Goal: Task Accomplishment & Management: Manage account settings

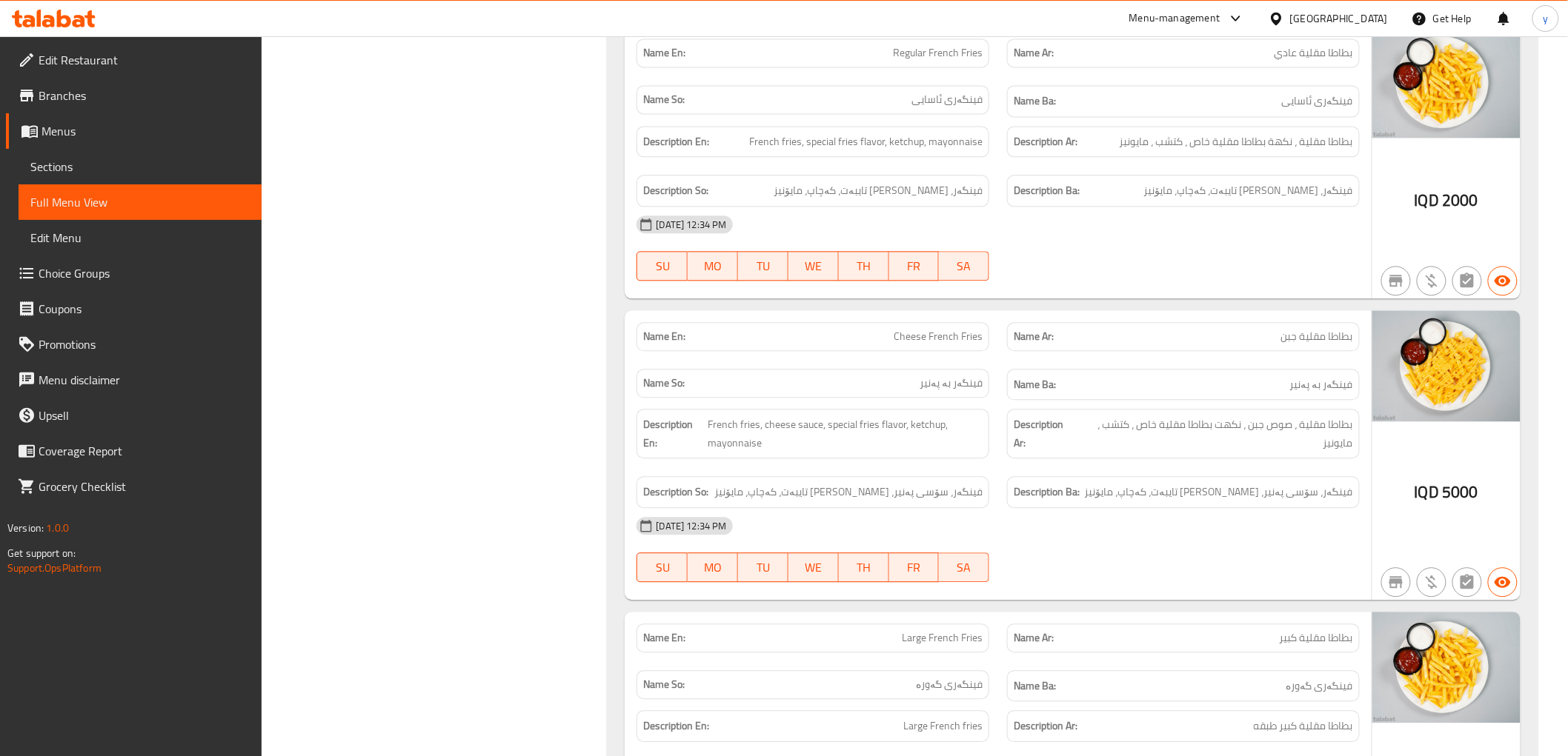
scroll to position [10516, 0]
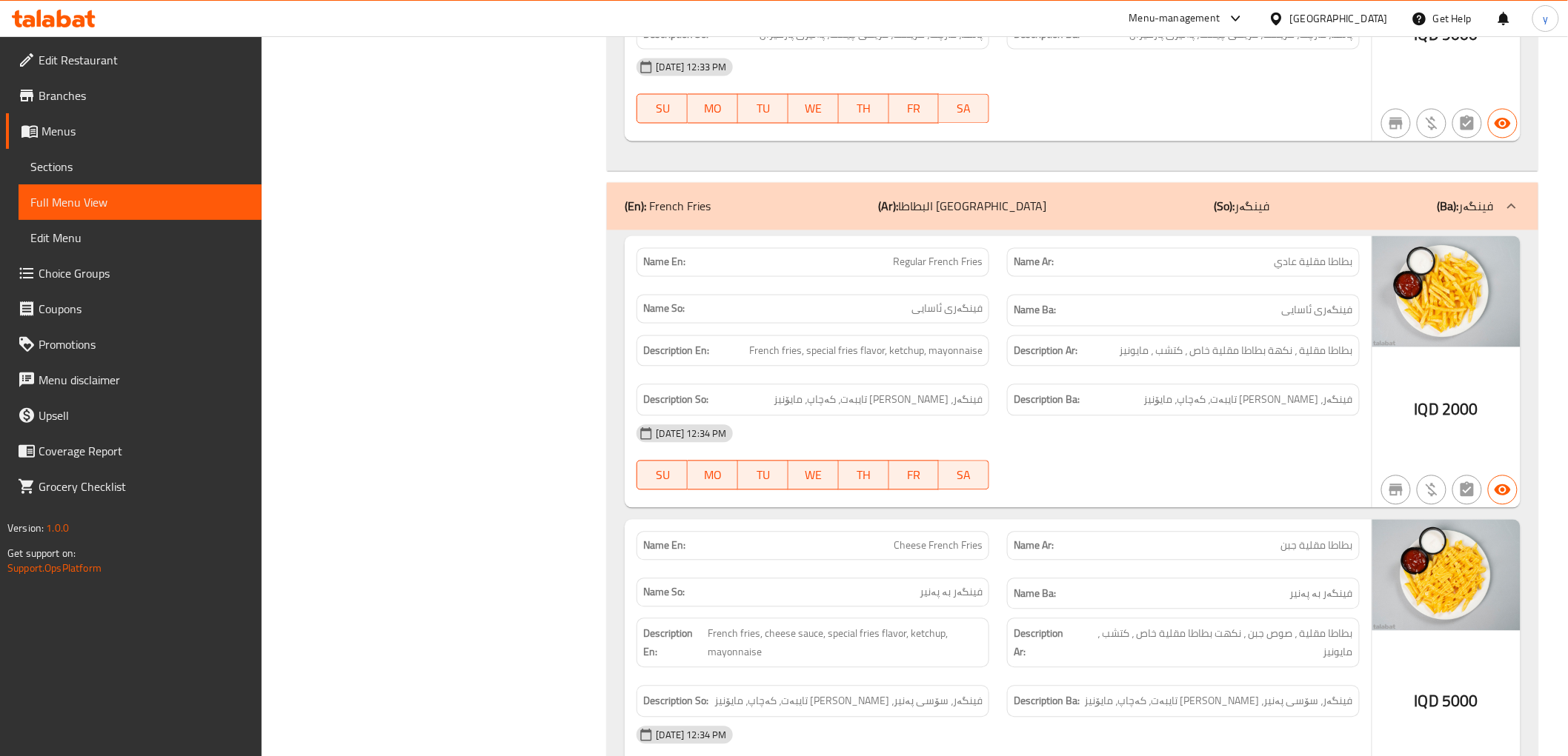
click at [80, 23] on icon at bounding box center [78, 21] width 13 height 13
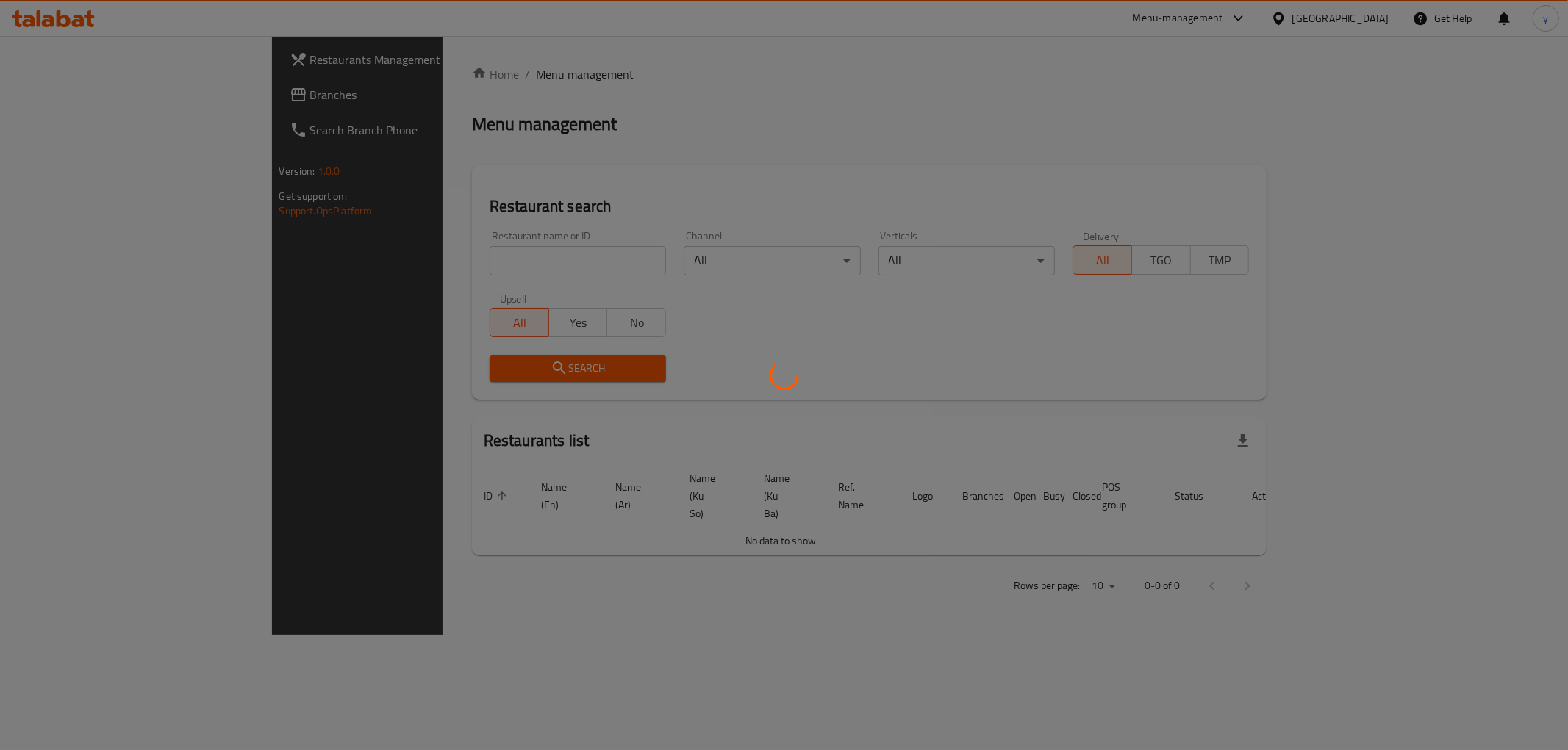
click at [560, 260] on div at bounding box center [784, 375] width 1568 height 750
click at [571, 255] on div at bounding box center [784, 375] width 1568 height 750
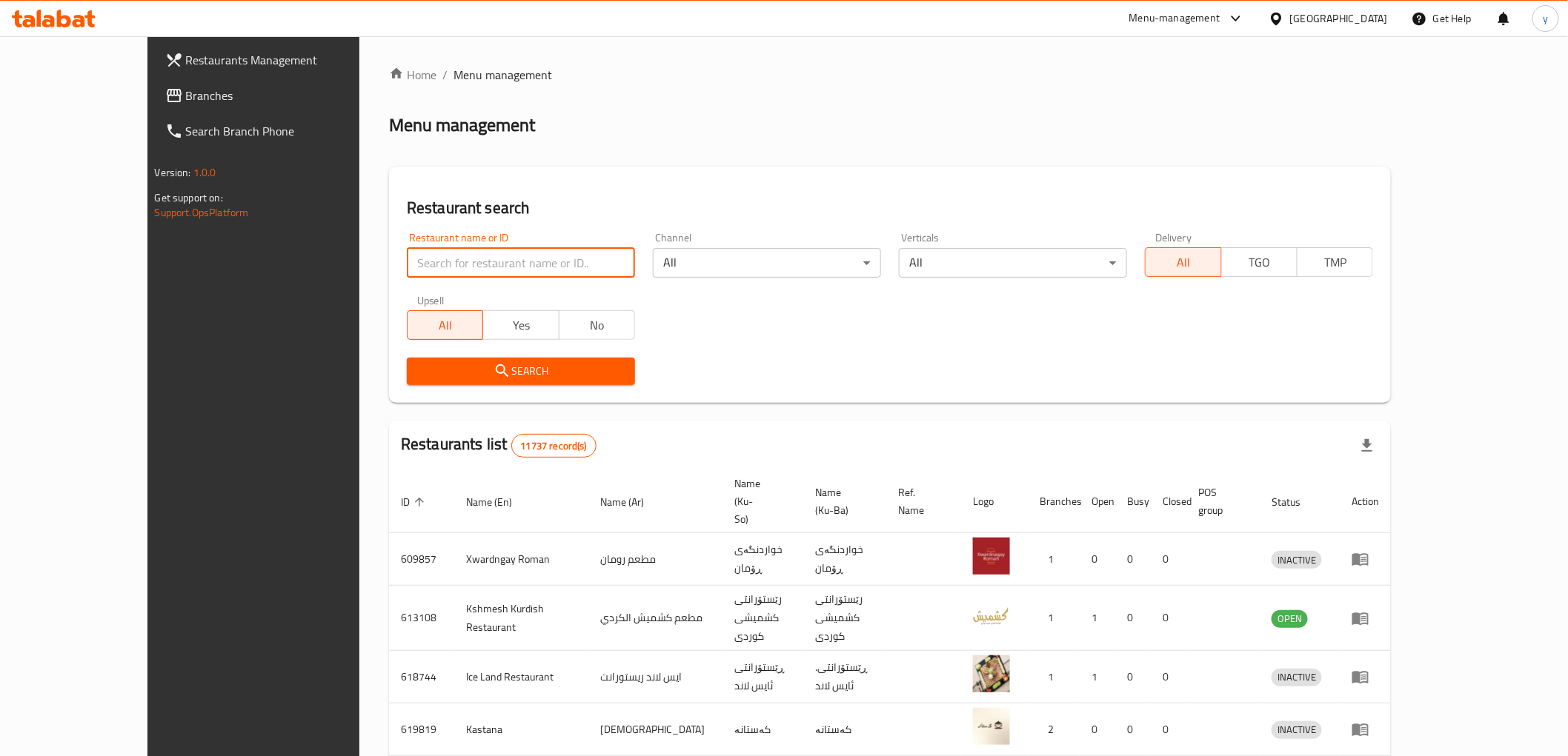
click at [576, 257] on input "search" at bounding box center [521, 263] width 228 height 30
paste input "692619"
type input "692619"
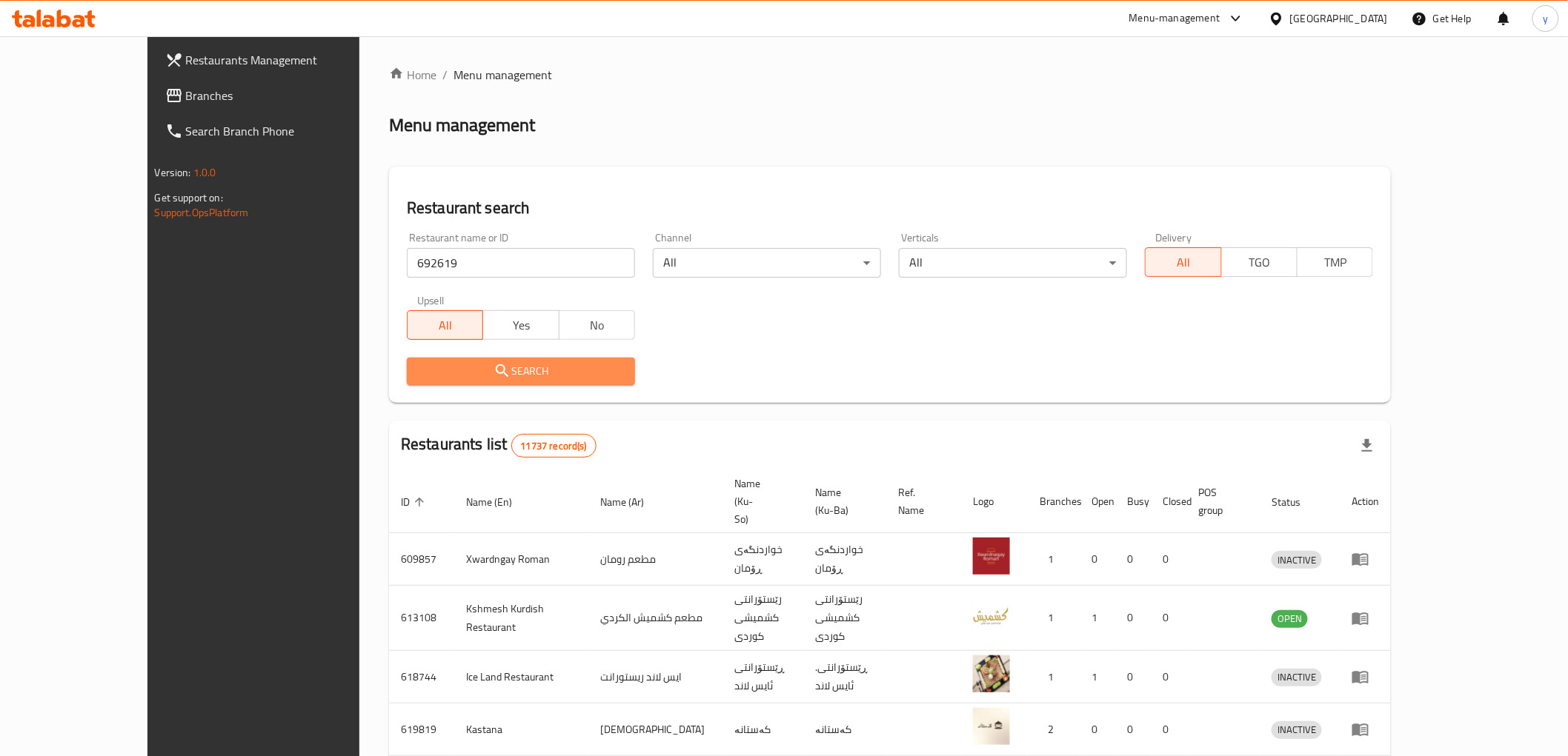
click at [548, 384] on button "Search" at bounding box center [521, 371] width 228 height 28
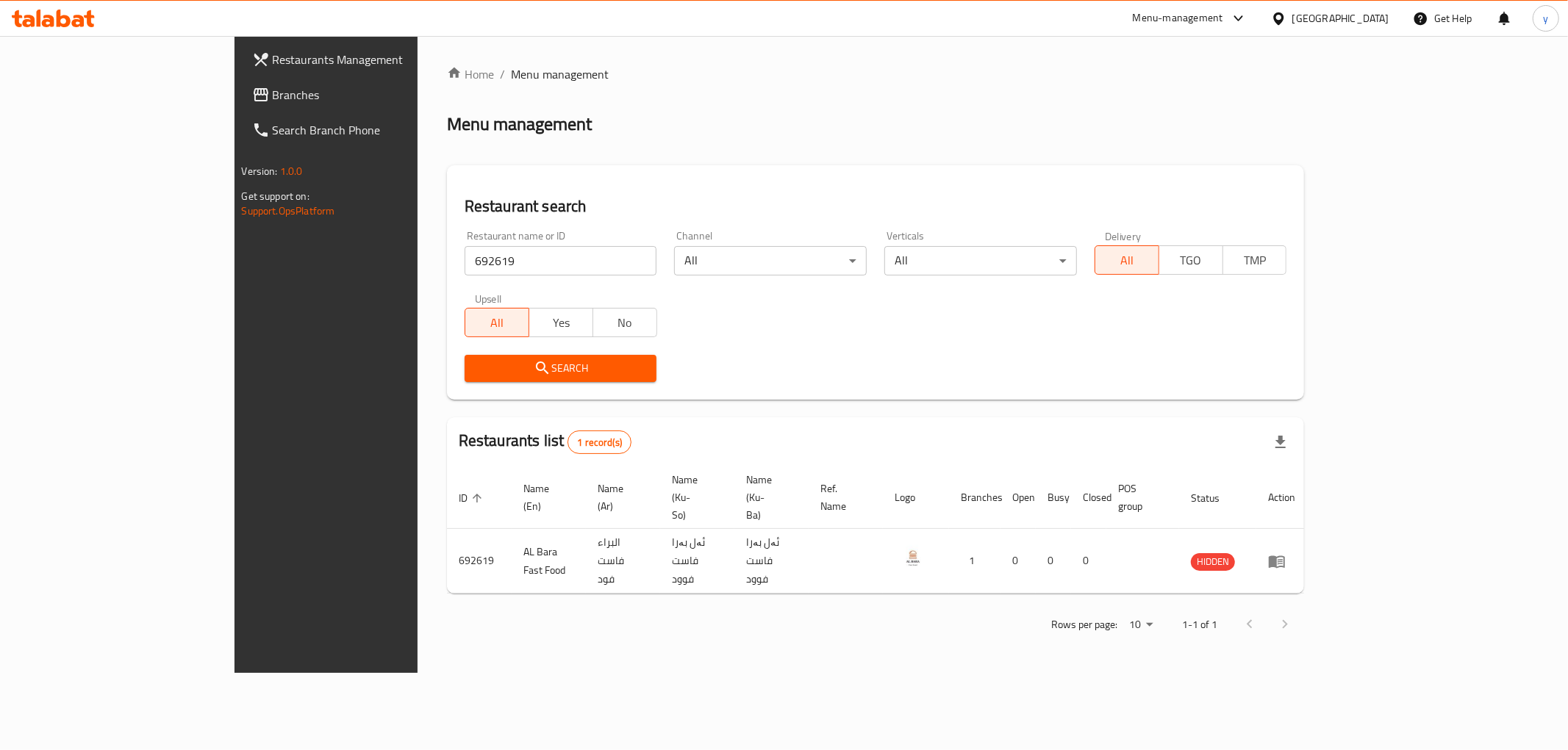
click at [273, 100] on span "Branches" at bounding box center [378, 95] width 212 height 18
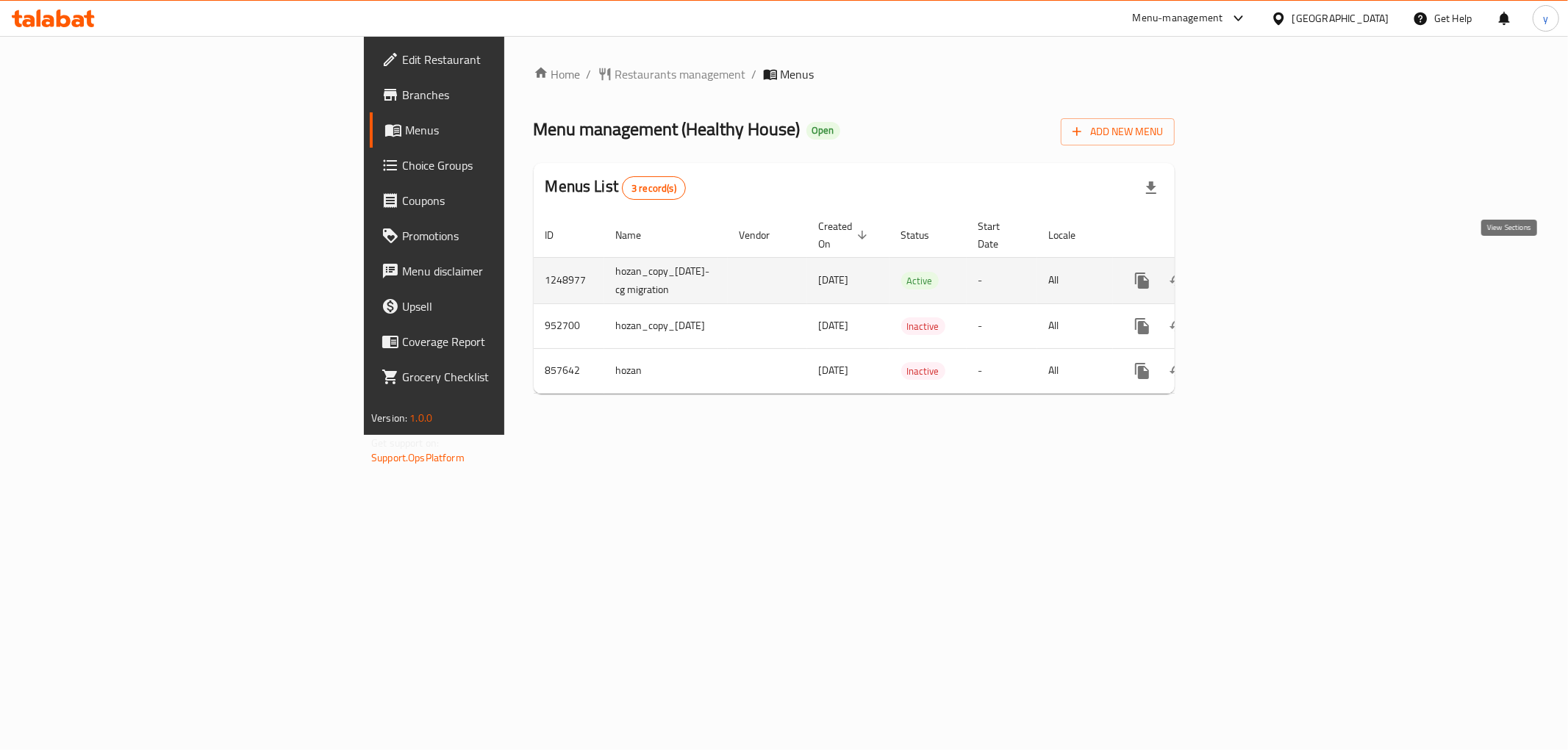
click at [1266, 273] on link "enhanced table" at bounding box center [1248, 281] width 36 height 36
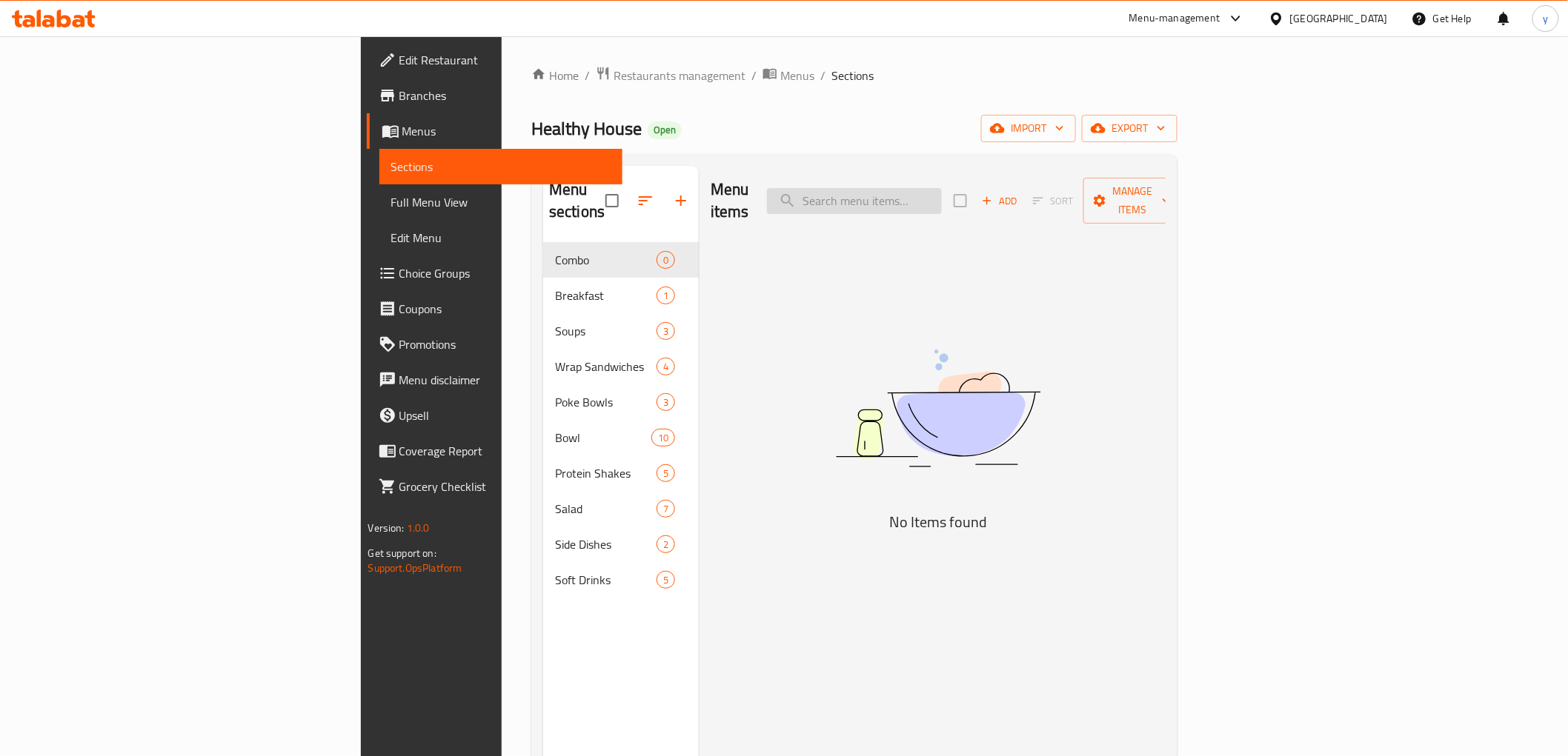
click at [942, 190] on input "search" at bounding box center [854, 201] width 175 height 26
paste input "Spring and no rice sushi"
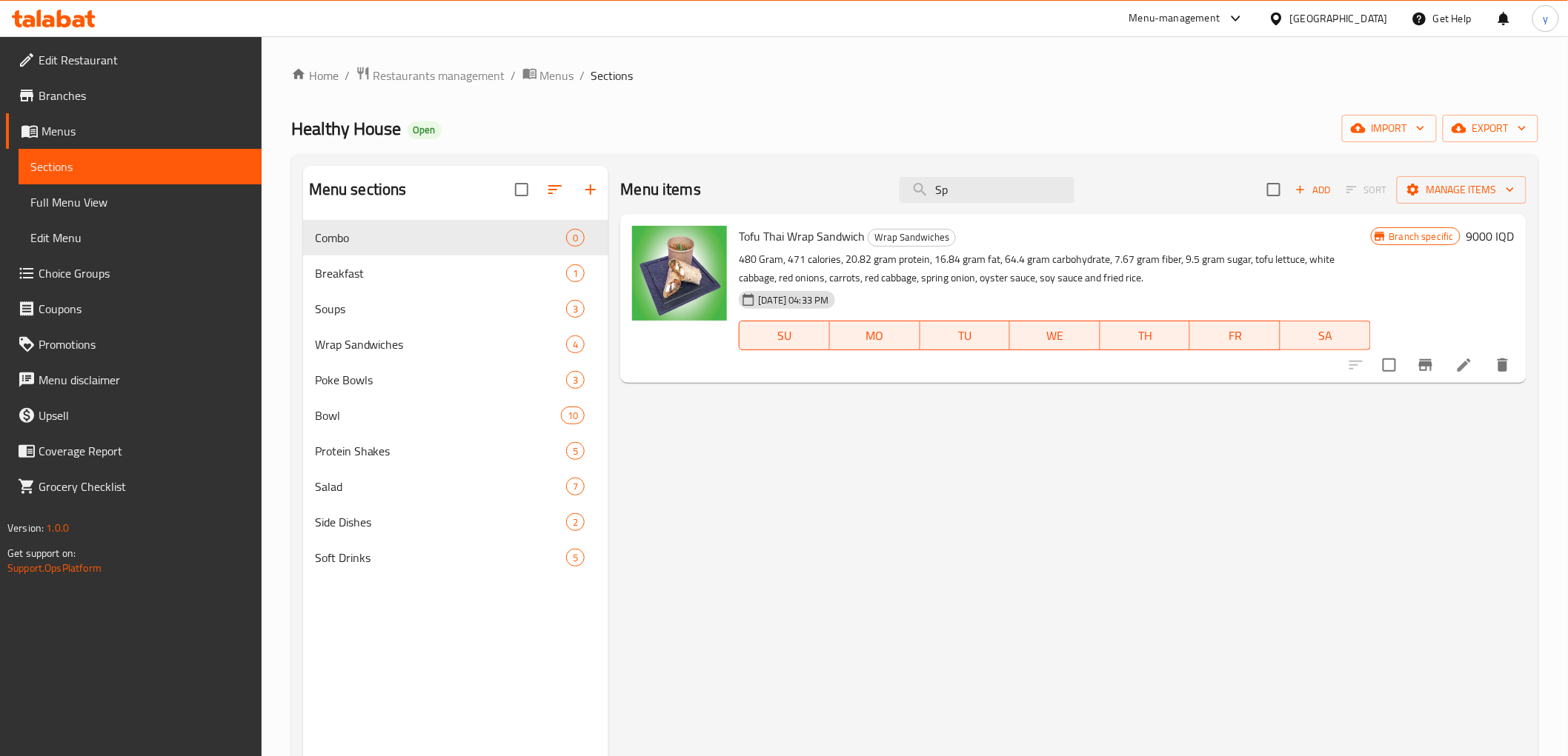
type input "S"
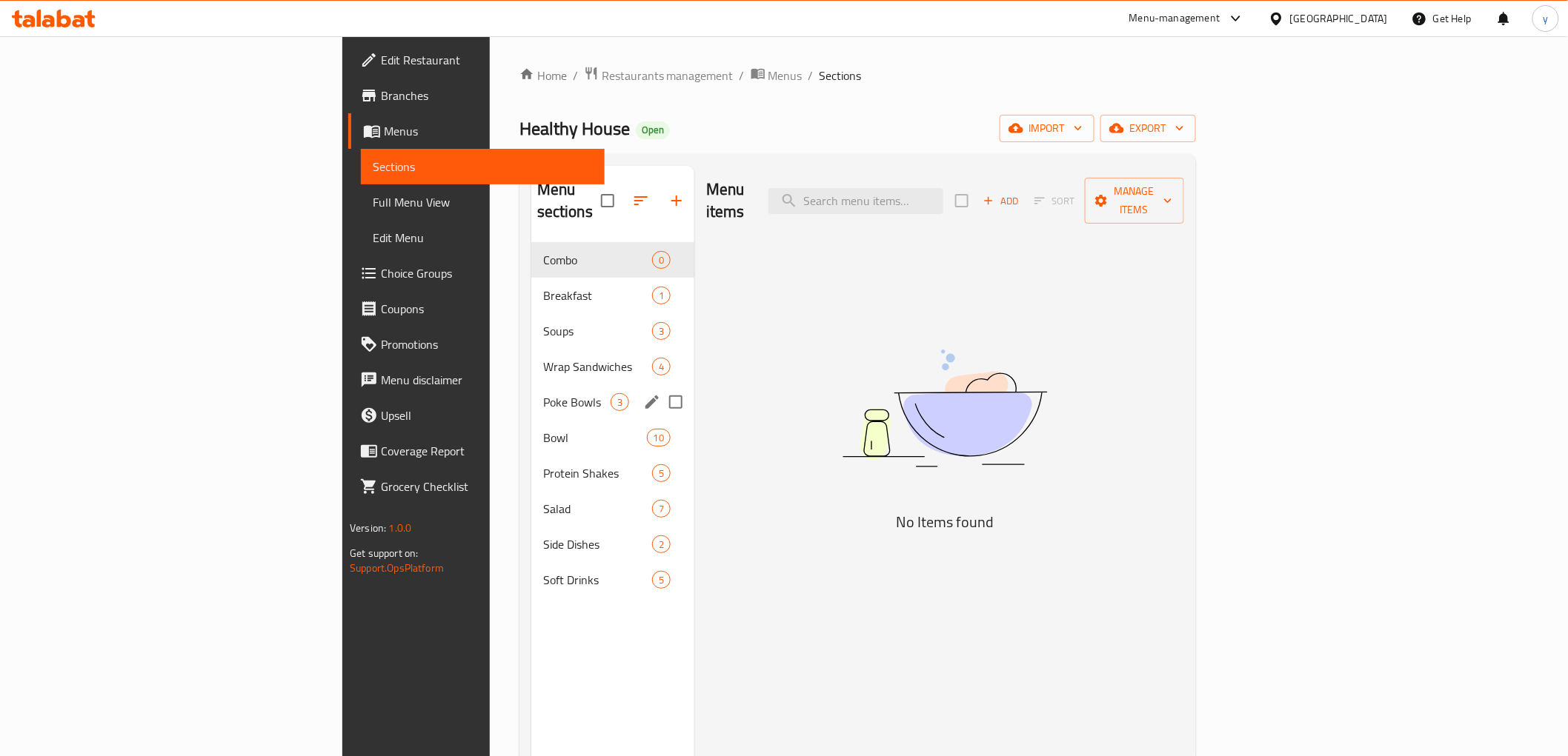
click at [531, 384] on div "Poke Bowls 3" at bounding box center [612, 402] width 163 height 36
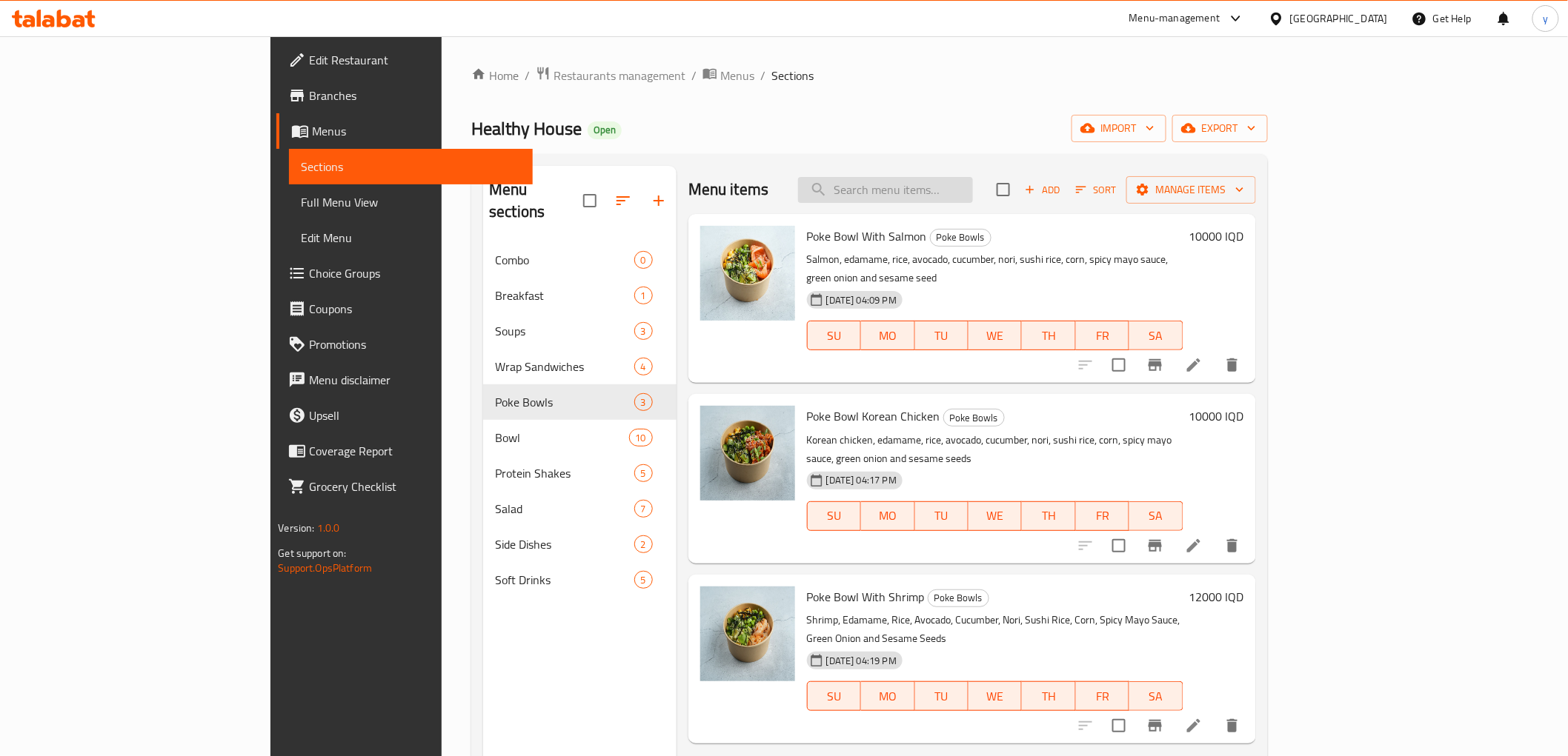
click at [973, 190] on input "search" at bounding box center [886, 190] width 175 height 26
click at [939, 196] on input "Sushi" at bounding box center [886, 190] width 175 height 26
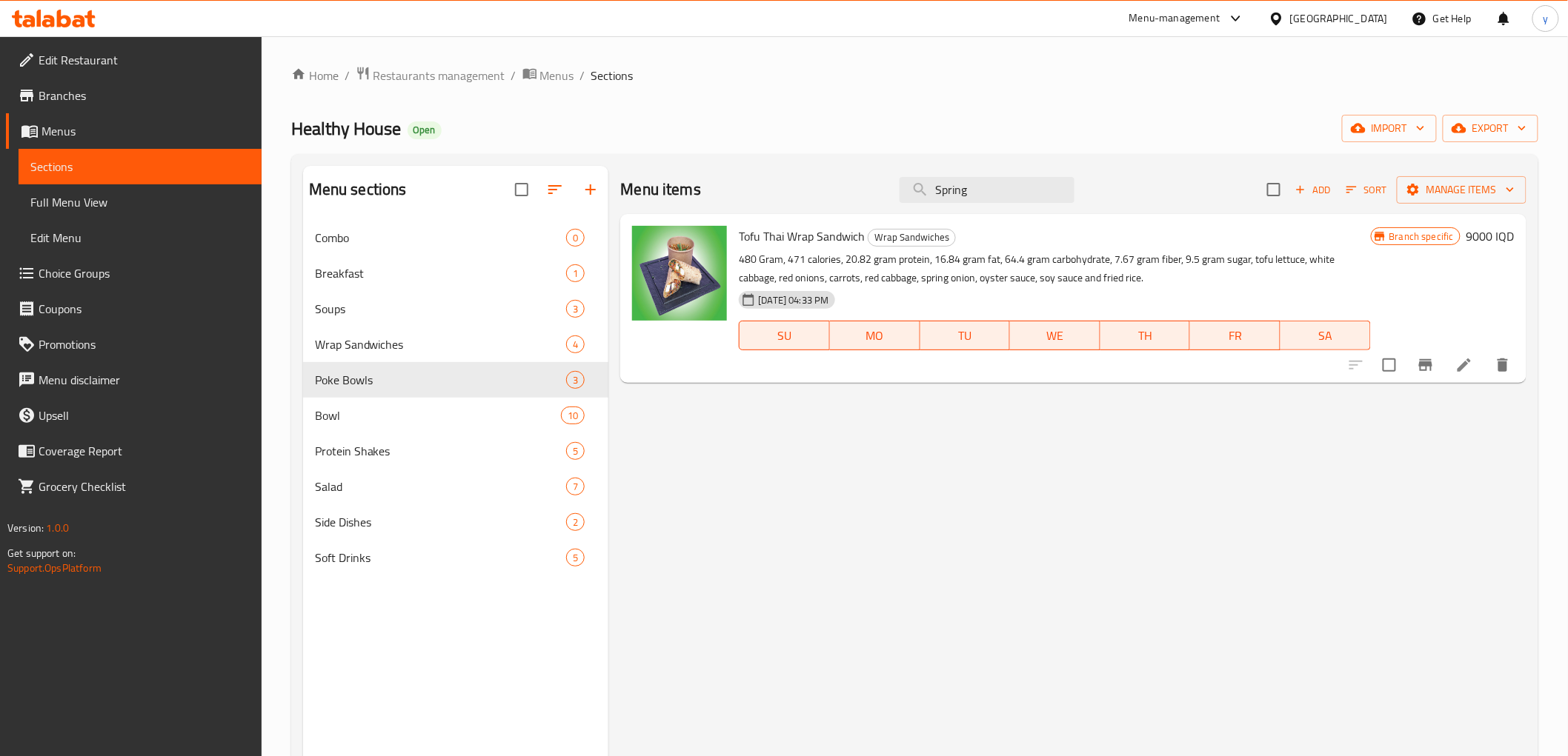
click at [1172, 284] on p "480 Gram, 471 calories, 20.82 gram protein, 16.84 gram fat, 64.4 gram carbohydr…" at bounding box center [1054, 269] width 631 height 37
drag, startPoint x: 1172, startPoint y: 284, endPoint x: 948, endPoint y: 270, distance: 224.4
click at [952, 270] on p "480 Gram, 471 calories, 20.82 gram protein, 16.84 gram fat, 64.4 gram carbohydr…" at bounding box center [1054, 269] width 631 height 37
drag, startPoint x: 884, startPoint y: 266, endPoint x: 798, endPoint y: 270, distance: 86.1
click at [798, 270] on p "480 Gram, 471 calories, 20.82 gram protein, 16.84 gram fat, 64.4 gram carbohydr…" at bounding box center [1054, 269] width 631 height 37
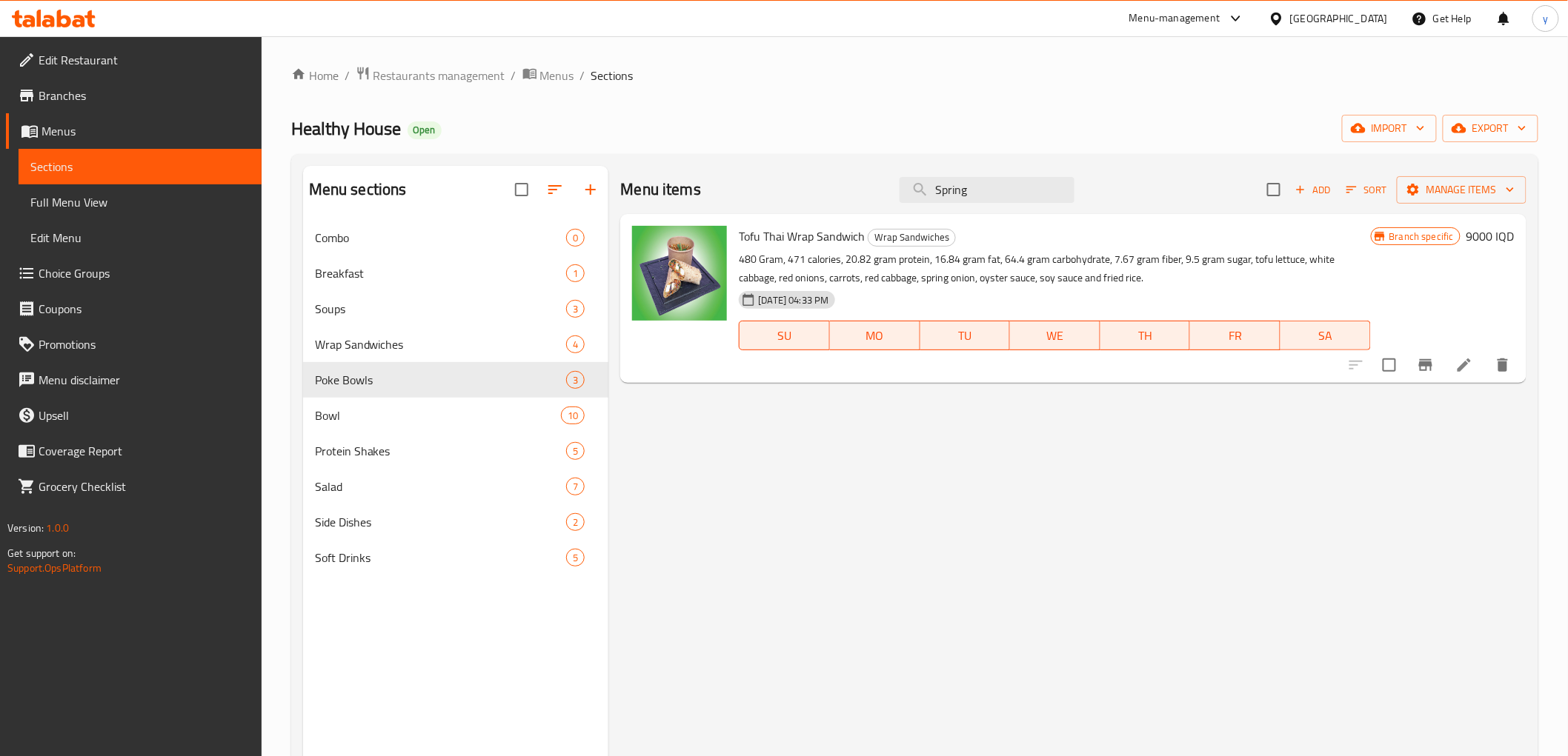
click at [884, 261] on p "480 Gram, 471 calories, 20.82 gram protein, 16.84 gram fat, 64.4 gram carbohydr…" at bounding box center [1054, 269] width 631 height 37
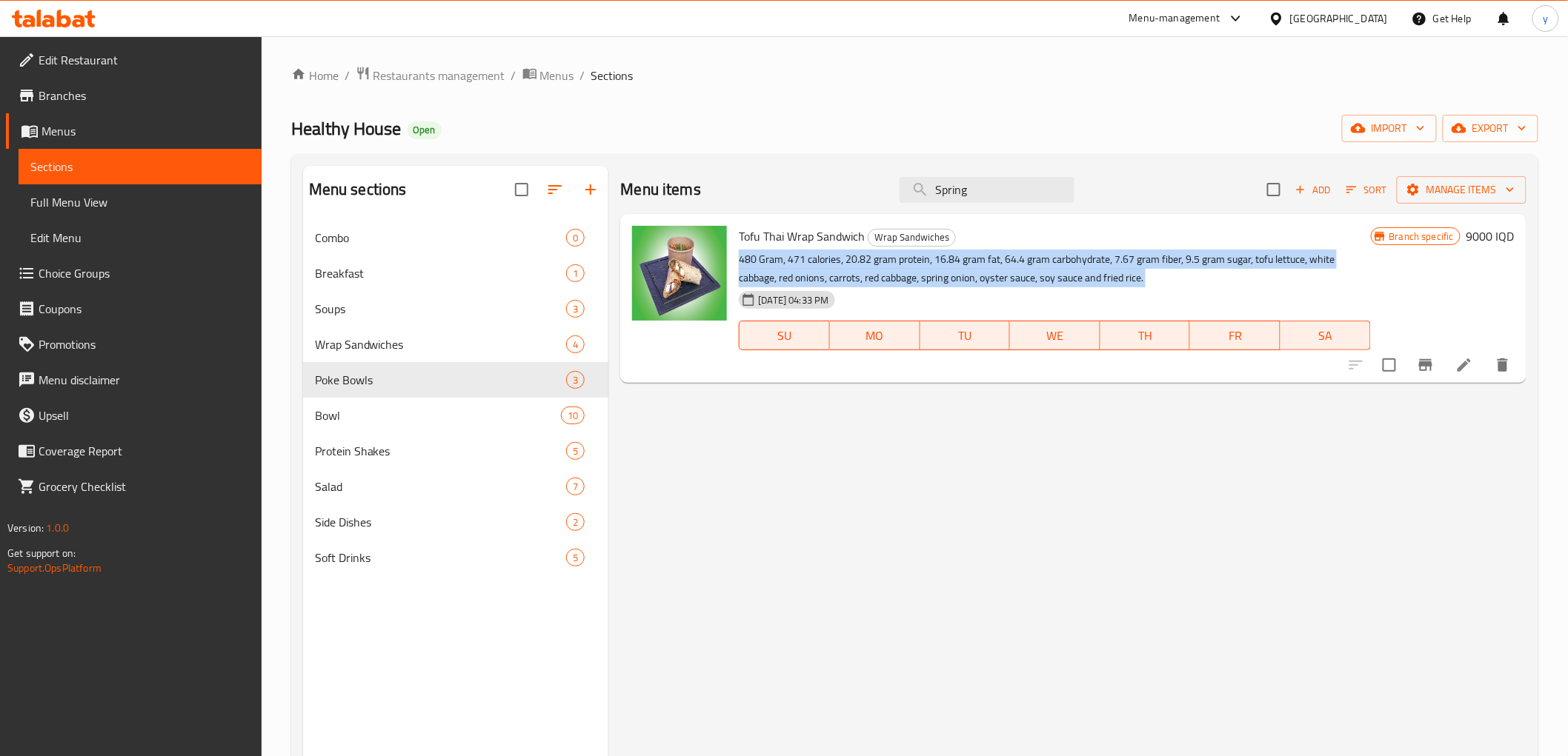
click at [884, 261] on p "480 Gram, 471 calories, 20.82 gram protein, 16.84 gram fat, 64.4 gram carbohydr…" at bounding box center [1054, 269] width 631 height 37
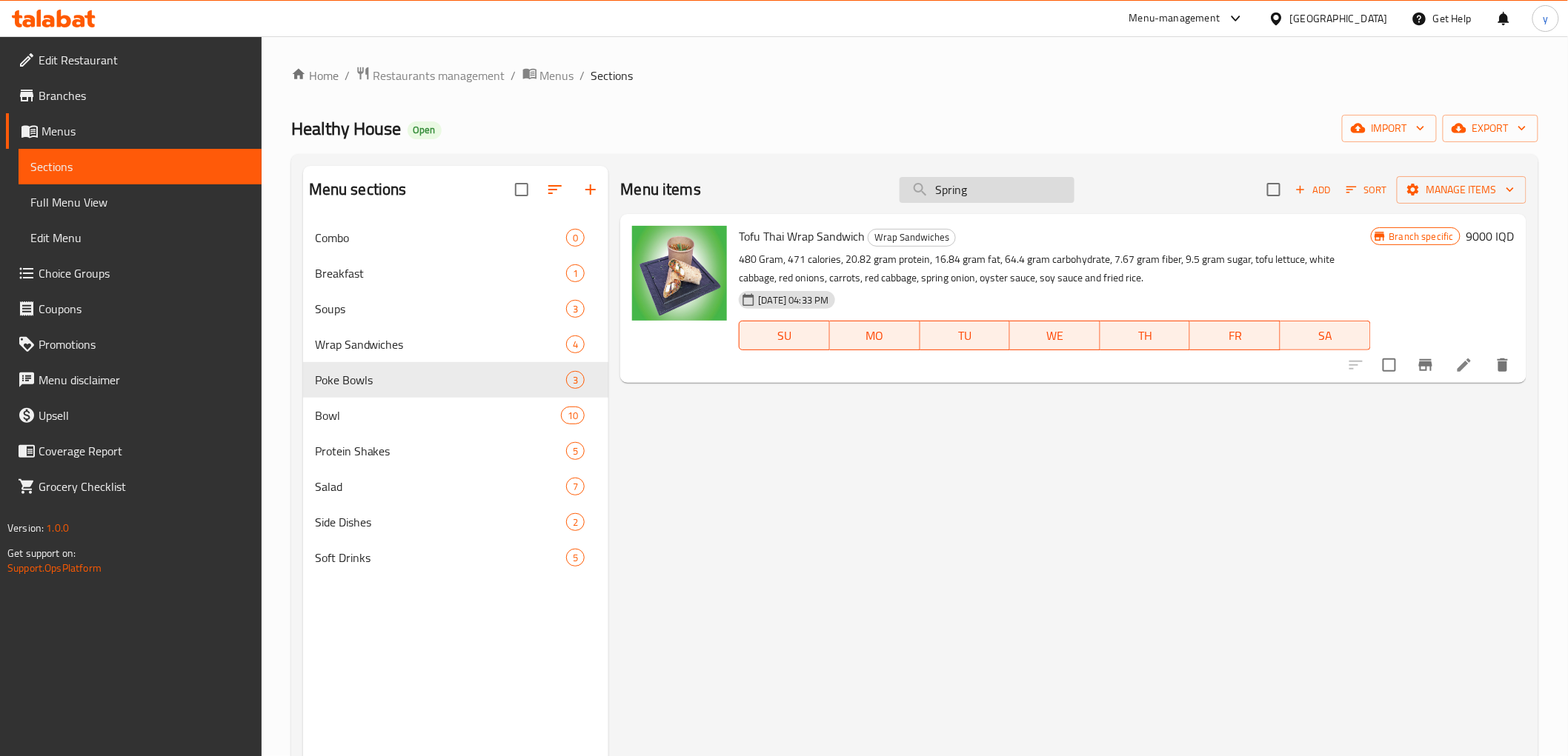
click at [960, 187] on input "Spring" at bounding box center [987, 190] width 175 height 26
paste input "Philadelphia and uramaki"
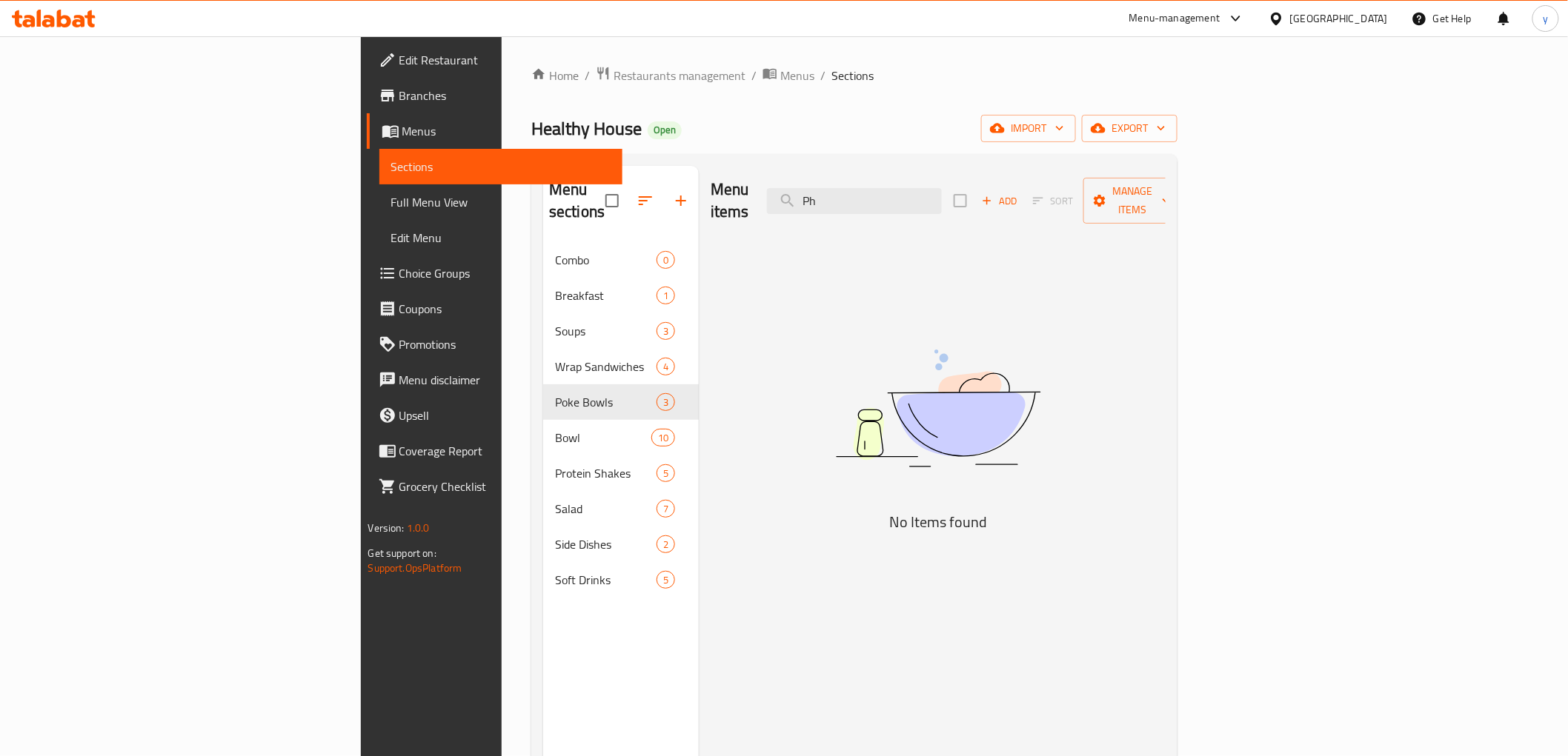
type input "P"
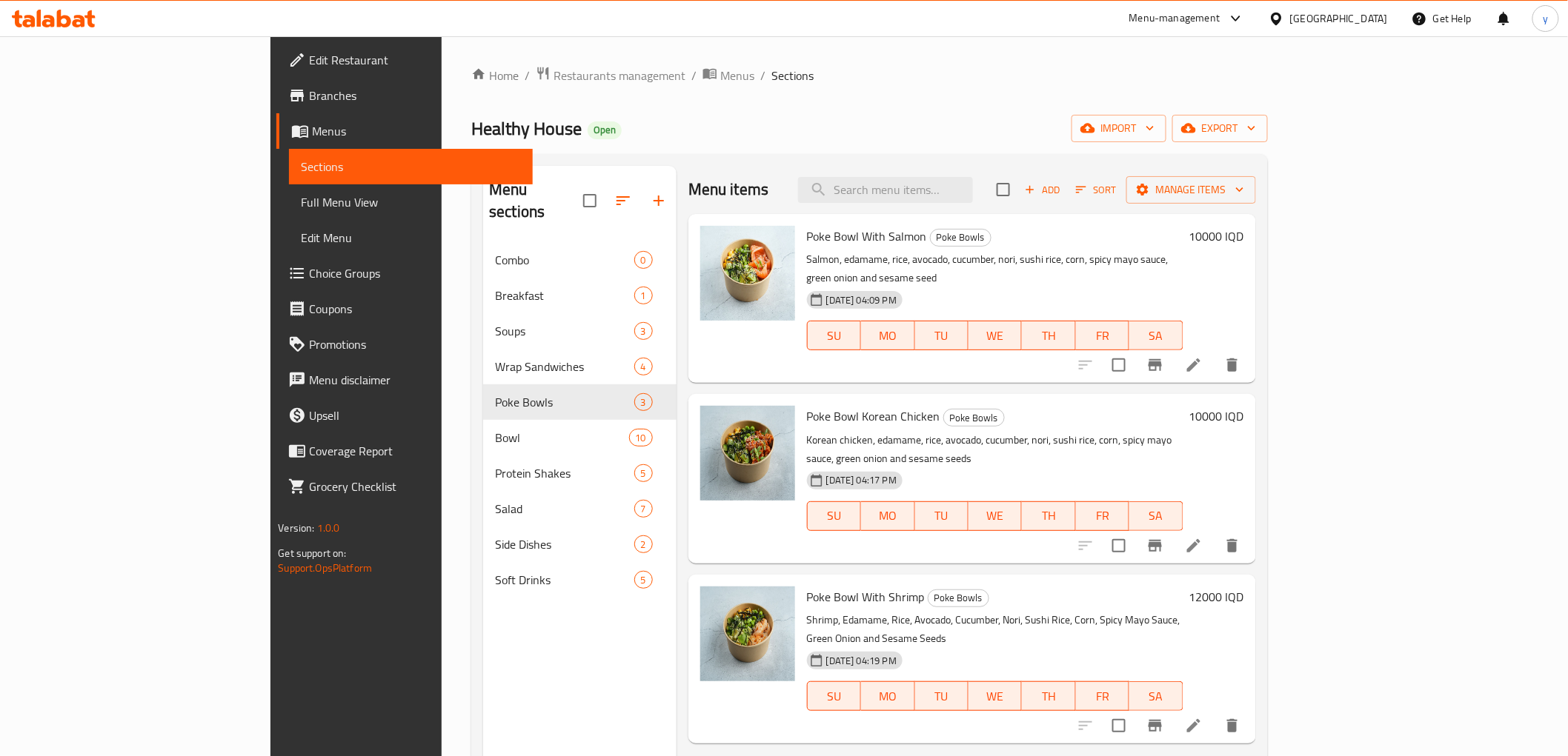
paste input "uramaki"
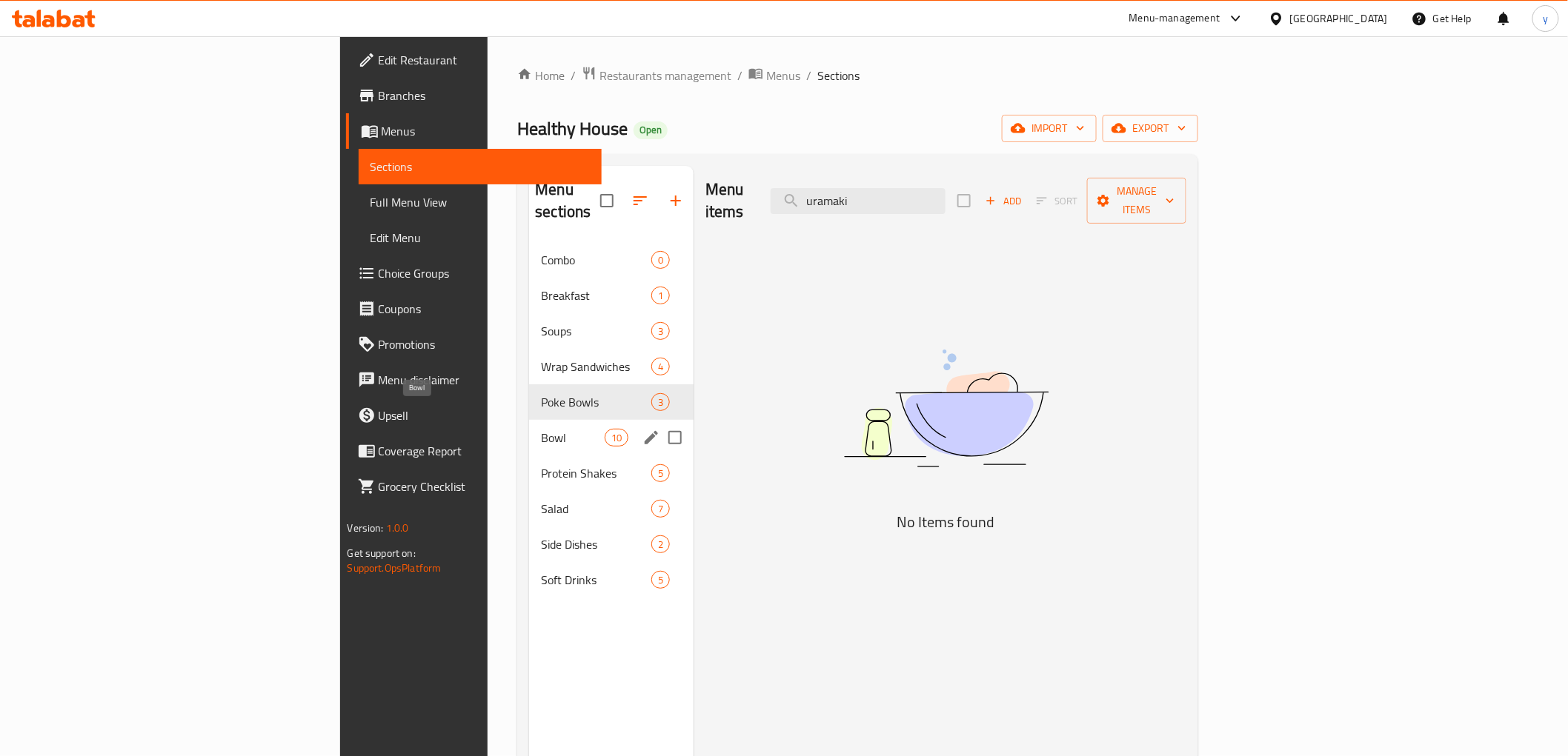
type input "uramaki"
click at [541, 429] on span "Bowl" at bounding box center [572, 438] width 63 height 18
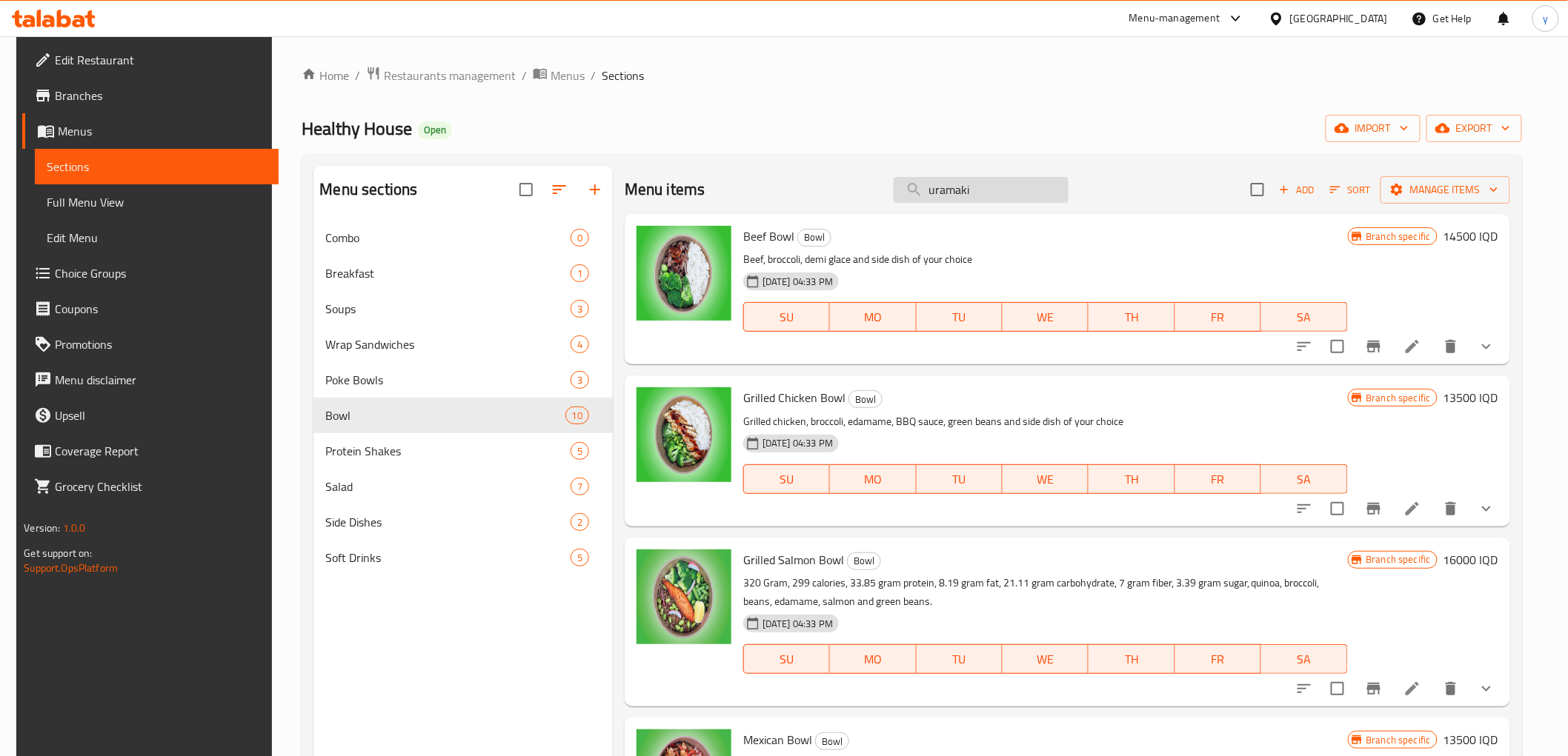
click at [964, 194] on input "uramaki" at bounding box center [981, 190] width 175 height 26
click at [550, 74] on span "Menus" at bounding box center [567, 75] width 34 height 18
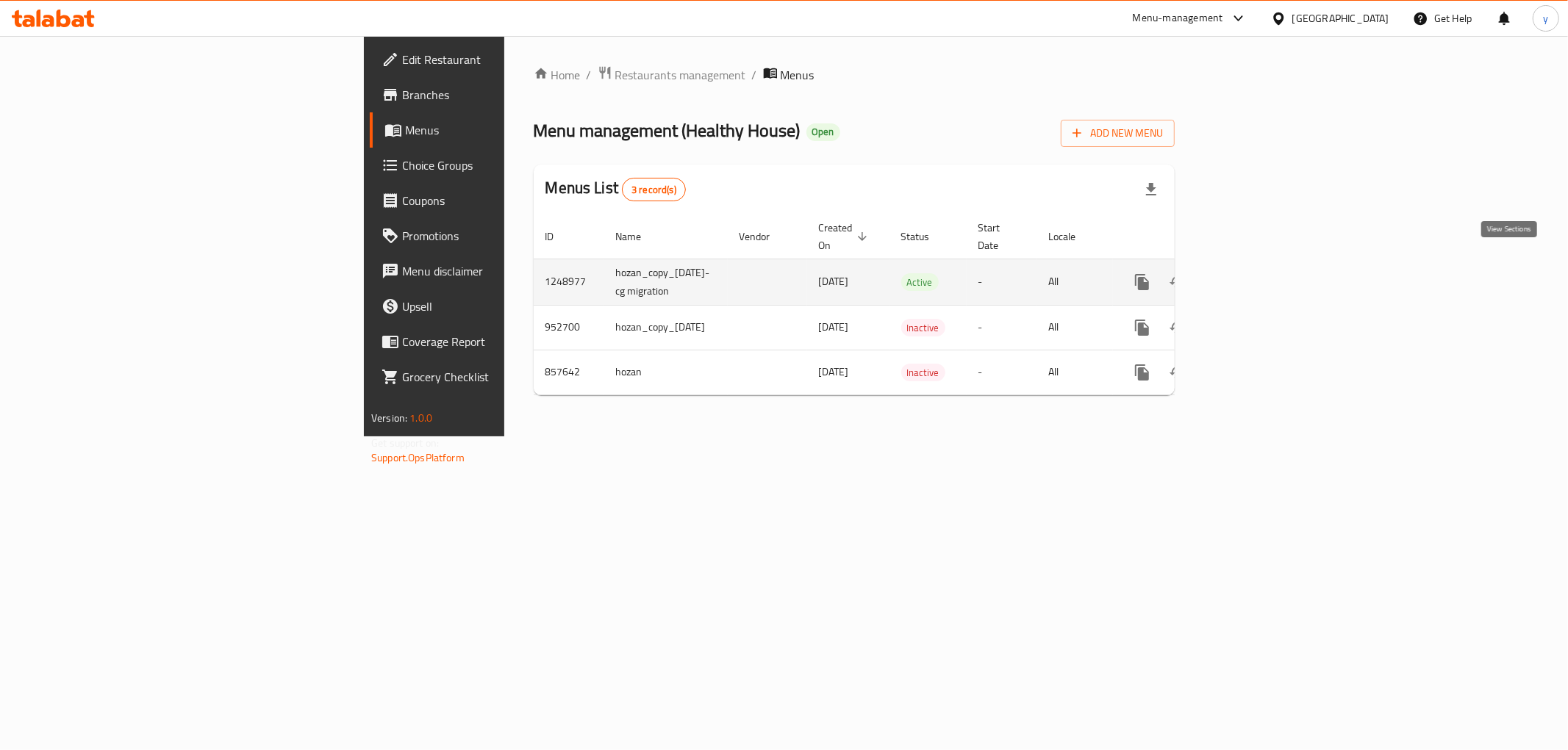
click at [1257, 273] on icon "enhanced table" at bounding box center [1248, 282] width 18 height 18
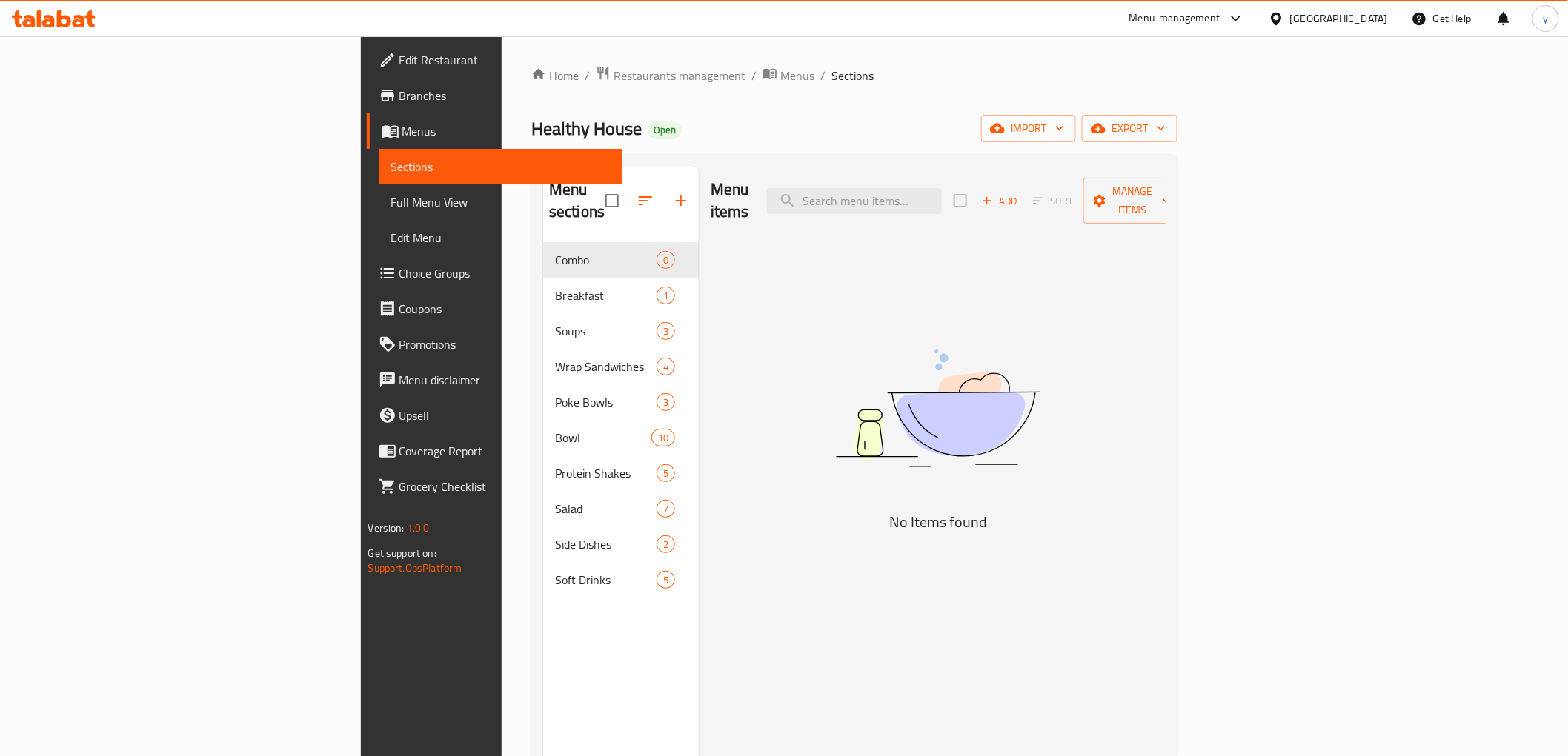
click at [942, 204] on div "Menu items Add Sort Manage items" at bounding box center [938, 201] width 455 height 70
click at [942, 194] on input "search" at bounding box center [854, 201] width 175 height 26
paste input "uramaki"
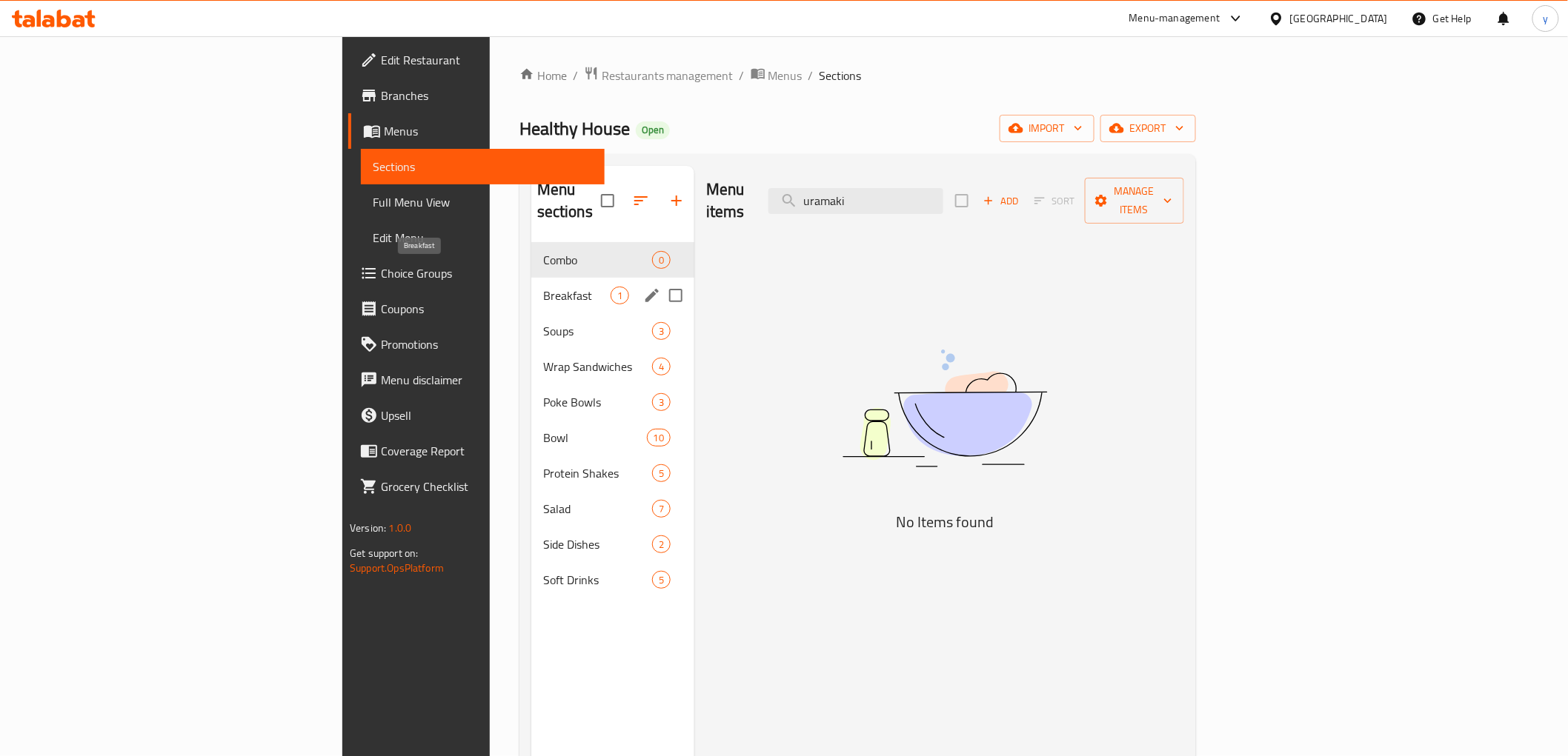
type input "uramaki"
click at [543, 287] on span "Breakfast" at bounding box center [576, 296] width 67 height 18
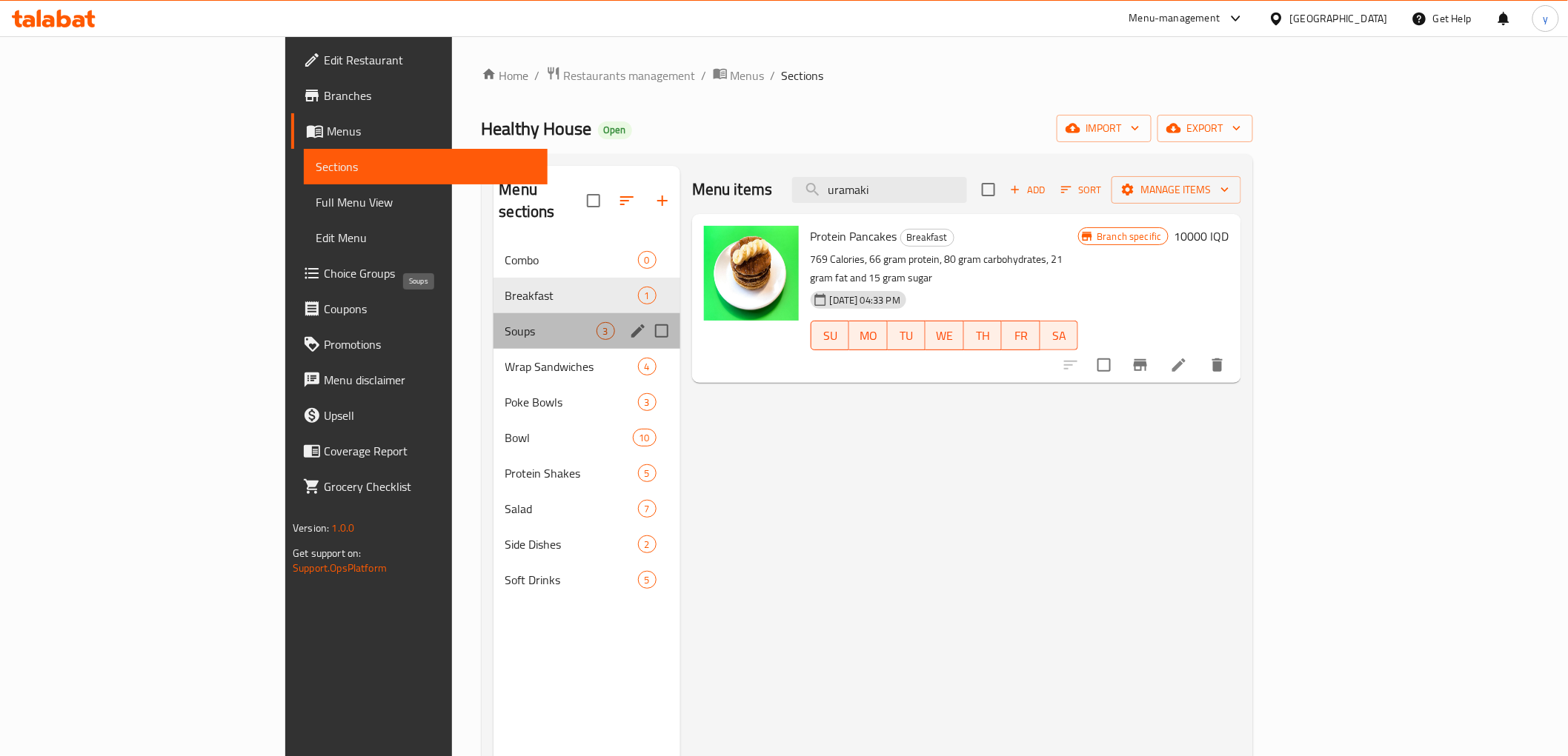
click at [505, 322] on span "Soups" at bounding box center [551, 331] width 91 height 18
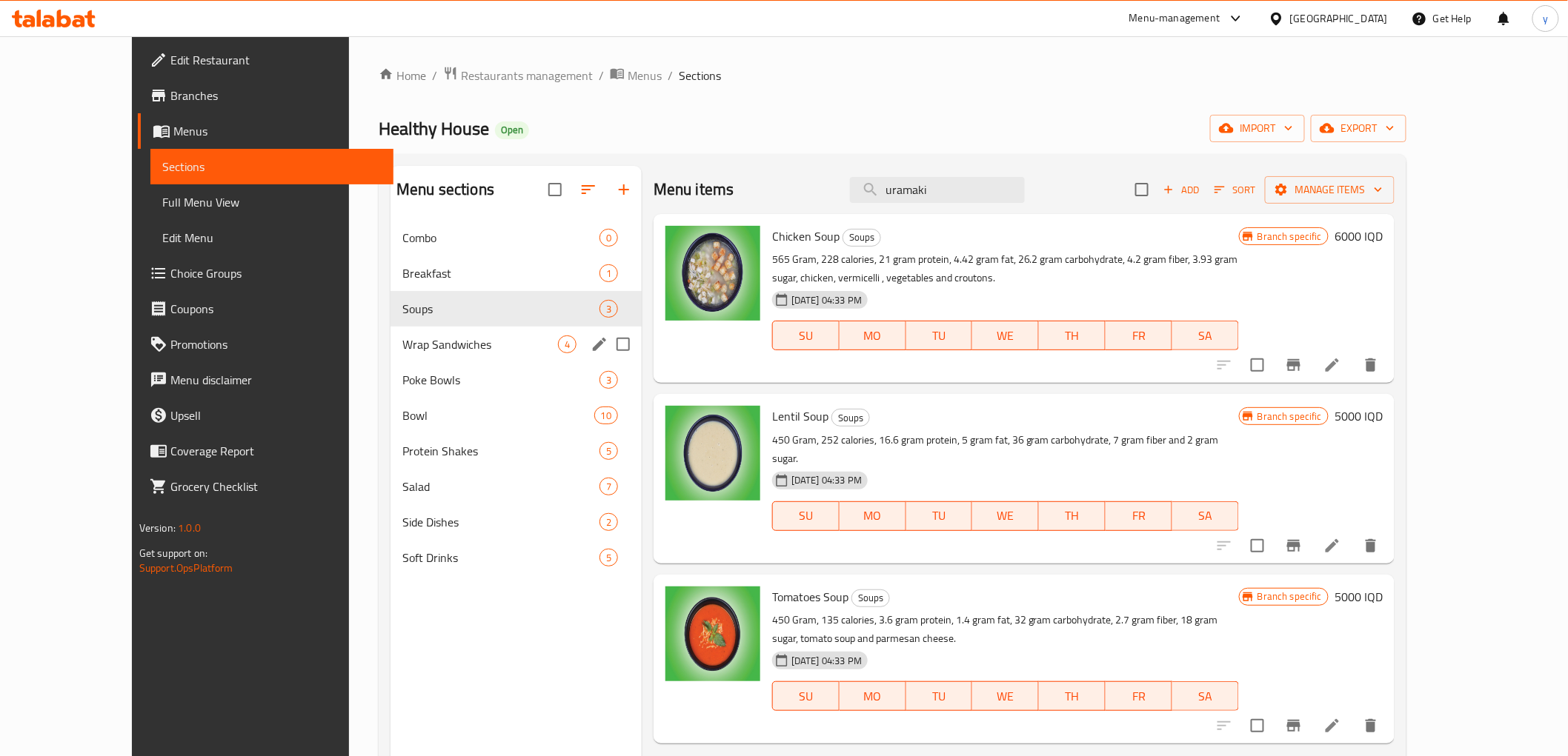
click at [494, 354] on div "Wrap Sandwiches 4" at bounding box center [516, 345] width 251 height 36
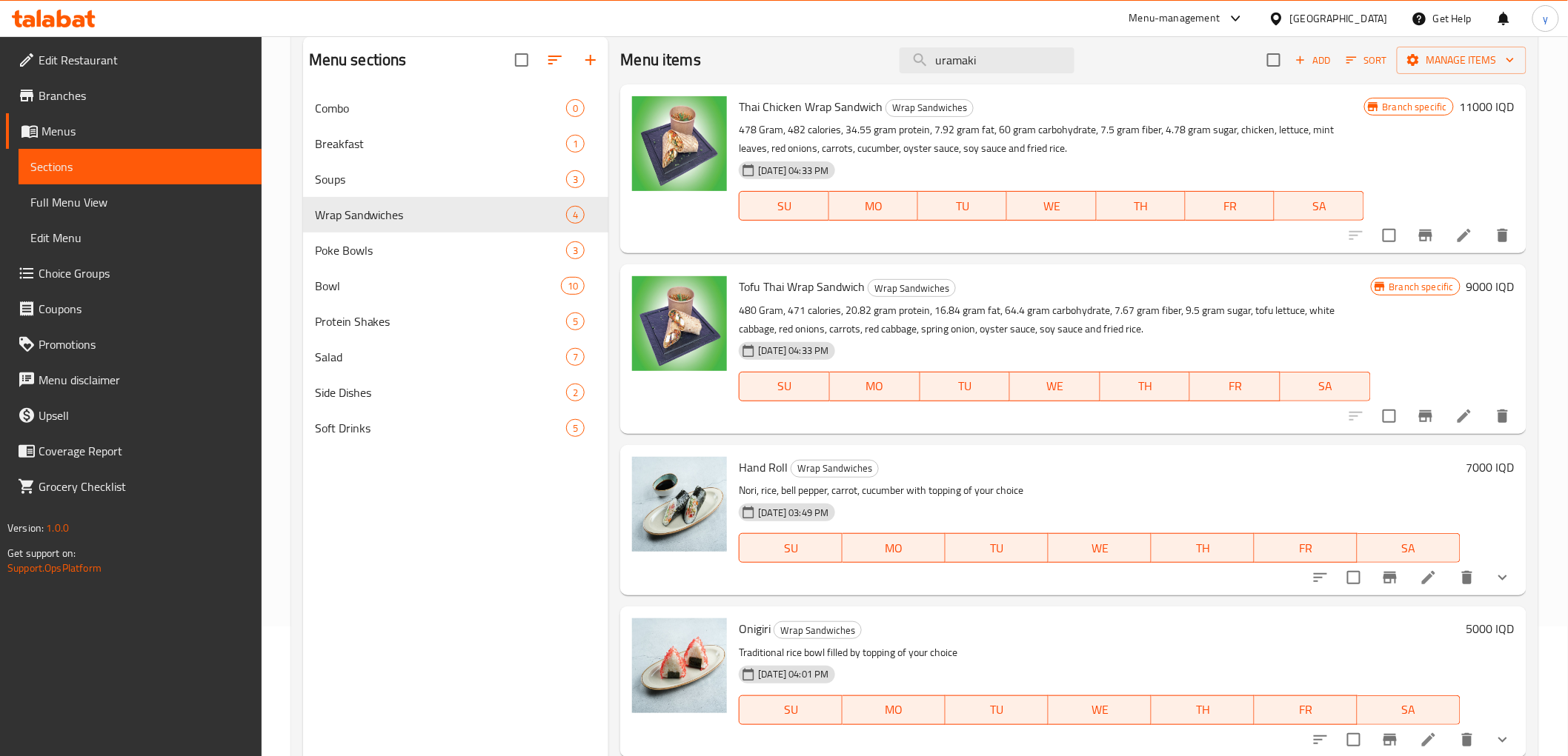
scroll to position [207, 0]
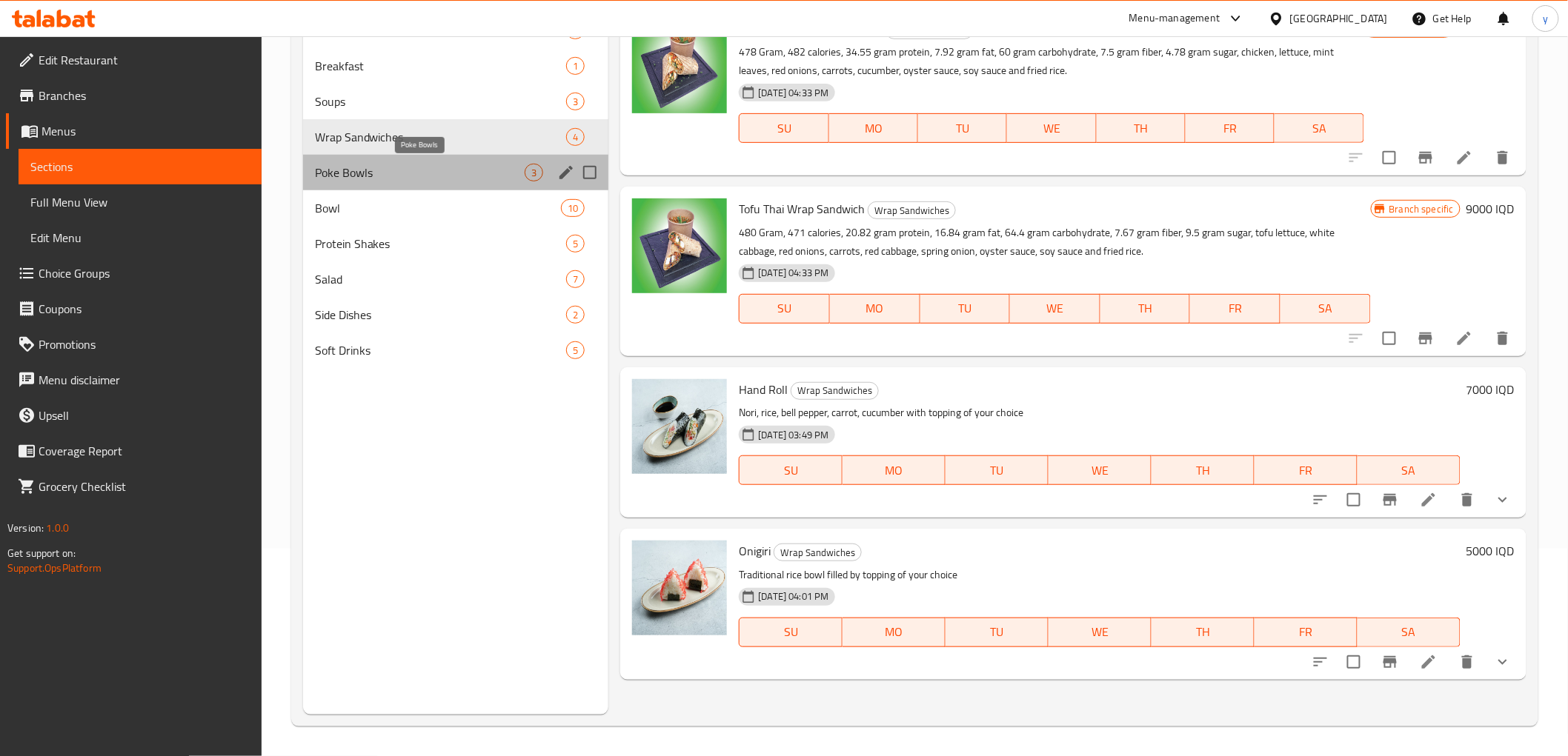
click at [420, 168] on span "Poke Bowls" at bounding box center [420, 172] width 211 height 18
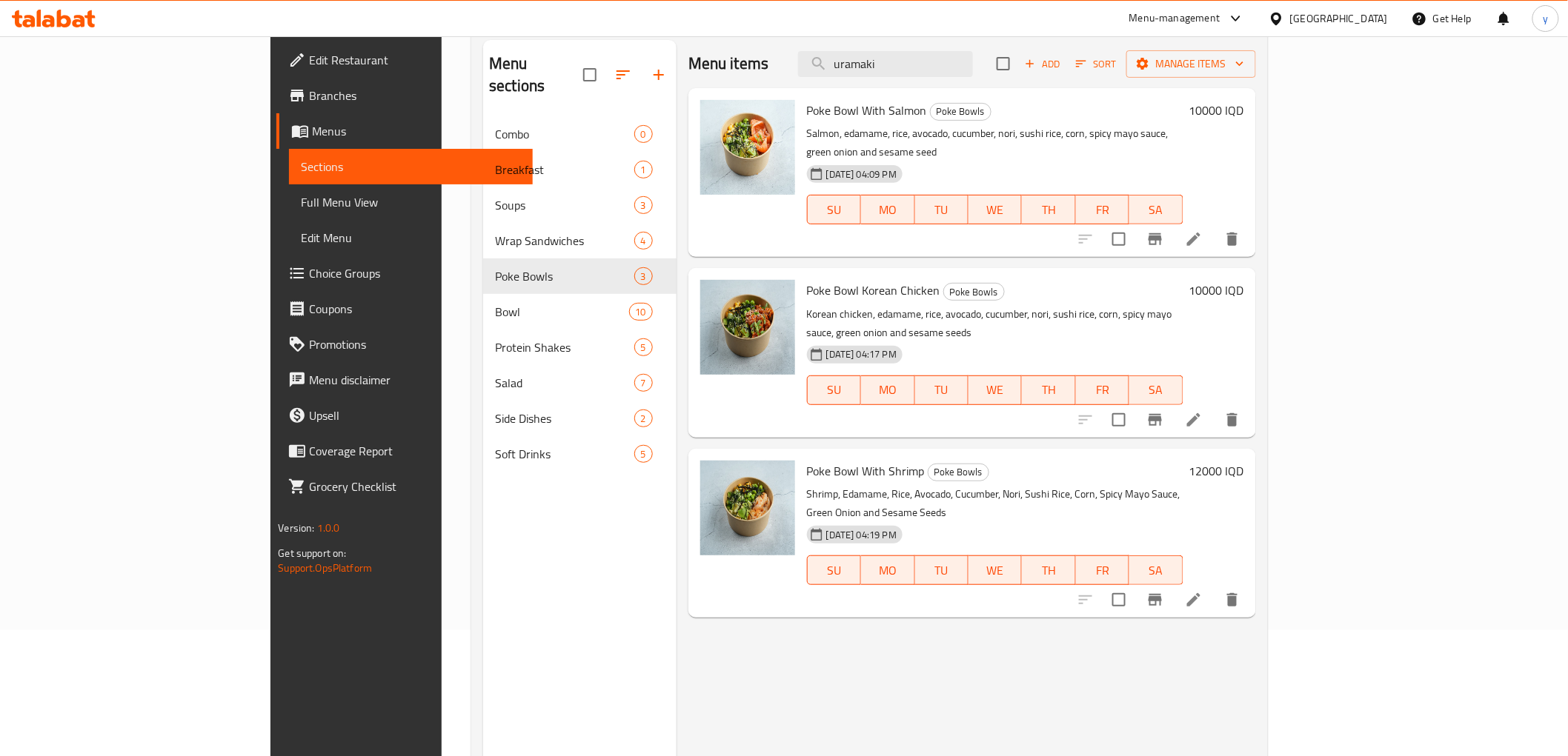
scroll to position [164, 0]
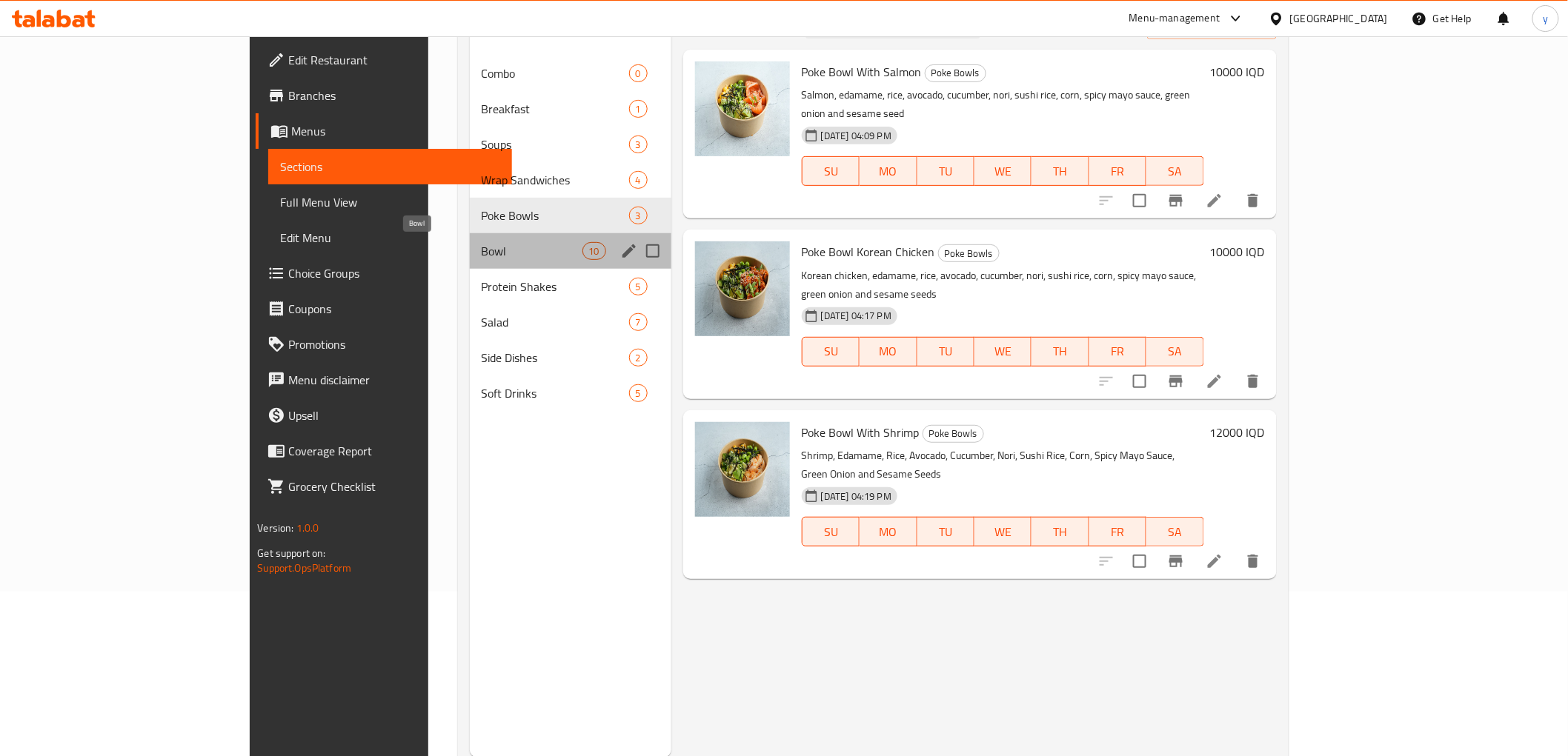
click at [502, 252] on span "Bowl" at bounding box center [532, 251] width 101 height 18
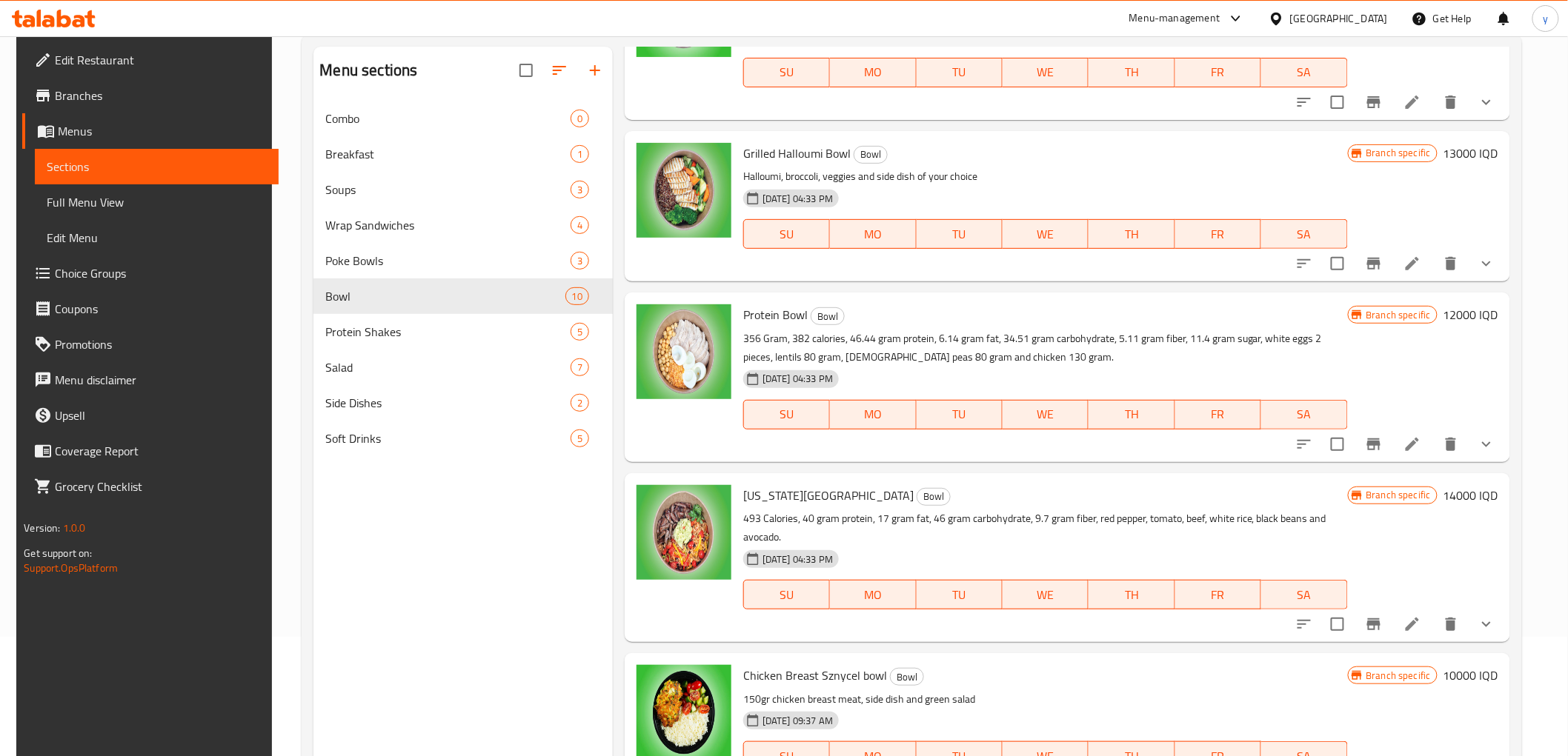
scroll to position [207, 0]
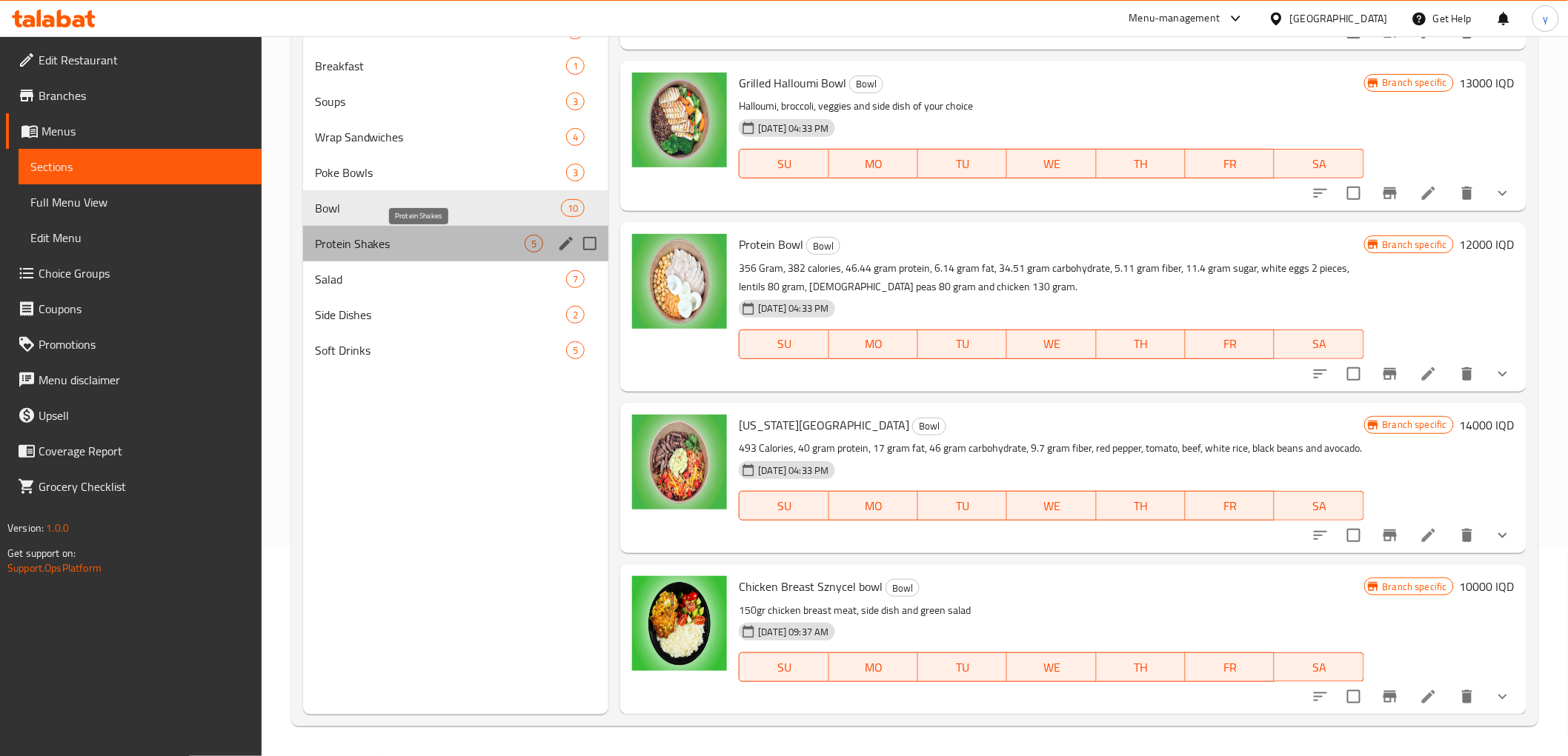
click at [415, 236] on span "Protein Shakes" at bounding box center [420, 244] width 211 height 18
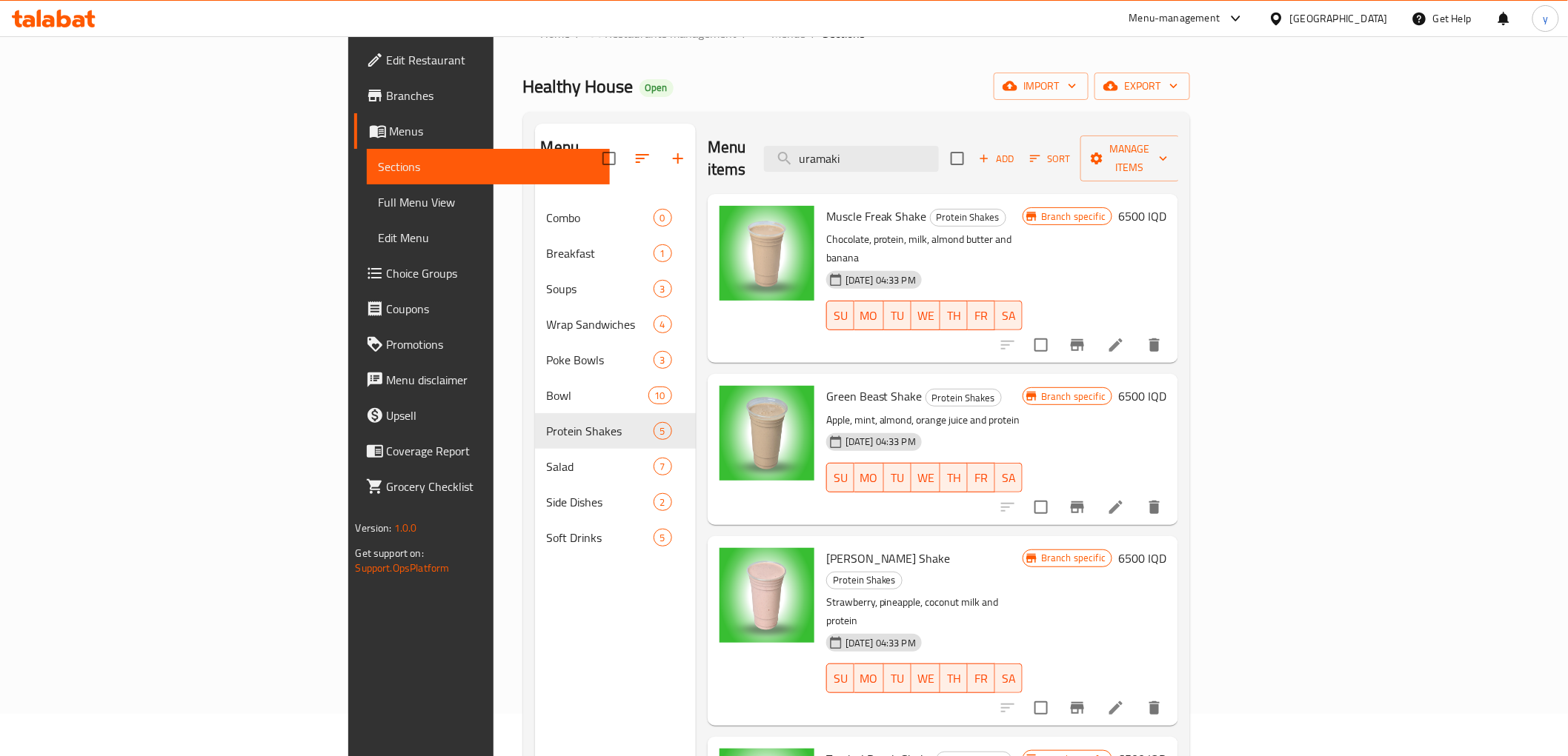
scroll to position [89, 0]
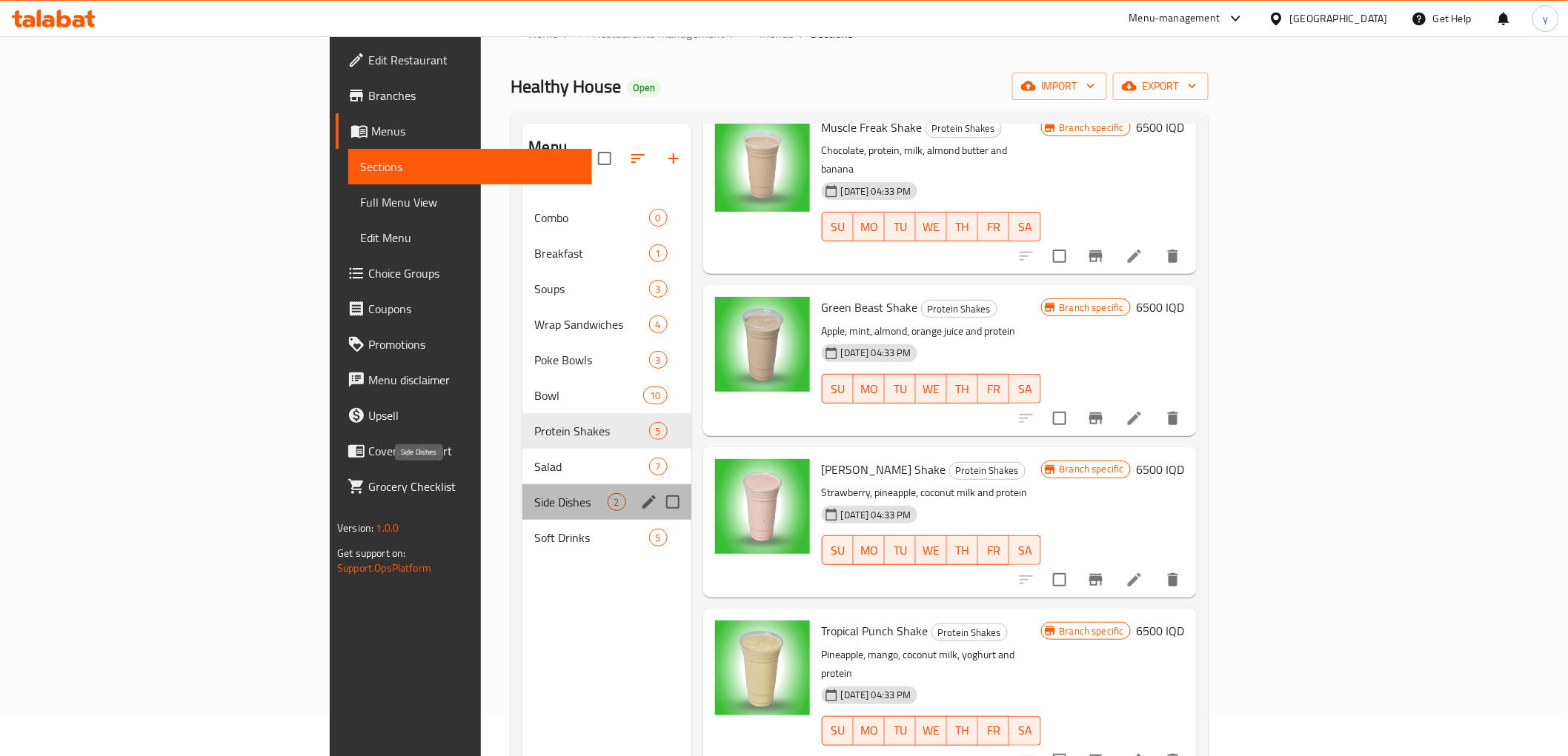
click at [534, 493] on span "Side Dishes" at bounding box center [570, 502] width 72 height 18
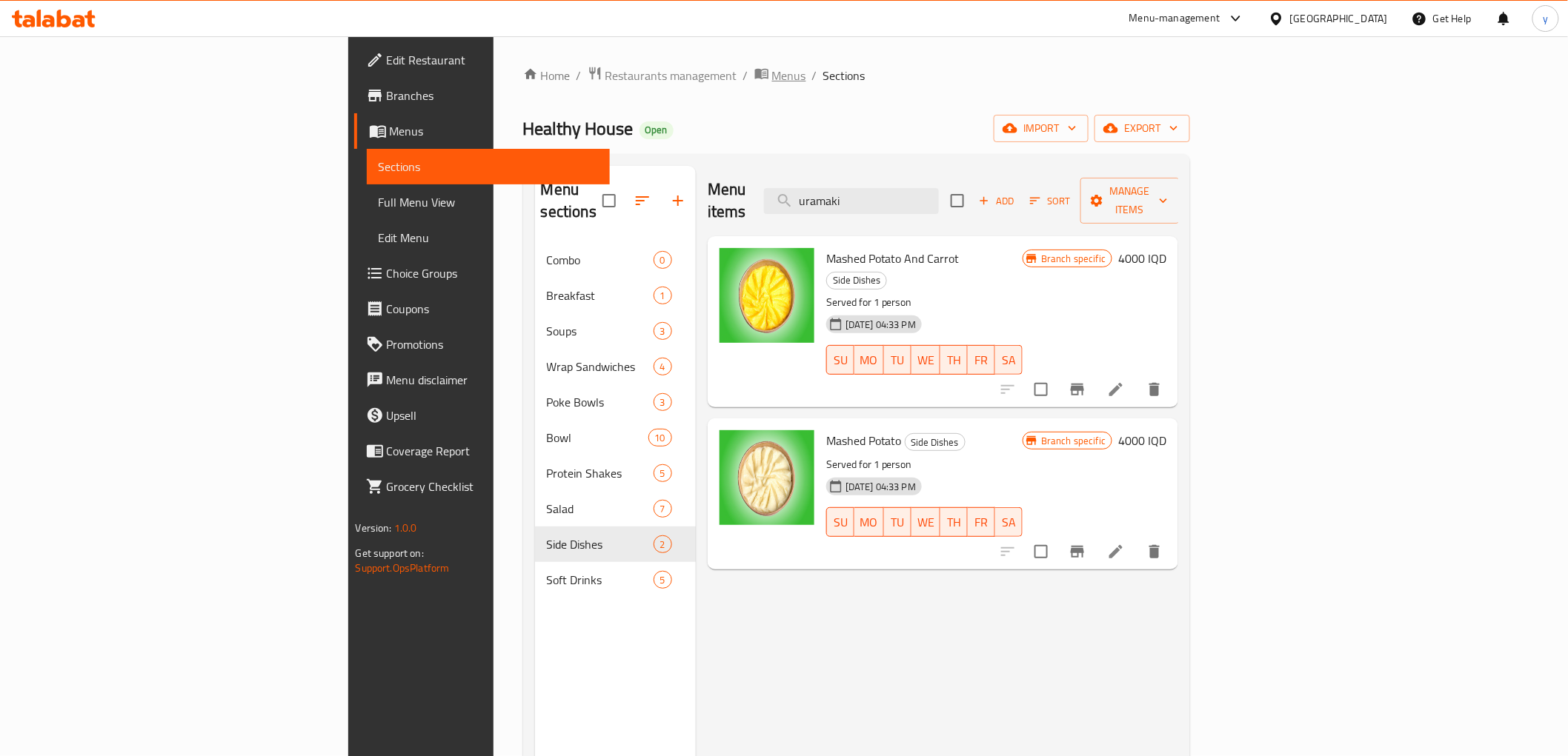
click at [772, 83] on span "Menus" at bounding box center [789, 75] width 34 height 18
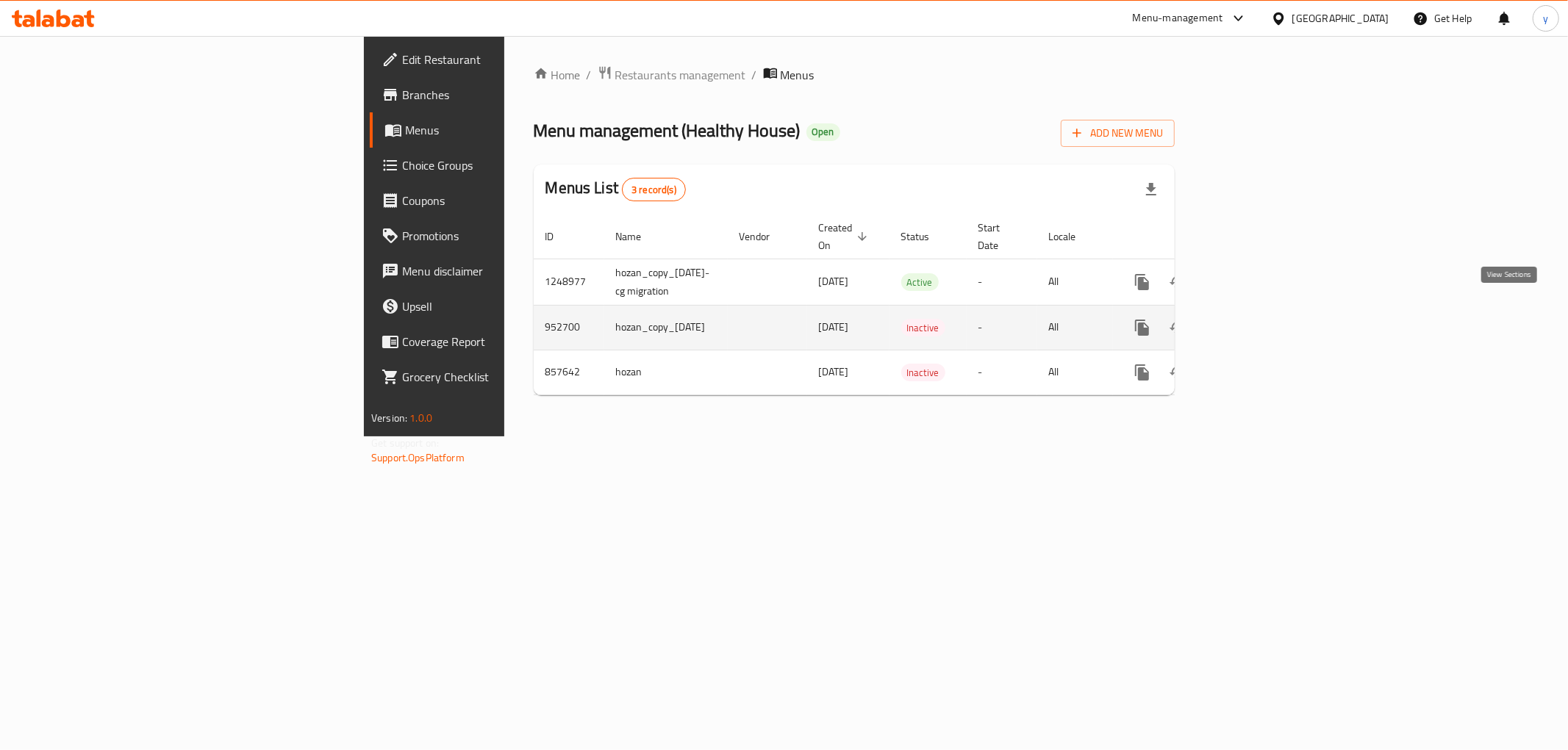
click at [1255, 321] on icon "enhanced table" at bounding box center [1248, 328] width 13 height 13
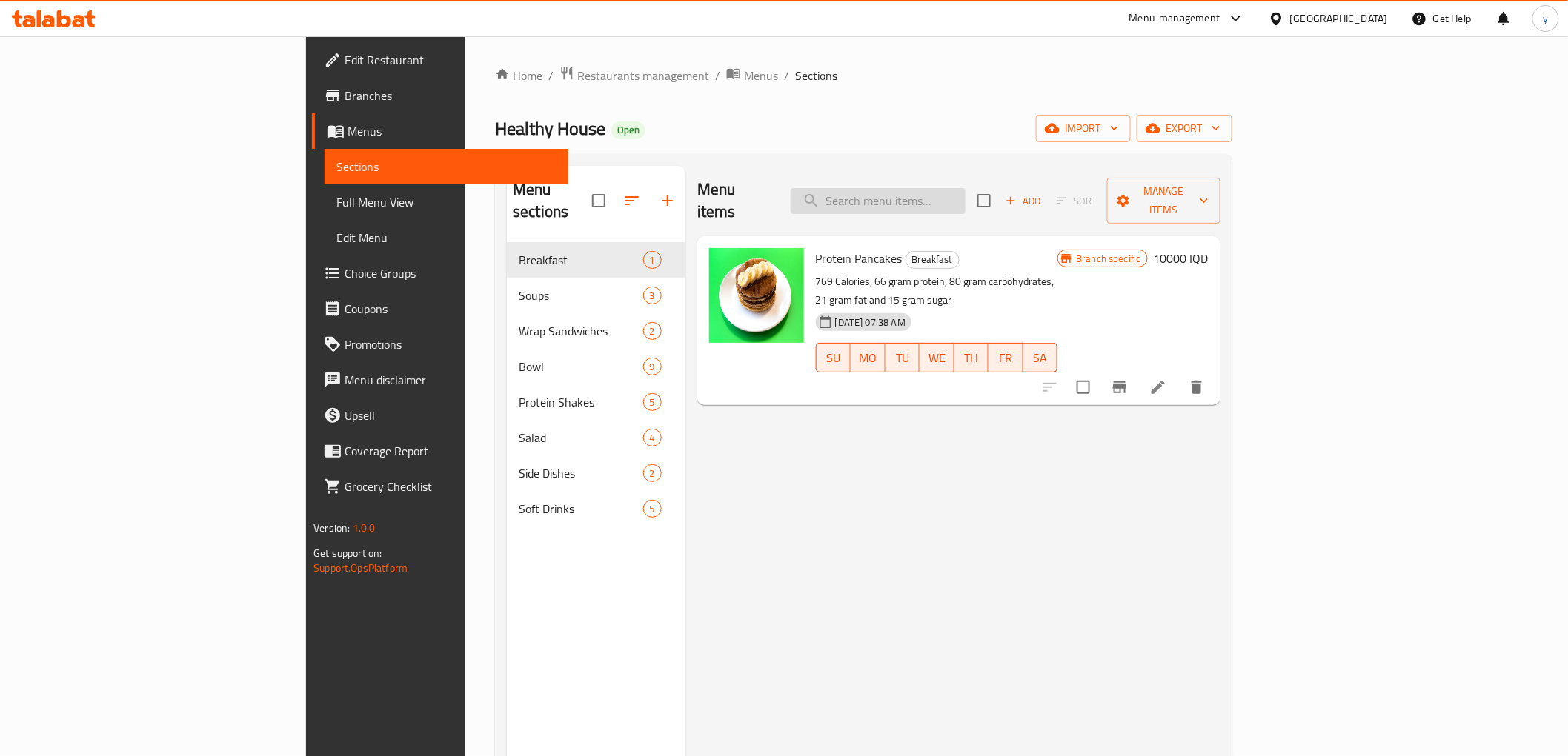
click at [965, 188] on input "search" at bounding box center [878, 201] width 175 height 26
paste input "uramaki"
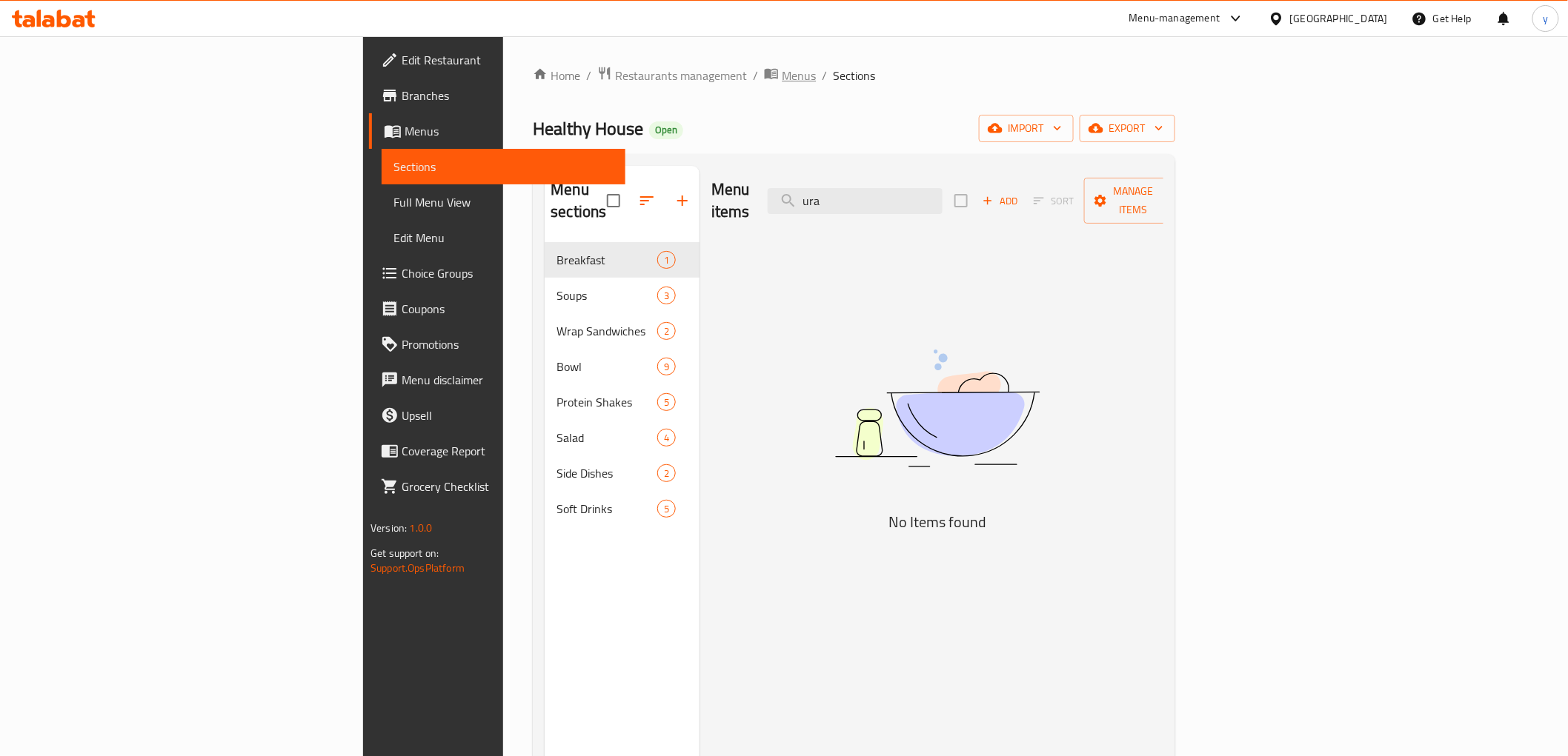
type input "ura"
click at [782, 79] on span "Menus" at bounding box center [799, 75] width 34 height 18
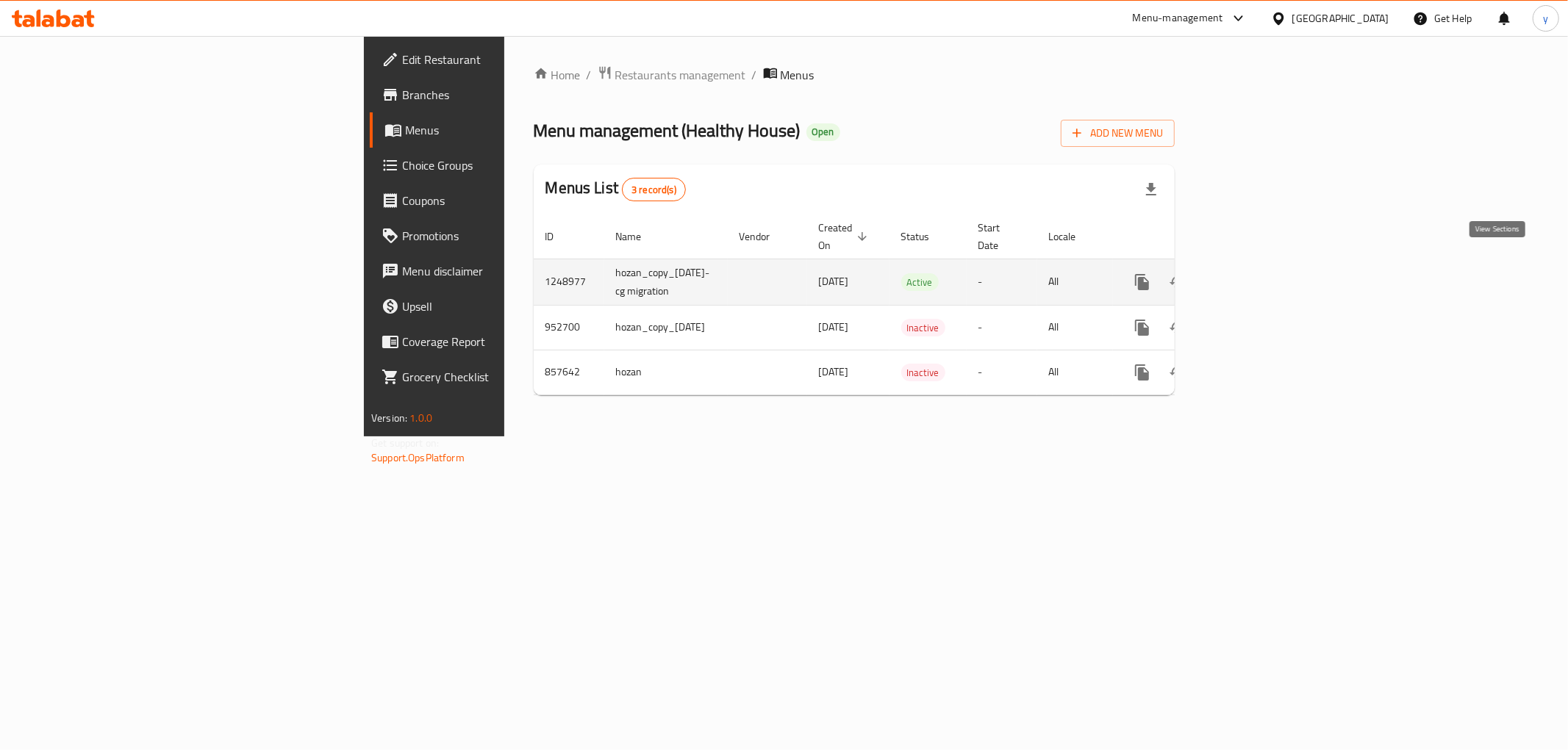
click at [1266, 275] on link "enhanced table" at bounding box center [1248, 282] width 36 height 36
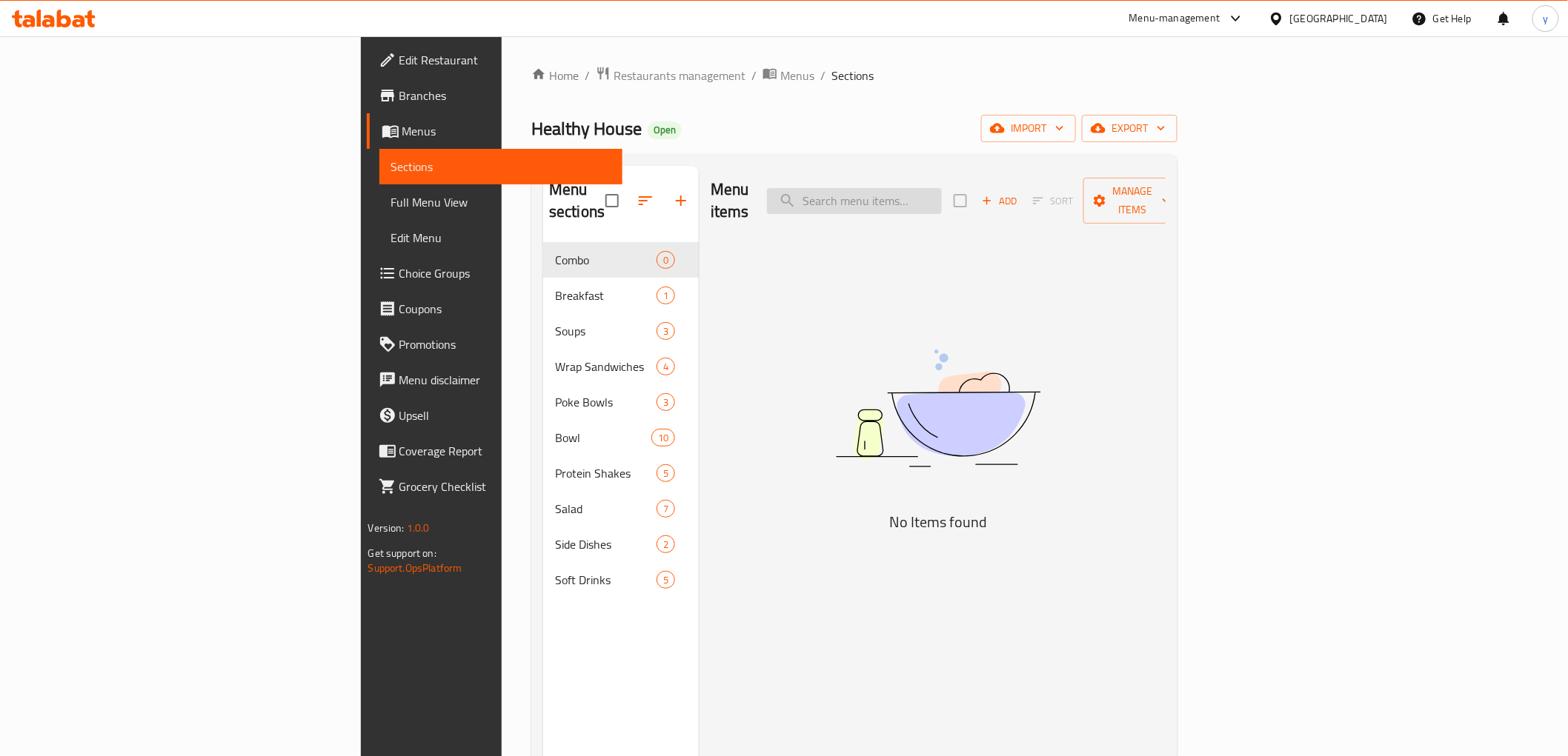
click at [942, 197] on input "search" at bounding box center [854, 201] width 175 height 26
paste input "uramaki"
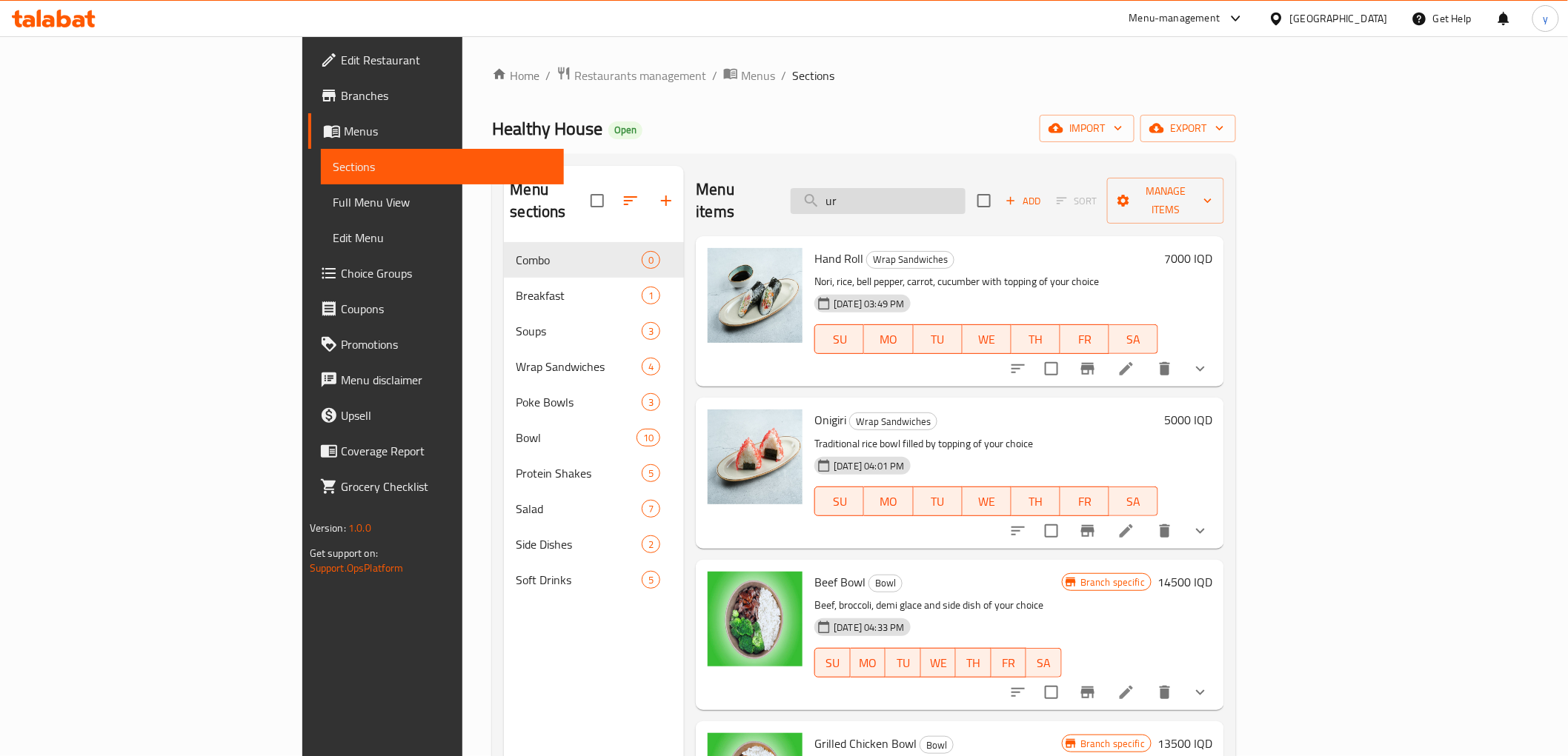
click at [949, 195] on input "ur" at bounding box center [878, 201] width 175 height 26
paste input "Baked roll"
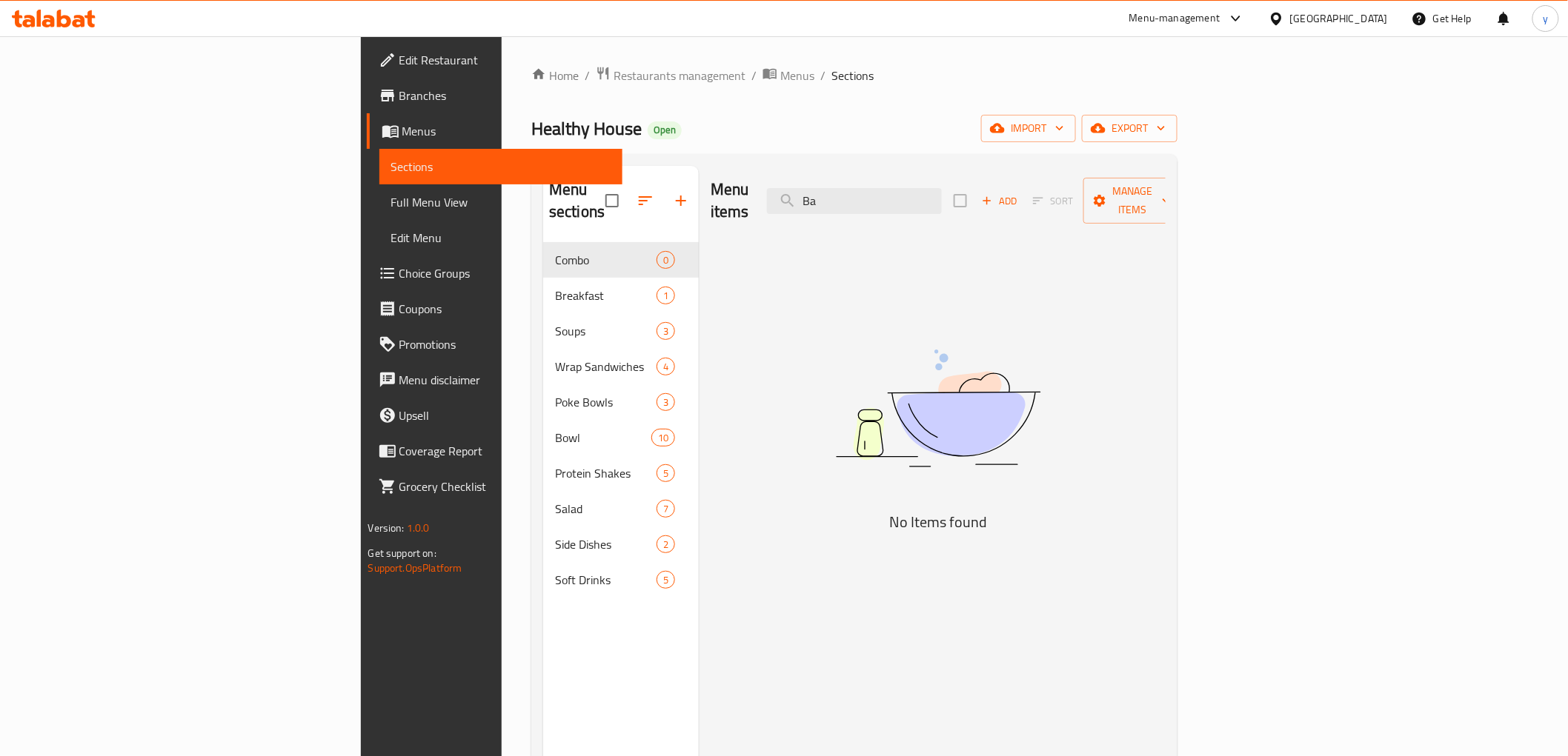
type input "B"
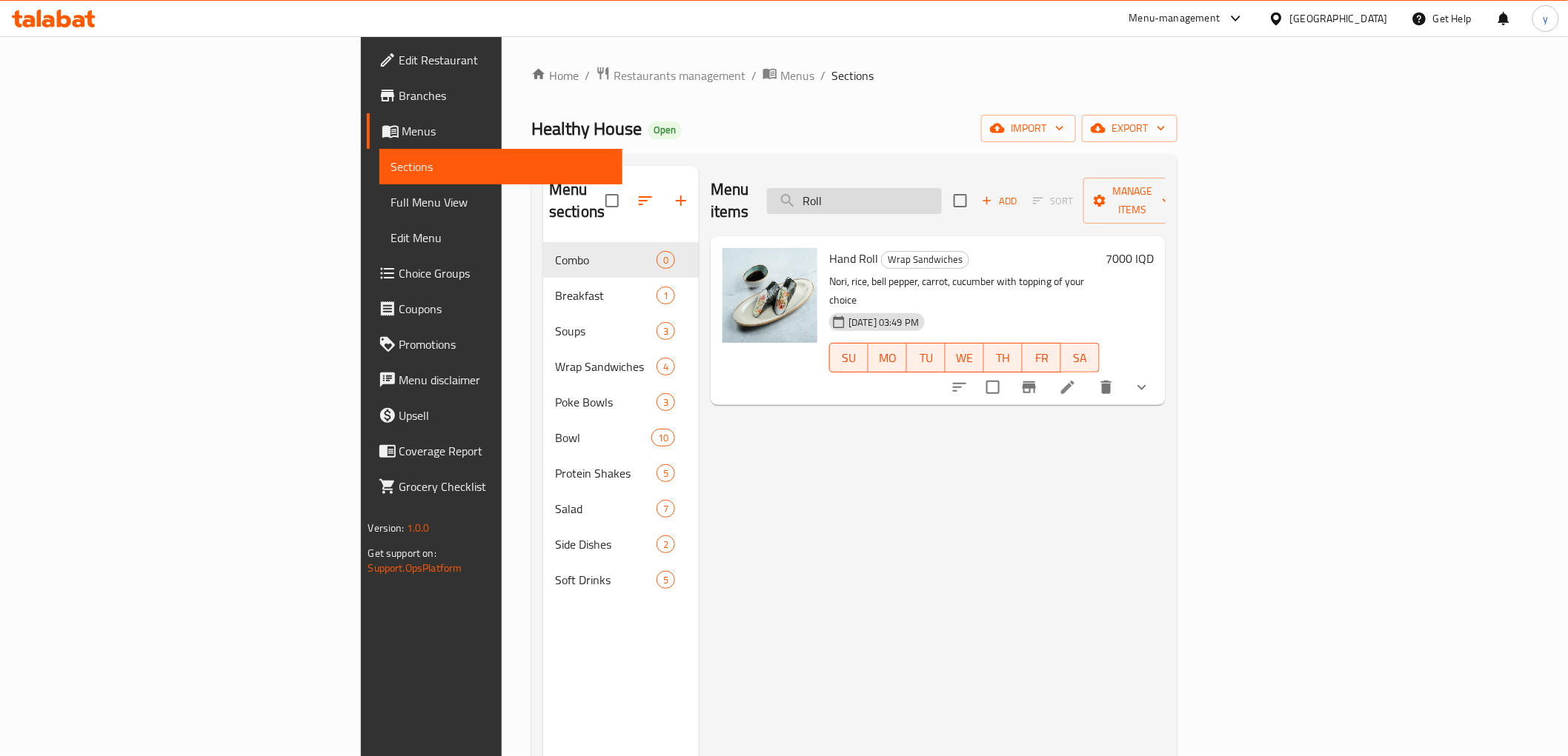
click at [941, 188] on input "Roll" at bounding box center [854, 201] width 175 height 26
paste input "Maki"
click at [941, 188] on input "Roll" at bounding box center [854, 201] width 175 height 26
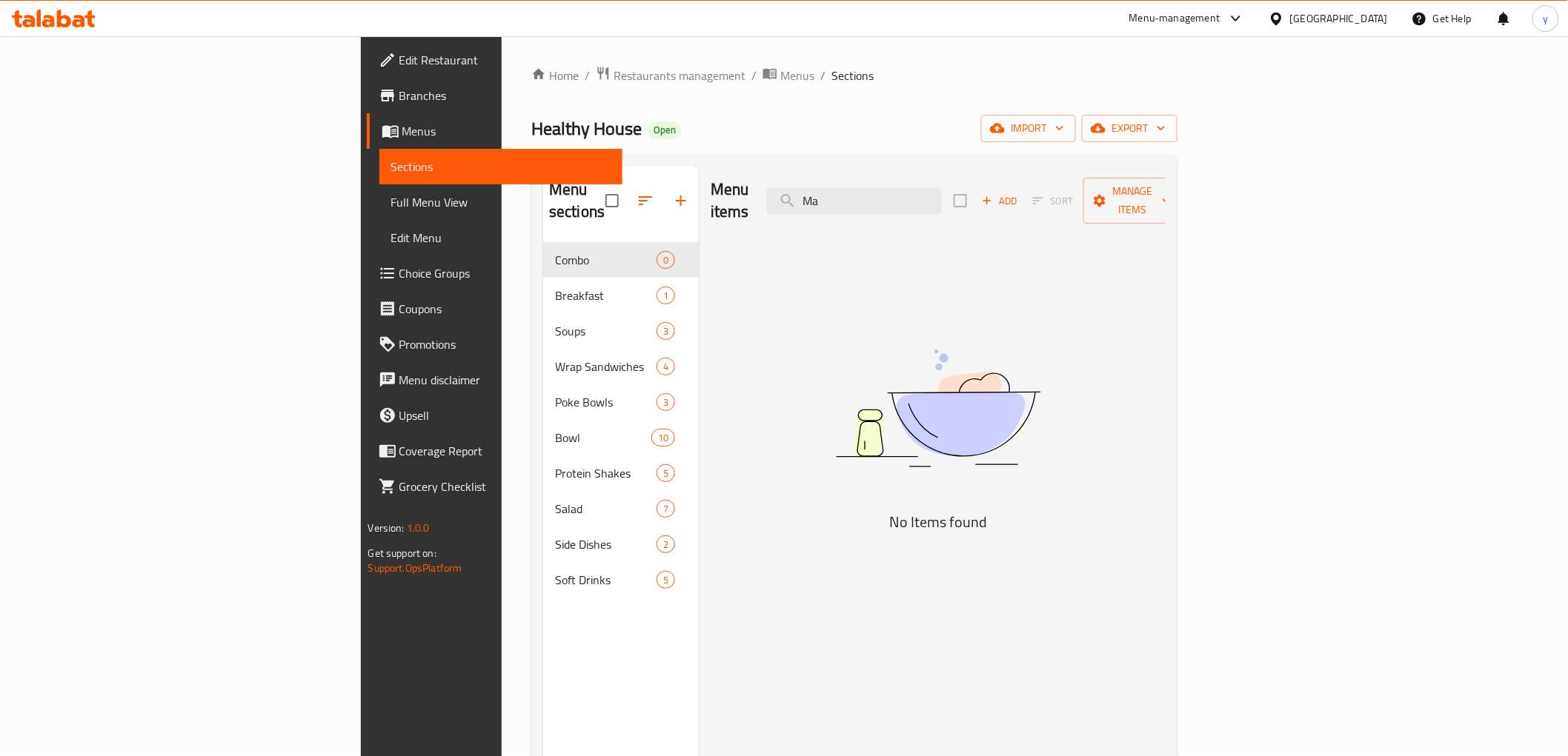
type input "M"
paste input "Futomaki"
type input "F"
click at [780, 81] on span "Menus" at bounding box center [797, 75] width 34 height 18
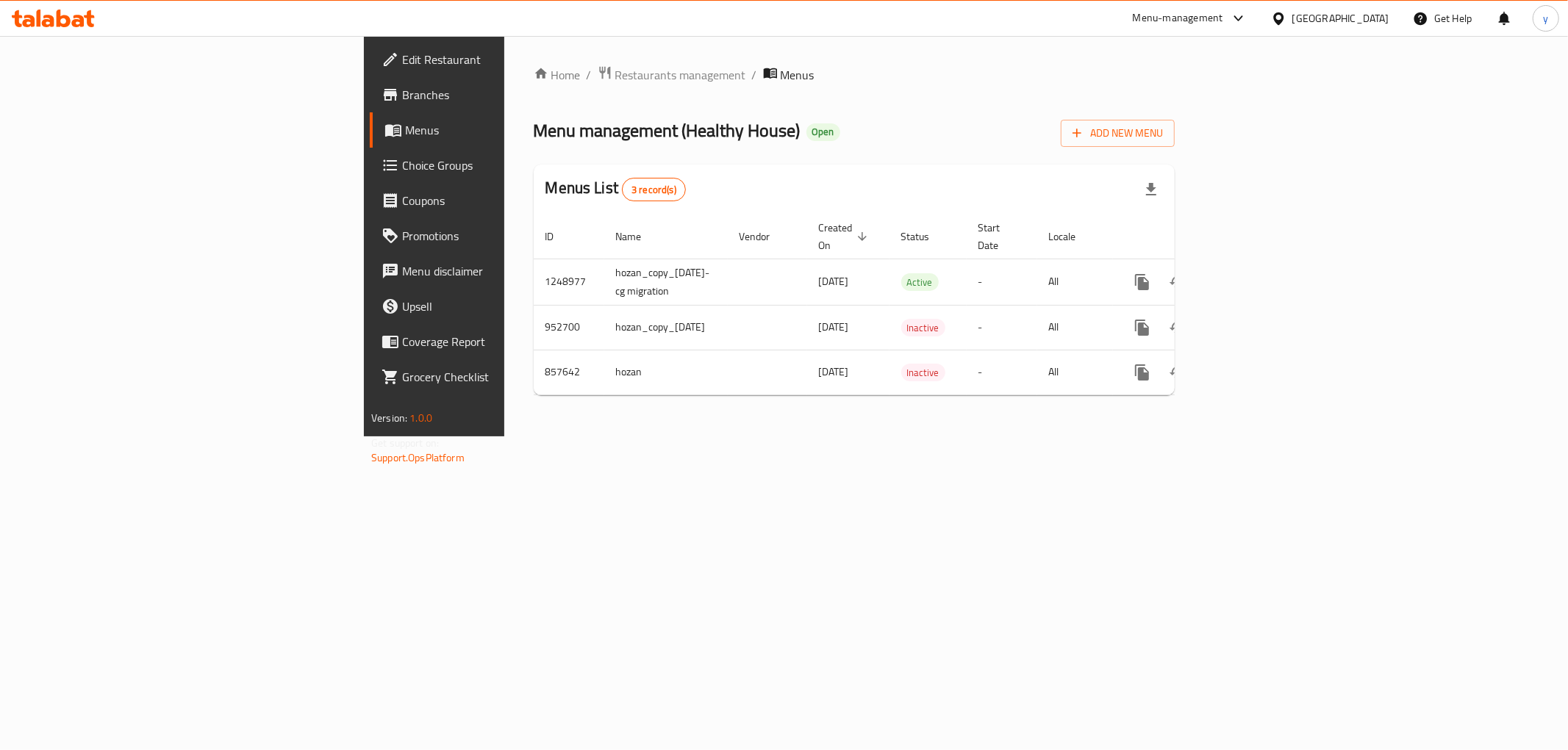
click at [402, 88] on span "Branches" at bounding box center [508, 95] width 212 height 18
click at [1257, 272] on icon "enhanced table" at bounding box center [1248, 281] width 18 height 18
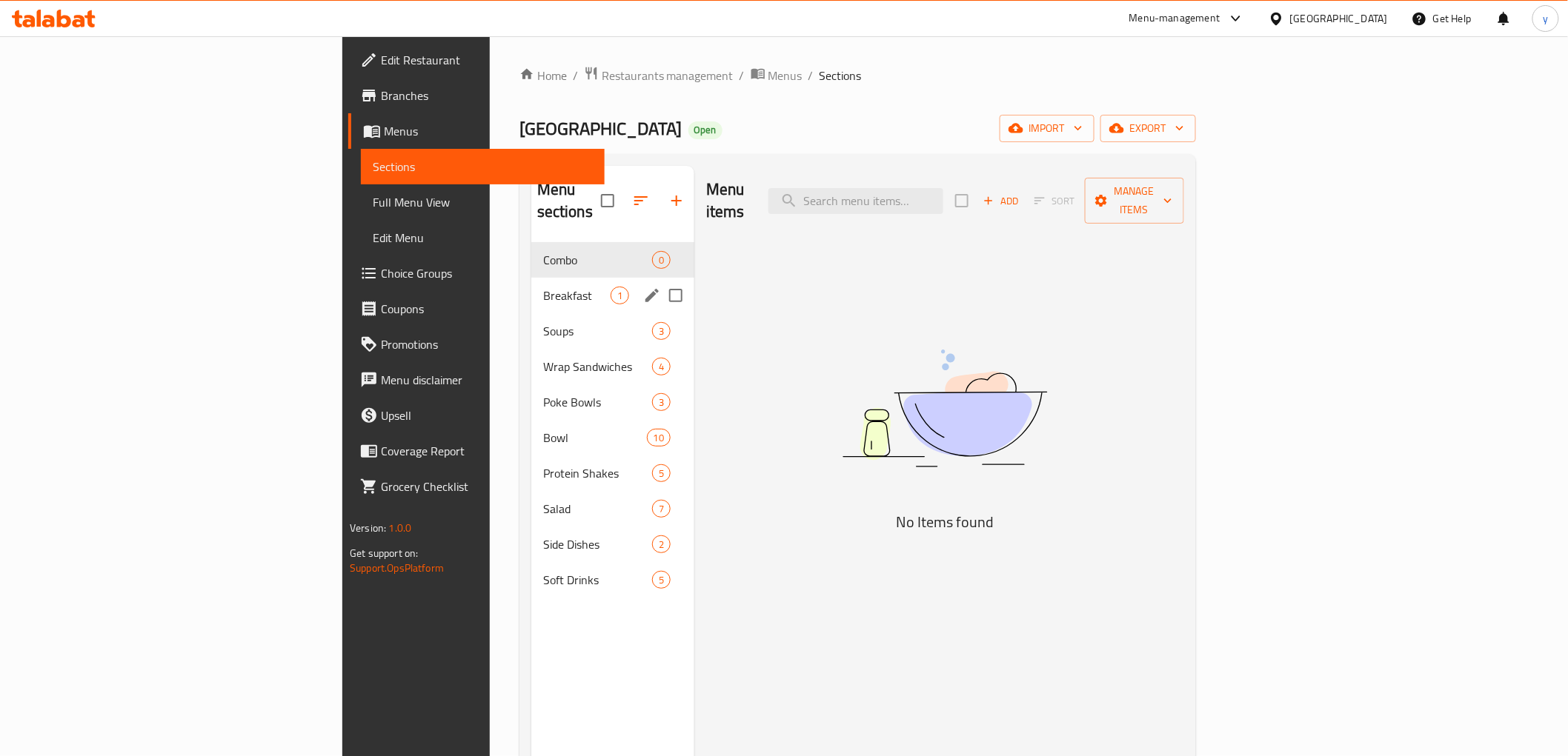
click at [531, 287] on div "Breakfast 1" at bounding box center [612, 296] width 163 height 36
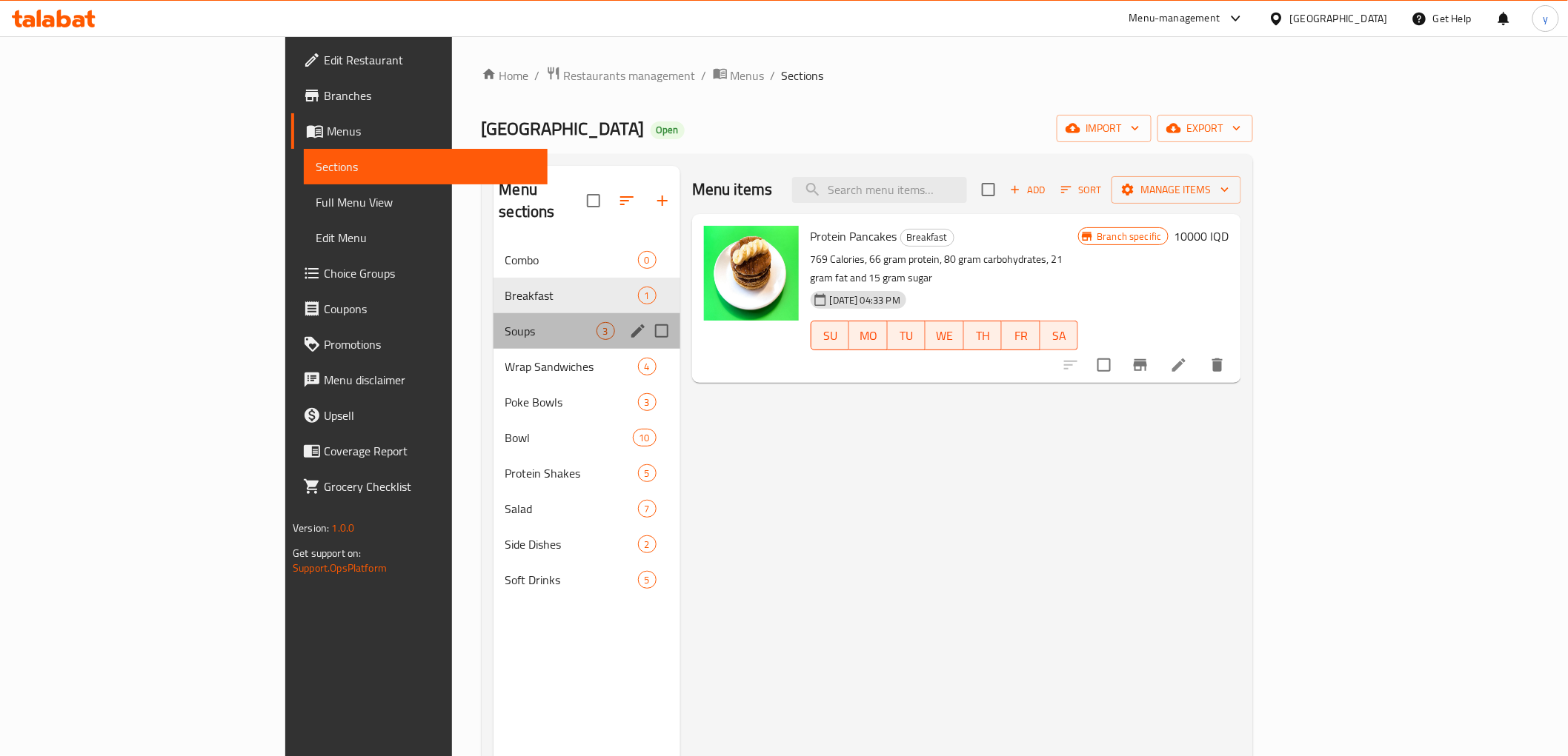
click at [498, 313] on div "Soups 3" at bounding box center [587, 331] width 187 height 36
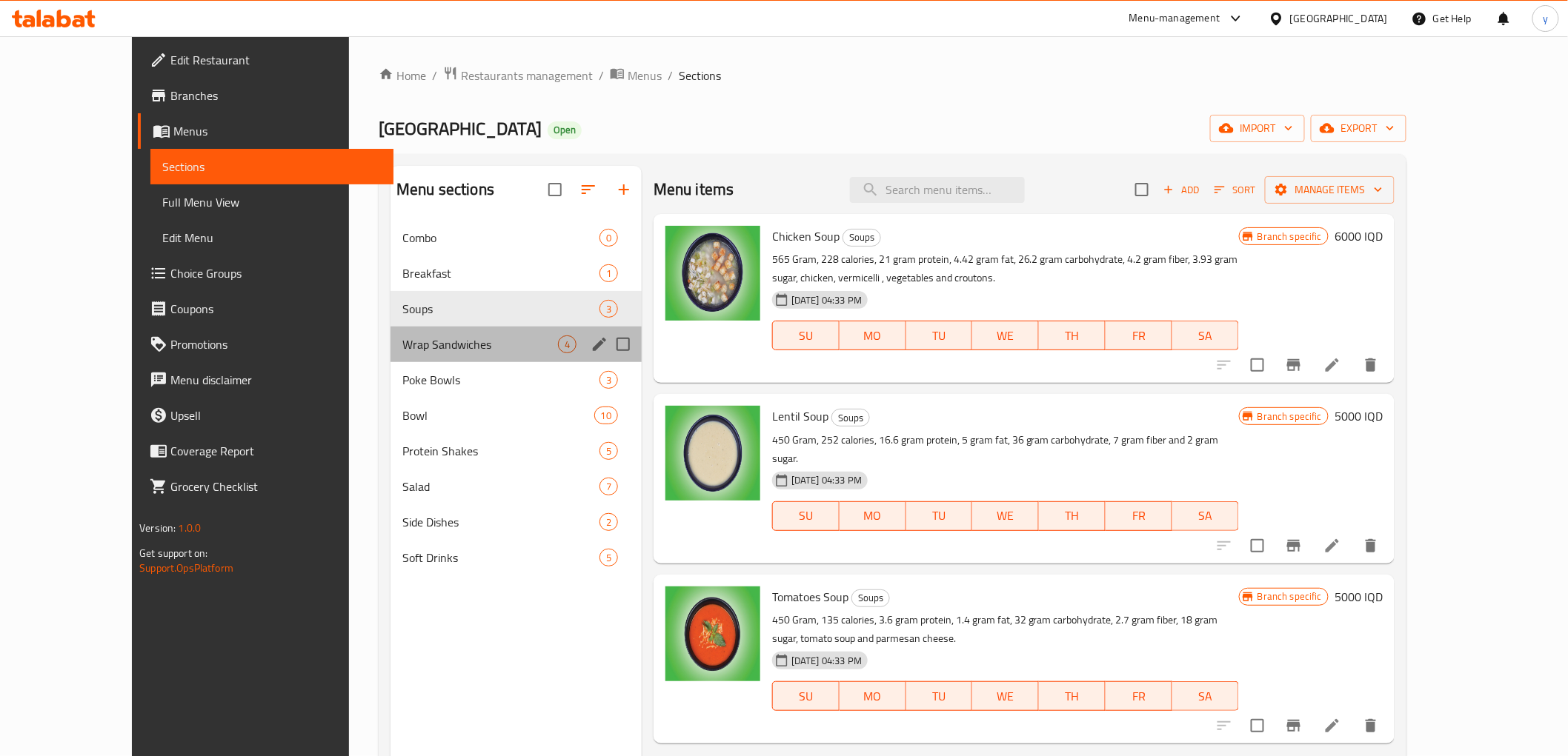
click at [483, 327] on div "Wrap Sandwiches 4" at bounding box center [516, 345] width 251 height 36
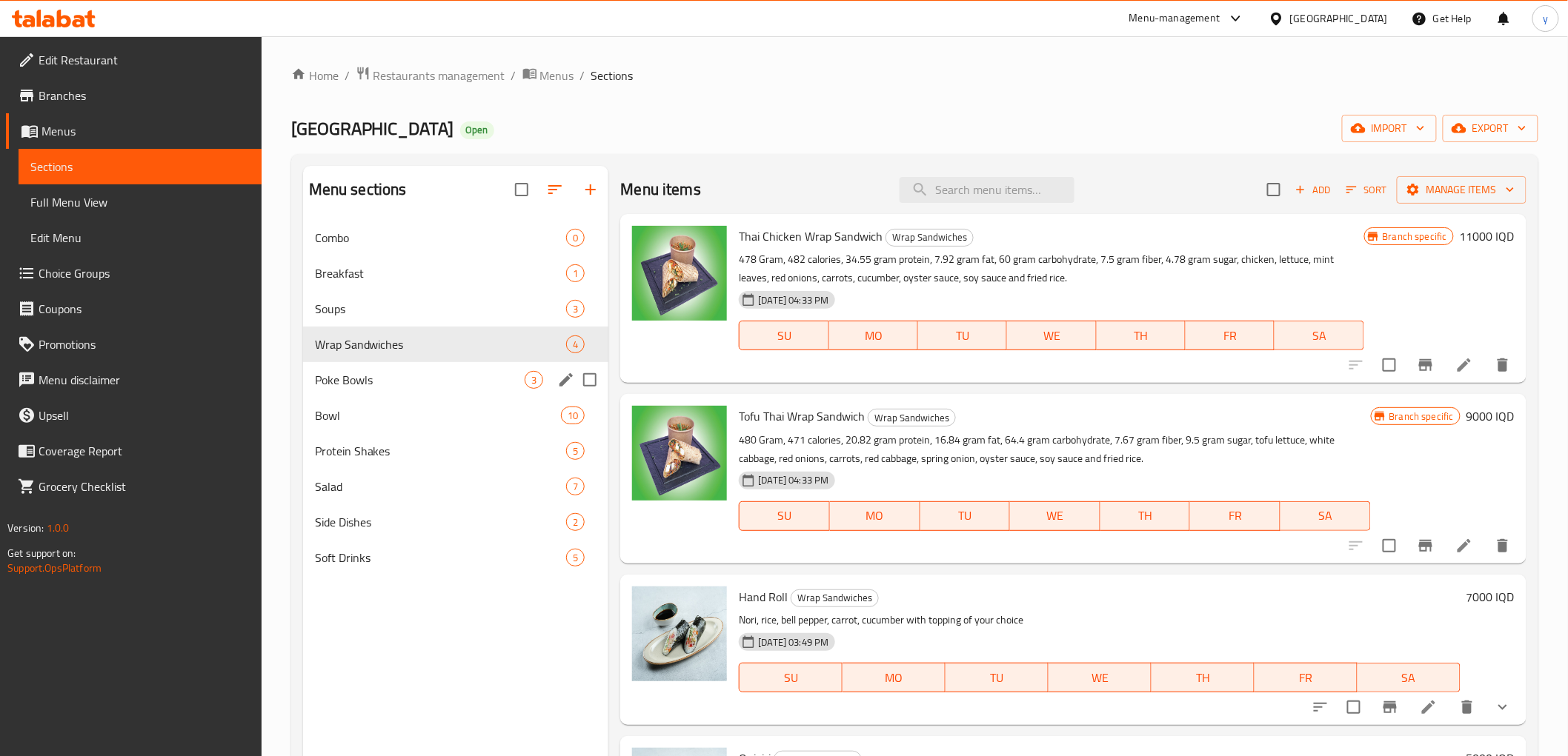
click at [467, 367] on div "Poke Bowls 3" at bounding box center [456, 380] width 306 height 36
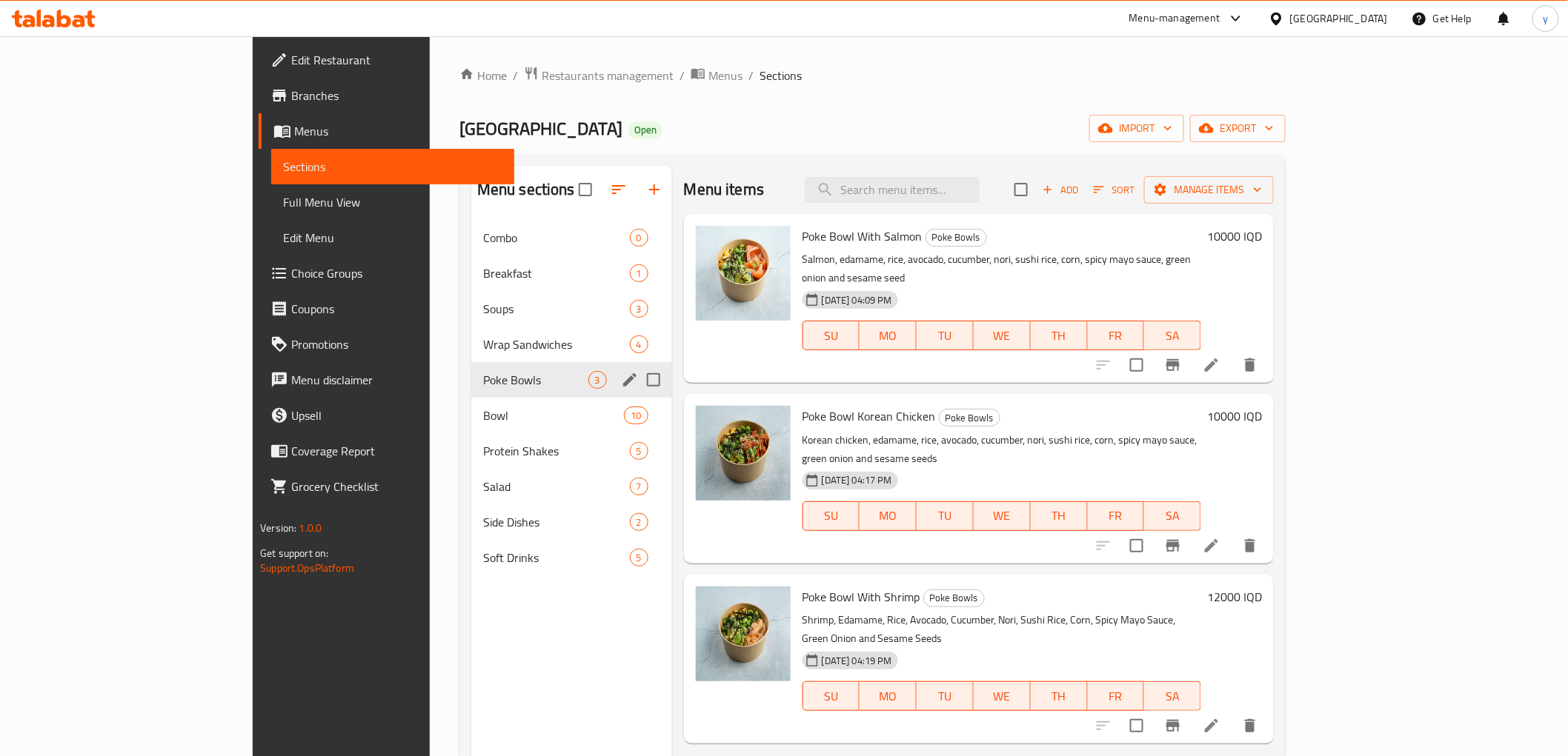
click at [471, 396] on div "Poke Bowls 3" at bounding box center [571, 380] width 201 height 36
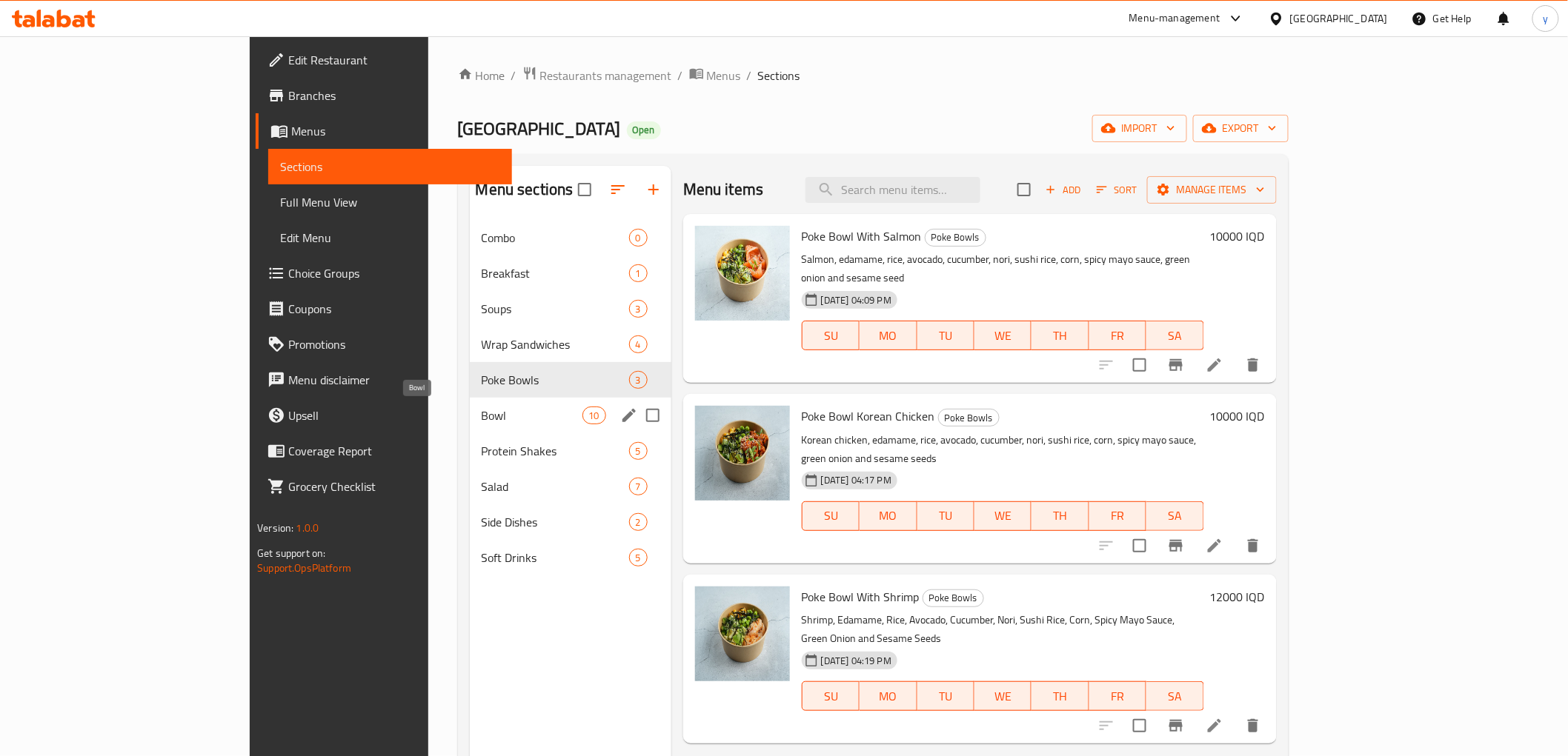
click at [482, 411] on span "Bowl" at bounding box center [532, 416] width 101 height 18
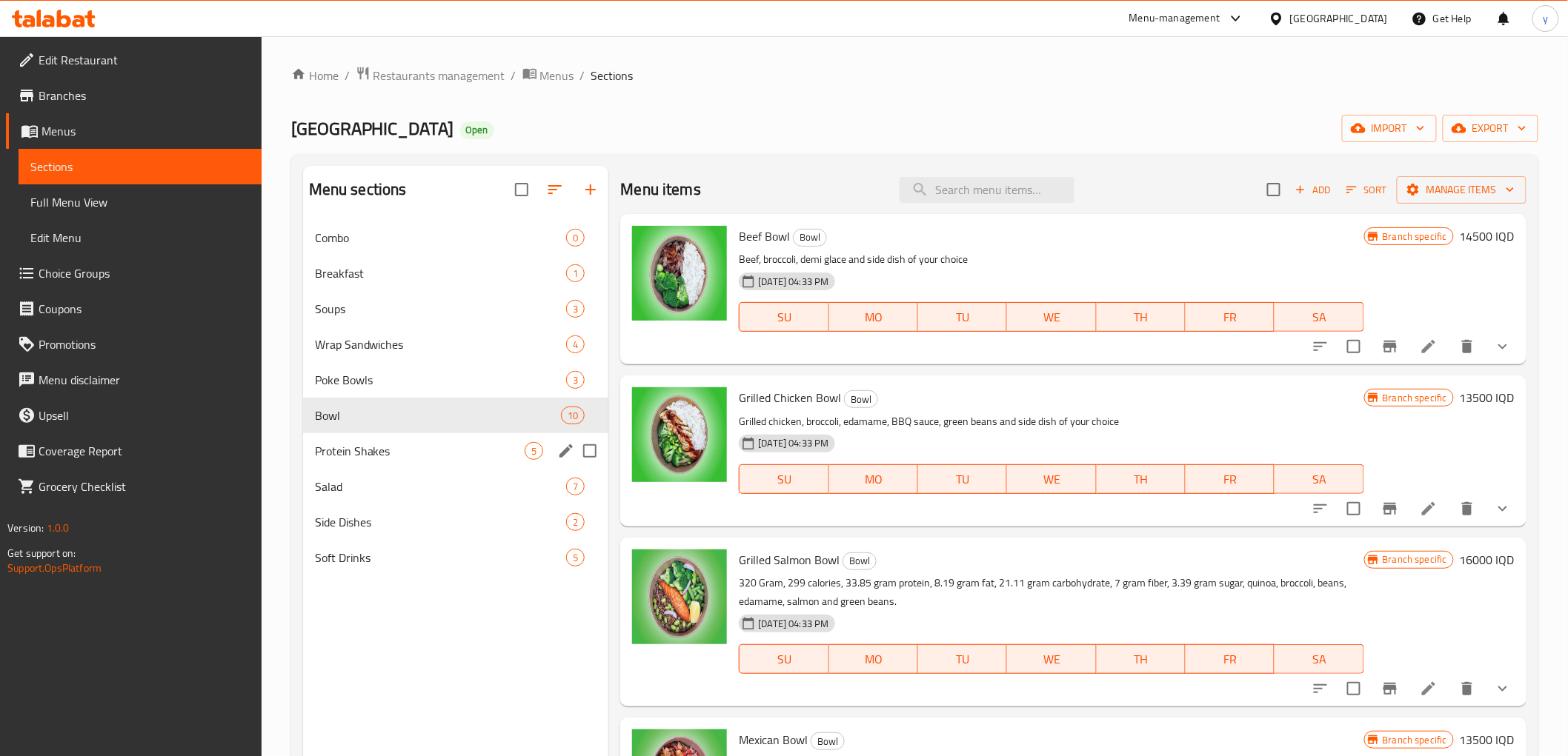
click at [442, 434] on div "Protein Shakes 5" at bounding box center [456, 452] width 306 height 36
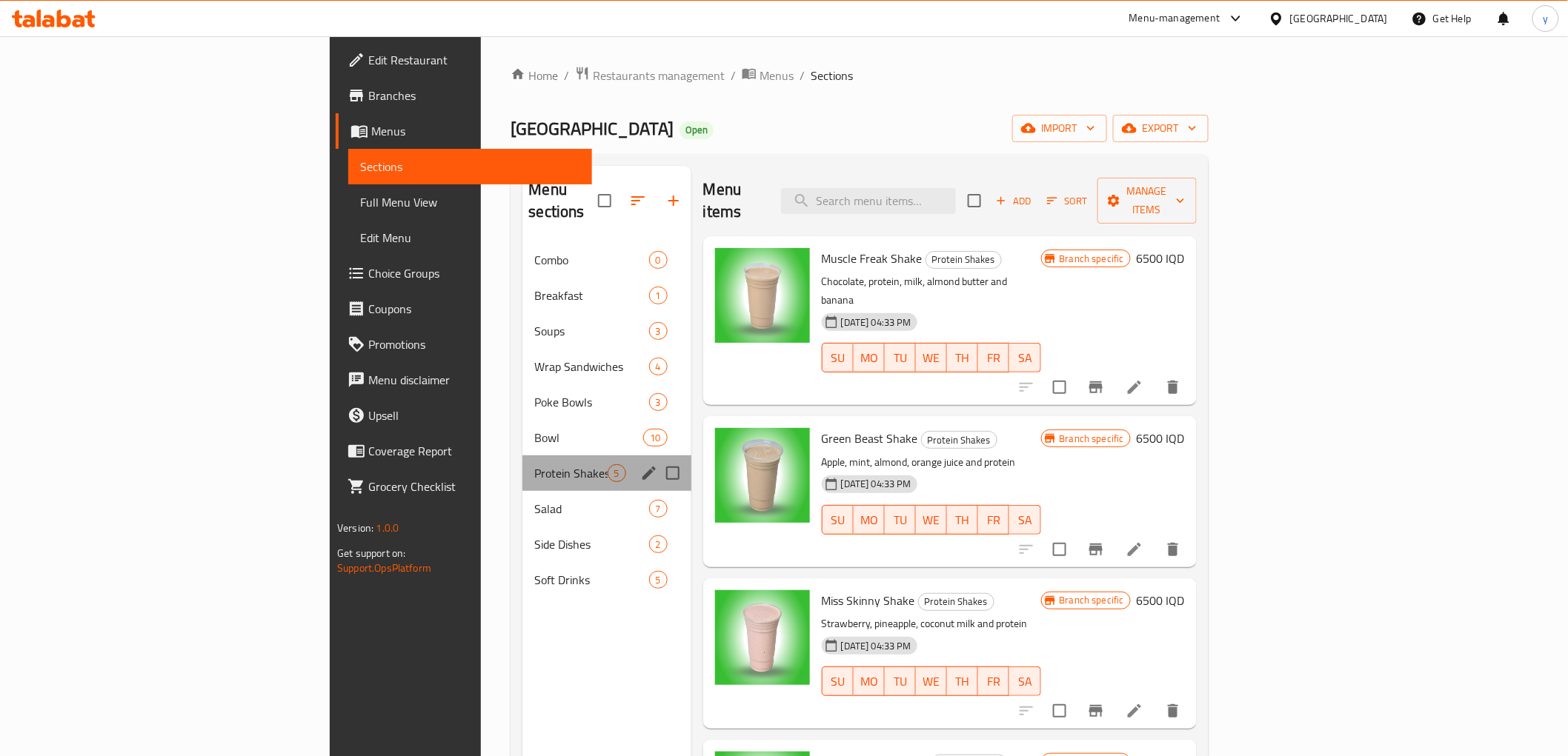
click at [523, 460] on div "Protein Shakes 5" at bounding box center [606, 473] width 168 height 36
click at [523, 491] on div "Salad 7" at bounding box center [606, 509] width 168 height 36
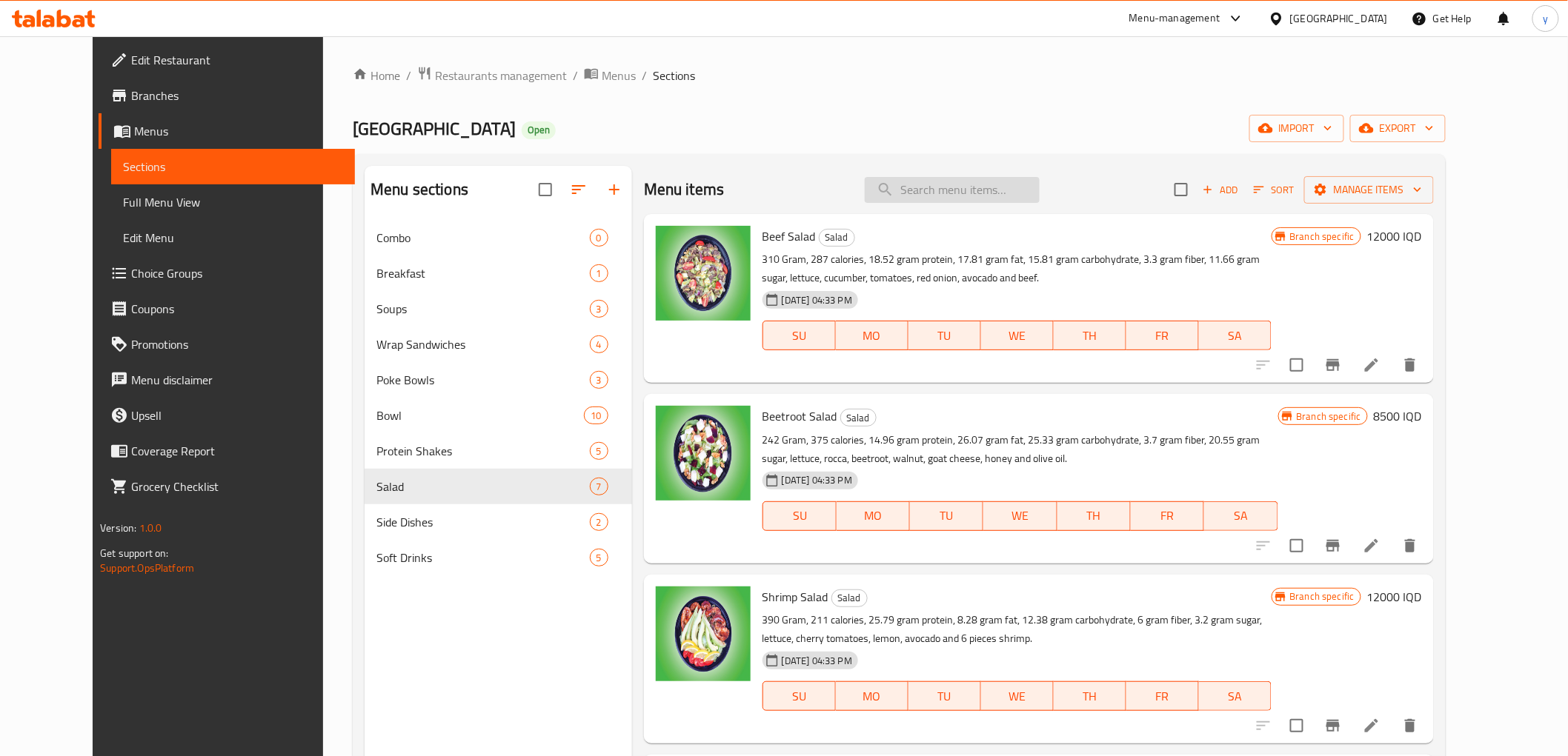
click at [983, 182] on input "search" at bounding box center [952, 190] width 175 height 26
paste input "Spring and no rice sushi"
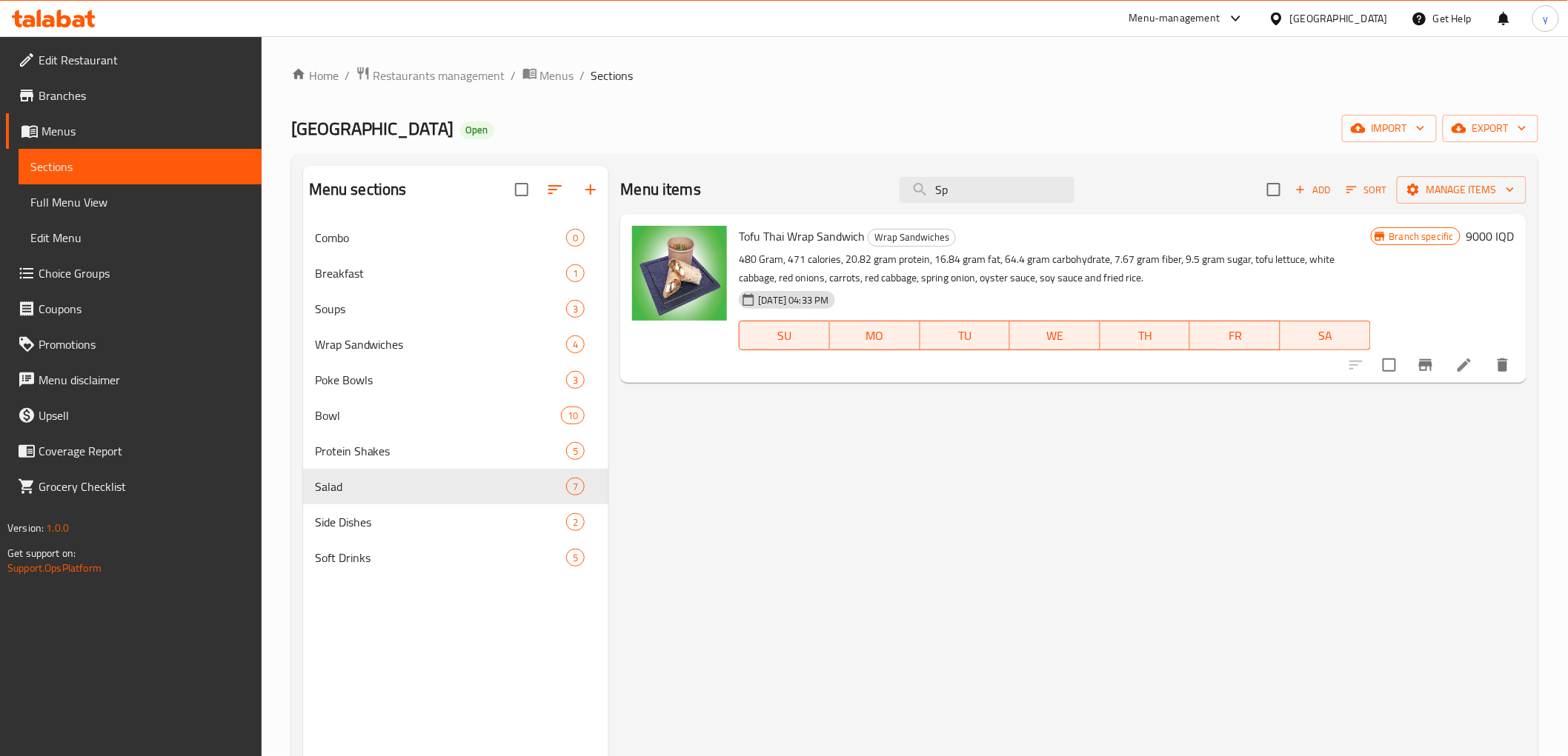
type input "S"
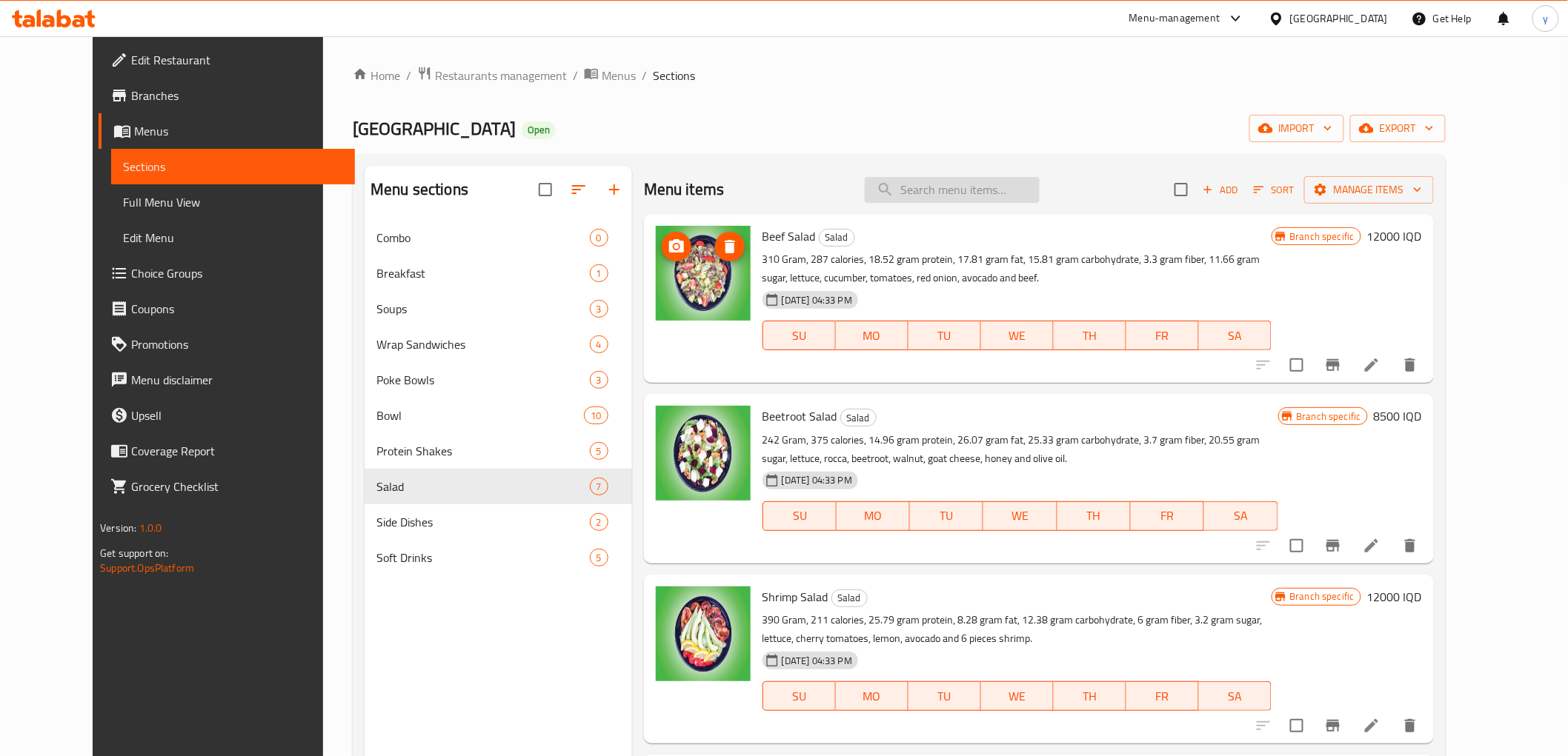
paste input "Philadelphia and uramaki"
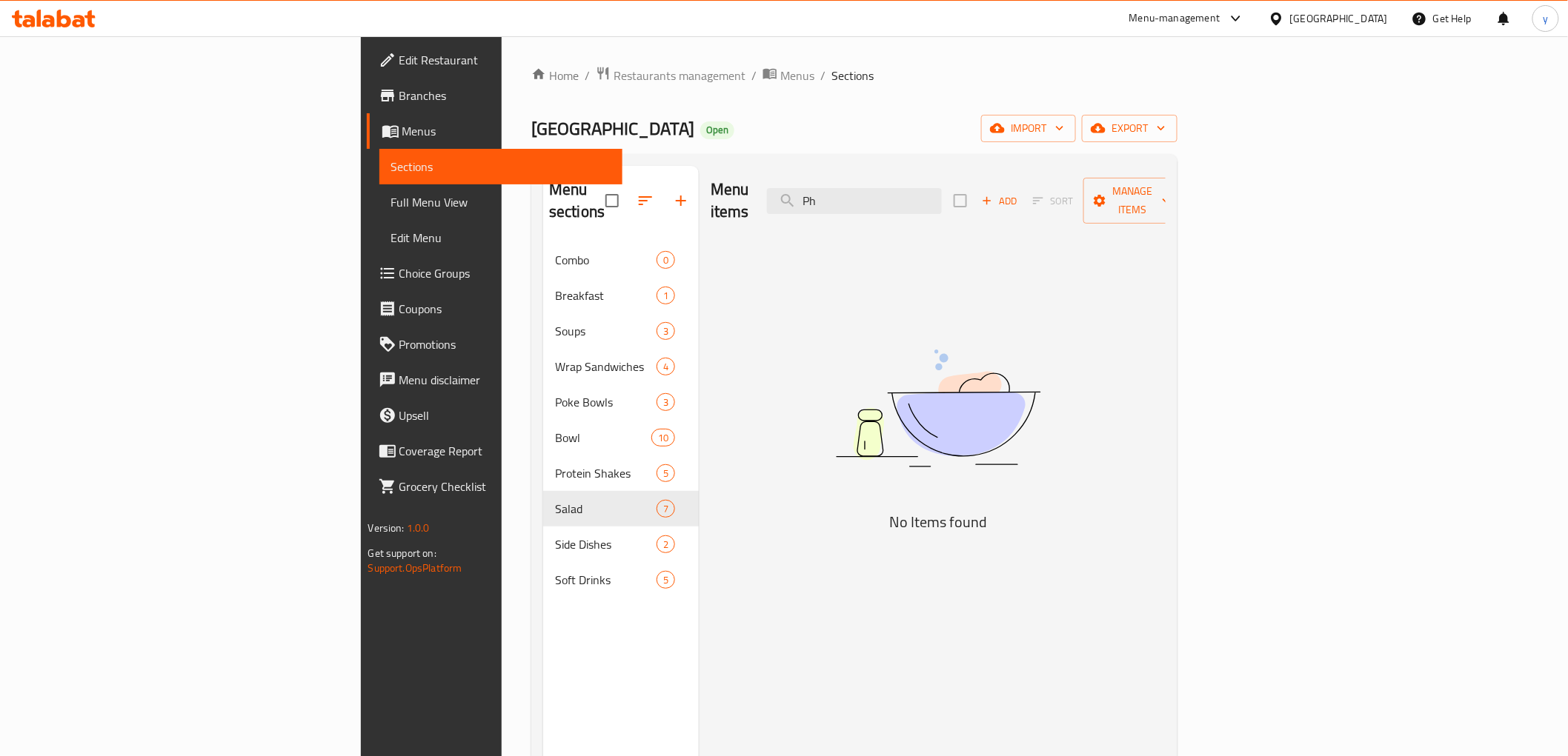
type input "P"
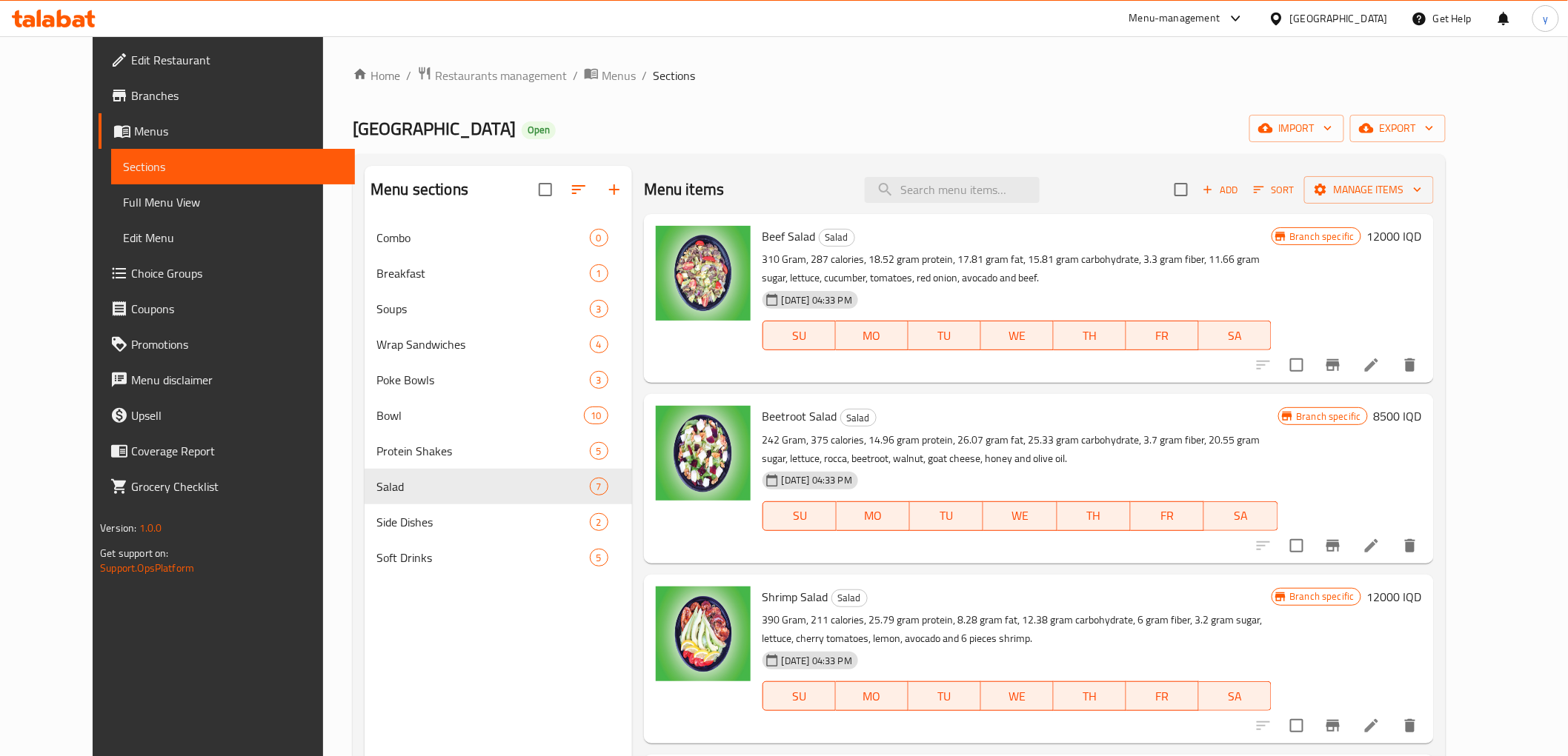
paste input "Baked roll"
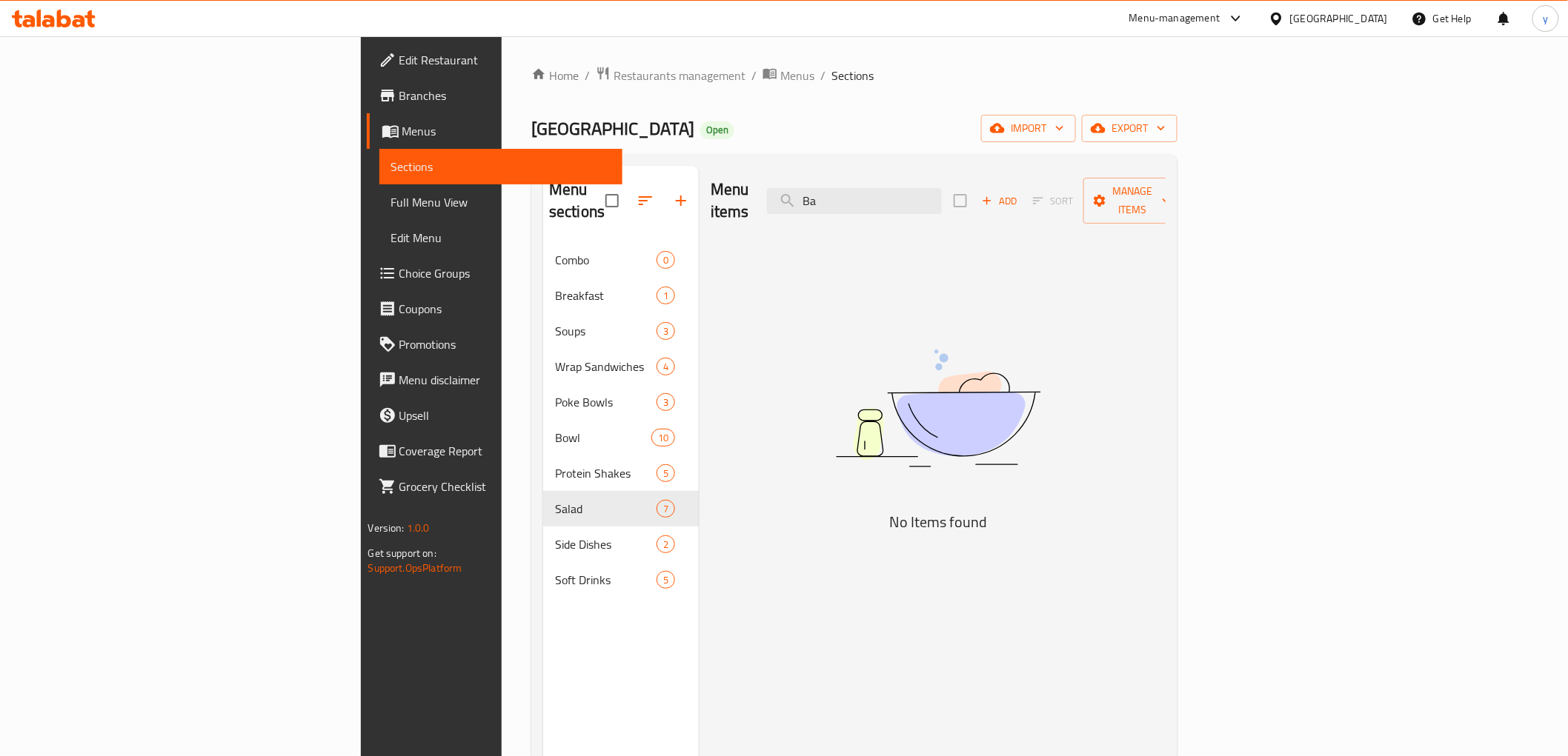
type input "B"
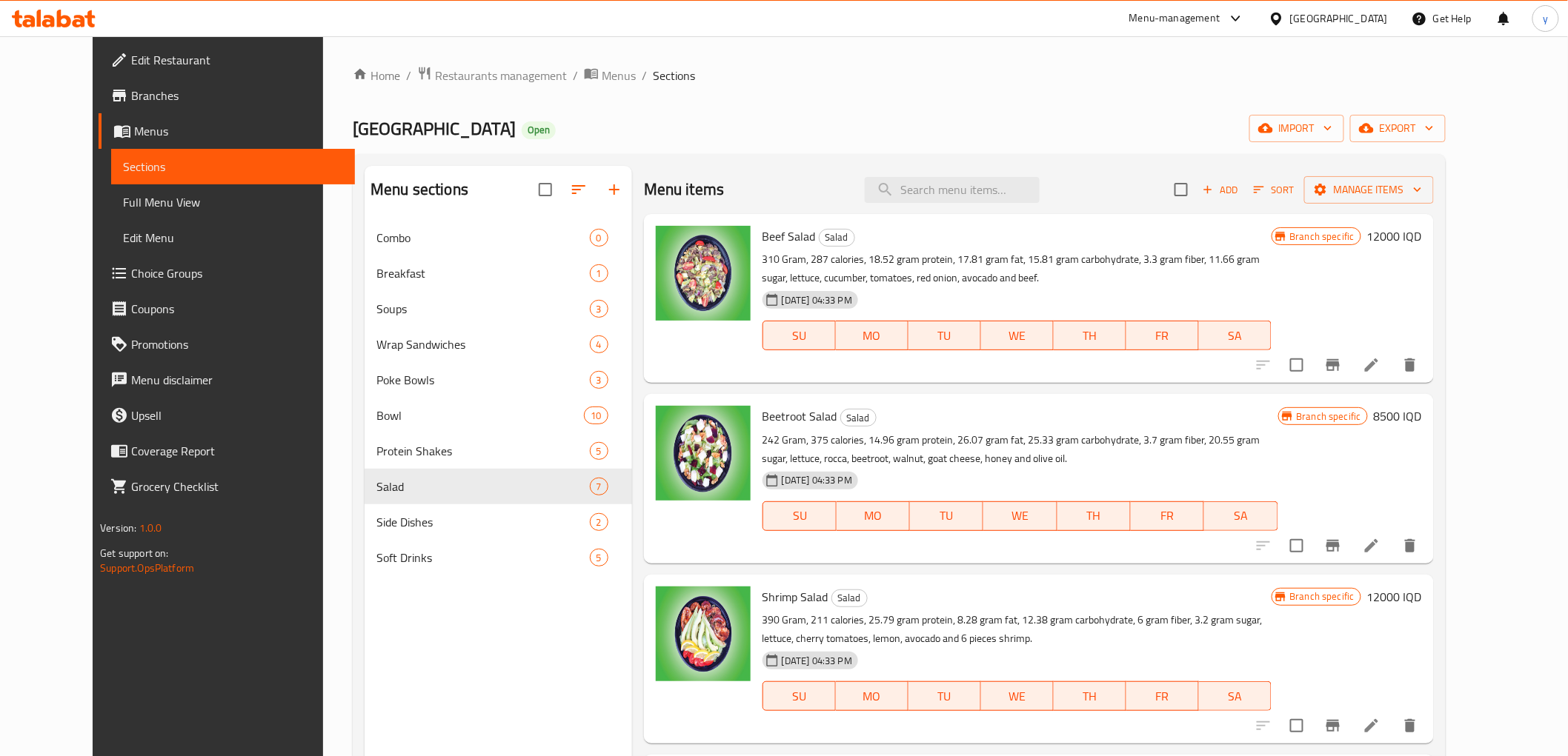
paste input "Maki"
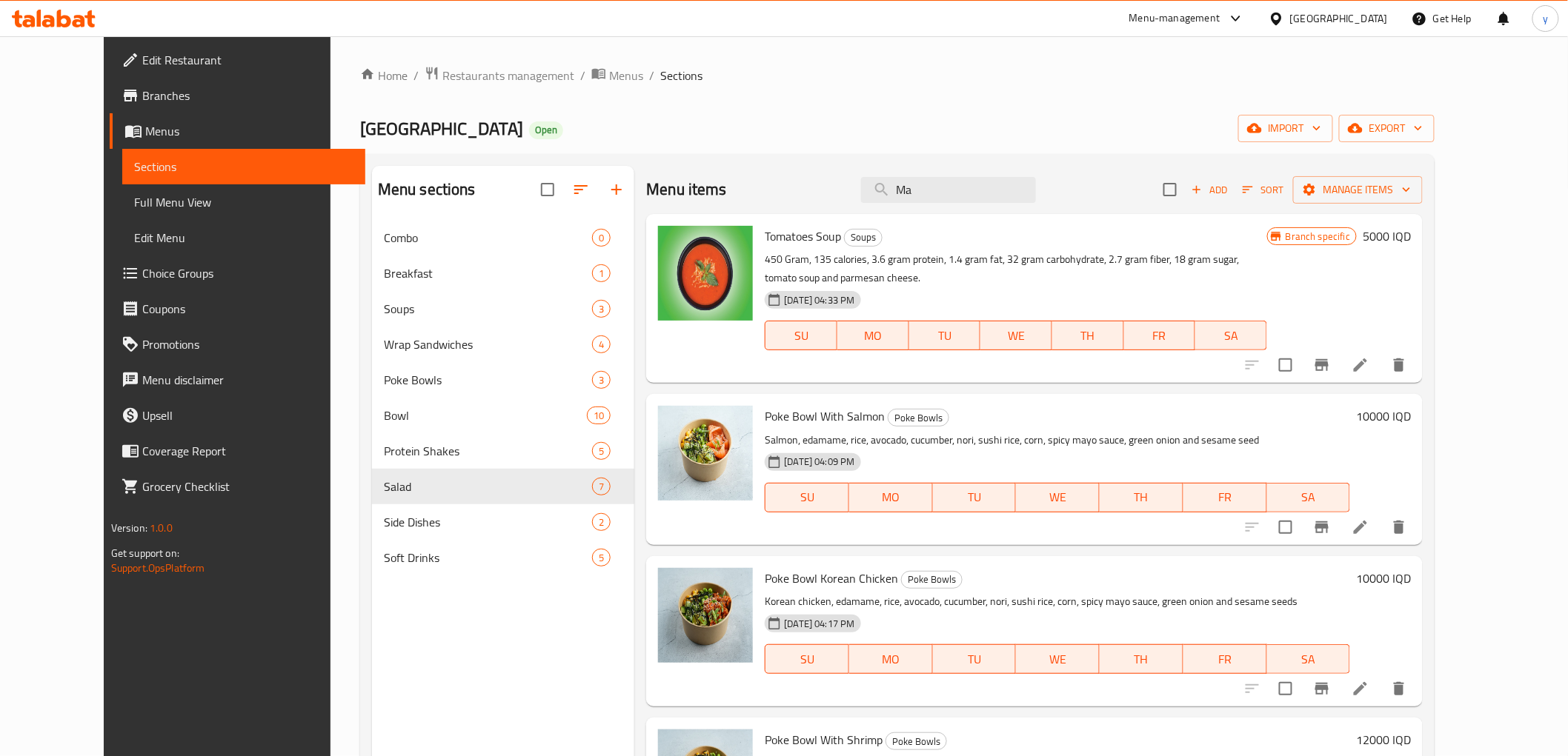
type input "Ma"
click at [190, 196] on span "Full Menu View" at bounding box center [244, 202] width 220 height 18
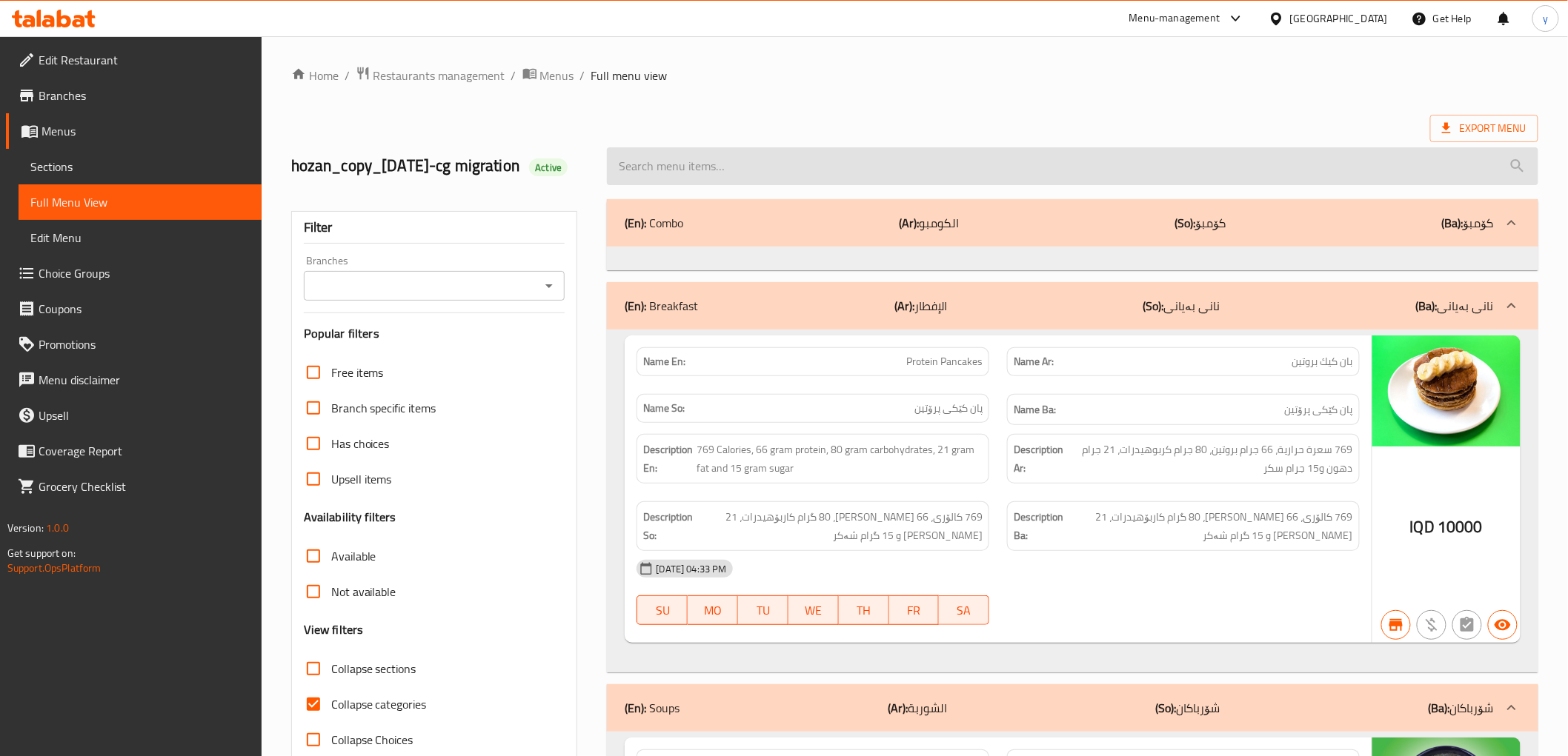
click at [972, 174] on input "search" at bounding box center [1072, 166] width 930 height 38
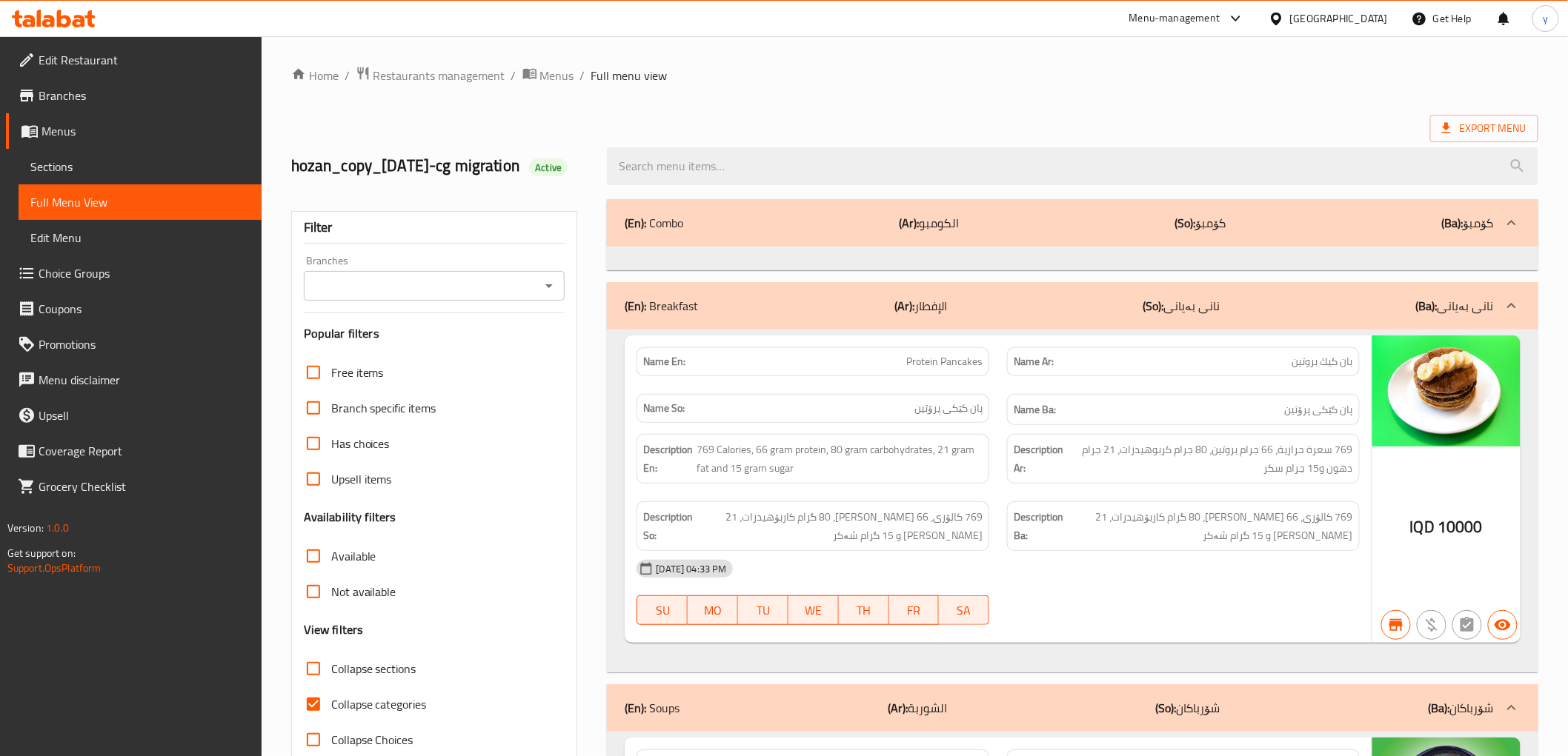
paste input "Maki"
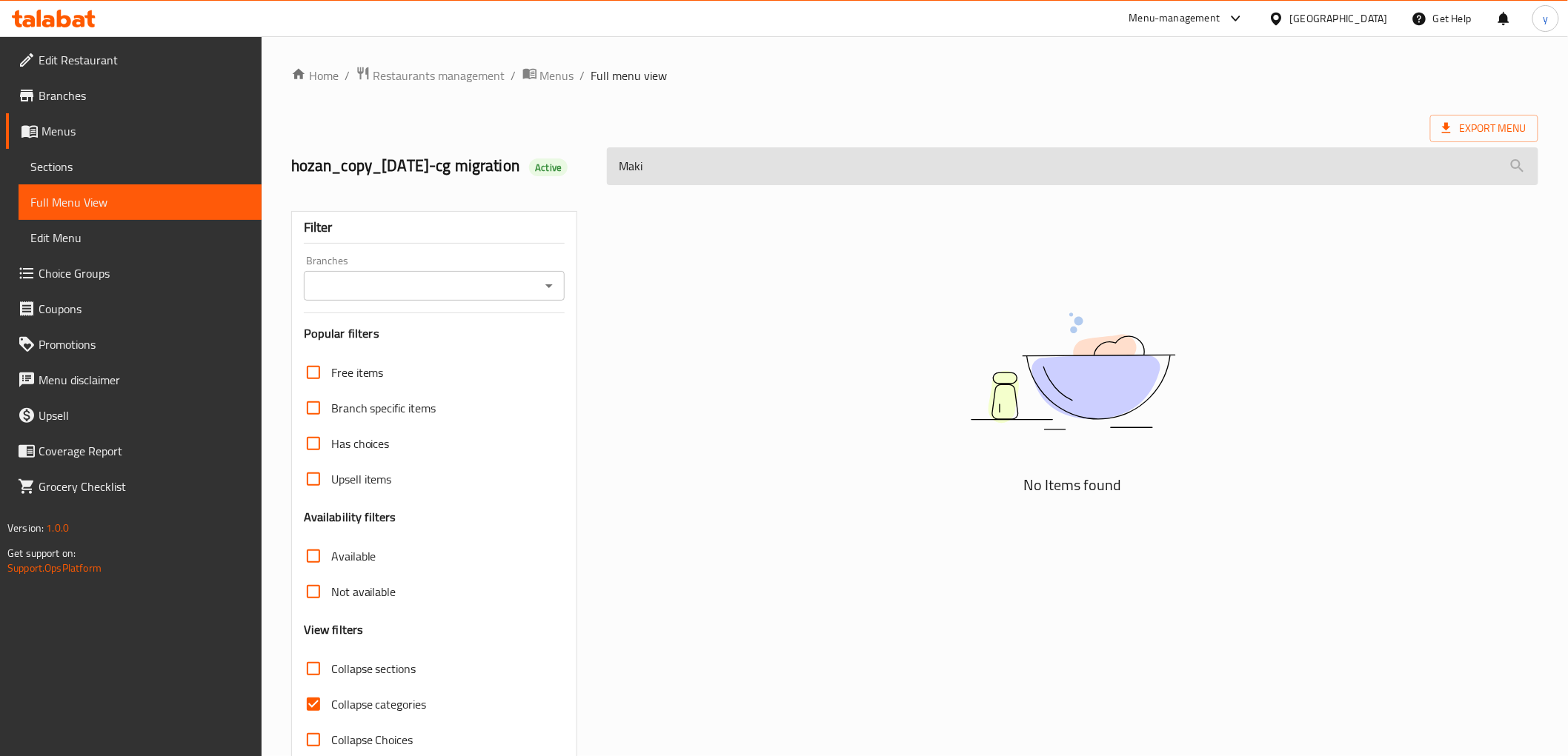
paste input "Futomaki"
click at [766, 185] on input "MakiFutomaki" at bounding box center [1072, 166] width 930 height 38
paste input "search"
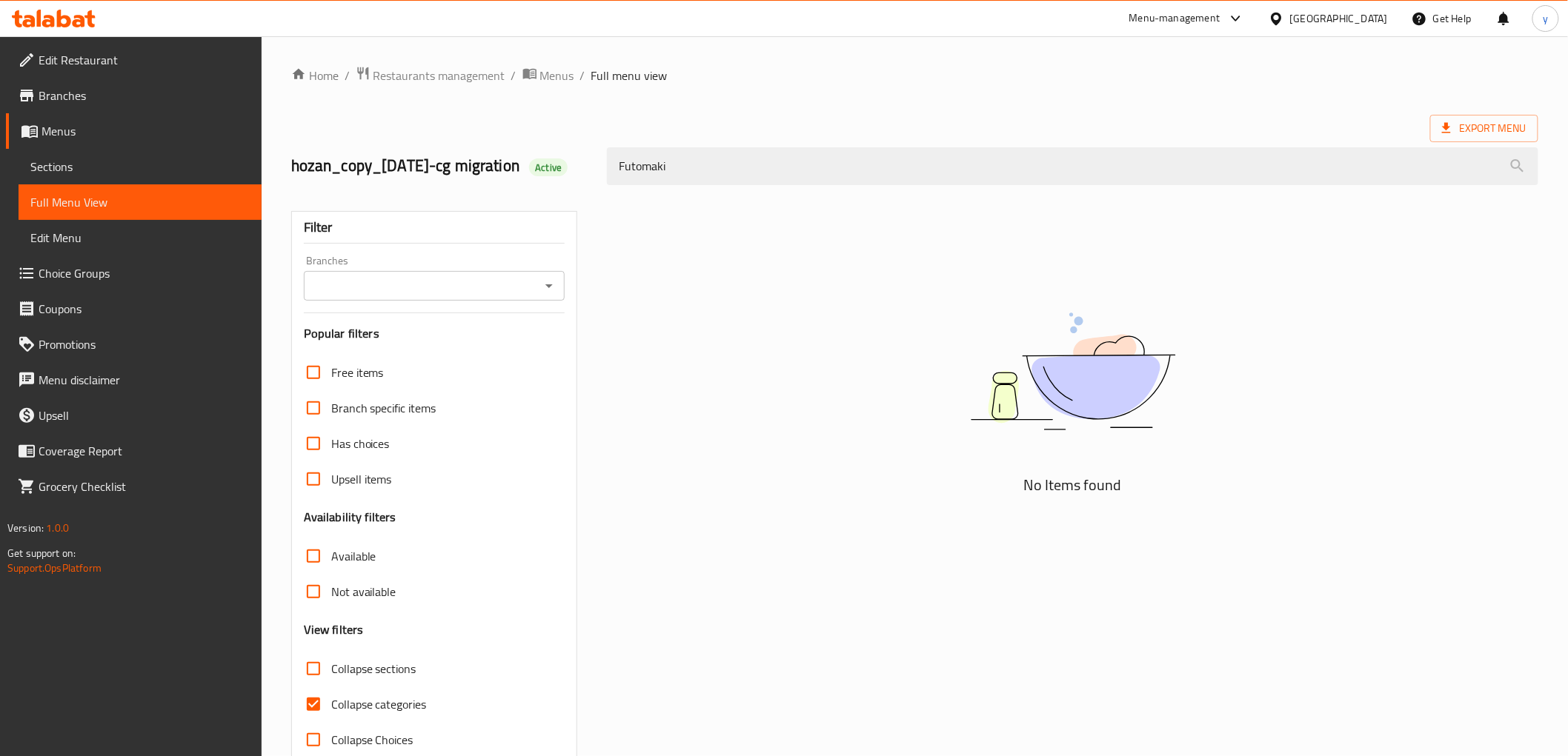
click at [550, 295] on icon "Open" at bounding box center [549, 286] width 18 height 18
type input "Futomaki"
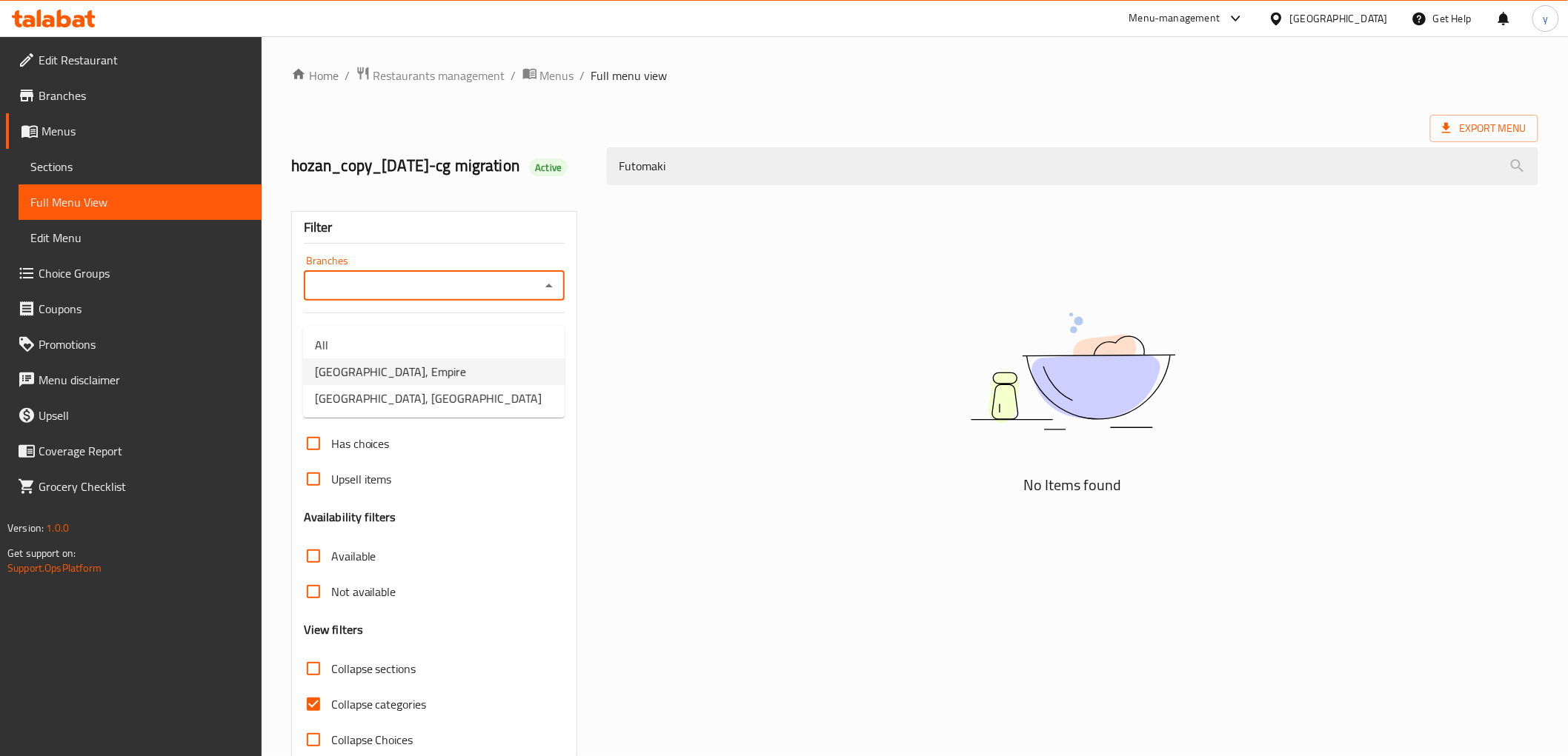
drag, startPoint x: 512, startPoint y: 395, endPoint x: 516, endPoint y: 378, distance: 17.5
click at [516, 378] on ul "All Healthy House, Empire Healthy House, Sarbasti" at bounding box center [434, 372] width 261 height 92
click at [516, 378] on li "Healthy House, Empire" at bounding box center [434, 372] width 261 height 27
type input "Healthy House, Empire"
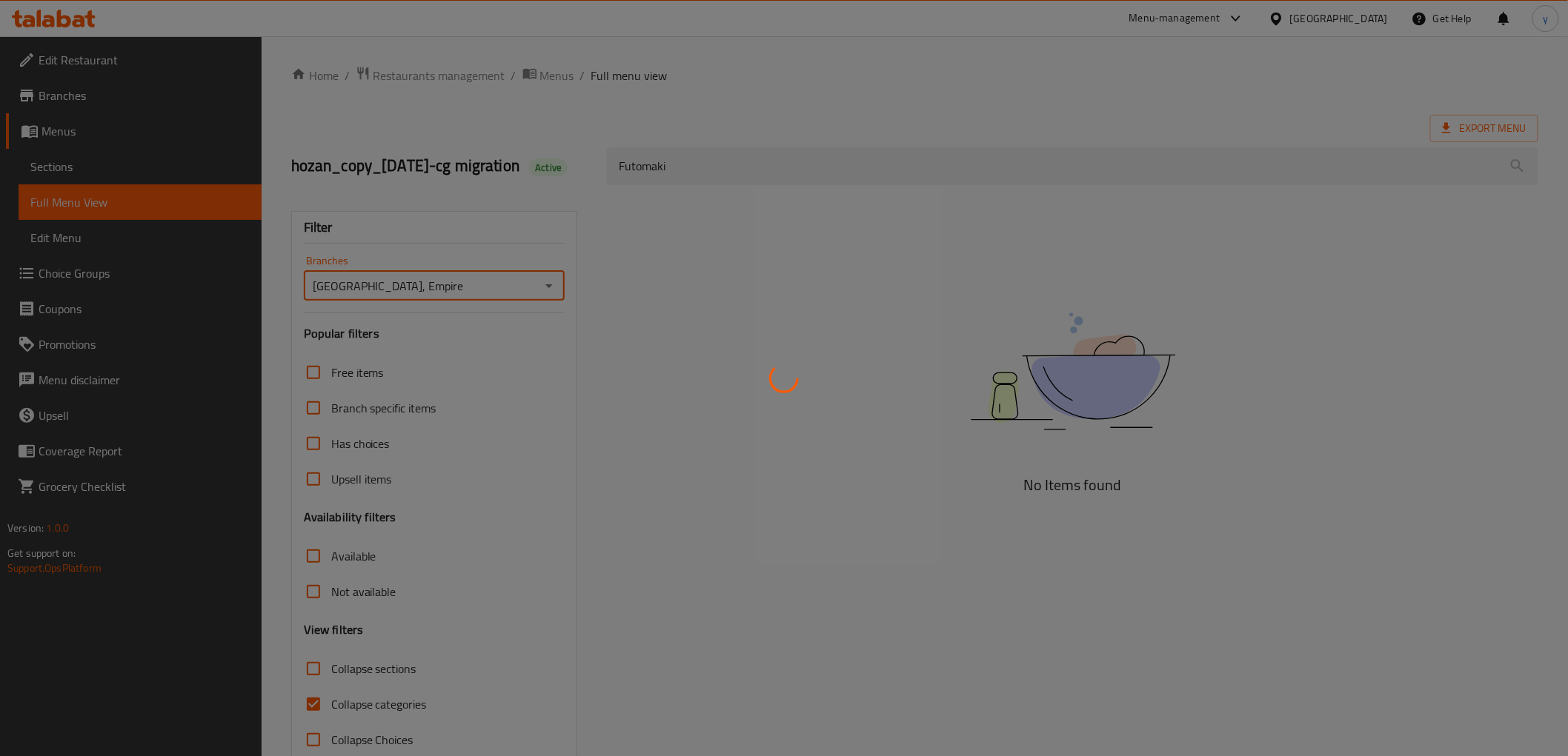
scroll to position [54, 0]
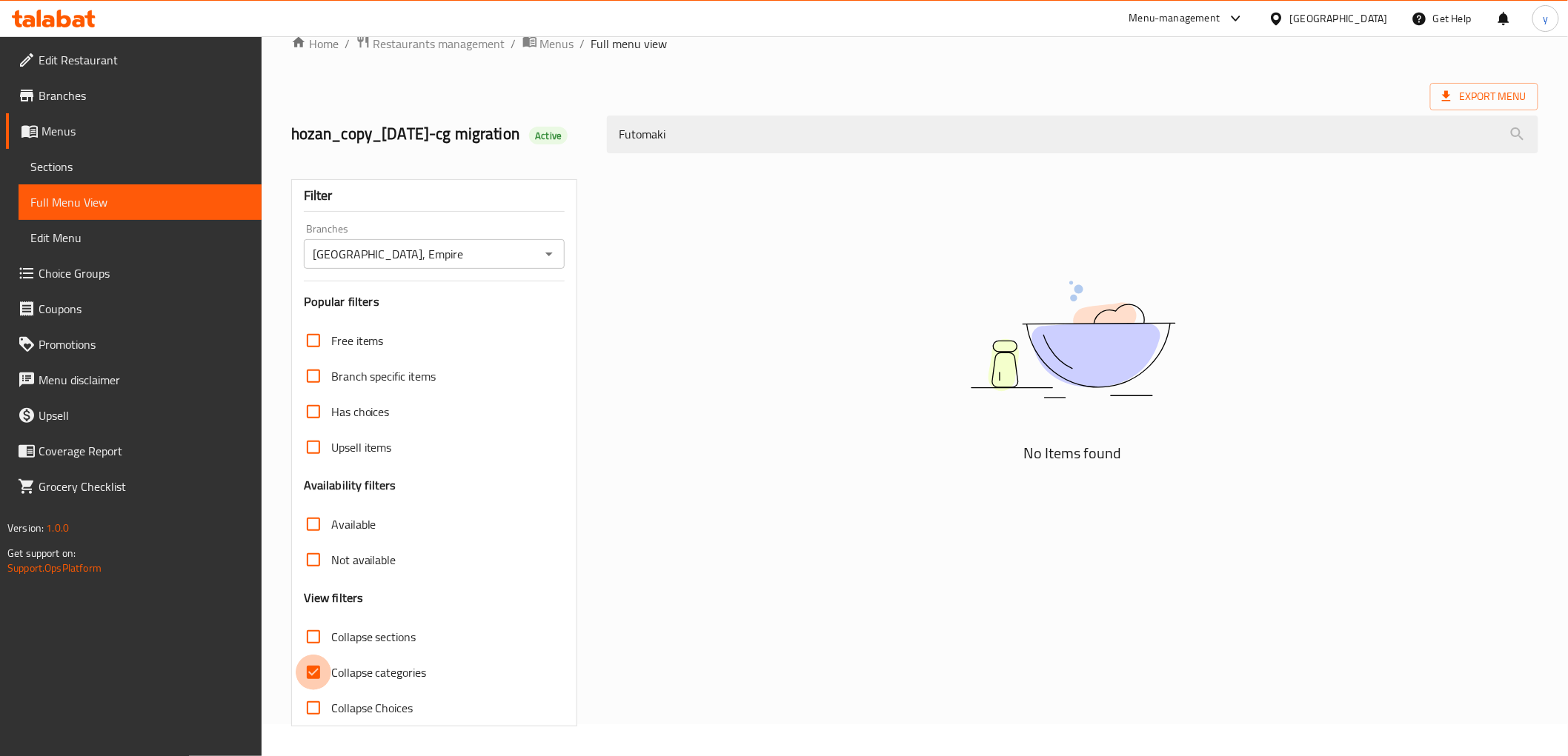
click at [327, 672] on input "Collapse categories" at bounding box center [314, 672] width 36 height 36
checkbox input "false"
click at [650, 143] on div "Futomaki" at bounding box center [1072, 134] width 948 height 55
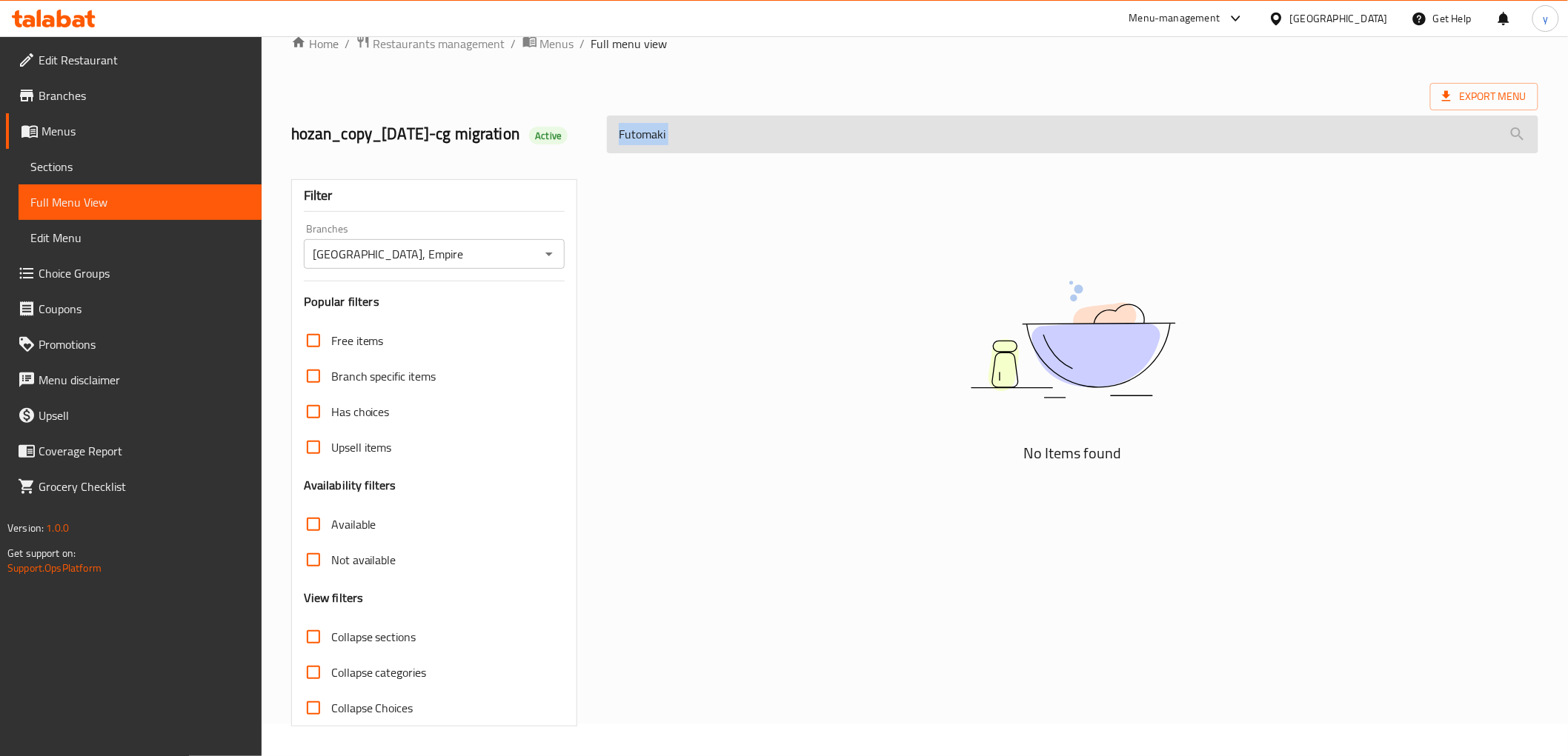
click at [653, 123] on input "Futomaki" at bounding box center [1072, 134] width 930 height 38
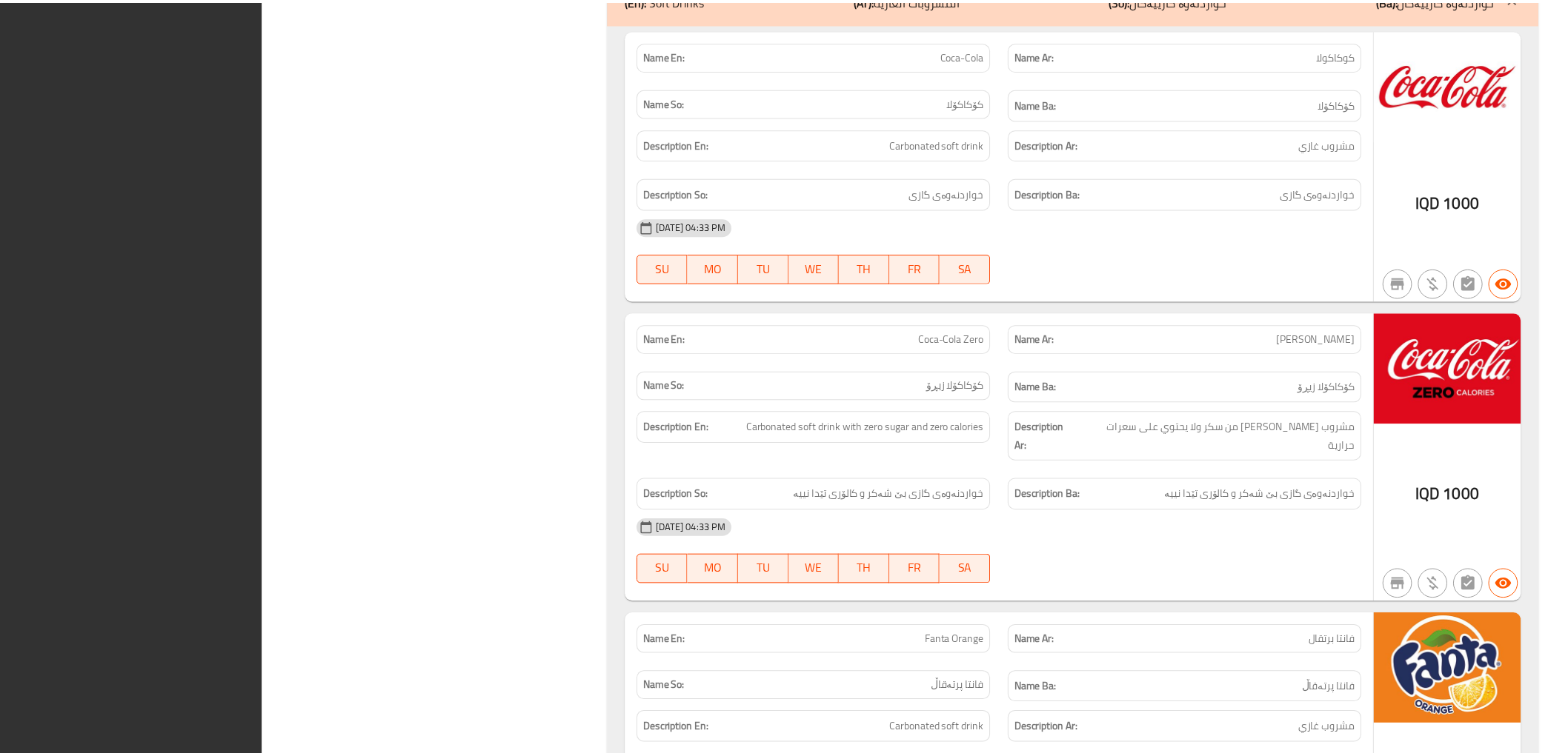
scroll to position [21186, 0]
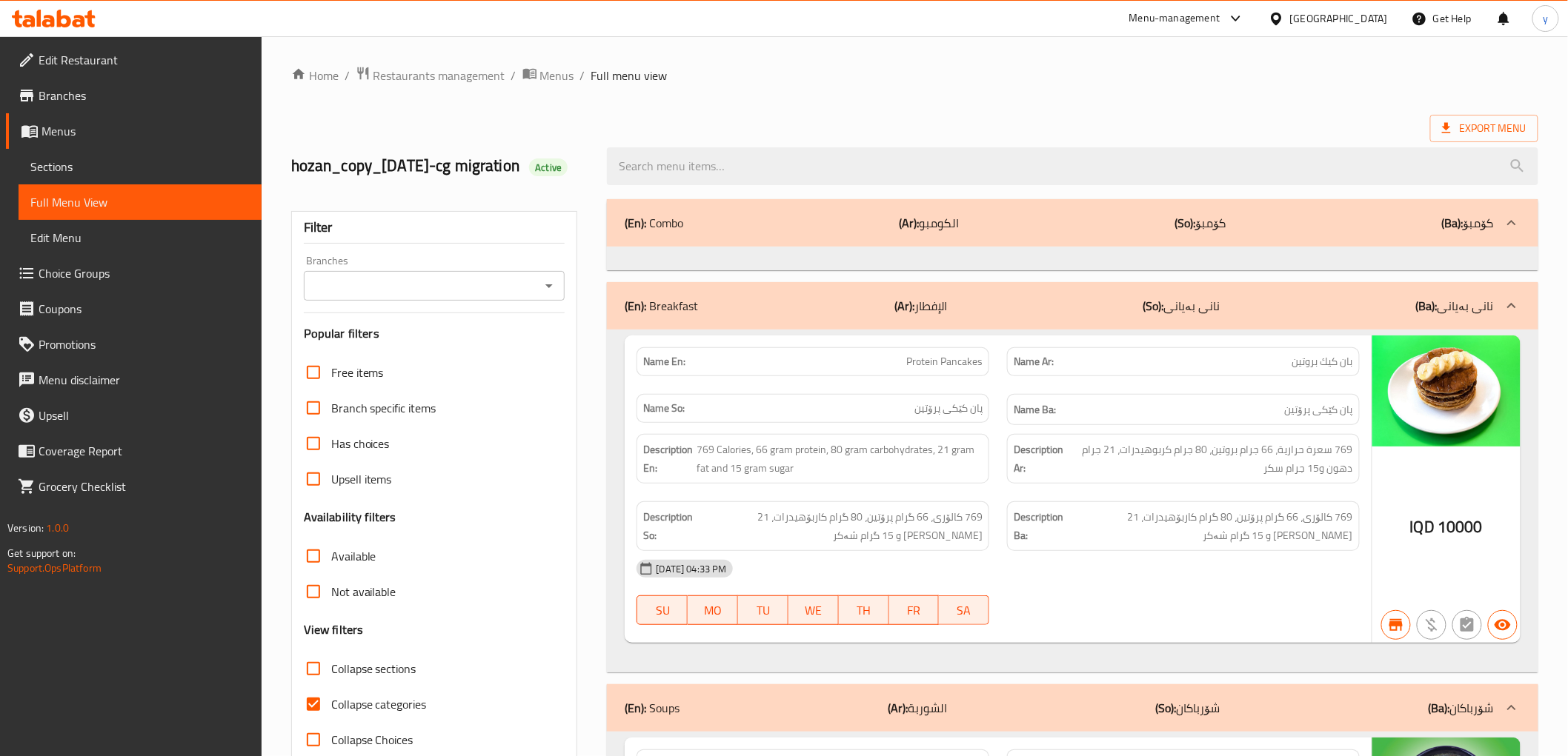
click at [152, 106] on link "Branches" at bounding box center [134, 96] width 255 height 36
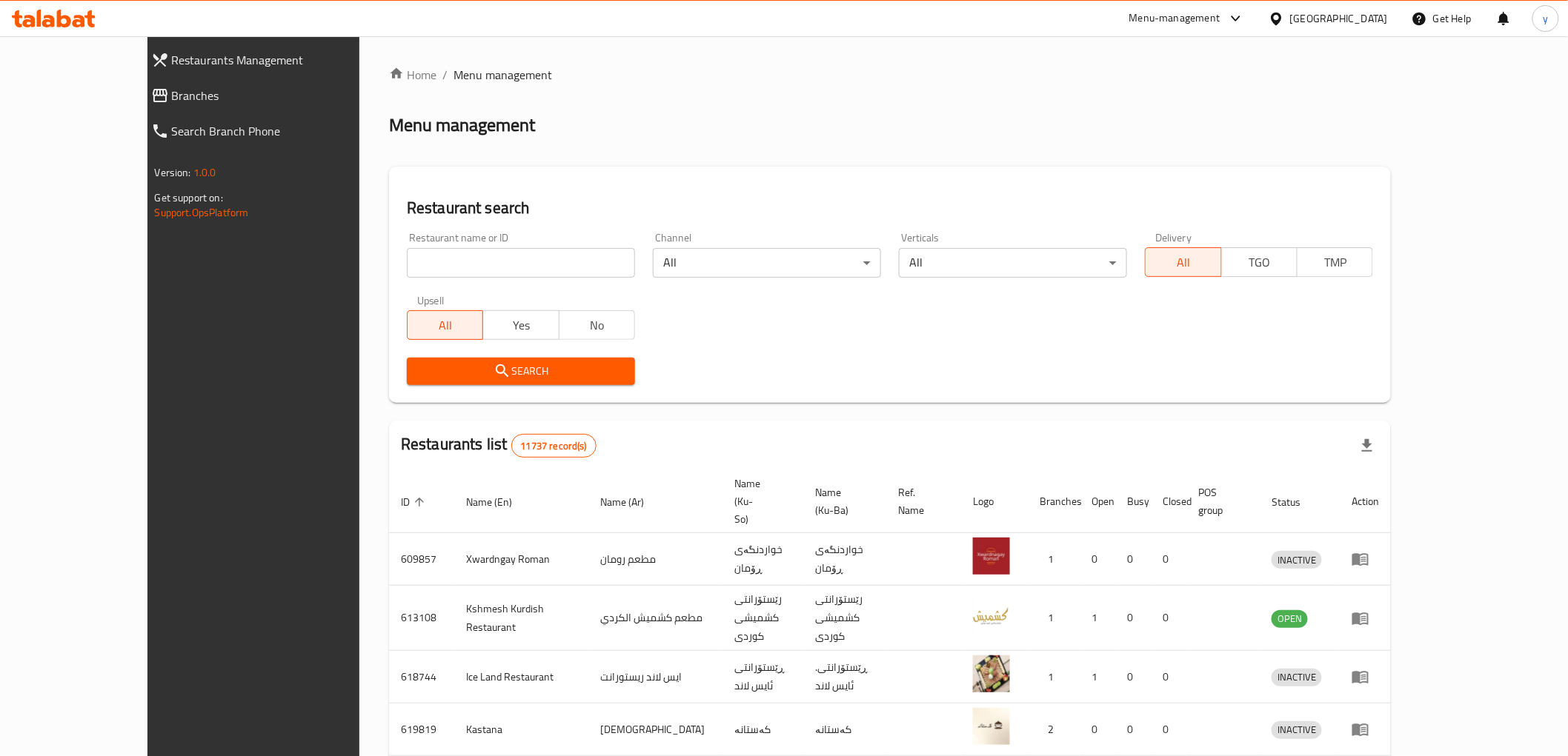
click at [467, 243] on div "Restaurant name or ID Restaurant name or ID" at bounding box center [521, 255] width 228 height 46
click at [470, 248] on input "search" at bounding box center [521, 263] width 228 height 30
click at [160, 80] on link "Branches" at bounding box center [274, 96] width 270 height 36
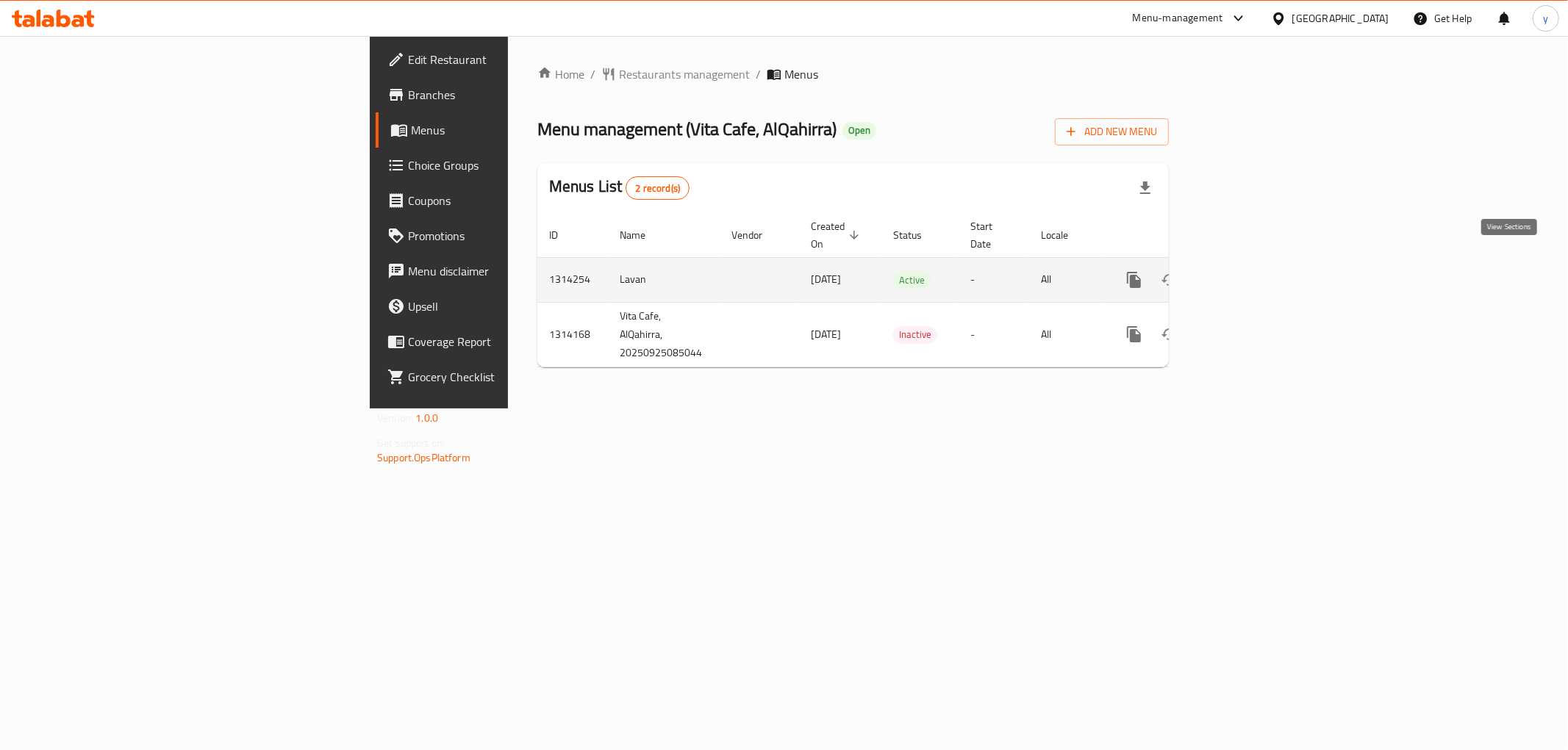
click at [1249, 272] on icon "enhanced table" at bounding box center [1240, 280] width 18 height 18
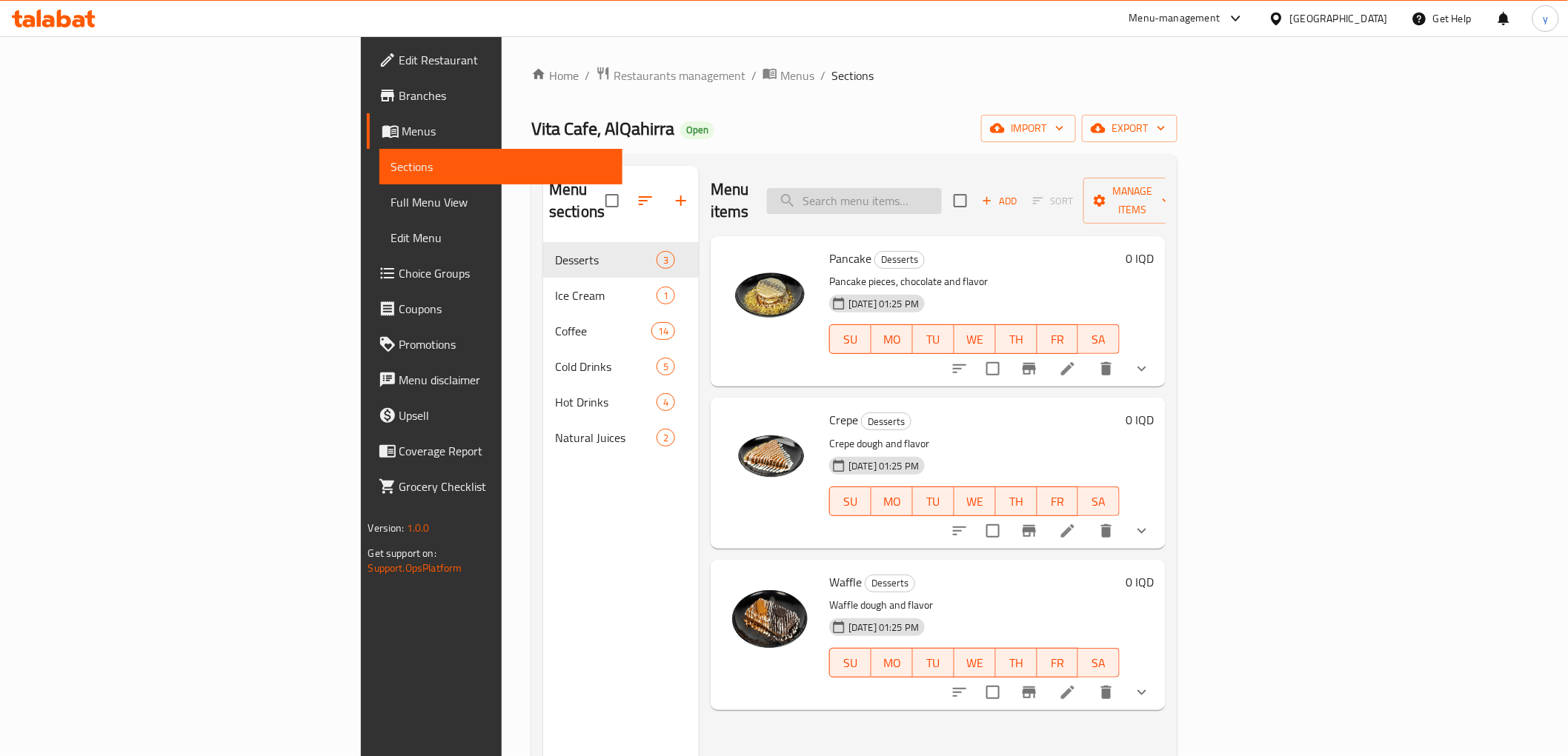
click at [942, 196] on input "search" at bounding box center [854, 201] width 175 height 26
click at [1151, 522] on icon "show more" at bounding box center [1142, 531] width 18 height 18
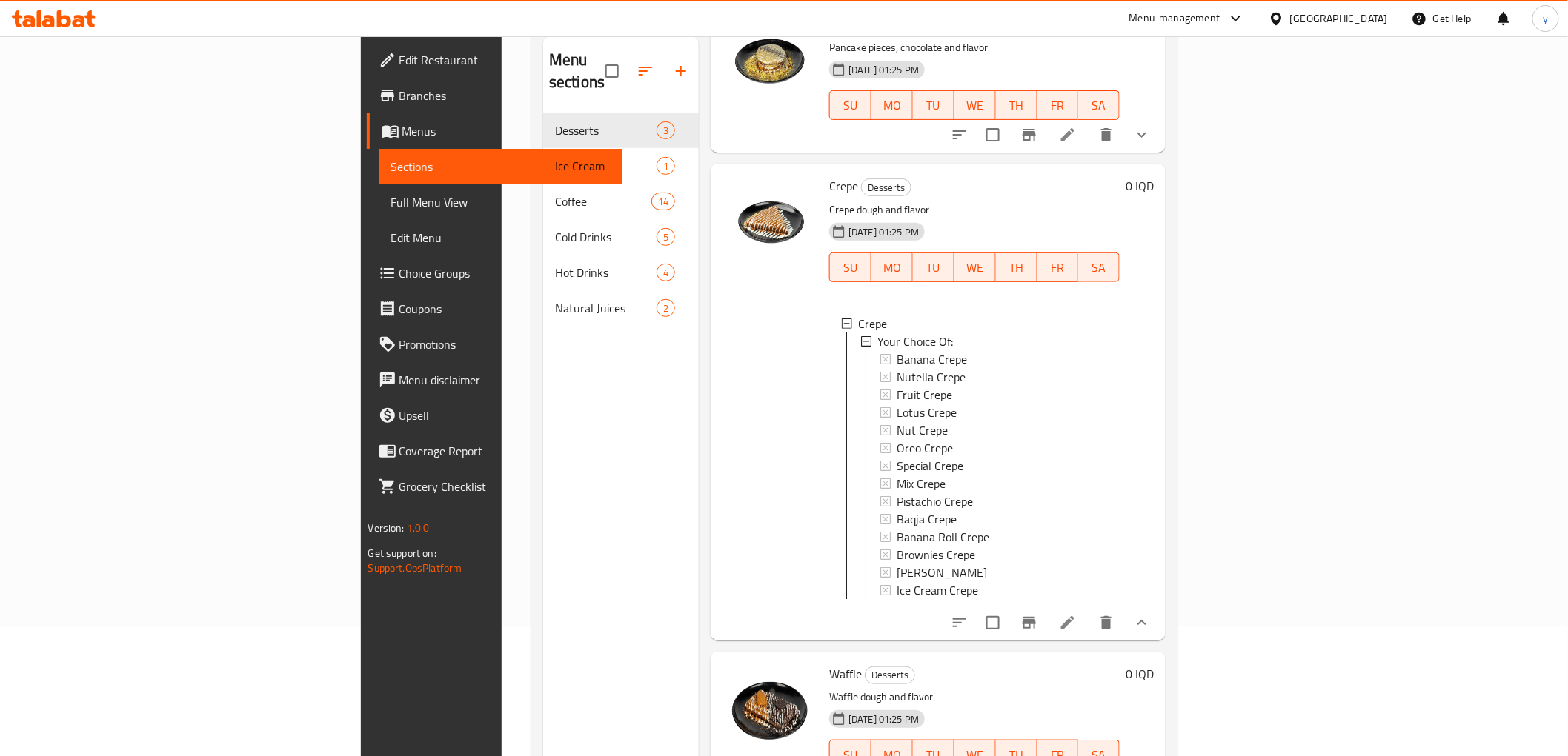
scroll to position [207, 0]
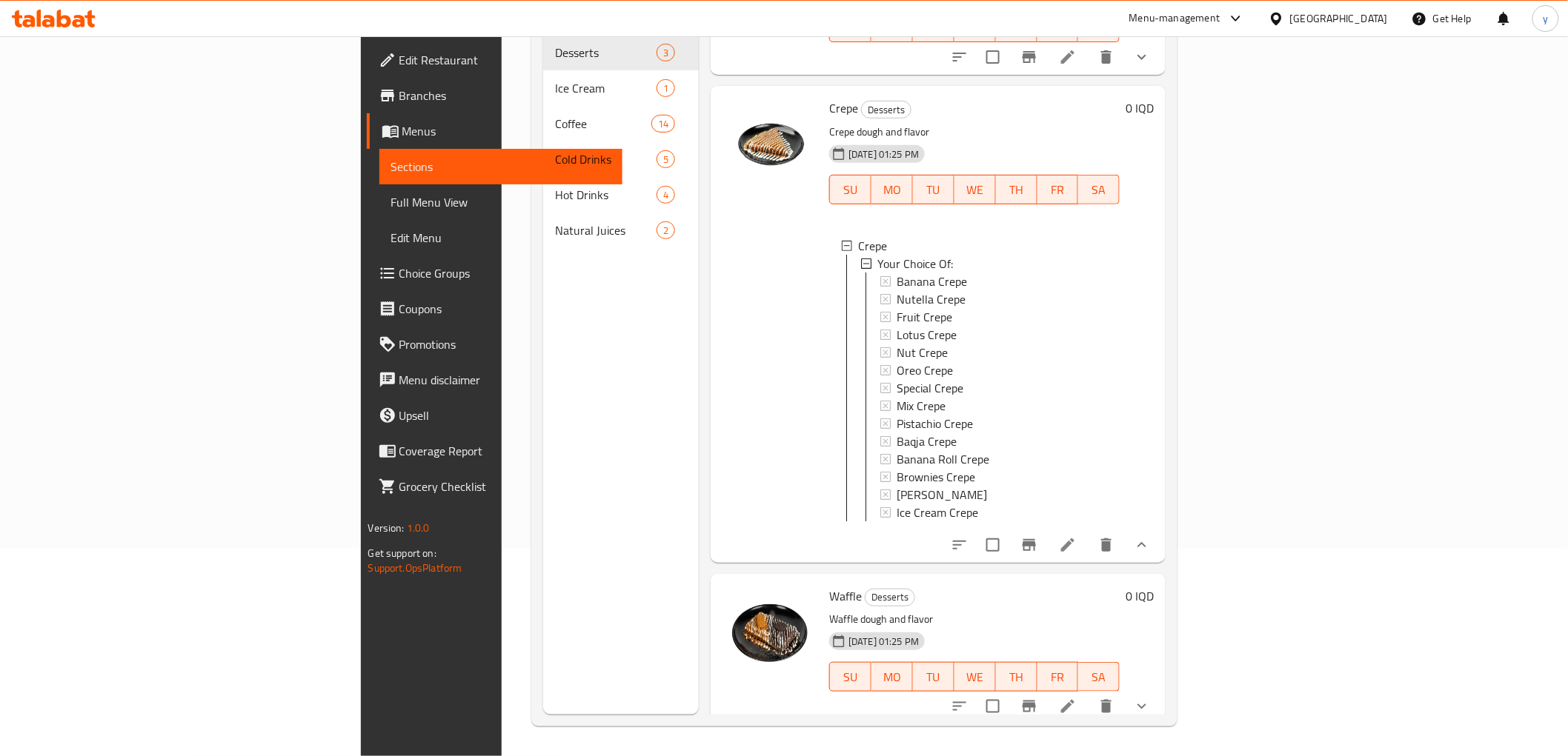
click at [1160, 689] on div at bounding box center [1051, 707] width 218 height 36
click at [1160, 689] on button "show more" at bounding box center [1142, 707] width 36 height 36
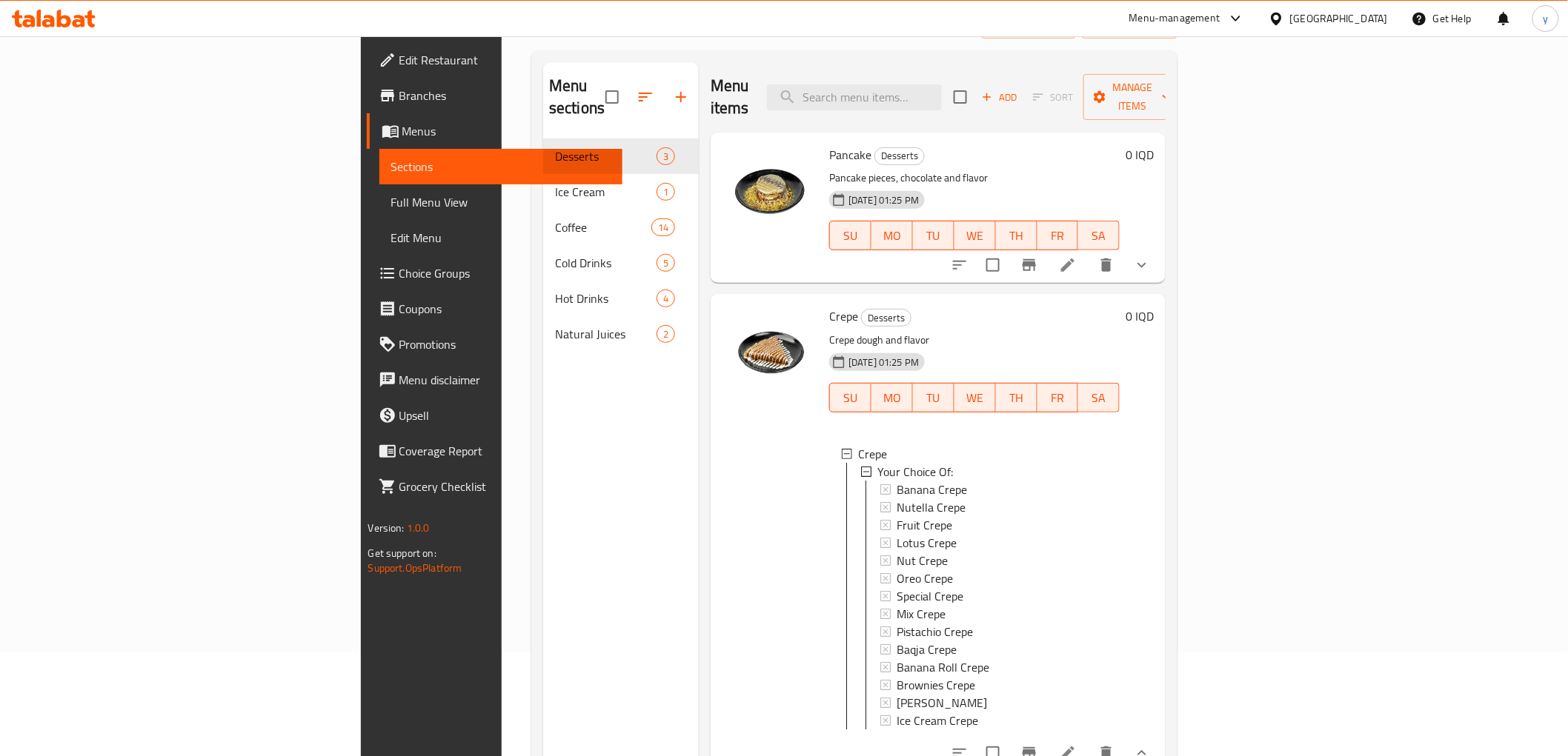
scroll to position [0, 0]
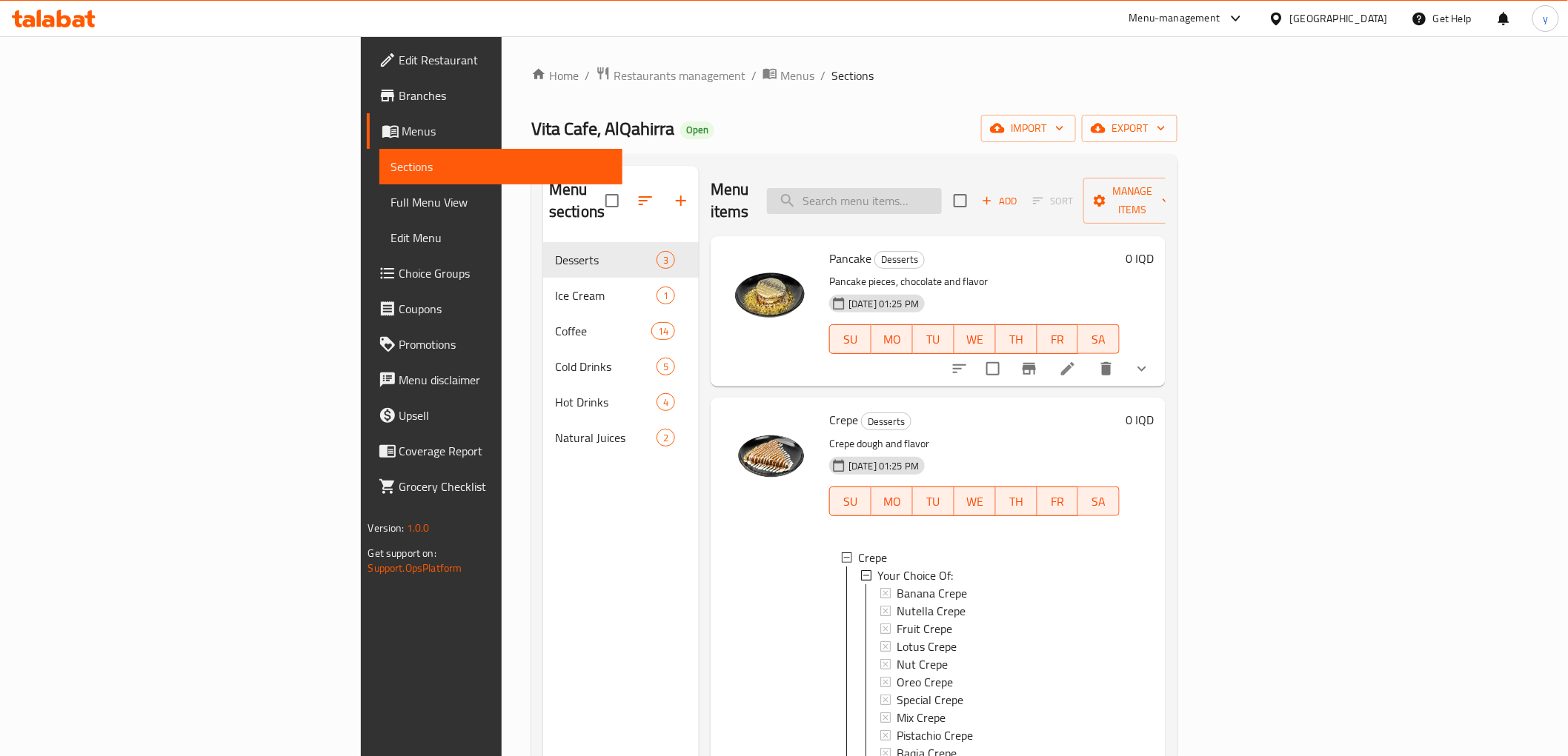
click at [942, 188] on input "search" at bounding box center [854, 201] width 175 height 26
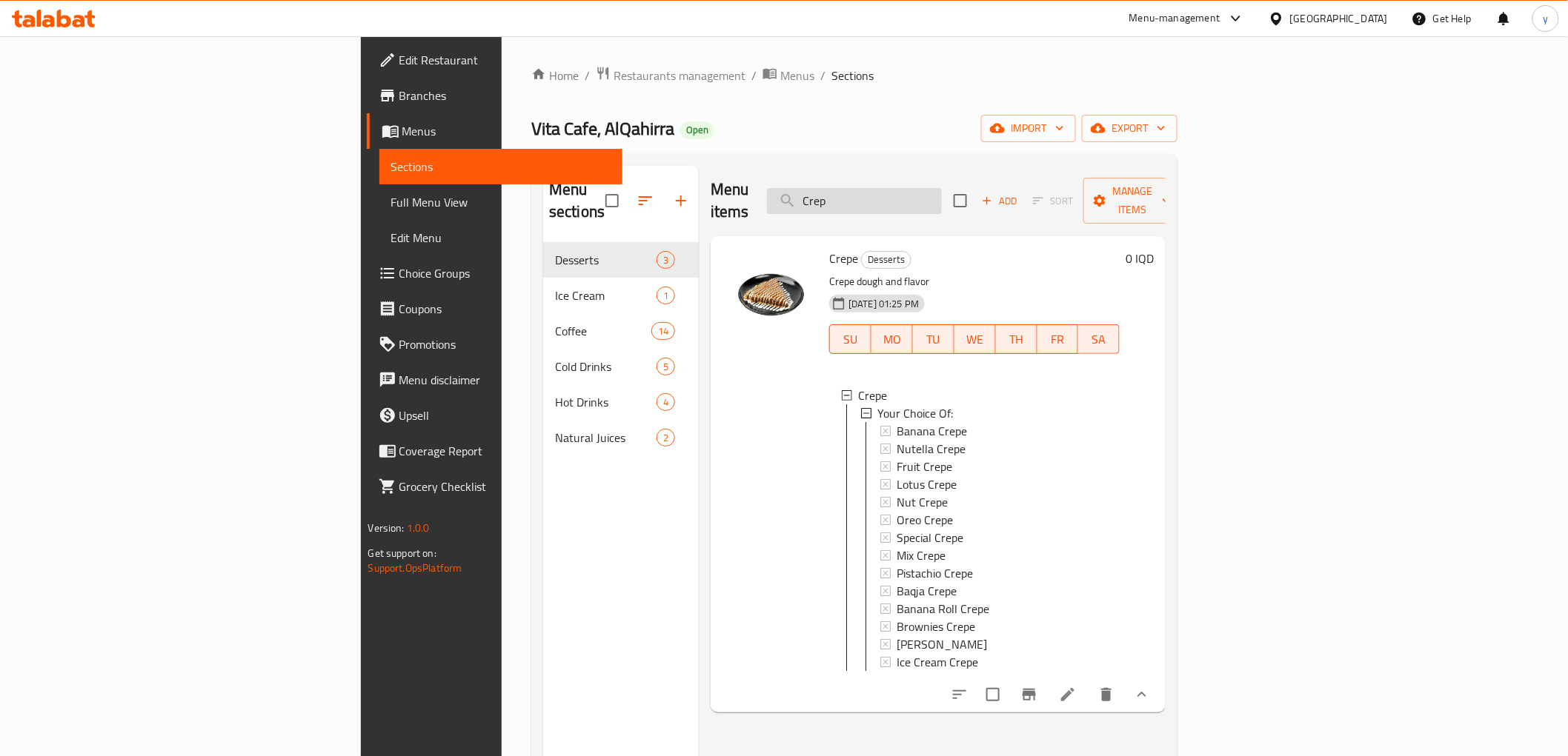
type input "Crepe"
click at [942, 191] on input "Crepe" at bounding box center [854, 201] width 175 height 26
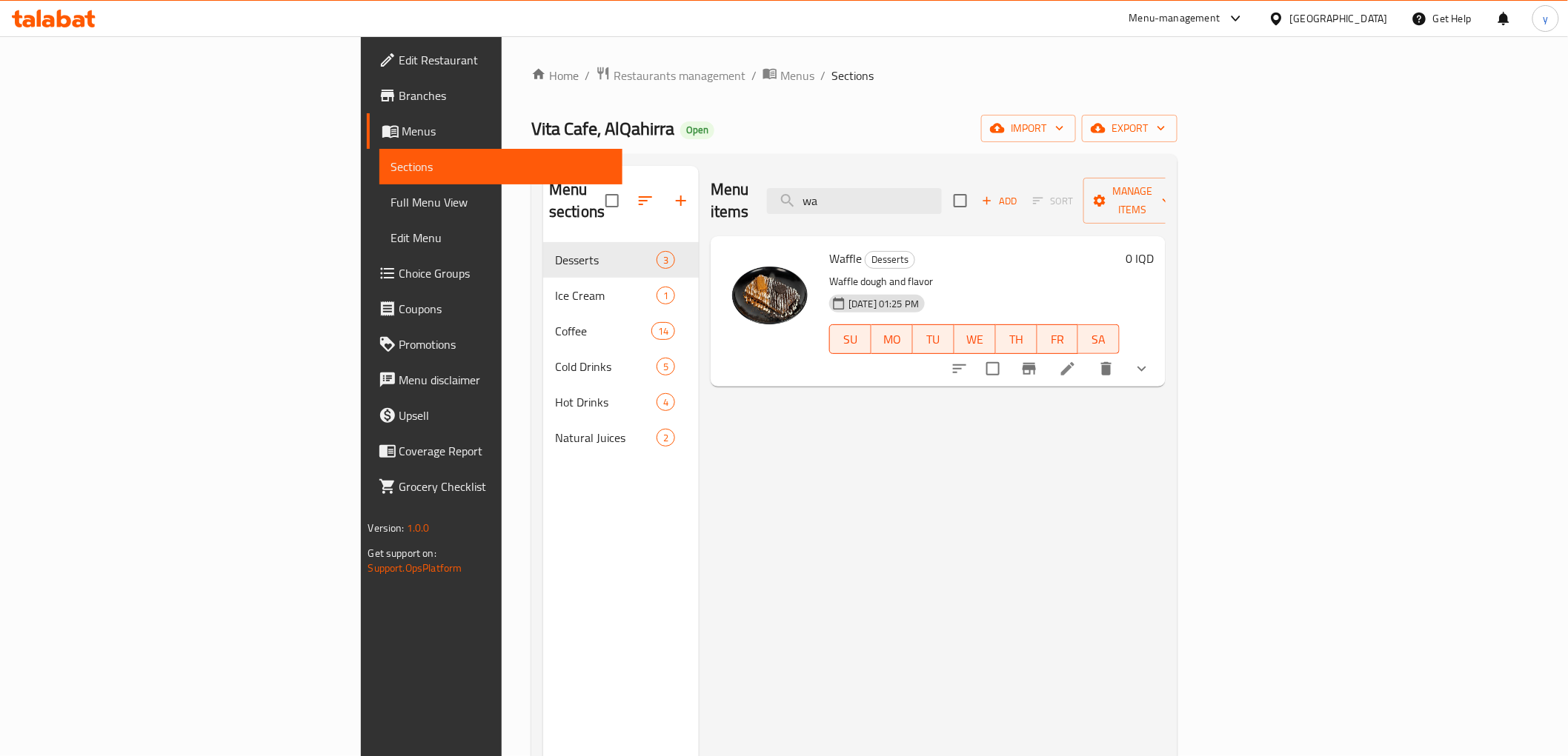
type input "w"
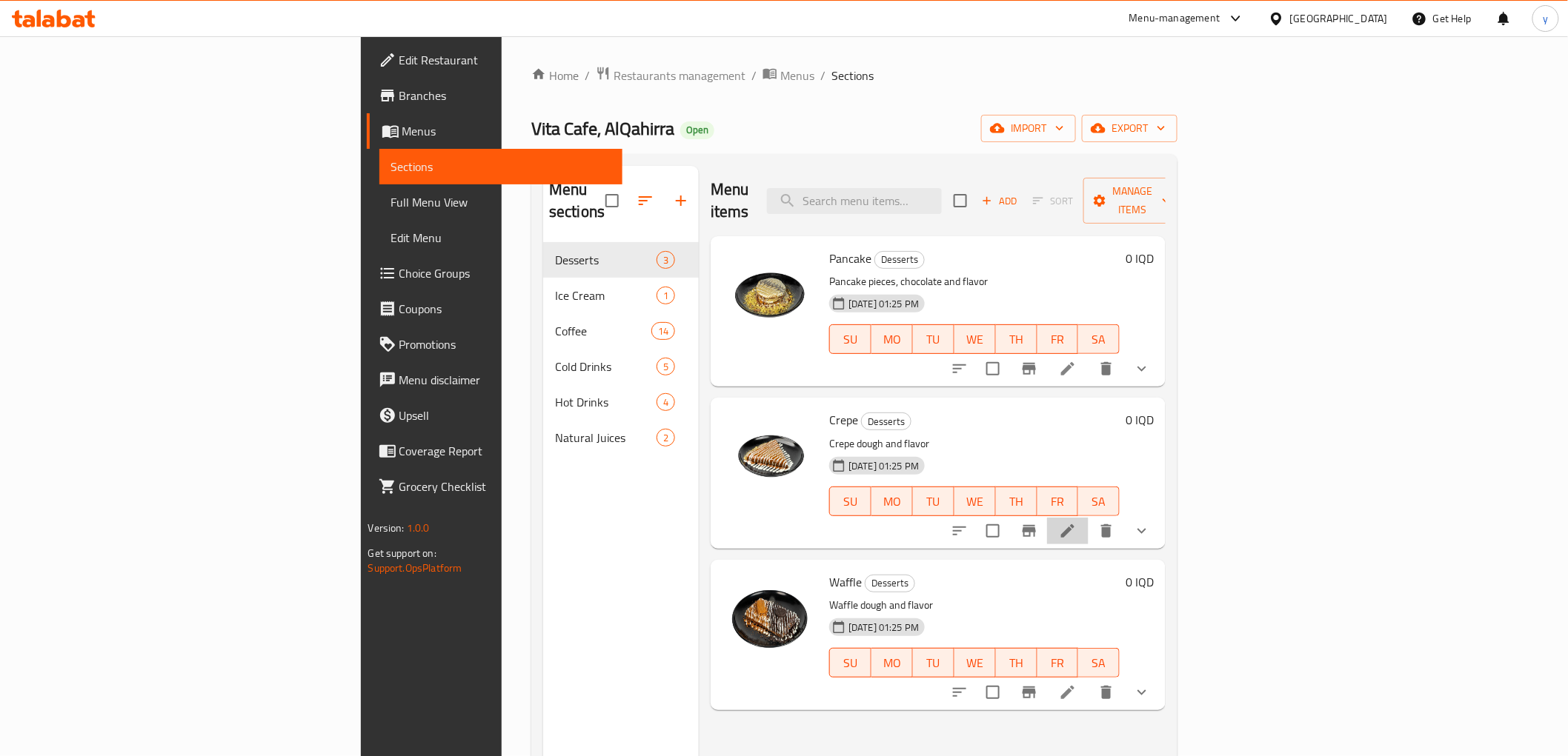
click at [1089, 518] on li at bounding box center [1068, 531] width 42 height 27
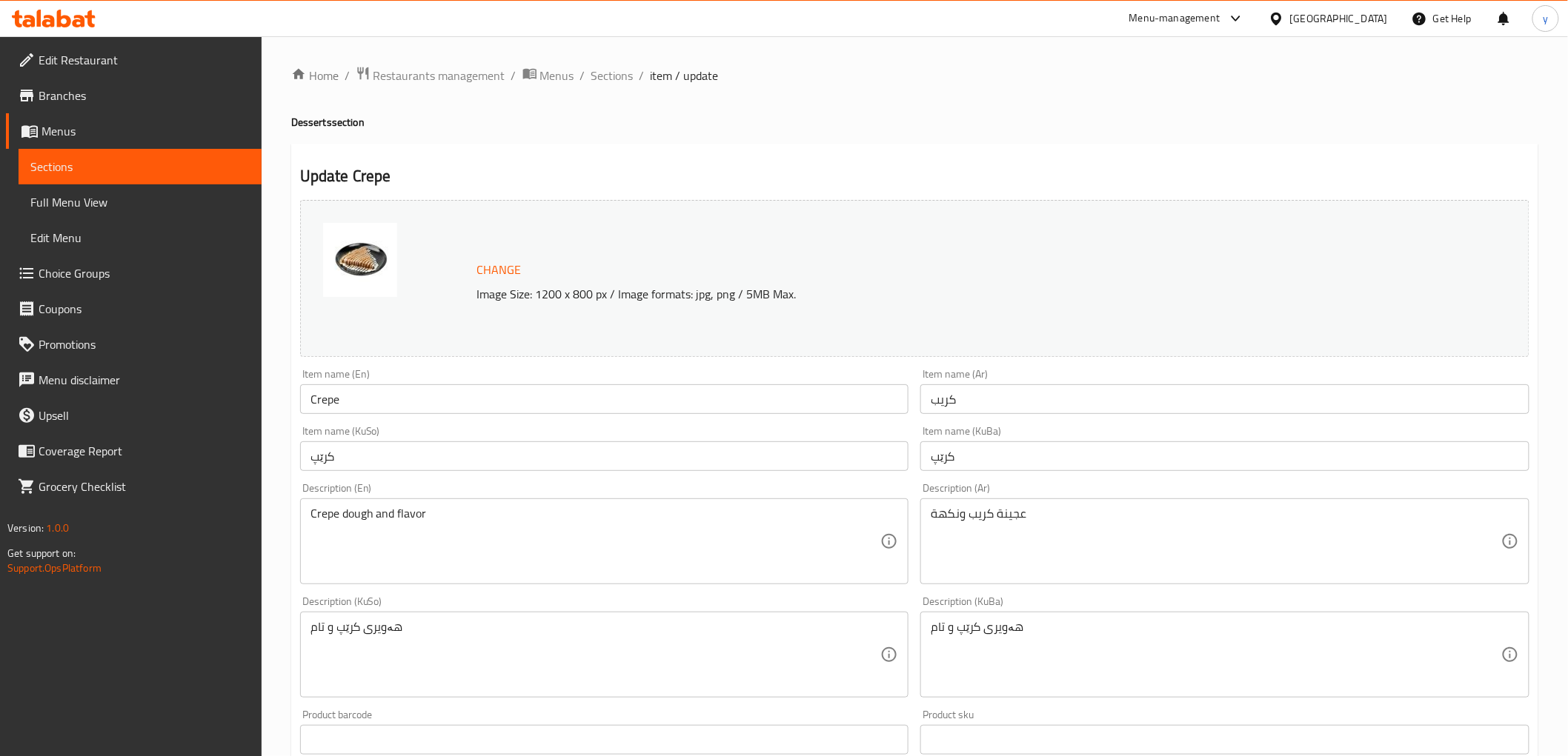
click at [611, 83] on span "Sections" at bounding box center [612, 75] width 43 height 18
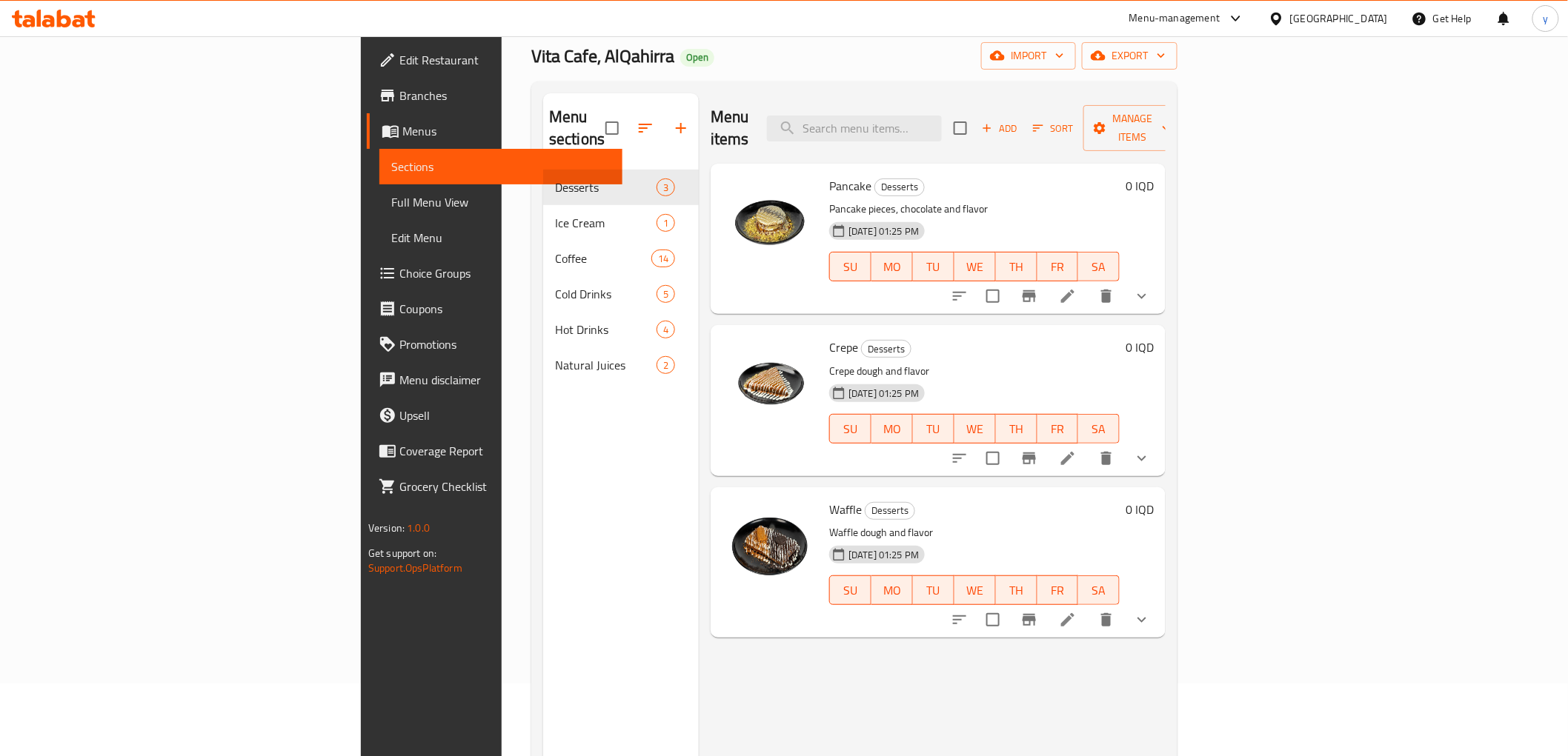
scroll to position [207, 0]
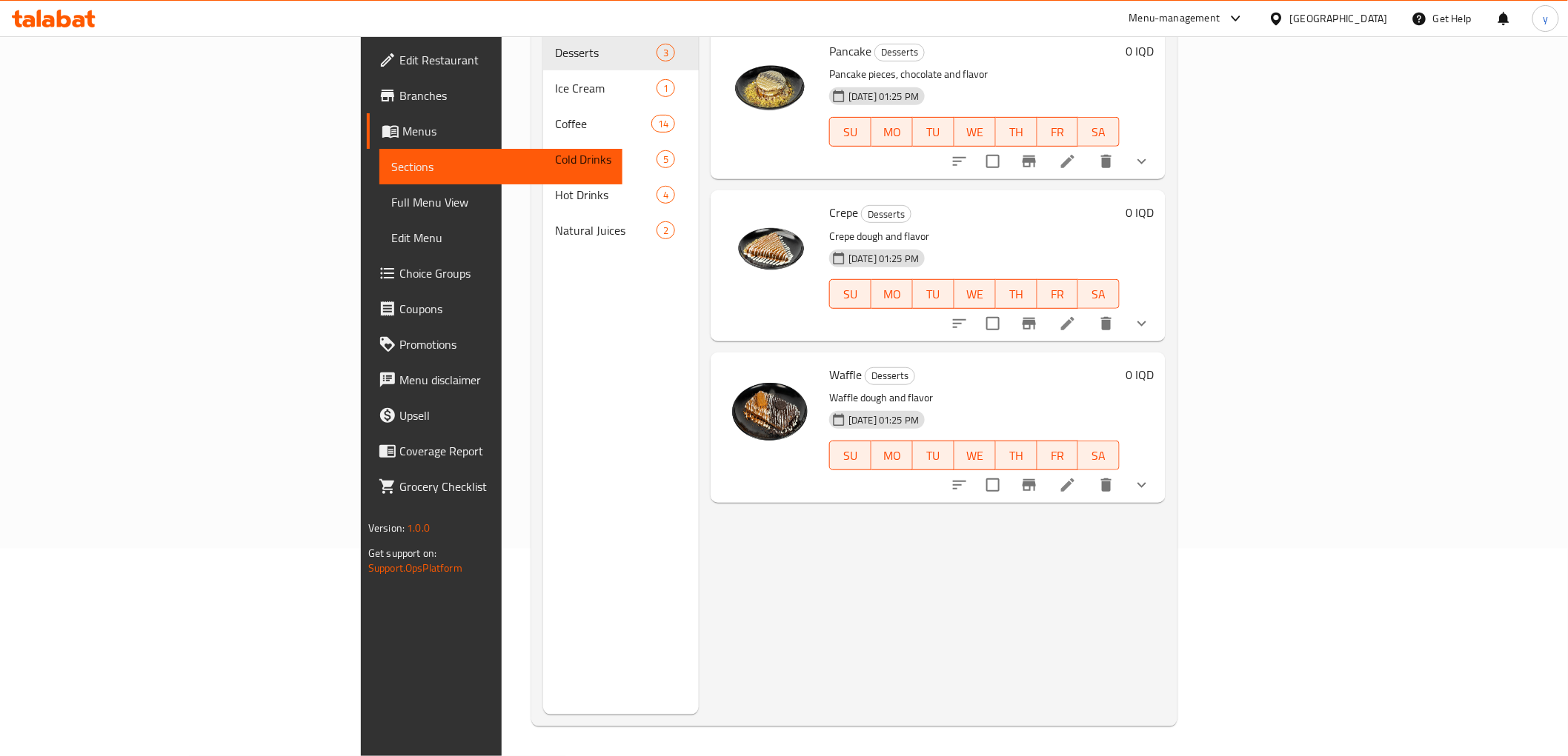
click at [1077, 476] on icon at bounding box center [1068, 485] width 18 height 18
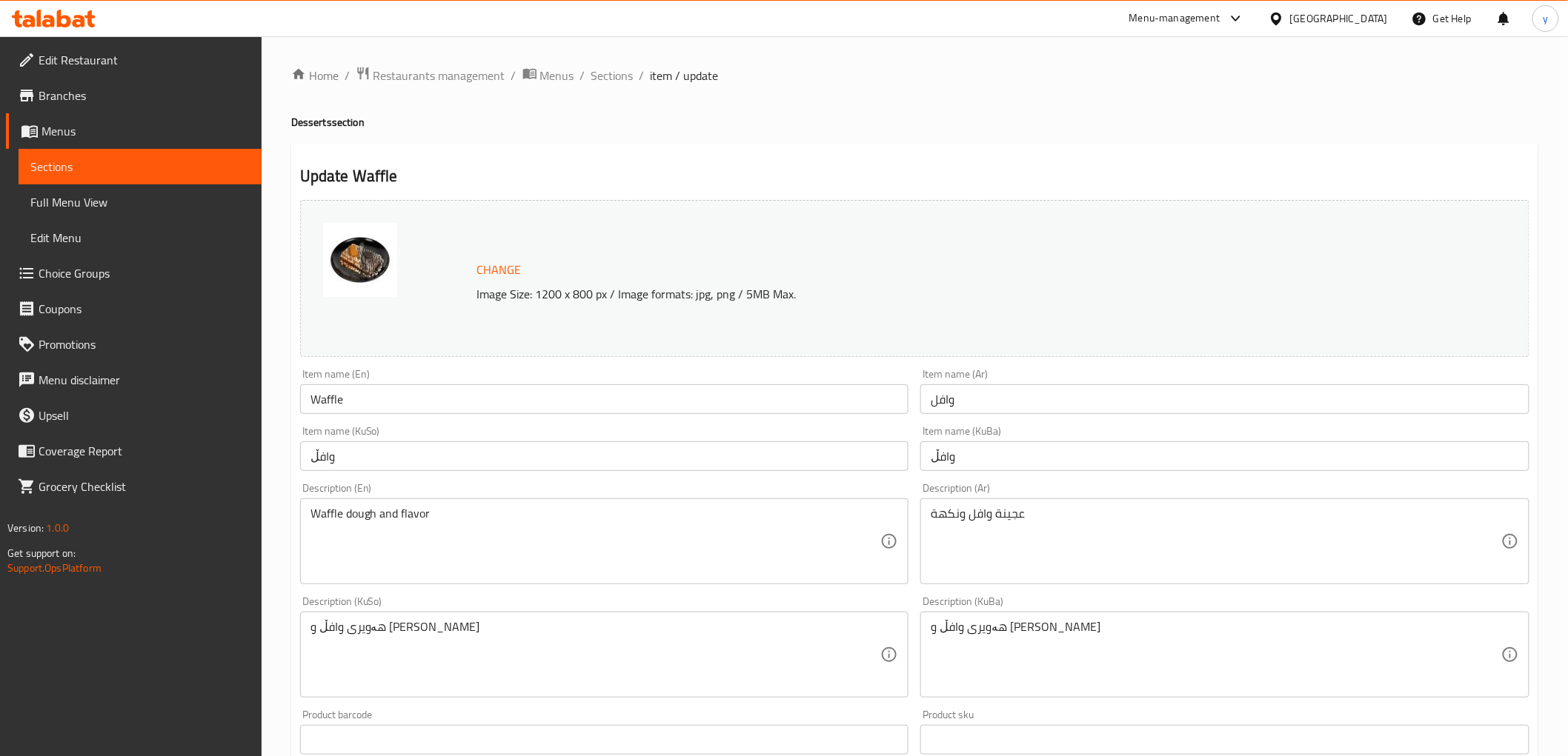
click at [187, 100] on span "Branches" at bounding box center [144, 96] width 211 height 18
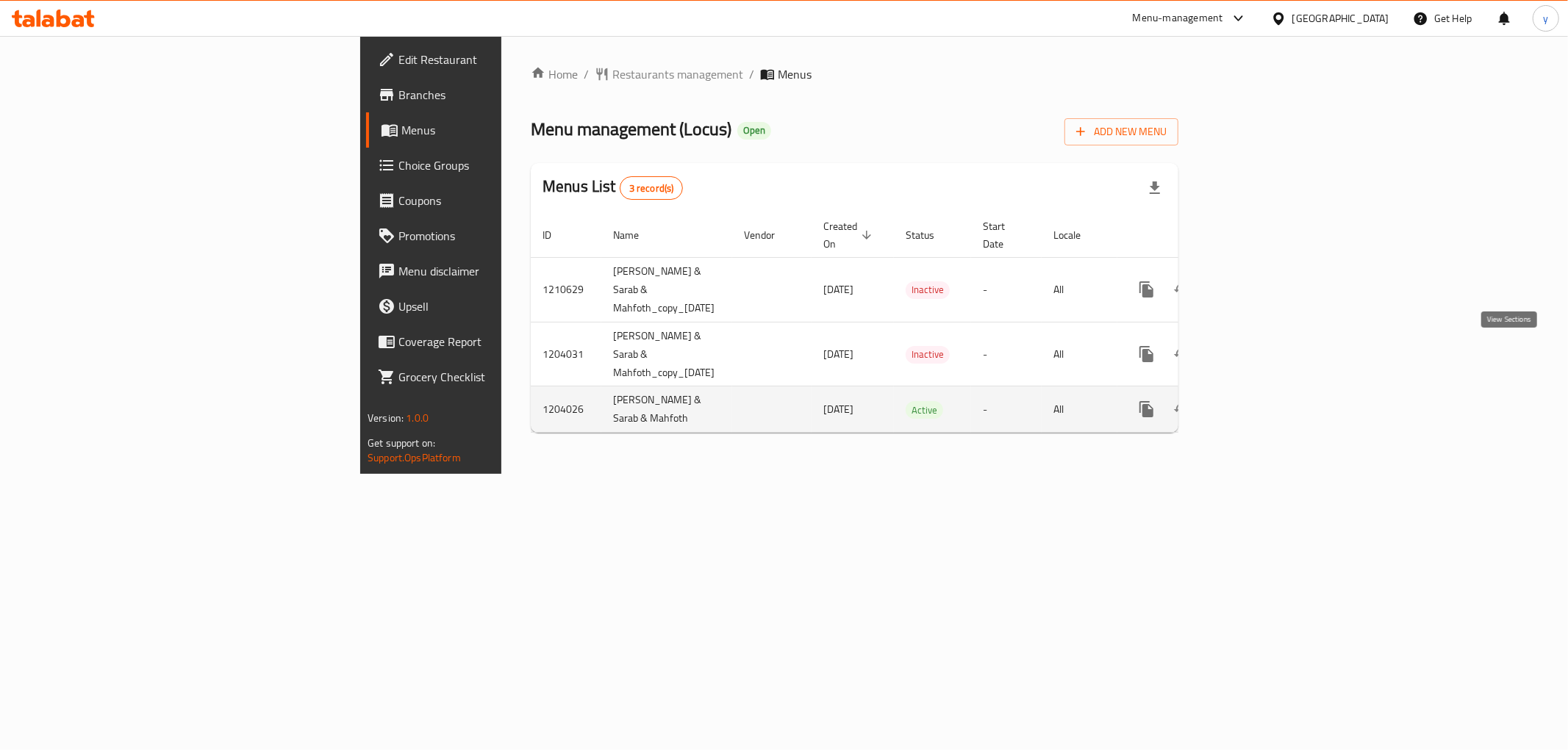
click at [1270, 392] on link "enhanced table" at bounding box center [1252, 409] width 36 height 36
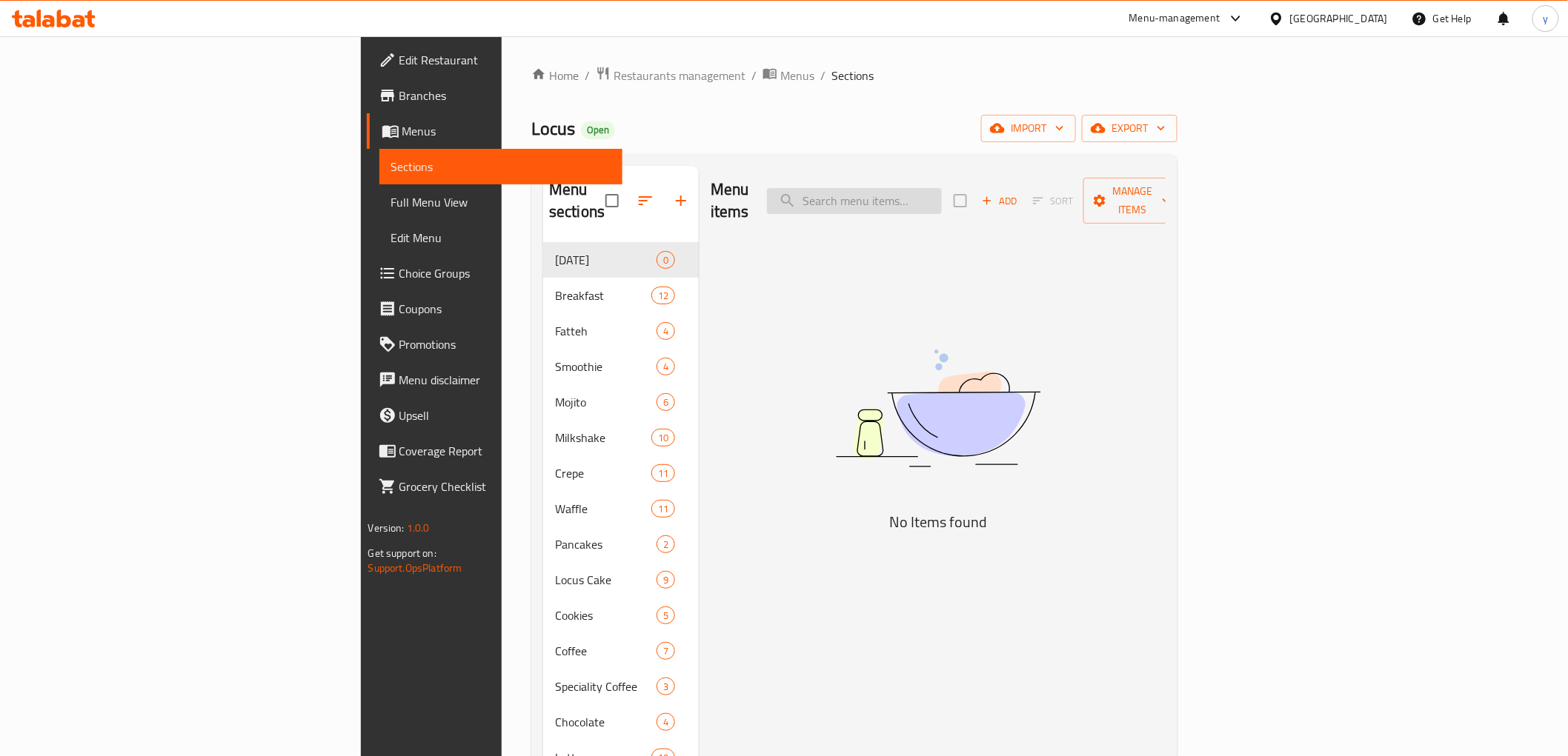
click at [942, 188] on input "search" at bounding box center [854, 201] width 175 height 26
paste input "Nutella Milkshake"
type input "Nutella Milkshake"
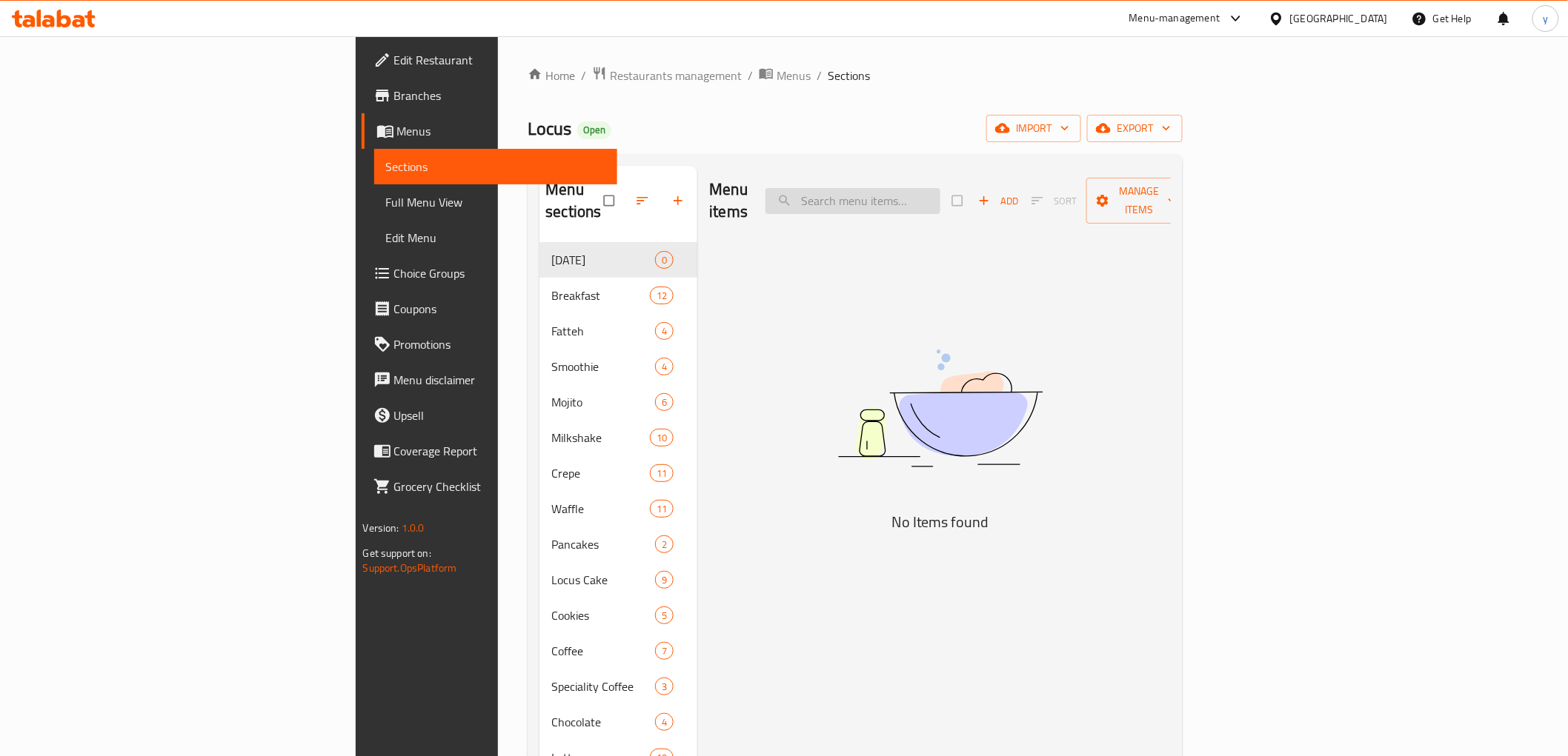
click at [940, 197] on input "search" at bounding box center [853, 201] width 175 height 26
paste input "Nutella Milkshake"
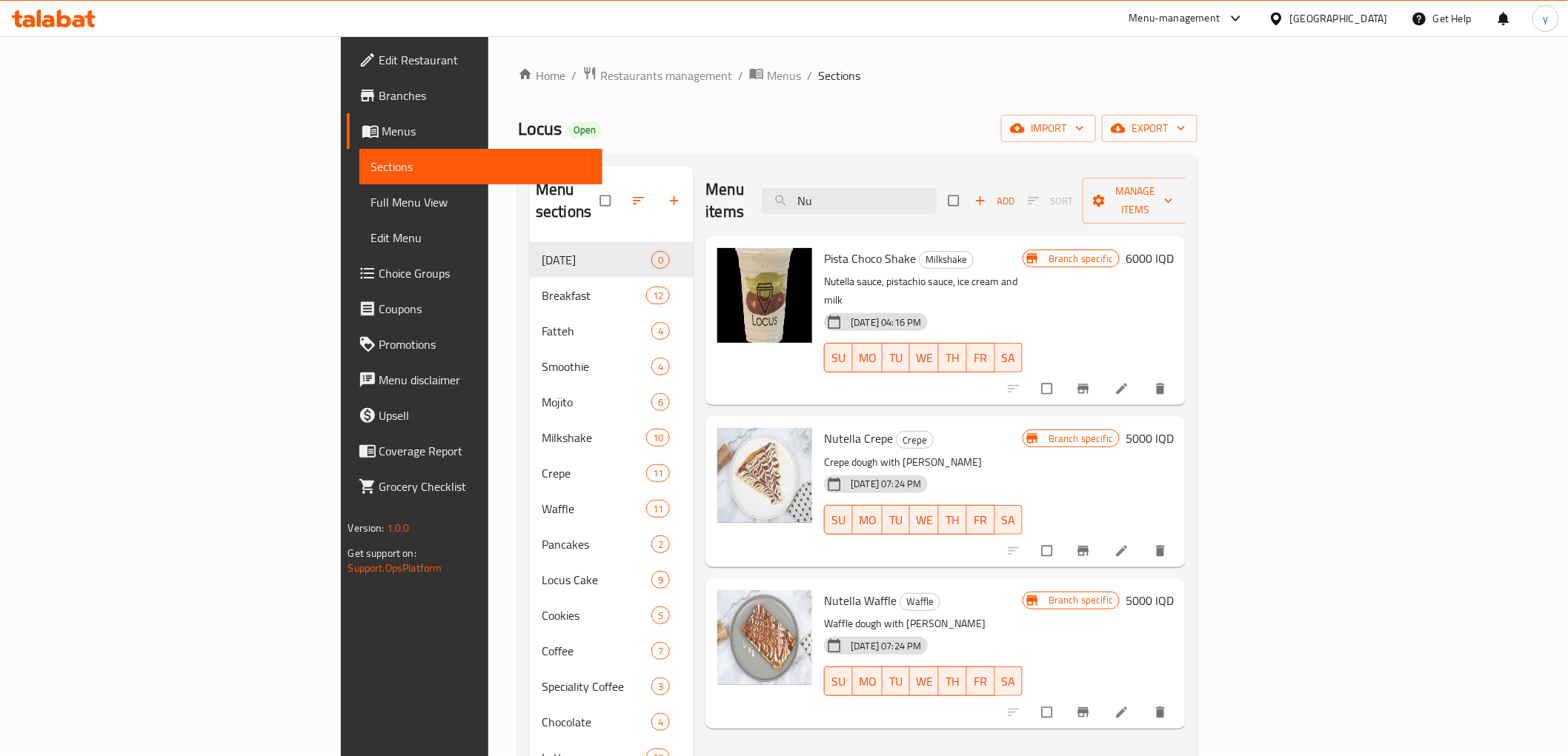
type input "N"
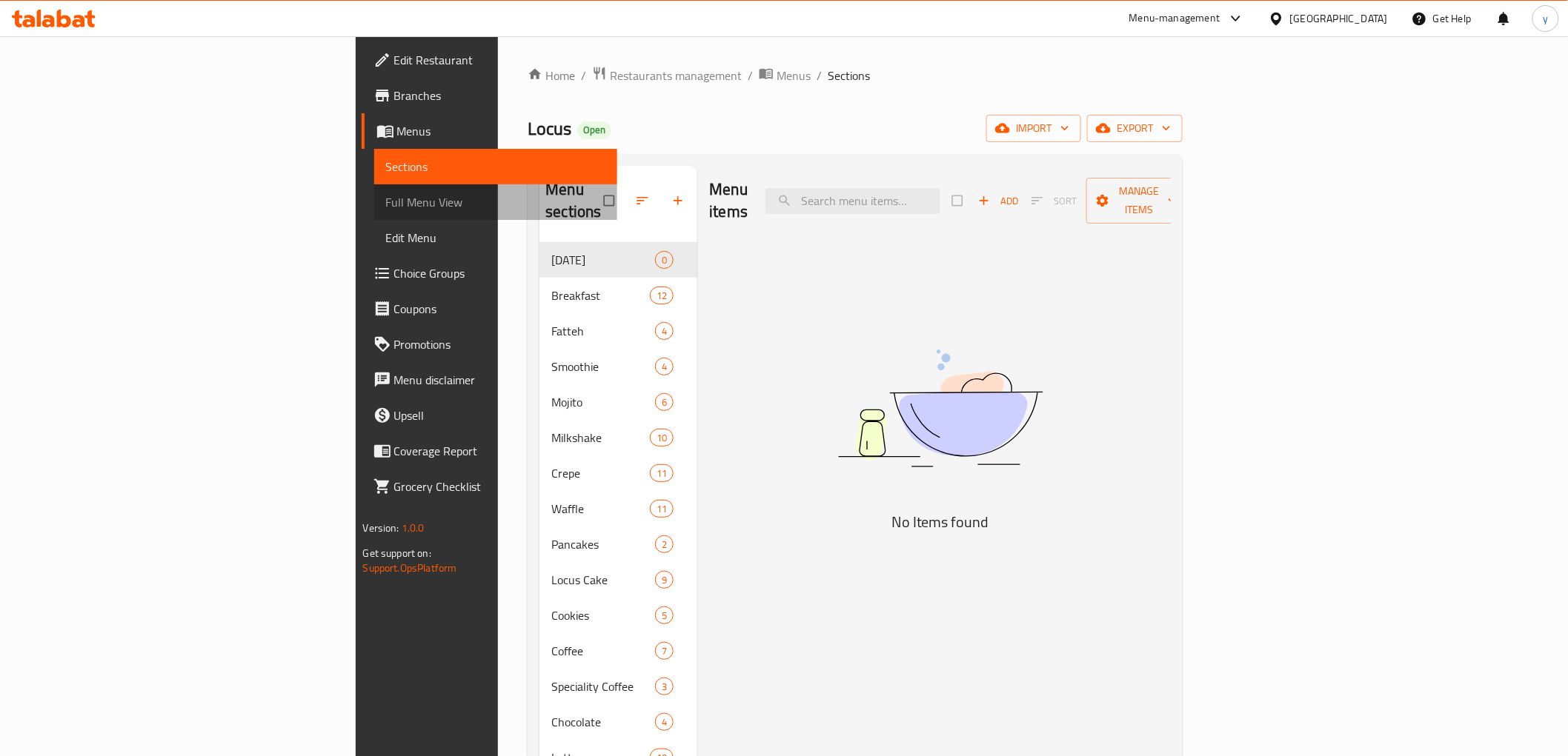
click at [386, 196] on span "Full Menu View" at bounding box center [496, 202] width 220 height 18
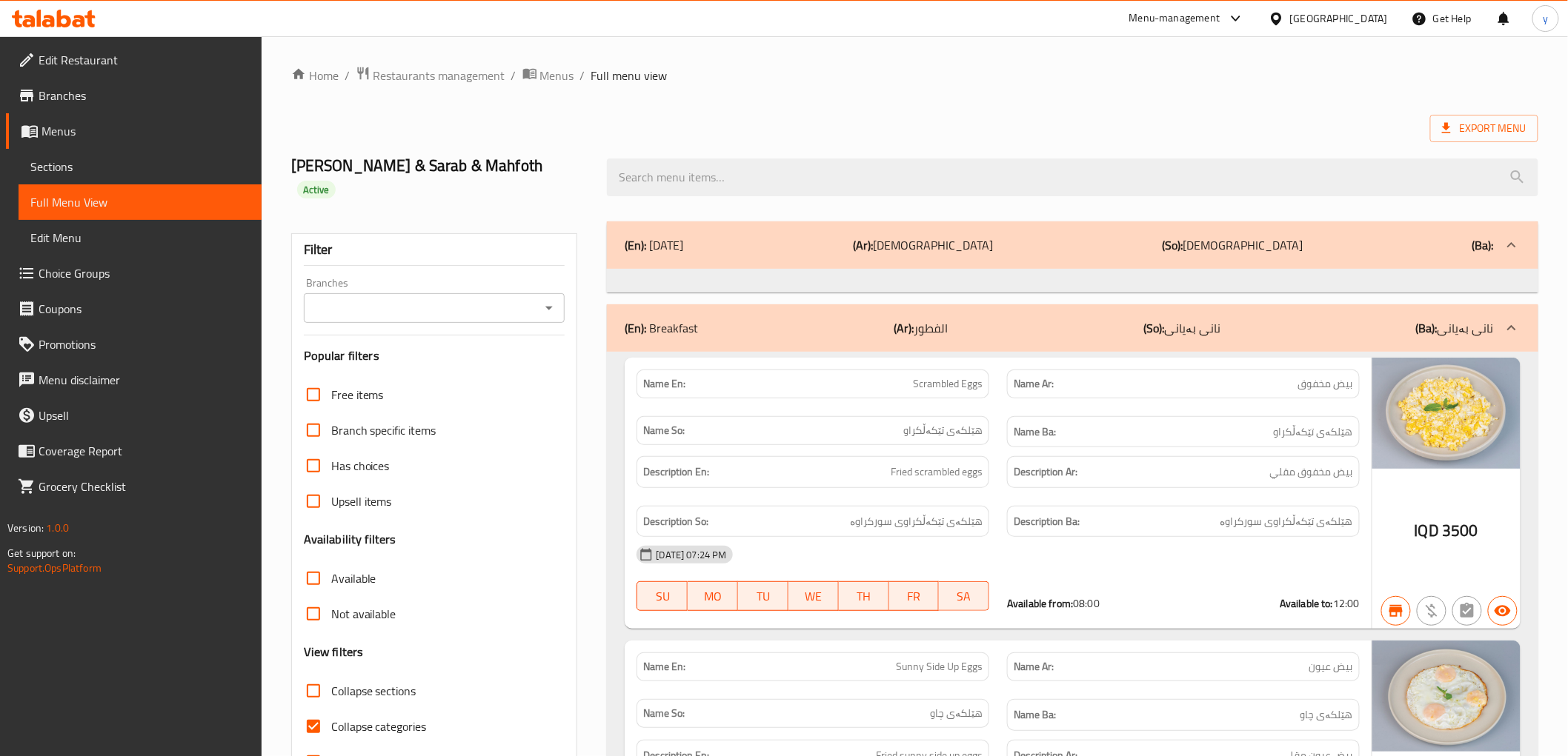
click at [179, 165] on span "Sections" at bounding box center [140, 166] width 220 height 18
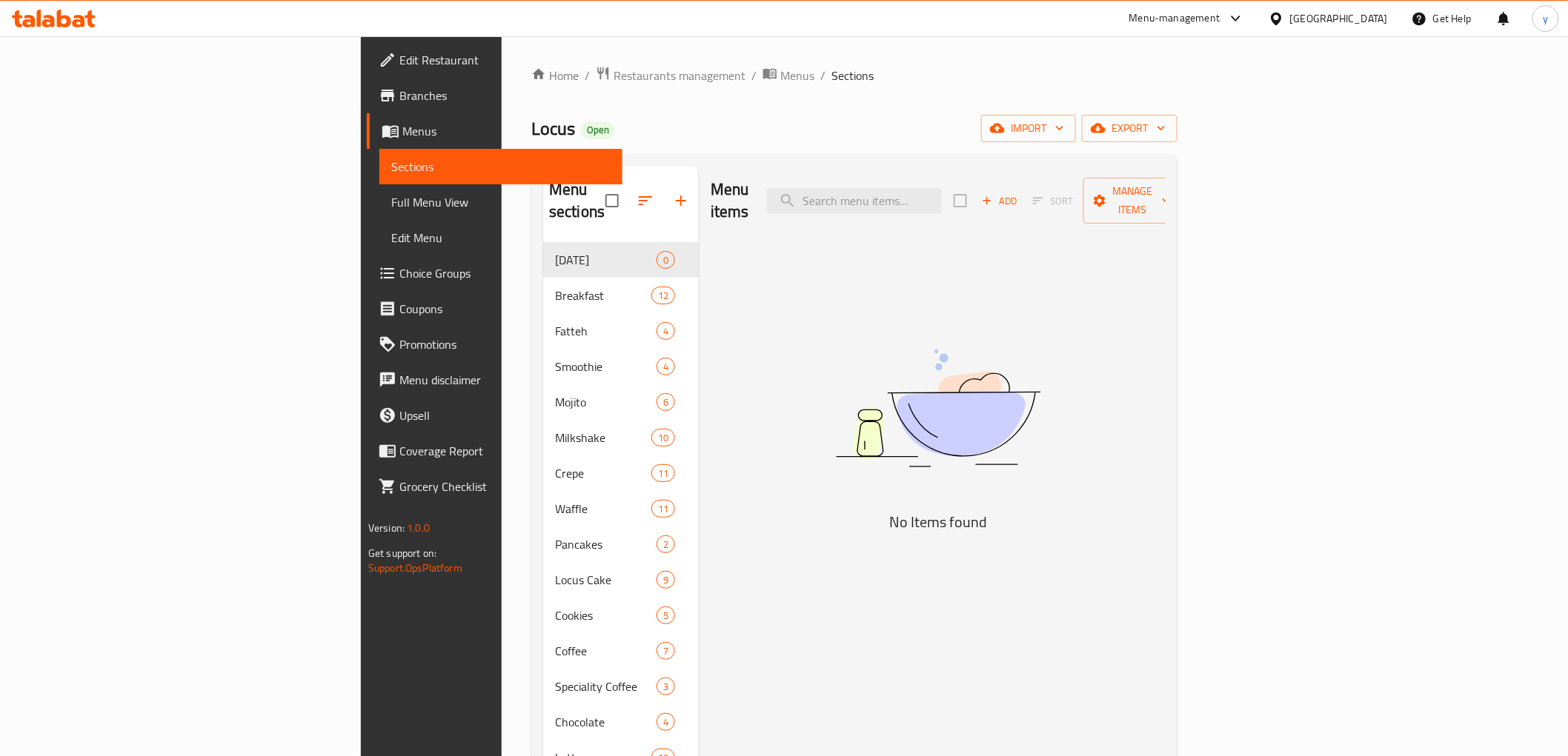
click at [975, 205] on div "Menu items Add Sort Manage items" at bounding box center [938, 201] width 455 height 70
click at [942, 193] on input "search" at bounding box center [854, 201] width 175 height 26
paste input "Nutella Milkshake"
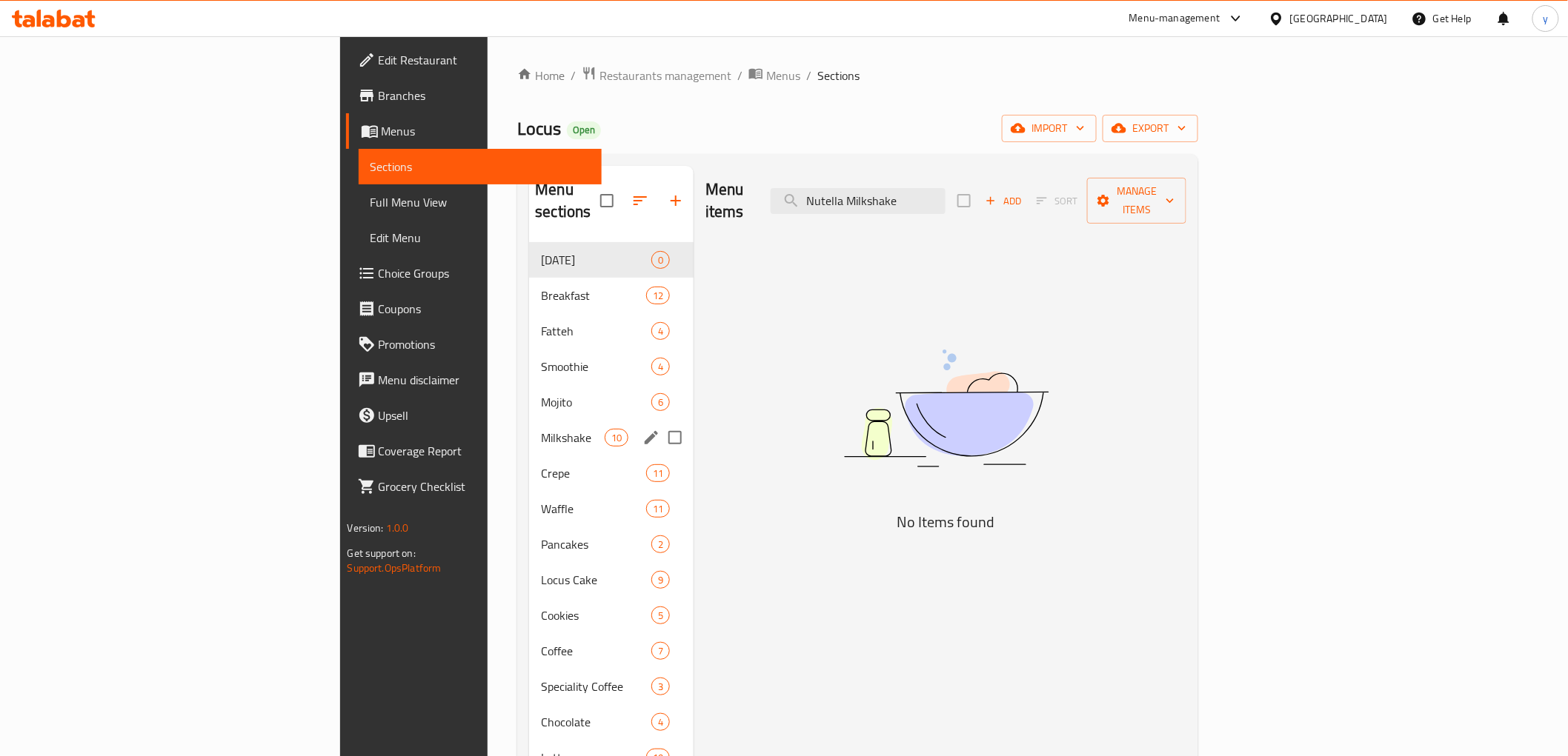
type input "Nutella Milkshake"
click at [541, 429] on span "Milkshake" at bounding box center [572, 438] width 63 height 18
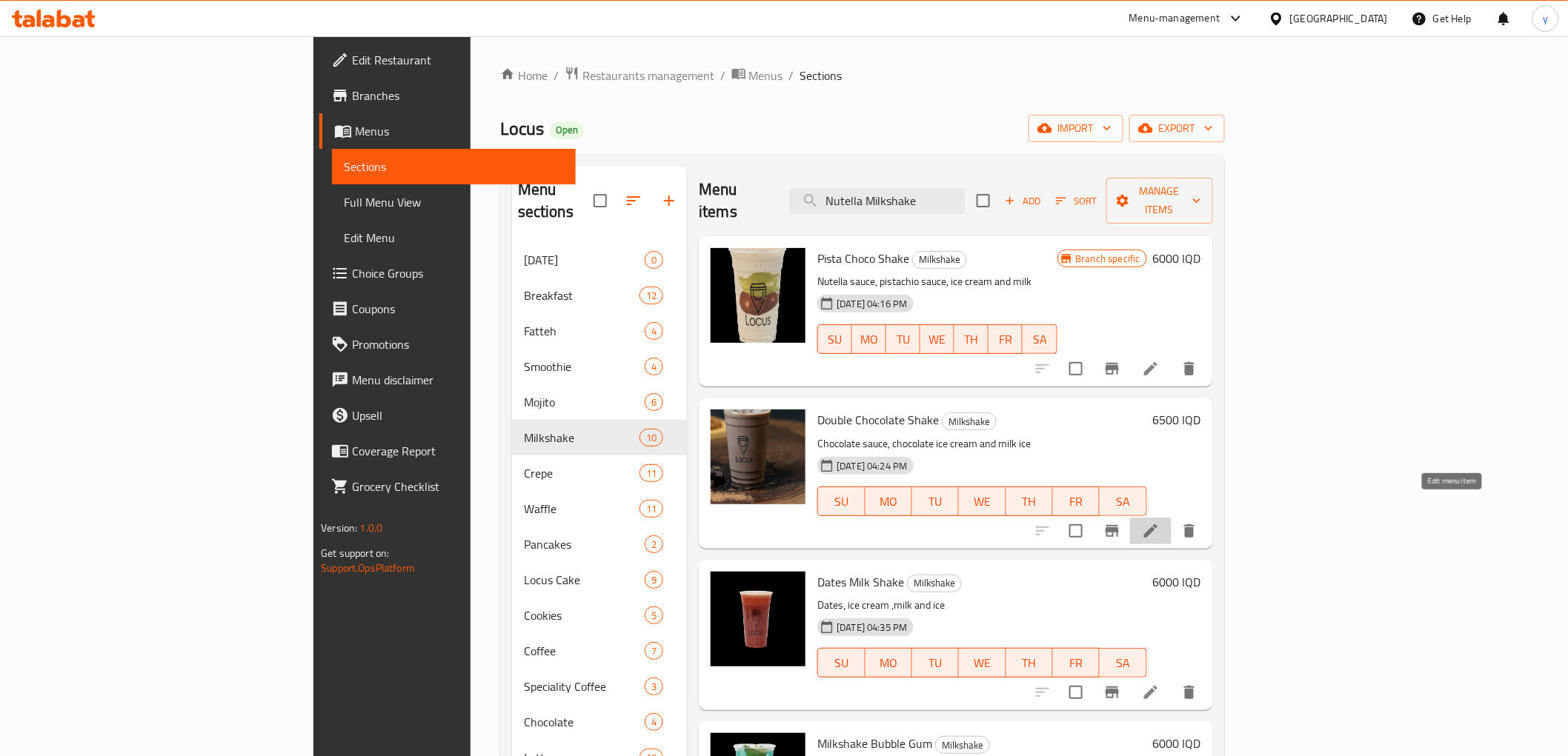
click at [1160, 522] on icon at bounding box center [1151, 531] width 18 height 18
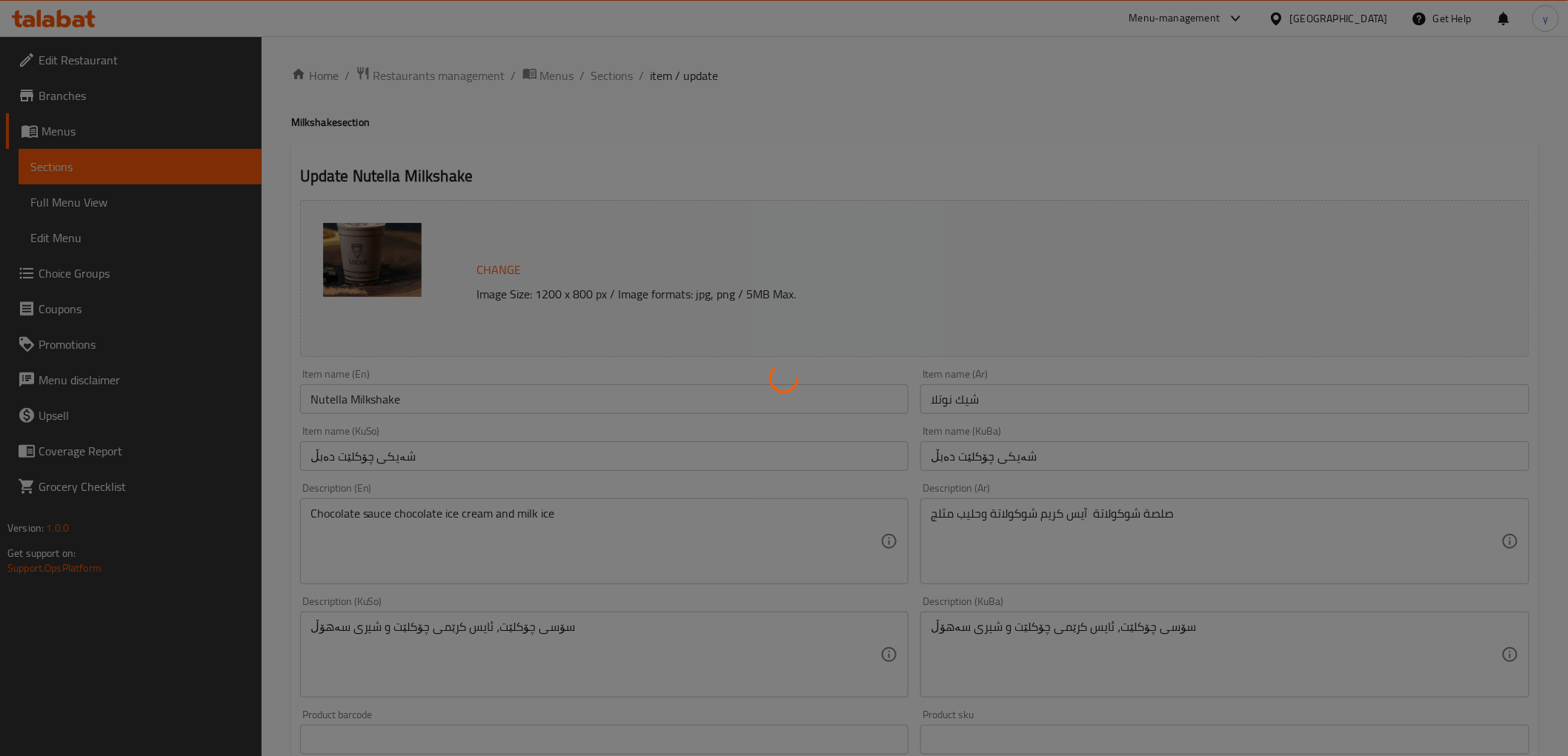
click at [741, 411] on div at bounding box center [784, 378] width 1568 height 756
click at [758, 397] on div at bounding box center [784, 378] width 1568 height 756
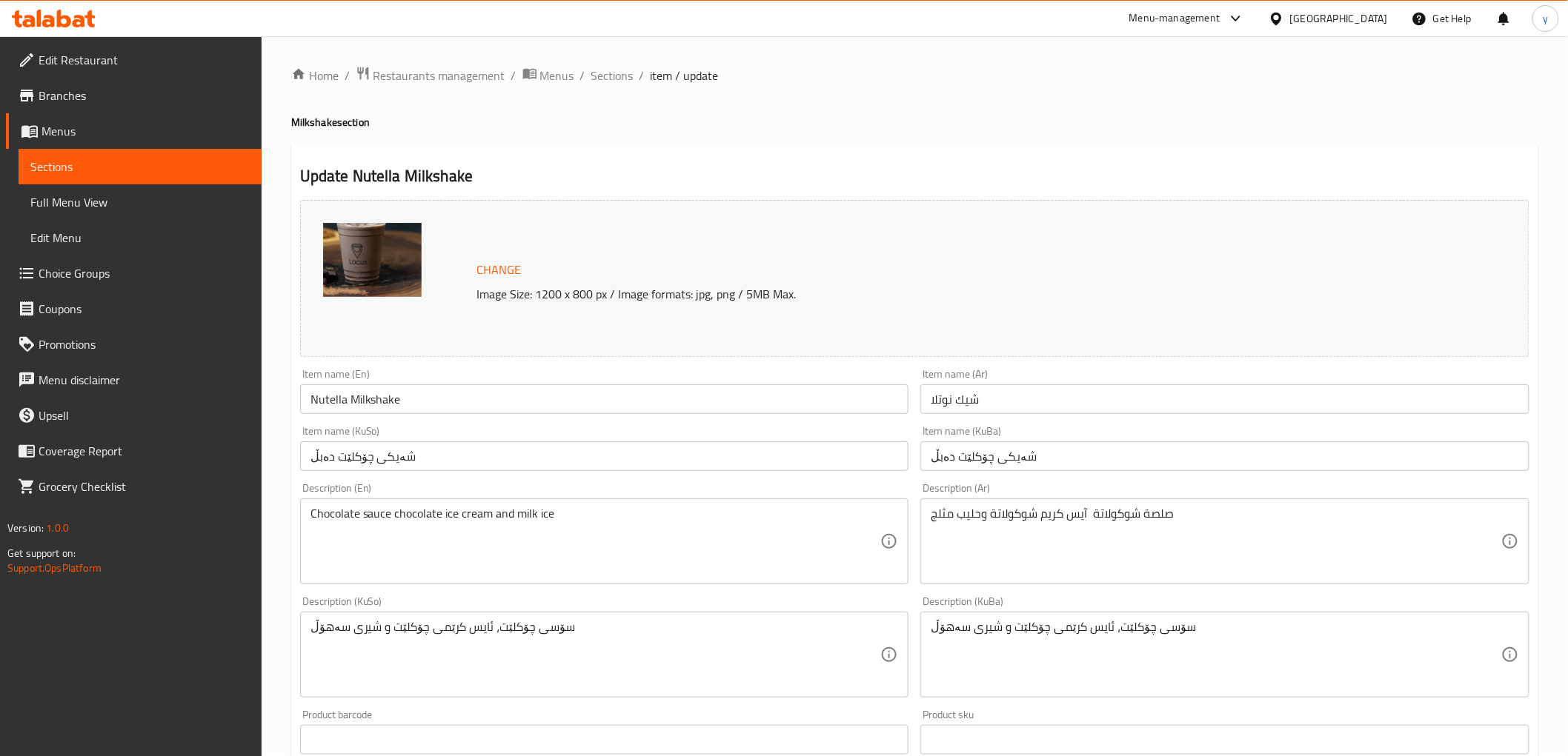
click at [758, 397] on div "Home / Restaurants management / Menus / Sections / item / update Milkshake sect…" at bounding box center [915, 637] width 1247 height 1143
click at [758, 397] on input "Nutella Milkshake" at bounding box center [605, 399] width 609 height 30
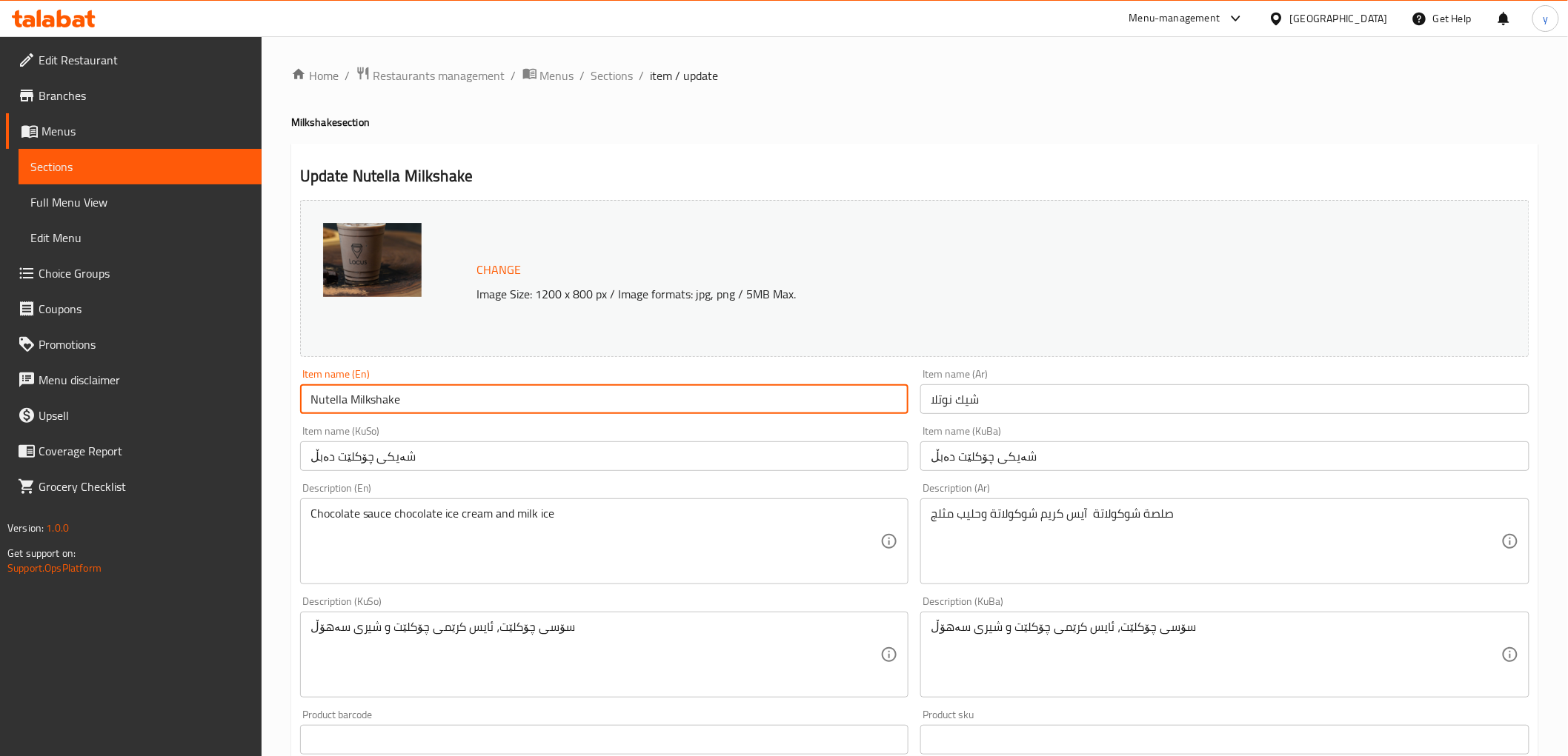
click at [972, 391] on input "شيك نوتلا" at bounding box center [1225, 399] width 609 height 30
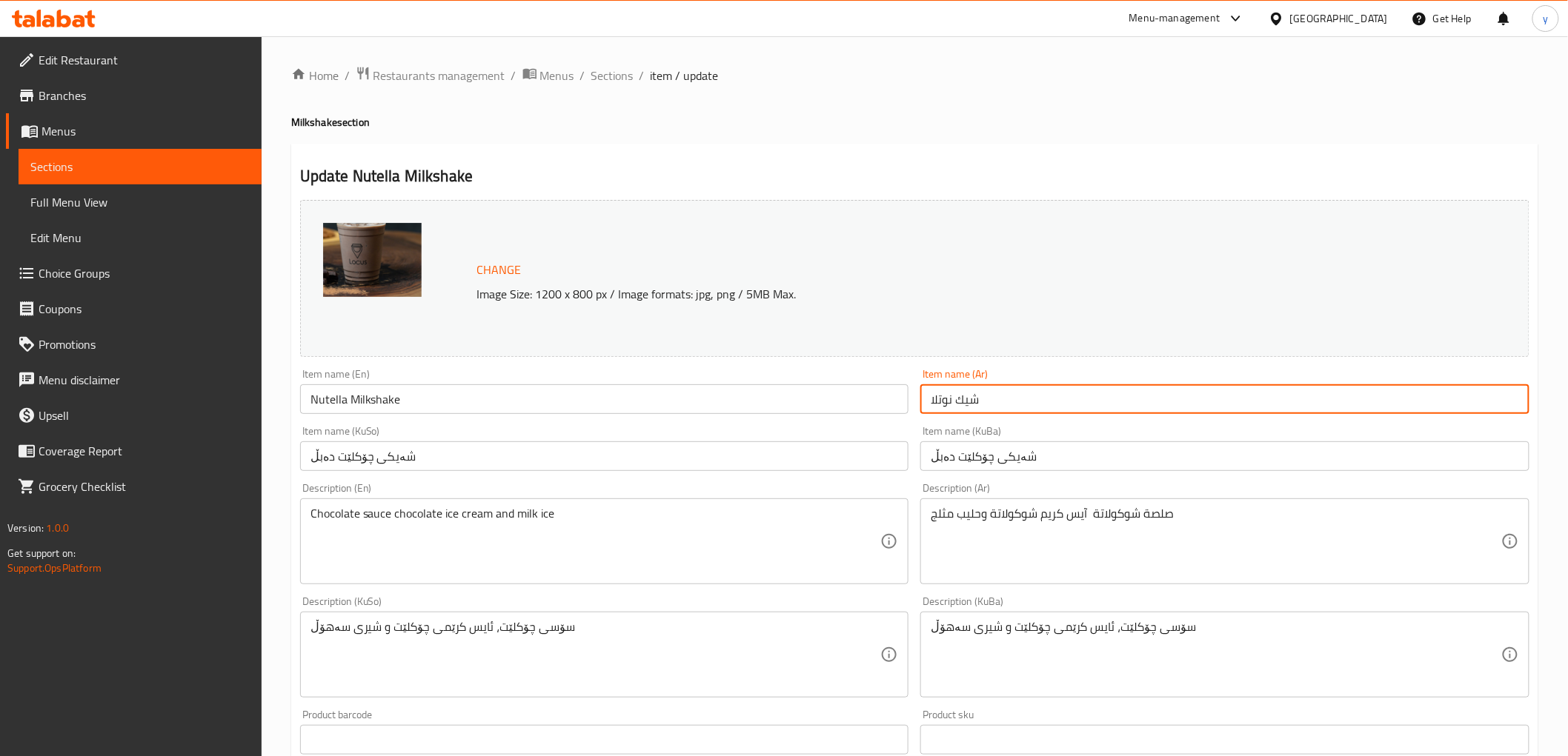
click at [1004, 387] on input "شيك نوتلا" at bounding box center [1225, 399] width 609 height 30
type input "شيك"
type input "ميلك شيك نوتيلا"
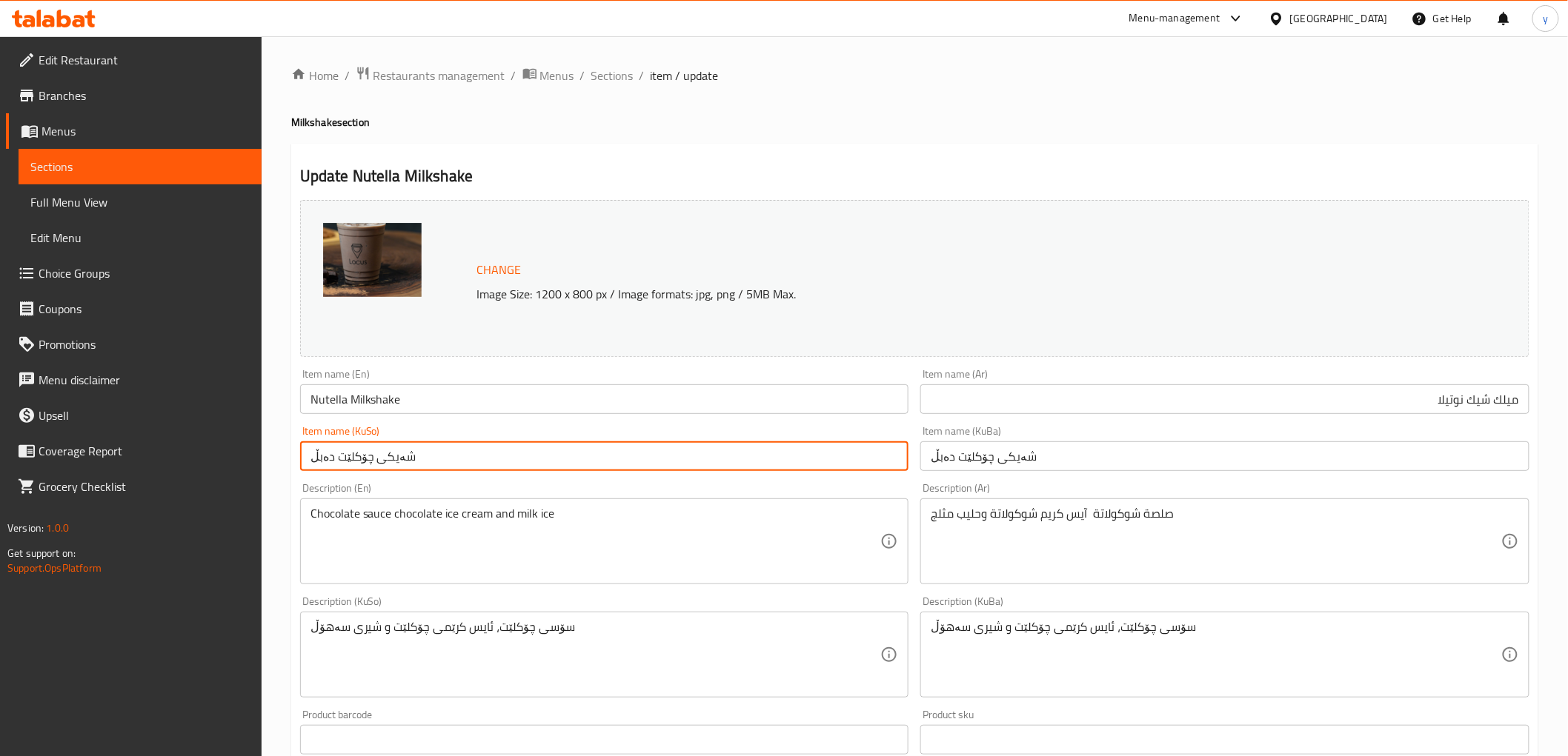
click at [665, 457] on input "شەیکی چۆکلێت دەبڵ" at bounding box center [605, 456] width 609 height 30
click at [861, 463] on input "میڵک شەیکی نۆتێلا" at bounding box center [605, 456] width 609 height 30
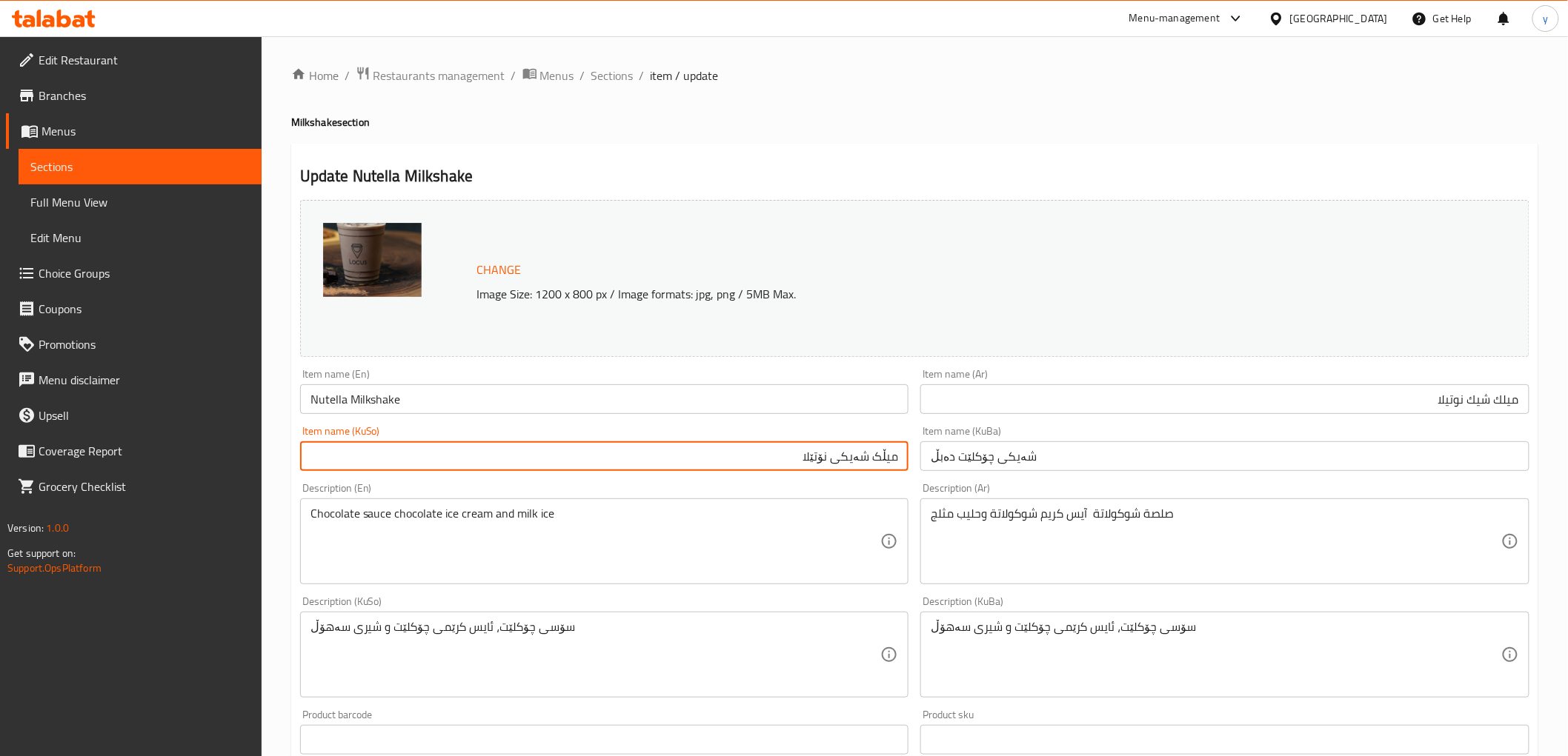
click at [861, 463] on input "میڵک شەیکی نۆتێلا" at bounding box center [605, 456] width 609 height 30
type input "میڵک شەیکی نۆتێلا"
click at [968, 459] on input "شەیکی چۆکلێت دەبڵ" at bounding box center [1225, 456] width 609 height 30
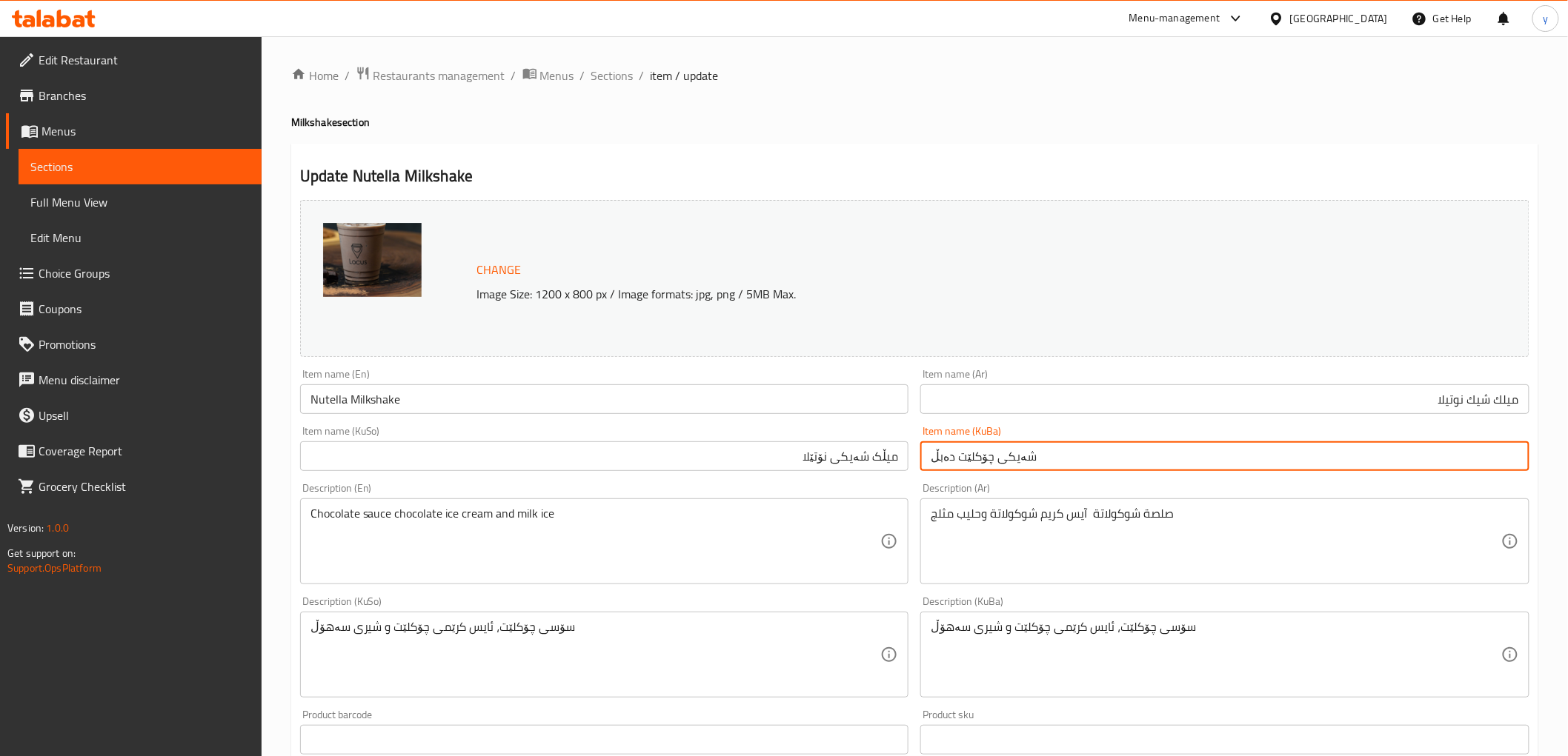
click at [968, 459] on input "شەیکی چۆکلێت دەبڵ" at bounding box center [1225, 456] width 609 height 30
paste input "میڵک شەیکی نۆتێلا"
click at [968, 459] on input "شەیکی چۆکلێت دەبڵ" at bounding box center [1225, 456] width 609 height 30
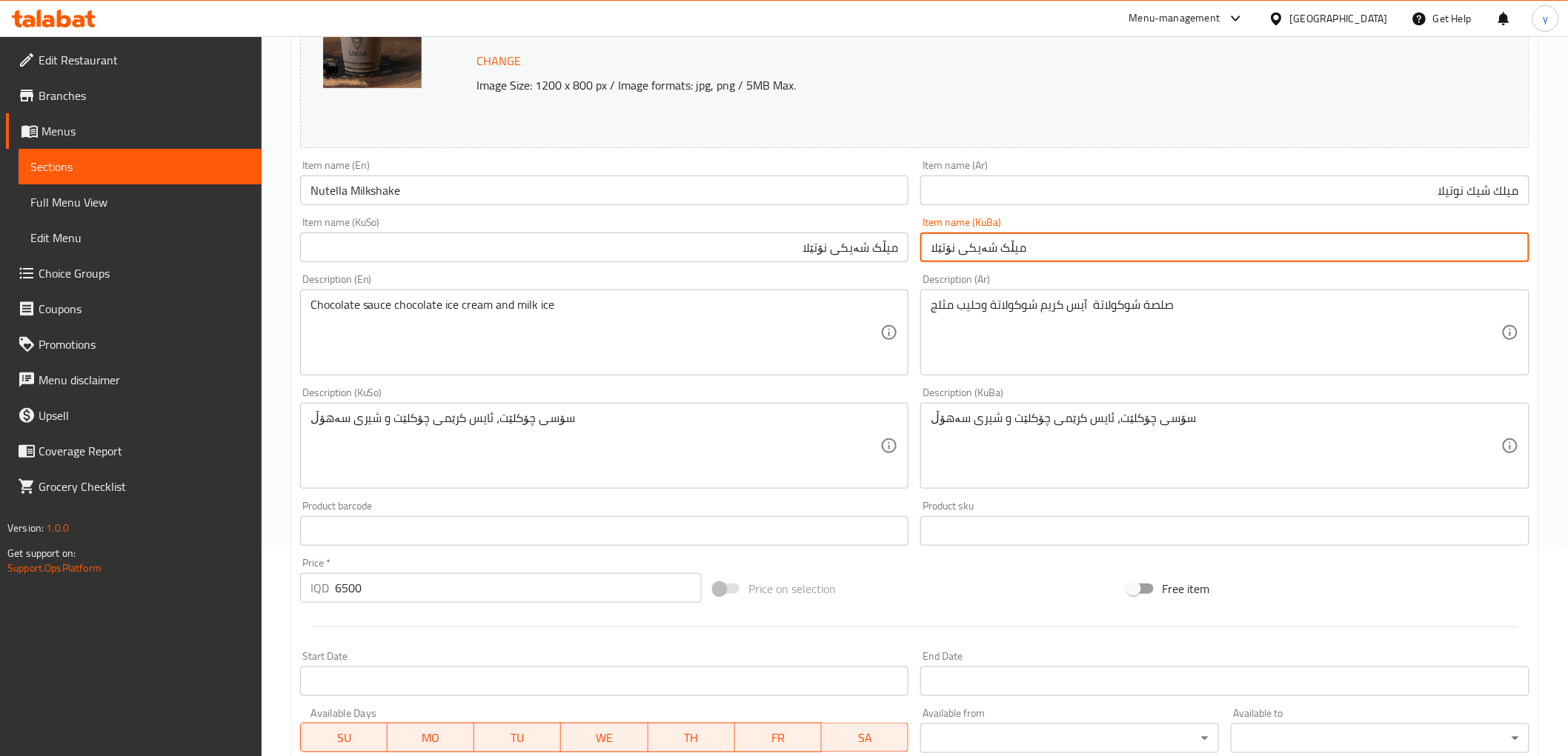
scroll to position [329, 0]
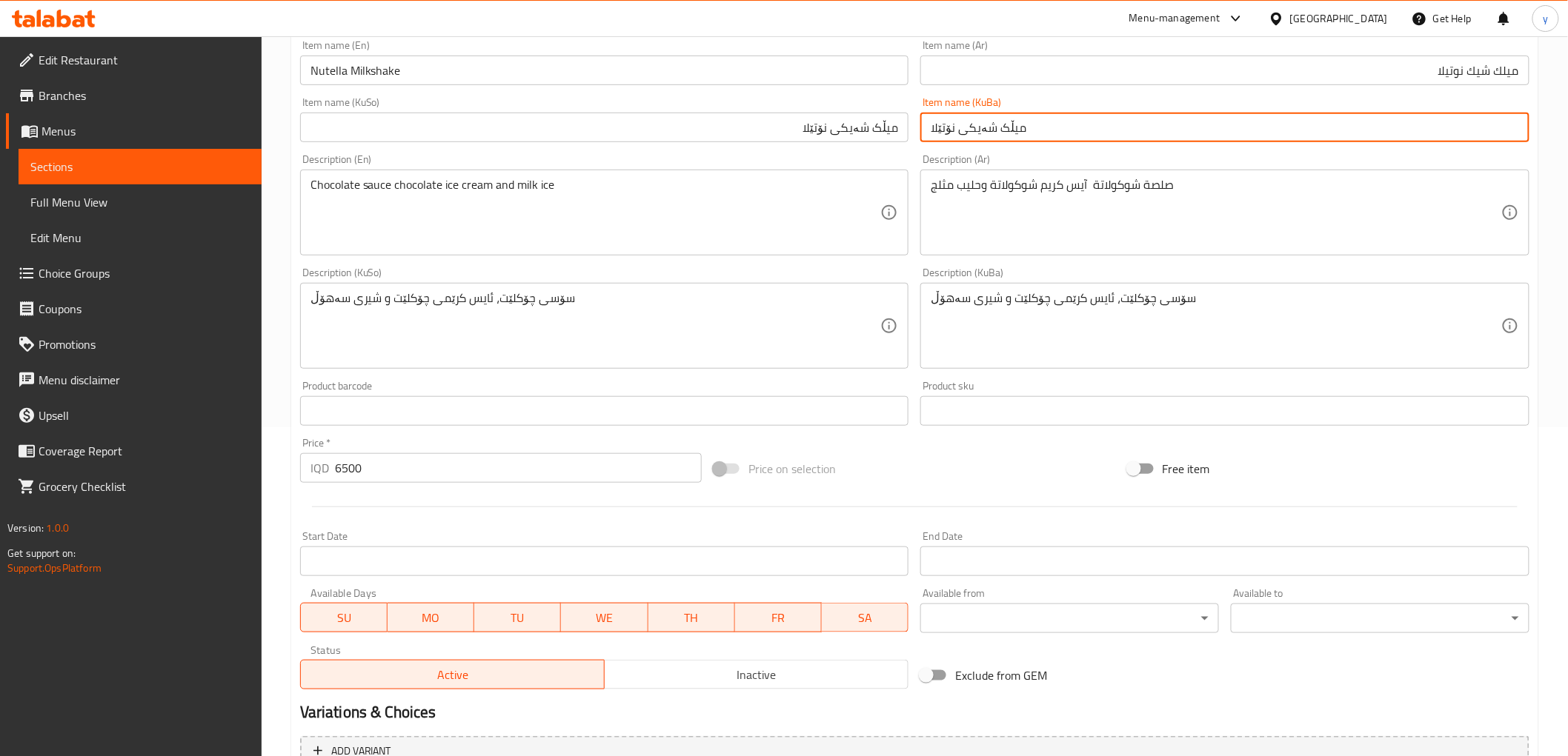
type input "میڵک شەیکی نۆتێلا"
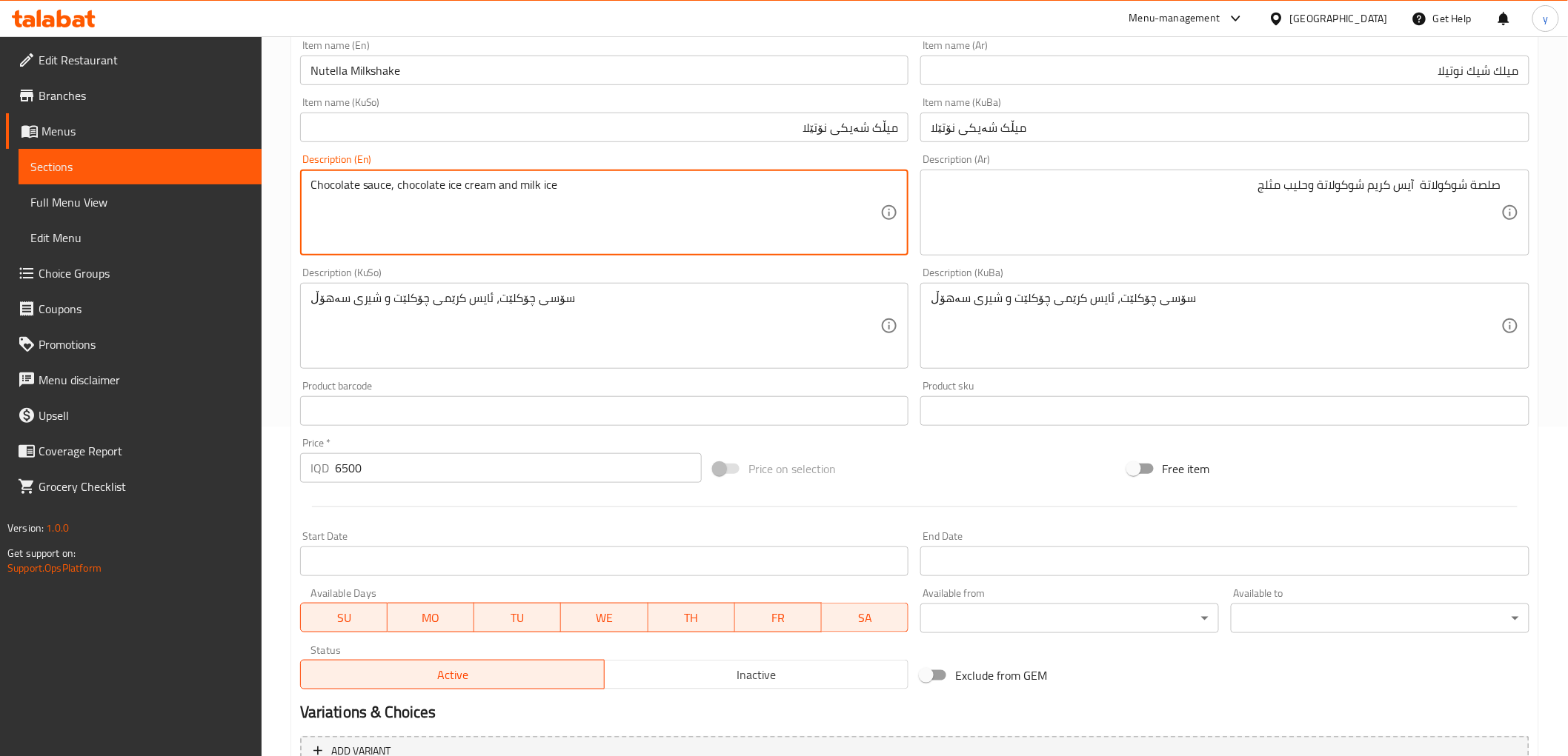
drag, startPoint x: 564, startPoint y: 189, endPoint x: 538, endPoint y: 189, distance: 26.0
click at [519, 187] on textarea "Chocolate sauce, chocolate ice cream and milk" at bounding box center [596, 213] width 570 height 70
paste textarea "ice"
click at [521, 185] on textarea "Chocolate sauce, chocolate ice cream and ice milk" at bounding box center [596, 213] width 570 height 70
click at [531, 190] on textarea "Chocolate sauce, chocolate ice cream and ice milk" at bounding box center [596, 213] width 570 height 70
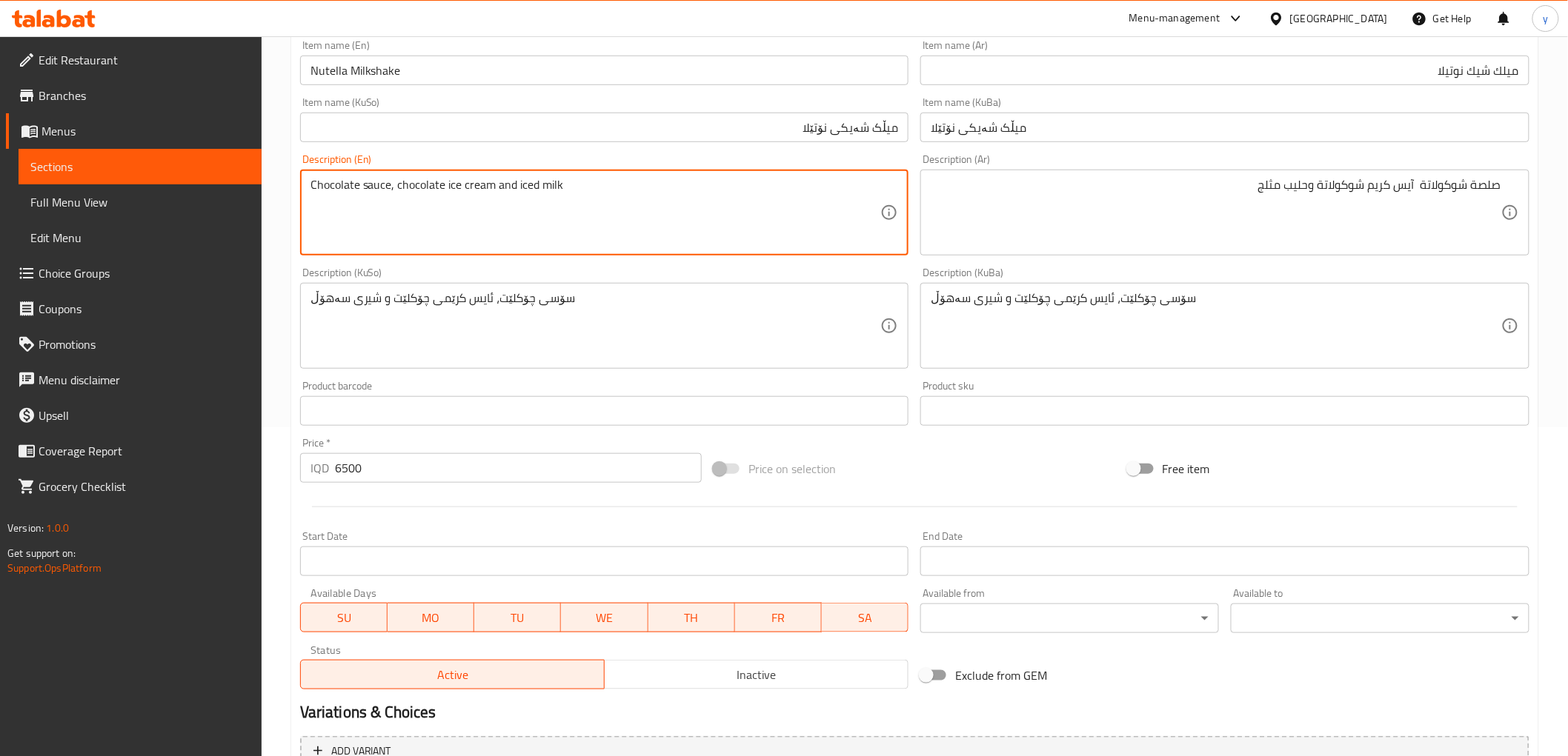
type textarea "Chocolate sauce, chocolate ice cream and iced milk"
click at [1230, 283] on div "سۆسی چۆکلێت، ئایس کرێمی چۆکلێت و شیری سەهۆڵ Description (KuBa)" at bounding box center [1225, 325] width 609 height 86
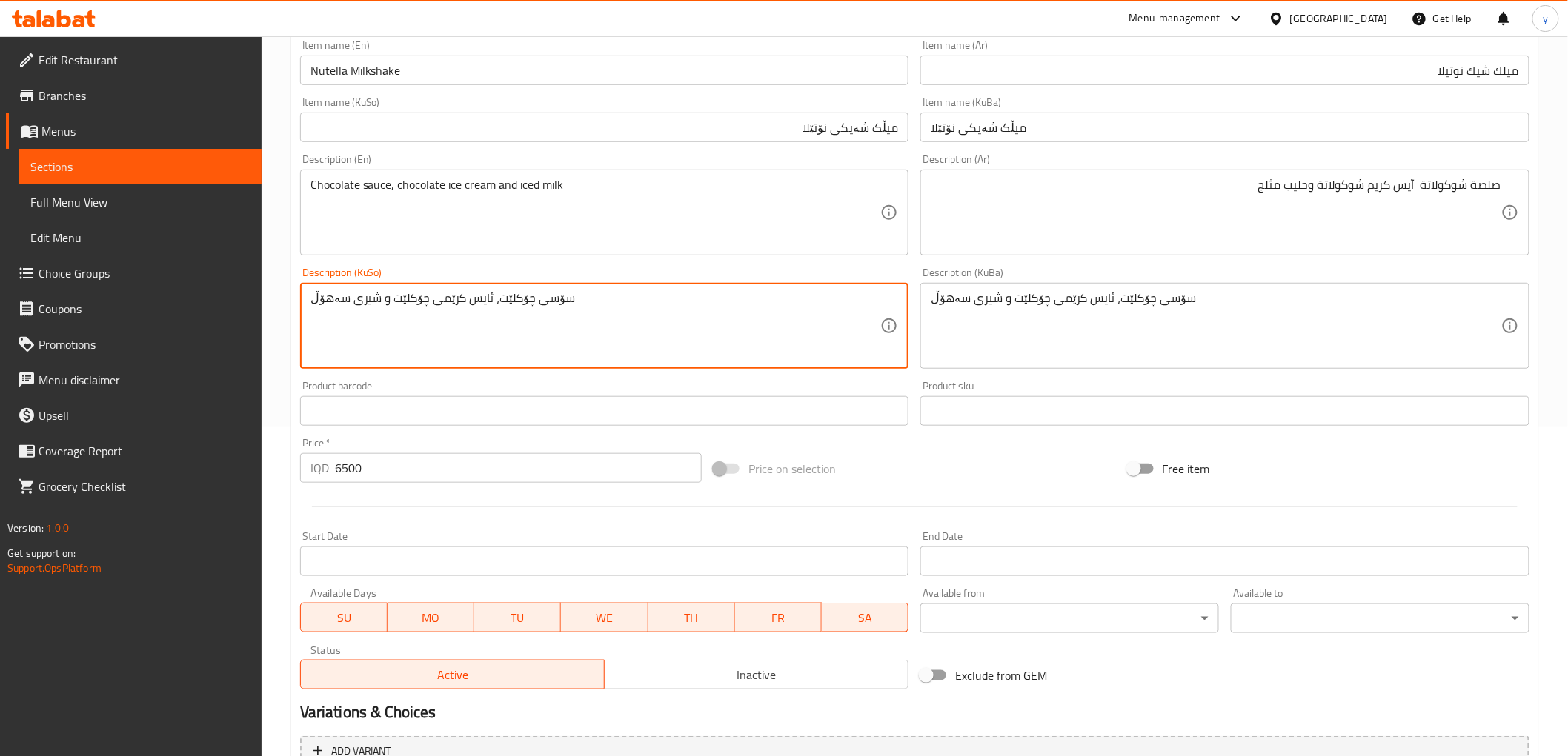
click at [581, 313] on textarea "سۆسی چۆکلێت، ئایس کرێمی چۆکلێت و شیری سەهۆڵ" at bounding box center [596, 326] width 570 height 70
drag, startPoint x: 841, startPoint y: 294, endPoint x: 617, endPoint y: 307, distance: 224.4
click at [617, 307] on textarea "سۆسی چۆکلێت، ئایس کرێمی چۆکلێت و شیری سەهۆڵ" at bounding box center [596, 326] width 570 height 70
type textarea "سۆسی چوکولاتە، ئایس کرێمی جوکولاتە و شیری سارد"
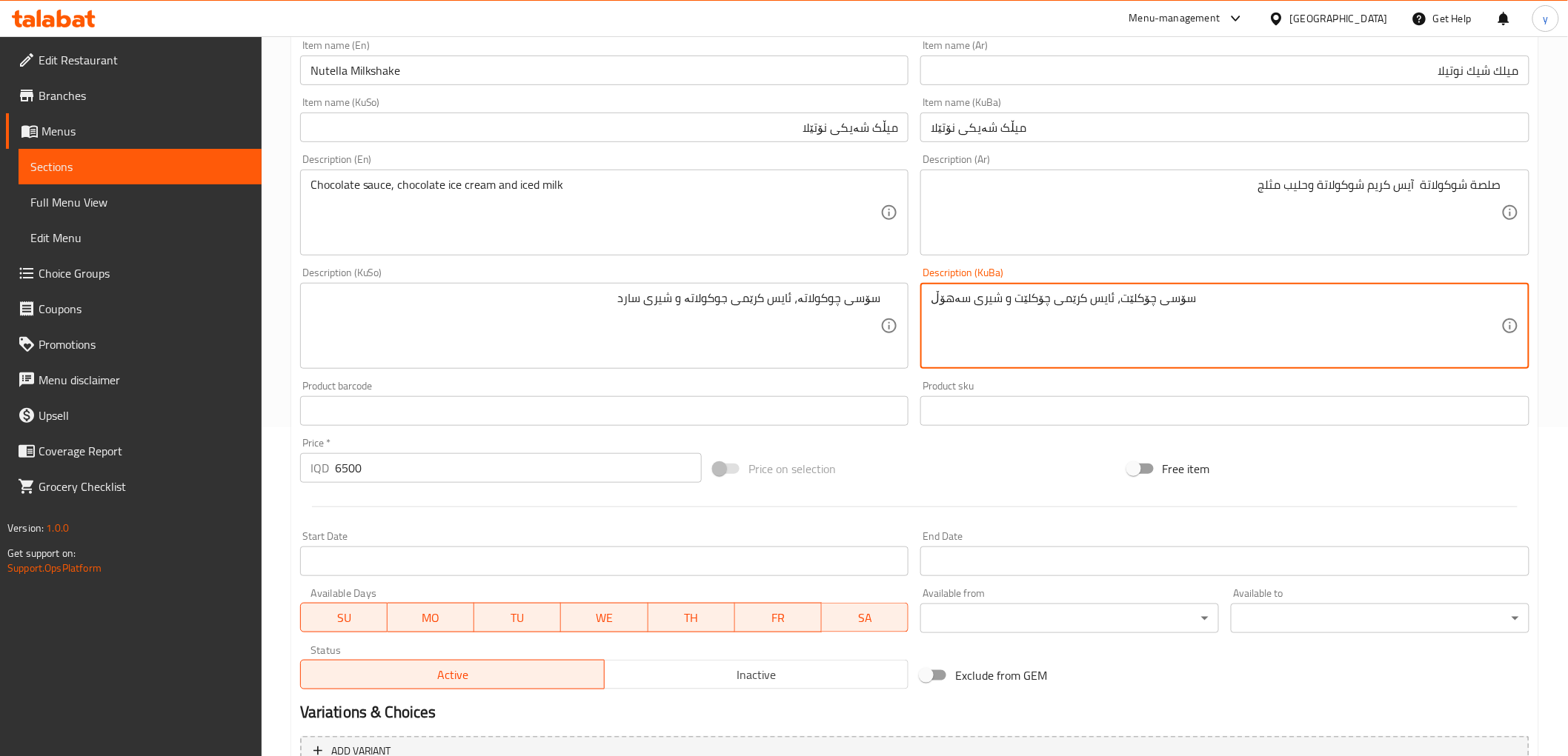
click at [1088, 308] on textarea "سۆسی چۆکلێت، ئایس کرێمی چۆکلێت و شیری سەهۆڵ" at bounding box center [1216, 326] width 570 height 70
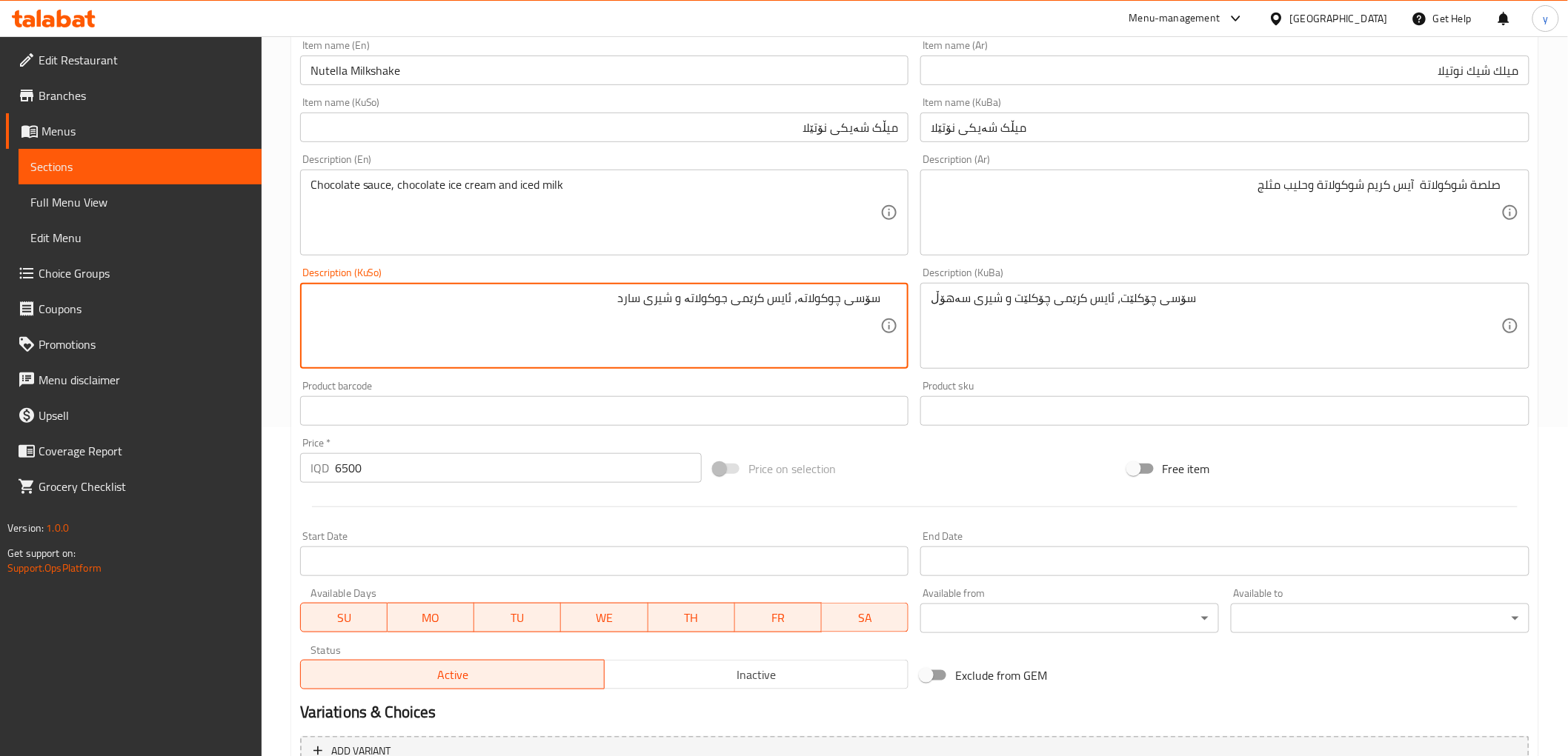
click at [819, 316] on textarea "سۆسی چوکولاتە، ئایس کرێمی جوکولاتە و شیری سارد" at bounding box center [596, 326] width 570 height 70
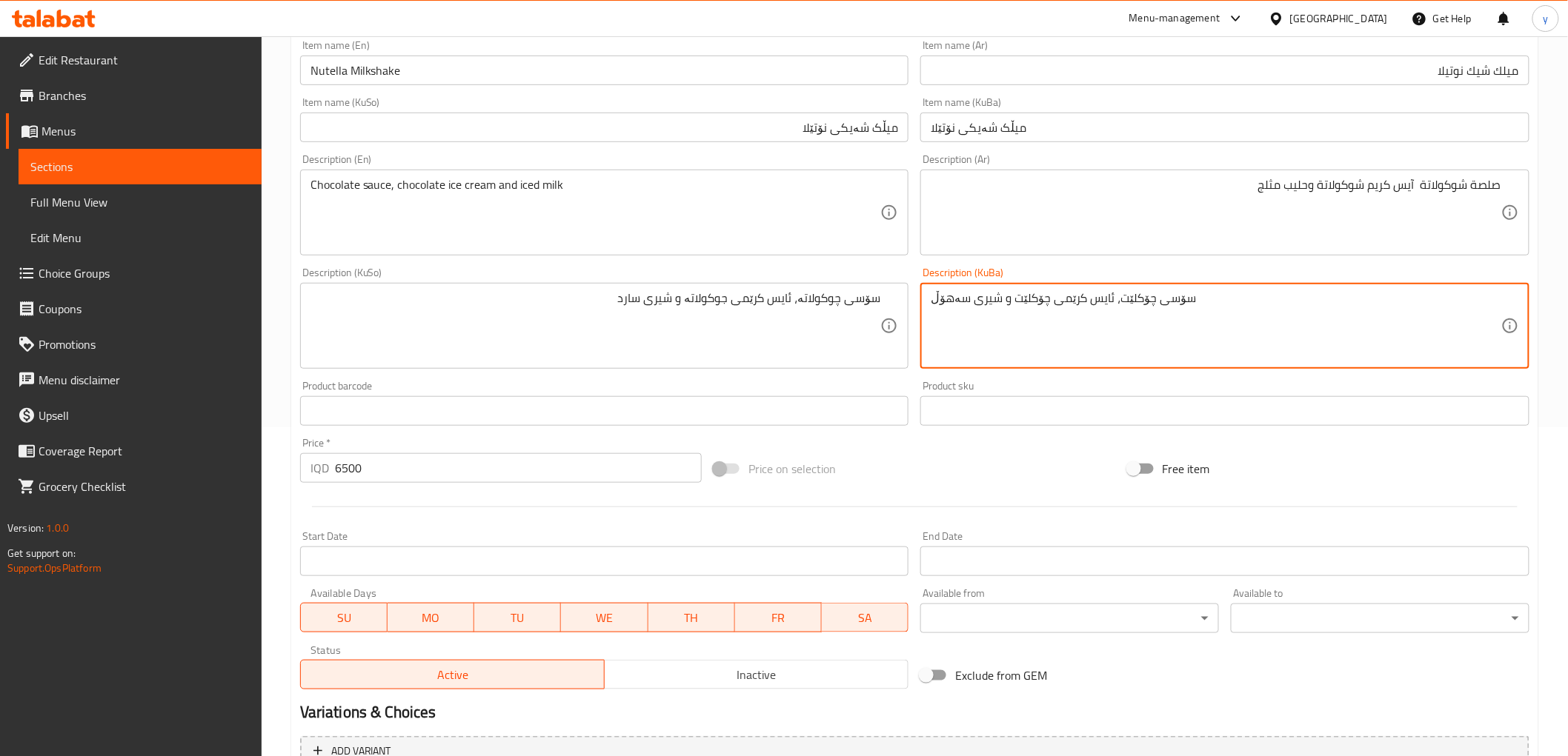
click at [977, 311] on textarea "سۆسی چۆکلێت، ئایس کرێمی چۆکلێت و شیری سەهۆڵ" at bounding box center [1216, 326] width 570 height 70
paste textarea "وکولاتە، ئایس کرێمی جوکولاتە و شیری سارد"
type textarea "سۆسی چوکولاتە، ئایس کرێمی جوکولاتە و شیری سارد"
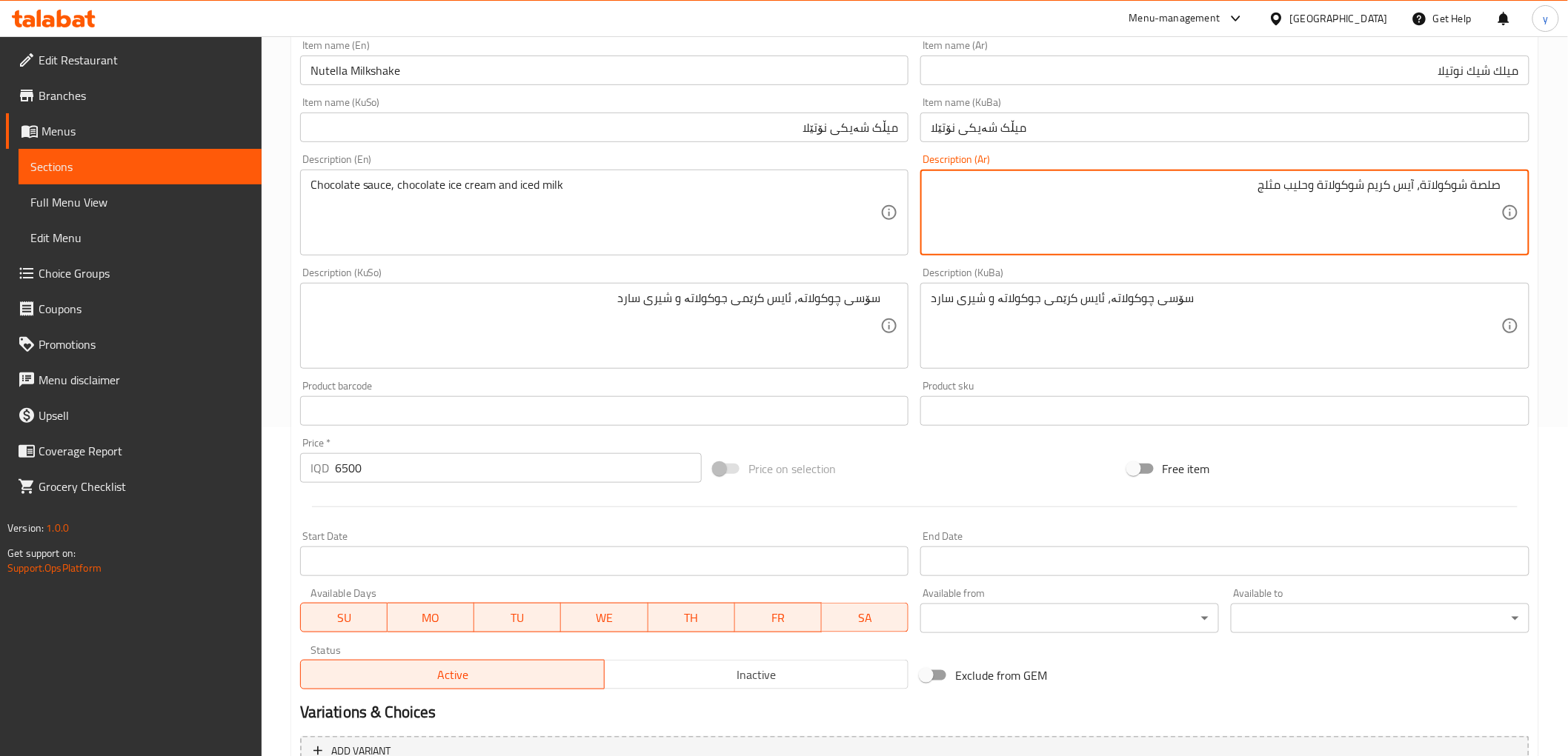
click at [1237, 196] on textarea "صلصة شوكولاتة، آيس كريم شوكولاتة وحليب مثلج" at bounding box center [1216, 213] width 570 height 70
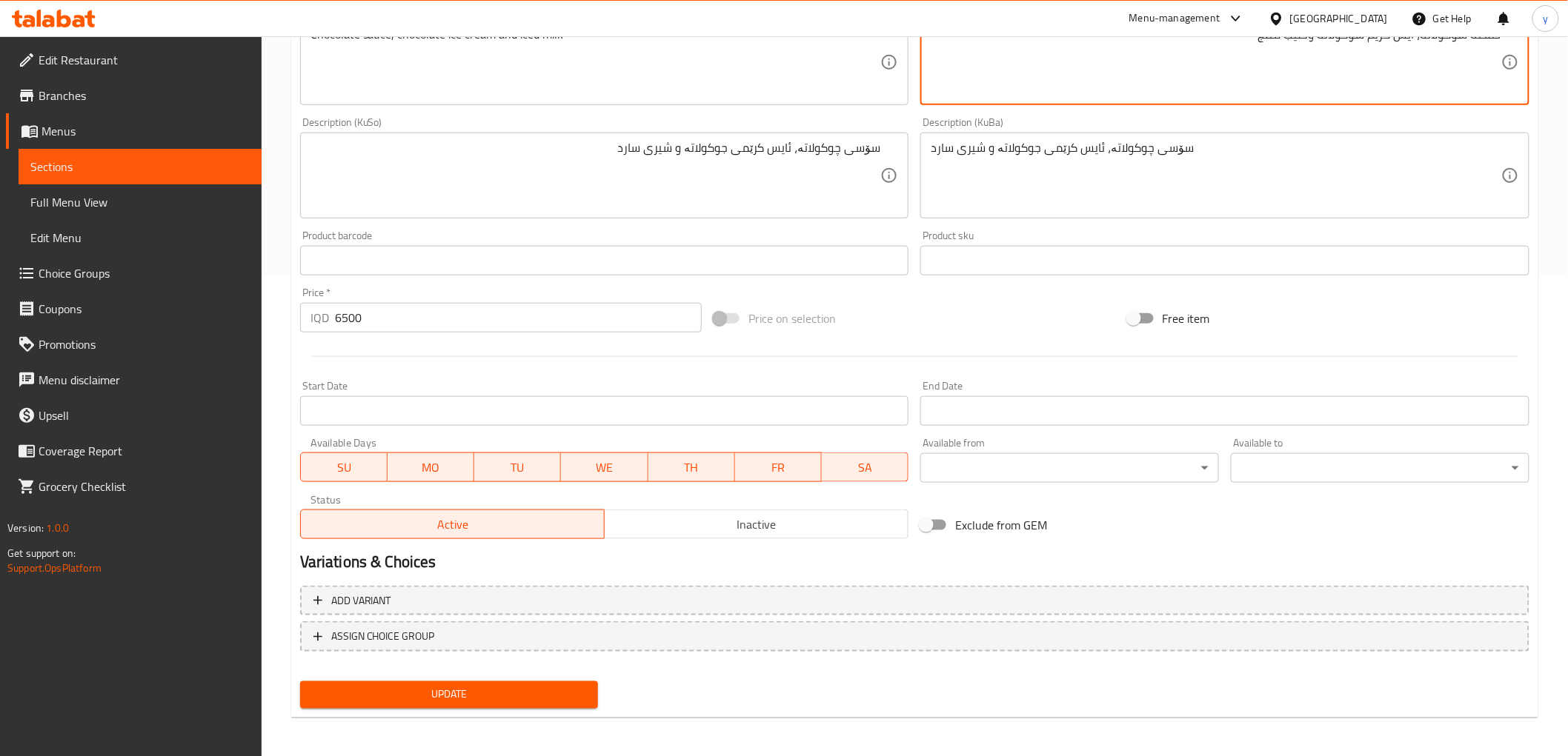
type textarea "صلصة شوكولاتة، آيس كريم شوكولاتة وحليب مثلج"
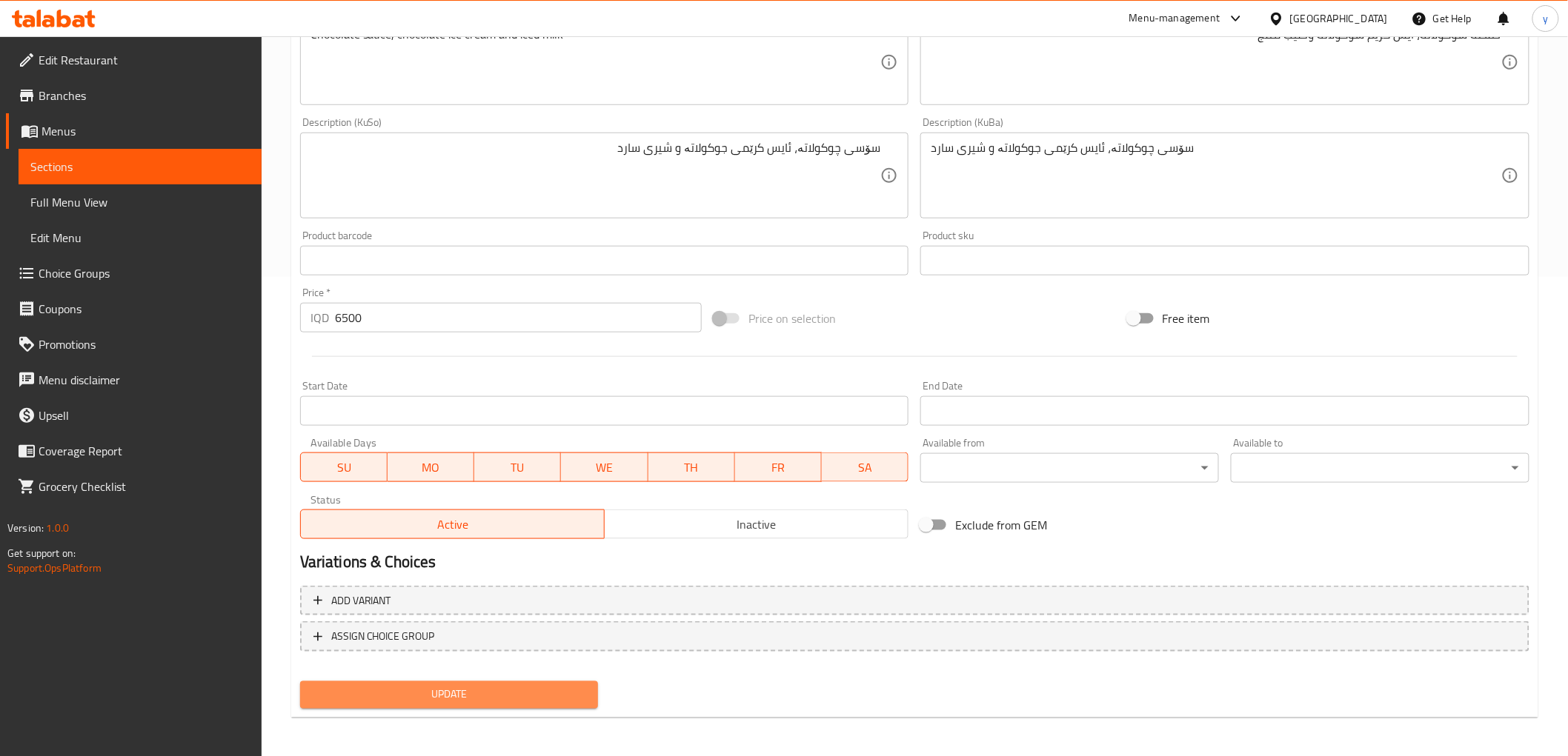
click at [517, 695] on span "Update" at bounding box center [449, 695] width 275 height 19
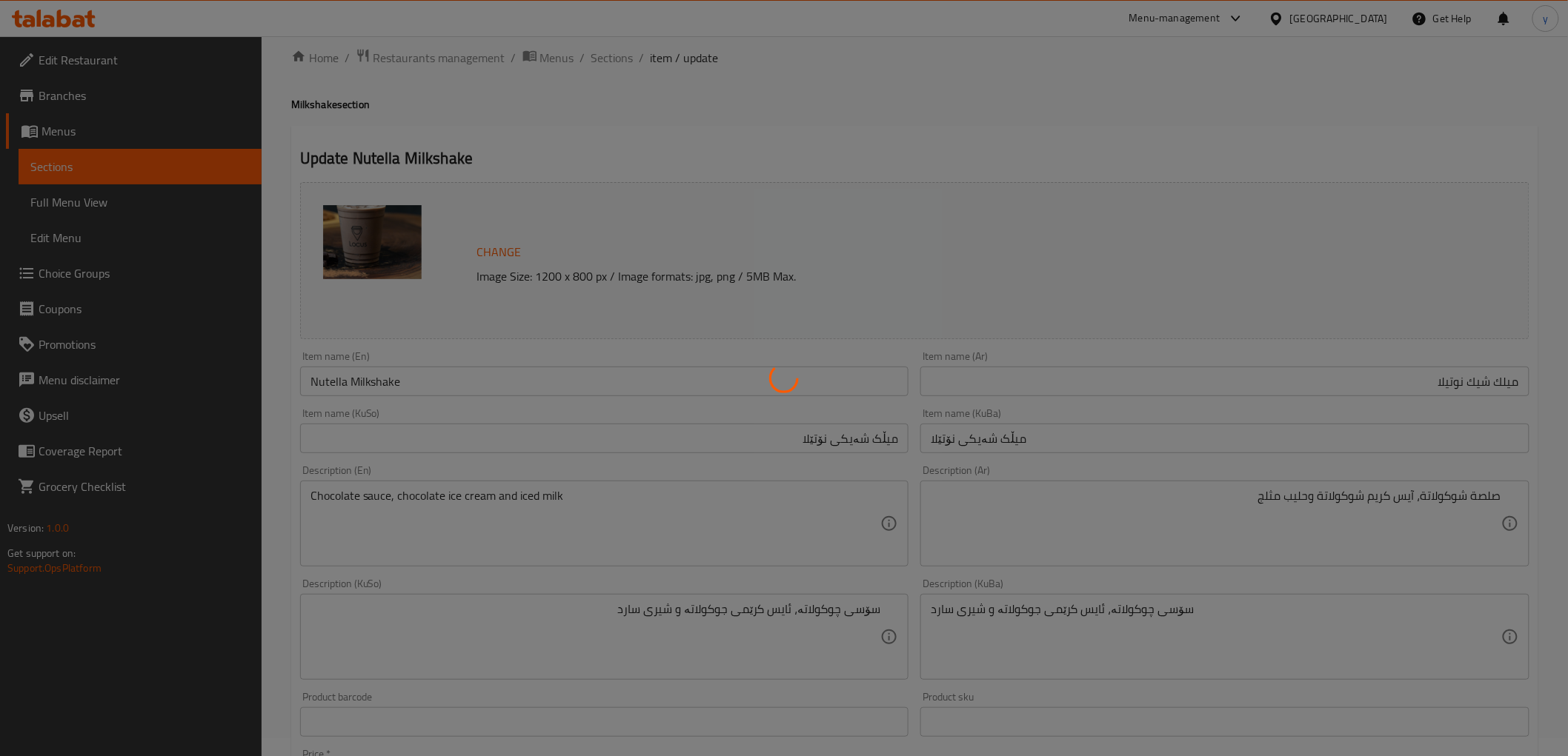
scroll to position [0, 0]
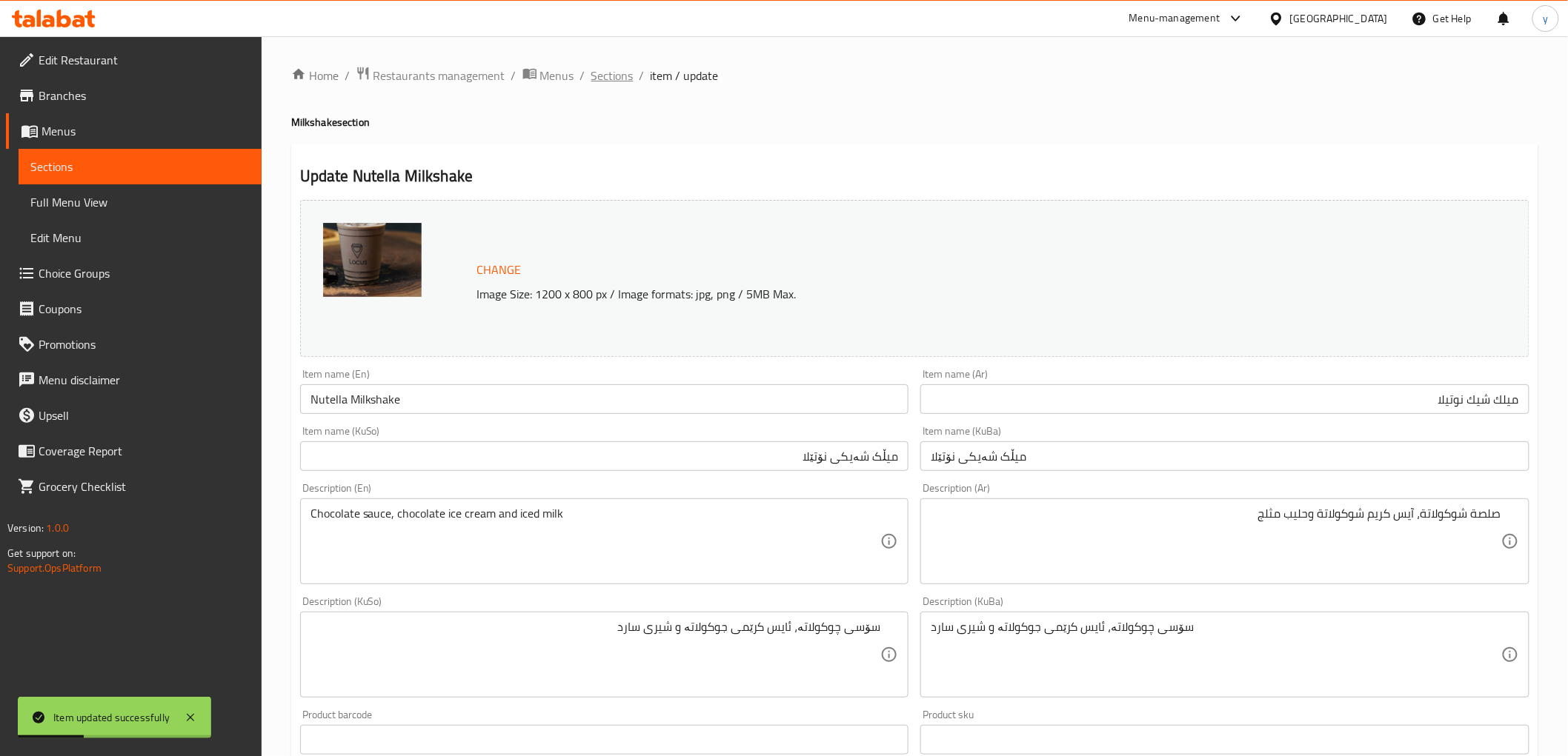
click at [619, 78] on span "Sections" at bounding box center [612, 75] width 43 height 18
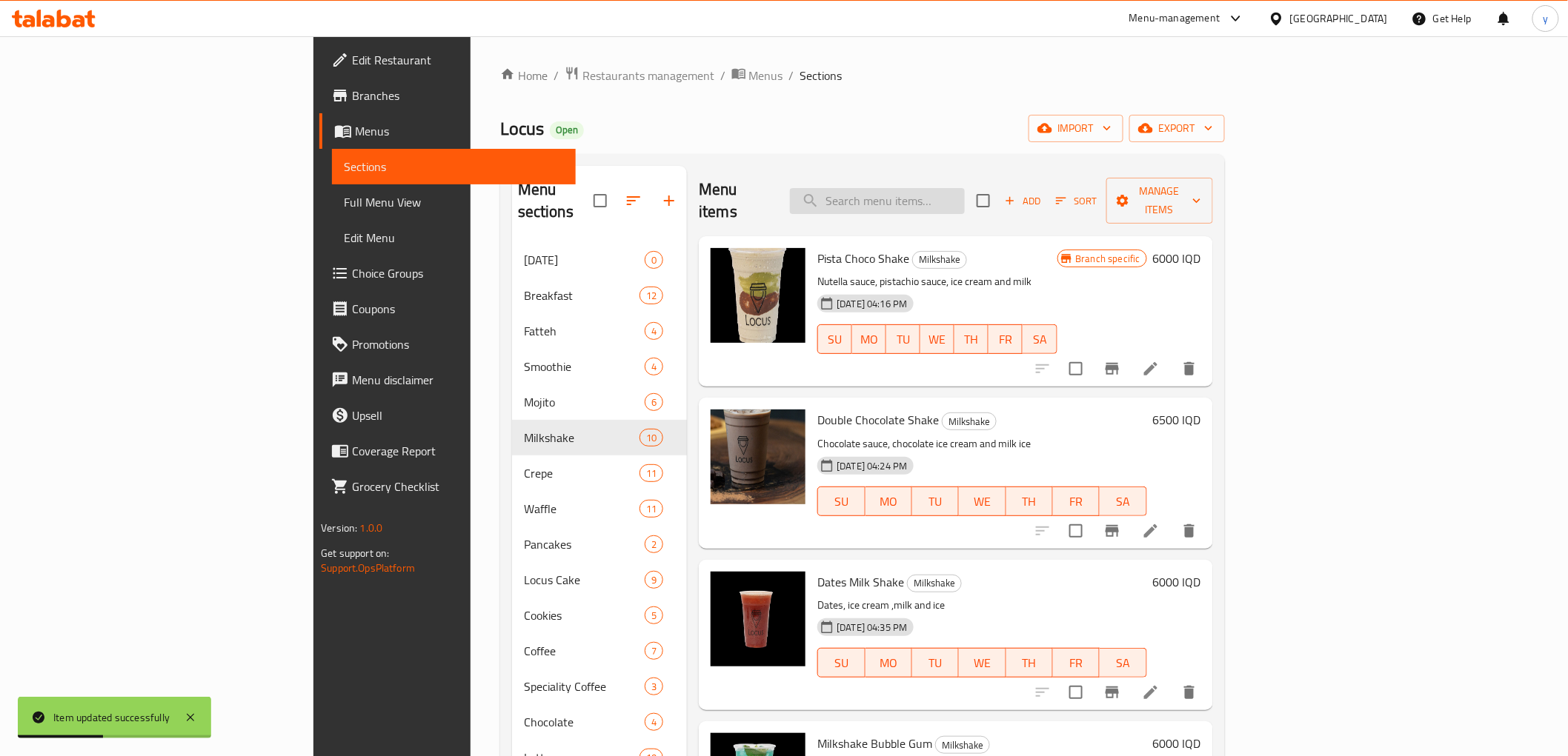
click at [965, 188] on input "search" at bounding box center [877, 201] width 175 height 26
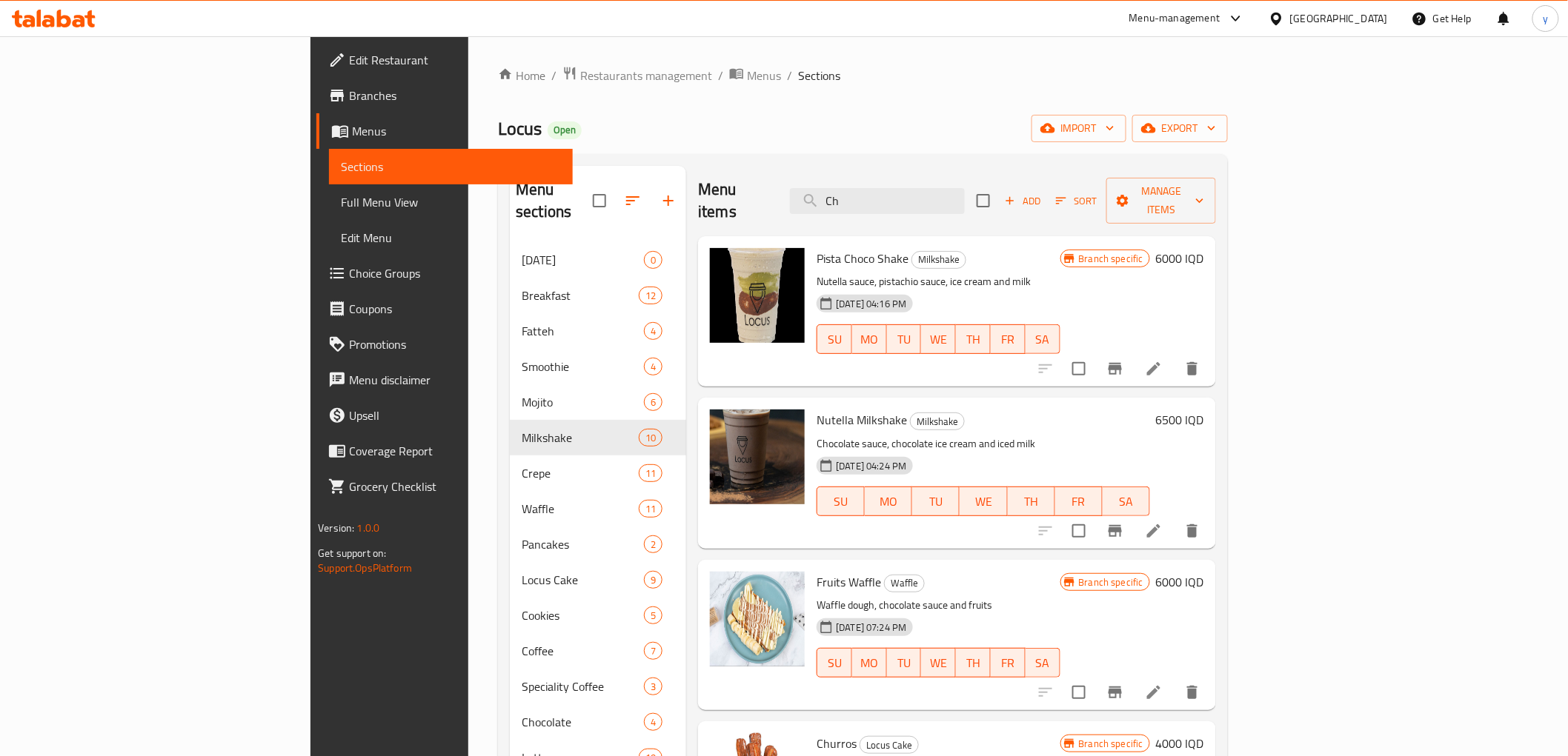
type input "C"
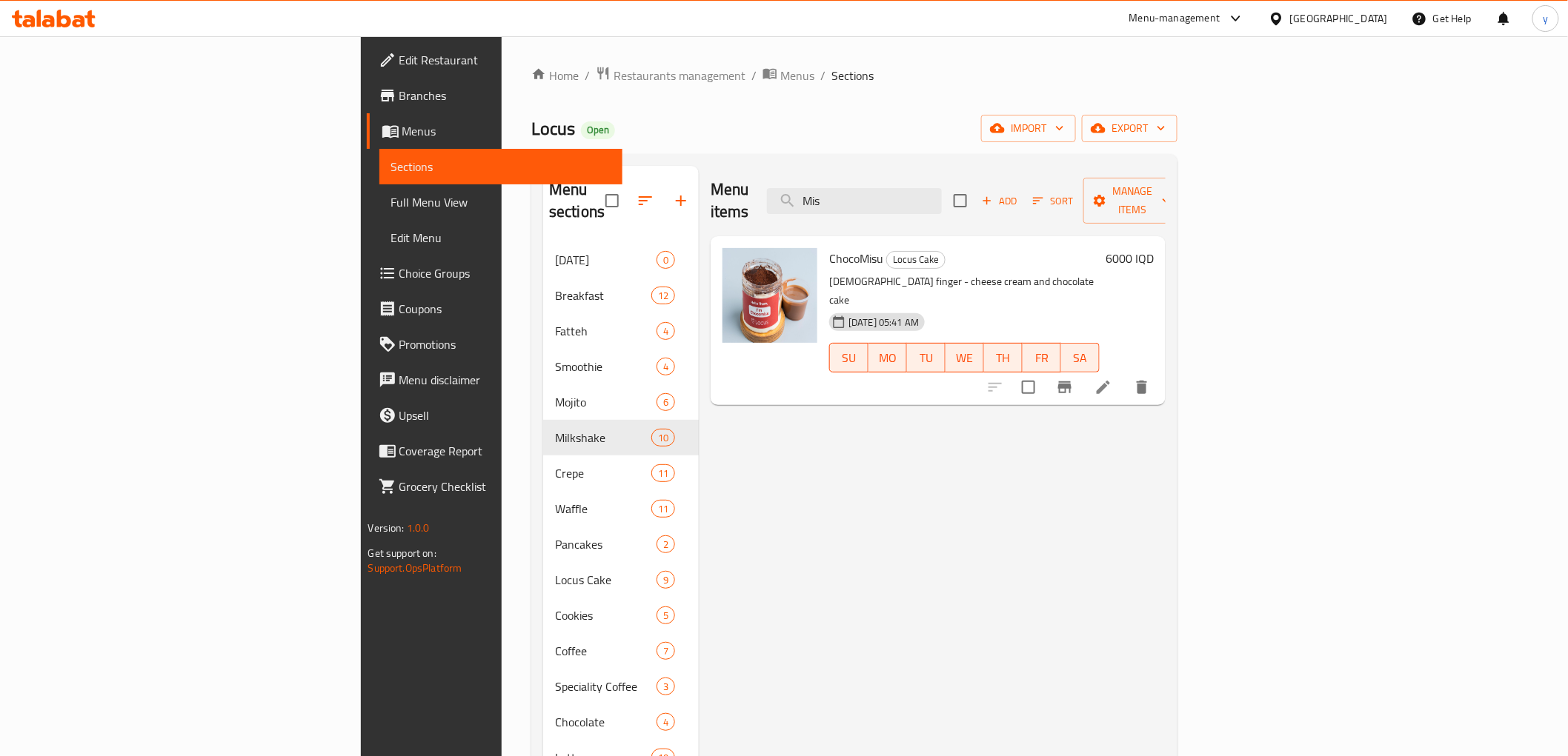
type input "Mis"
click at [1124, 374] on li at bounding box center [1104, 387] width 42 height 27
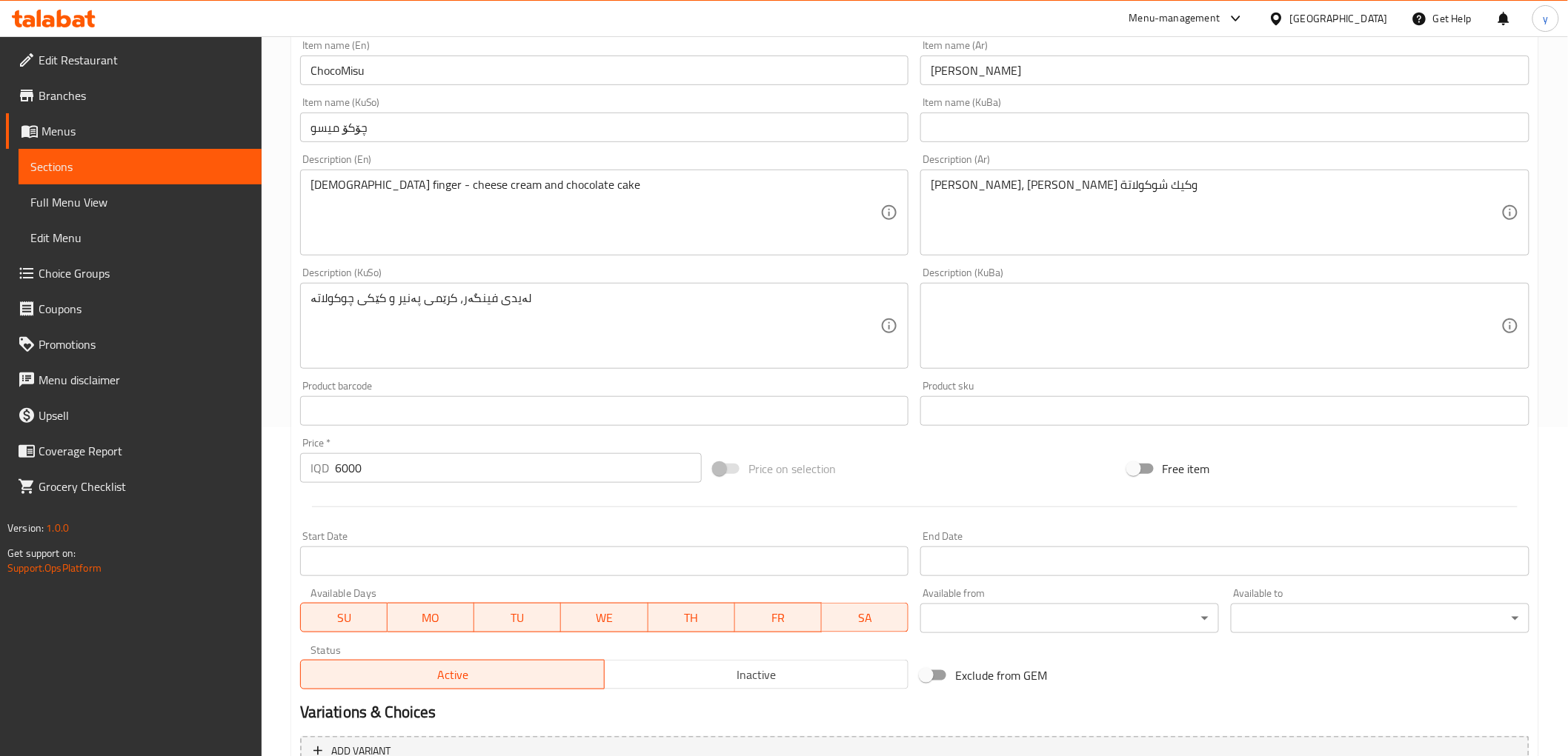
scroll to position [164, 0]
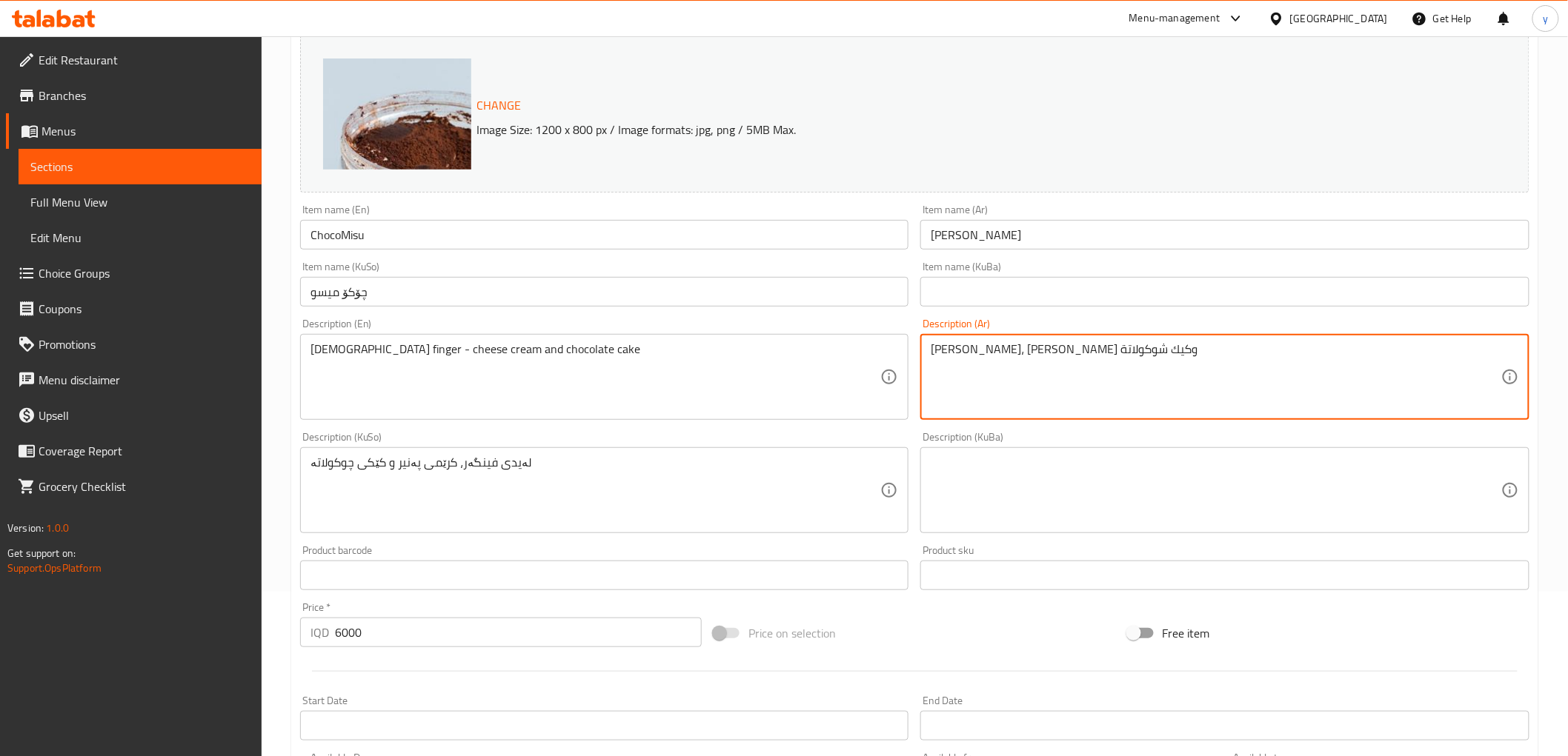
click at [1153, 406] on textarea "ليدي فنكر، كريمة جبن وكيك شوكولاتة" at bounding box center [1216, 377] width 570 height 70
click at [1452, 356] on textarea "ليدي فنكر، كريمة جبن وكيك شوكولاتة" at bounding box center [1216, 377] width 570 height 70
drag, startPoint x: 1452, startPoint y: 352, endPoint x: 1445, endPoint y: 354, distance: 7.3
click at [1445, 354] on textarea "ليدي فنكر، كريمة جبن وكيك شوكولاتة" at bounding box center [1216, 377] width 570 height 70
type textarea "ليدي فنكر - كريمة جبن وكيك شوكولاتة"
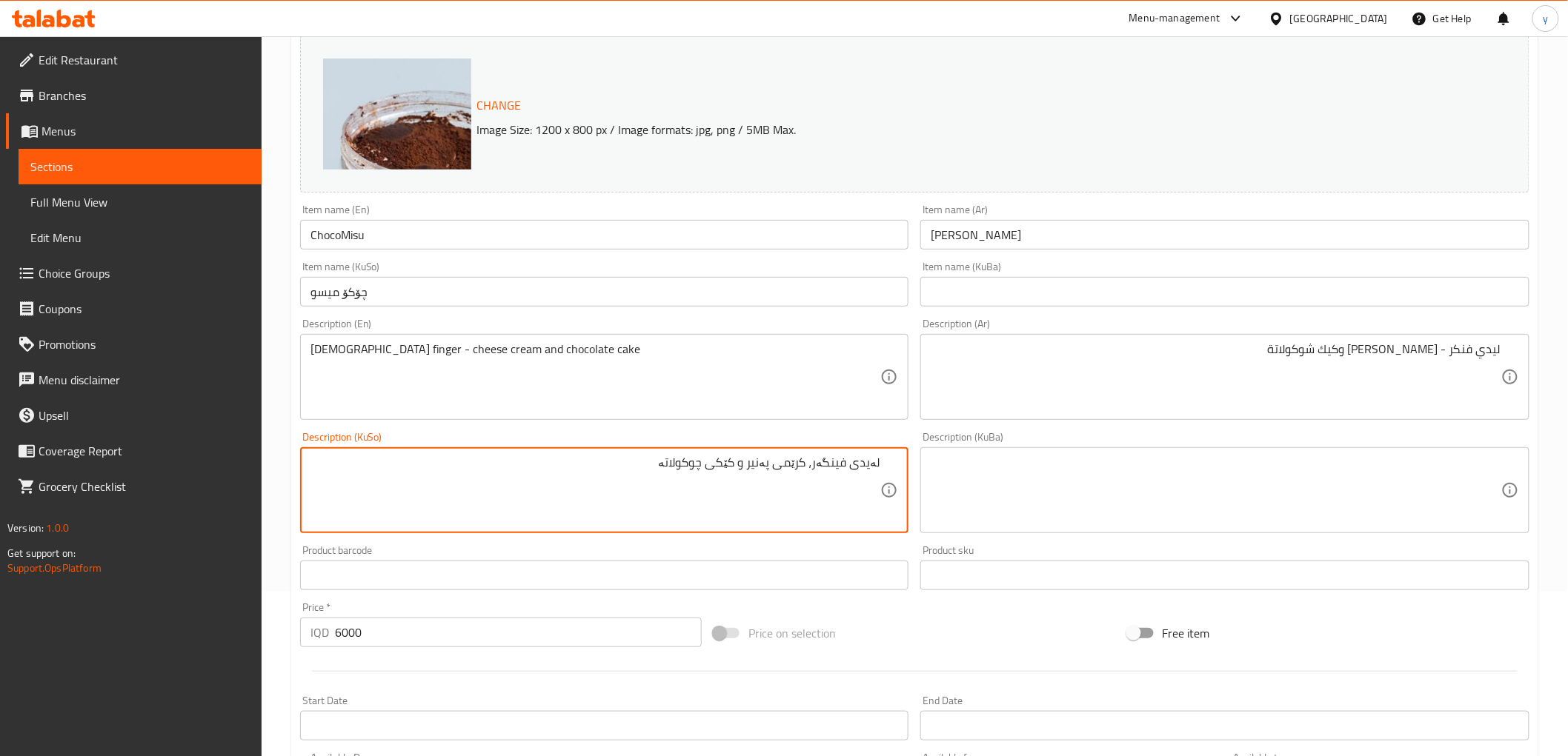
click at [816, 464] on textarea "لەیدی فینگەر، کرێمی پەنیر و کێکی چوکولاتە" at bounding box center [596, 490] width 570 height 70
click at [813, 463] on textarea "لەیدی فینگەر، کرێمی پەنیر و کێکی چوکولاتە" at bounding box center [596, 490] width 570 height 70
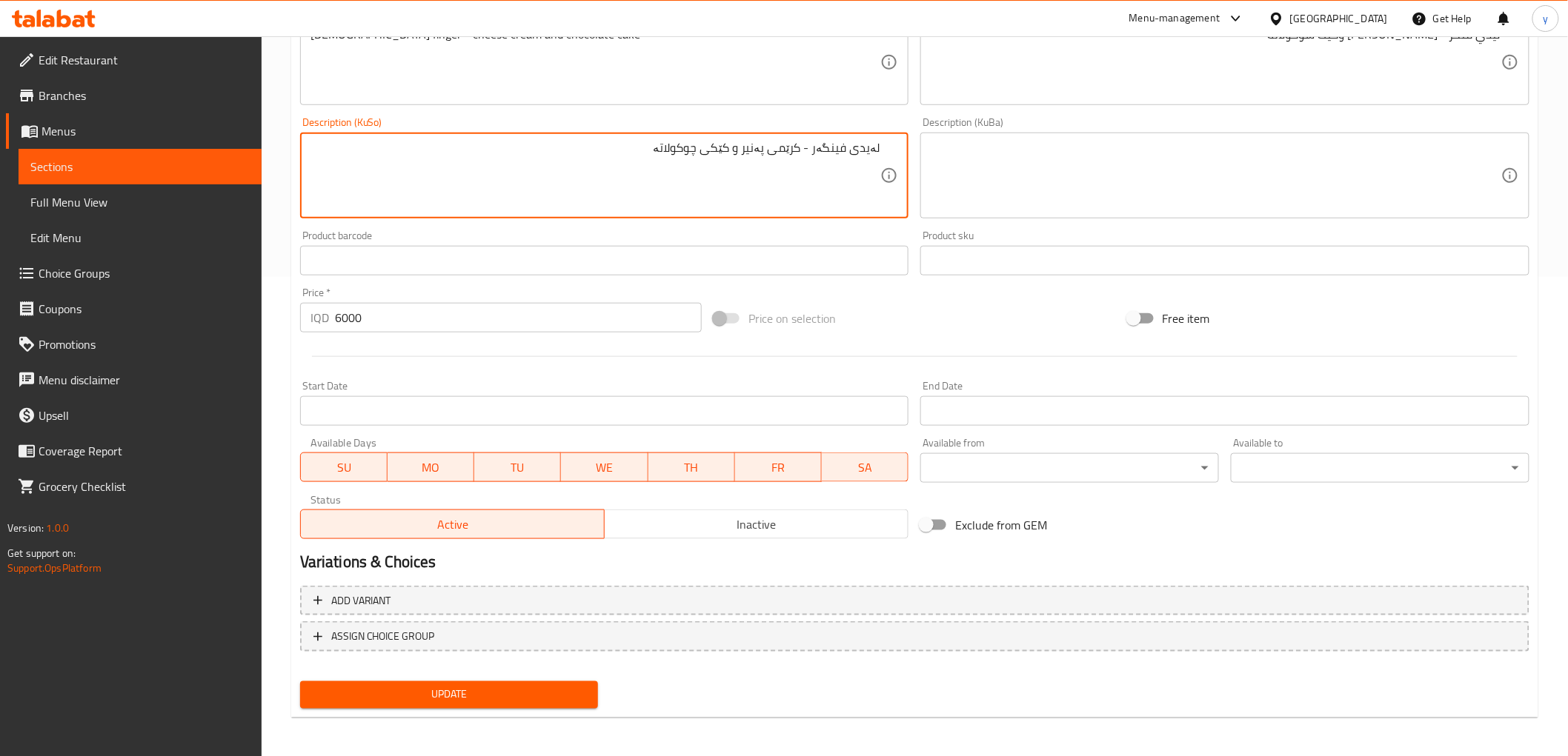
type textarea "لەیدی فینگەر - کرێمی پەنیر و کێکی چوکولاتە"
click at [459, 699] on span "Update" at bounding box center [449, 695] width 275 height 19
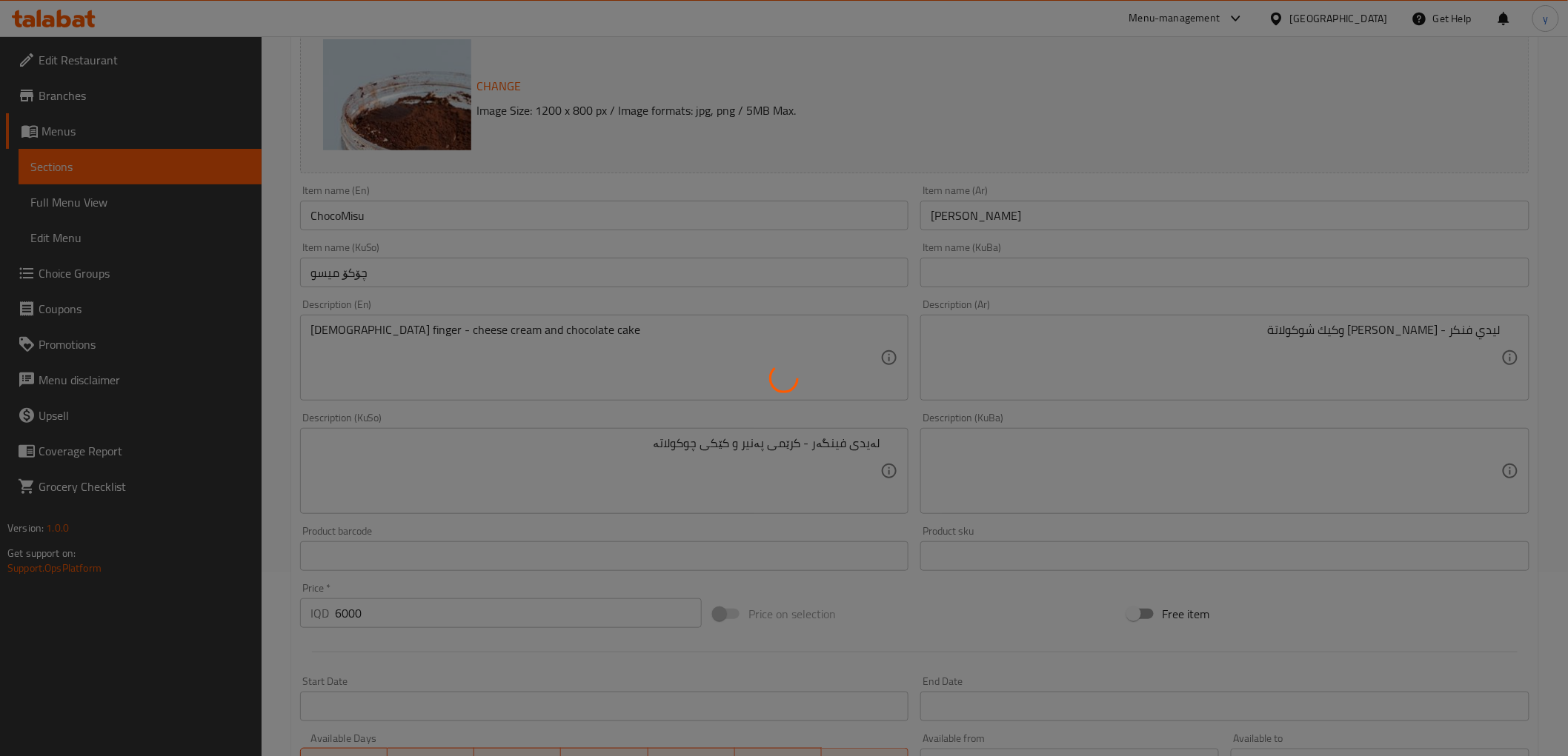
scroll to position [0, 0]
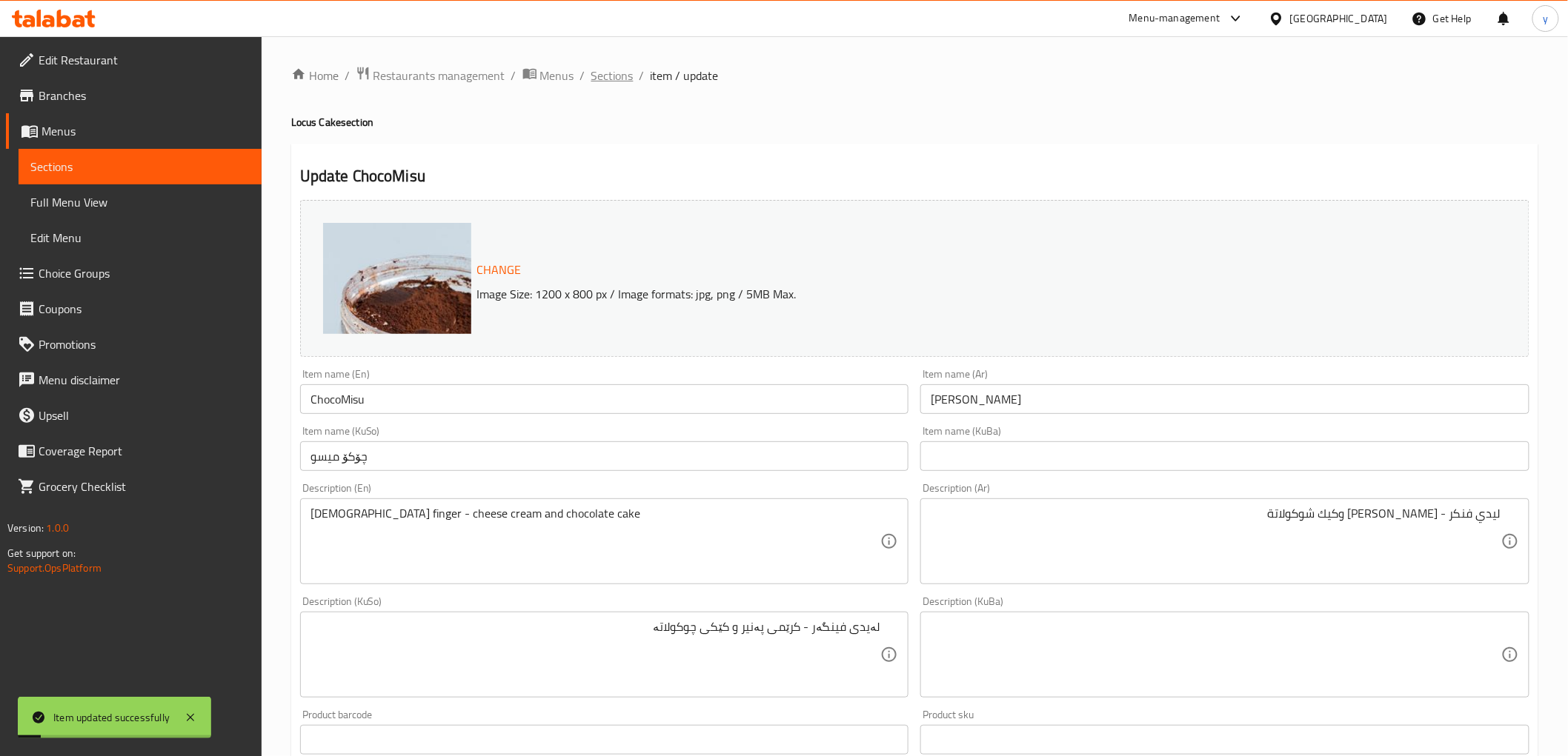
click at [615, 66] on span "Sections" at bounding box center [612, 75] width 43 height 18
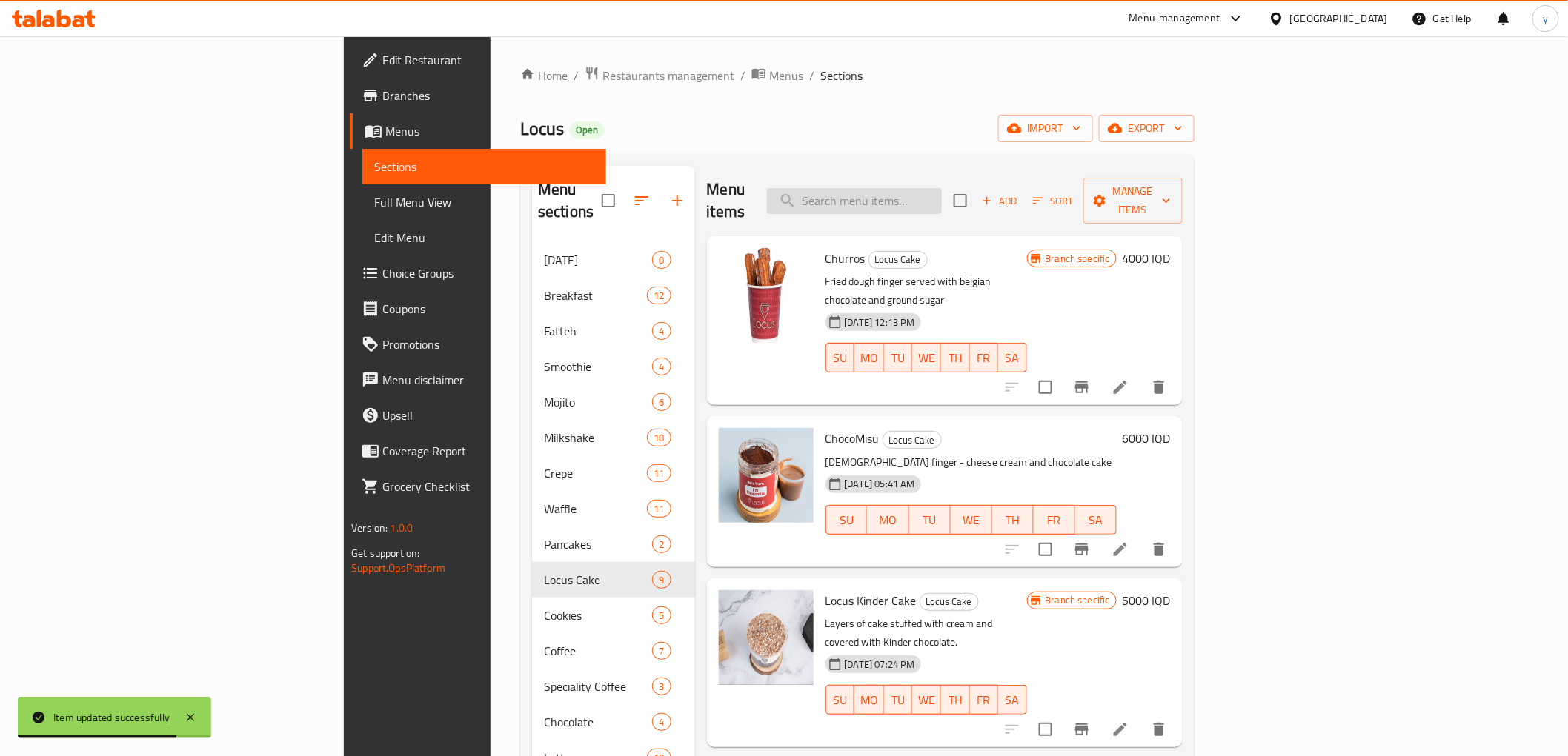
click at [942, 189] on input "search" at bounding box center [854, 201] width 175 height 26
paste input "Cake Cookies"
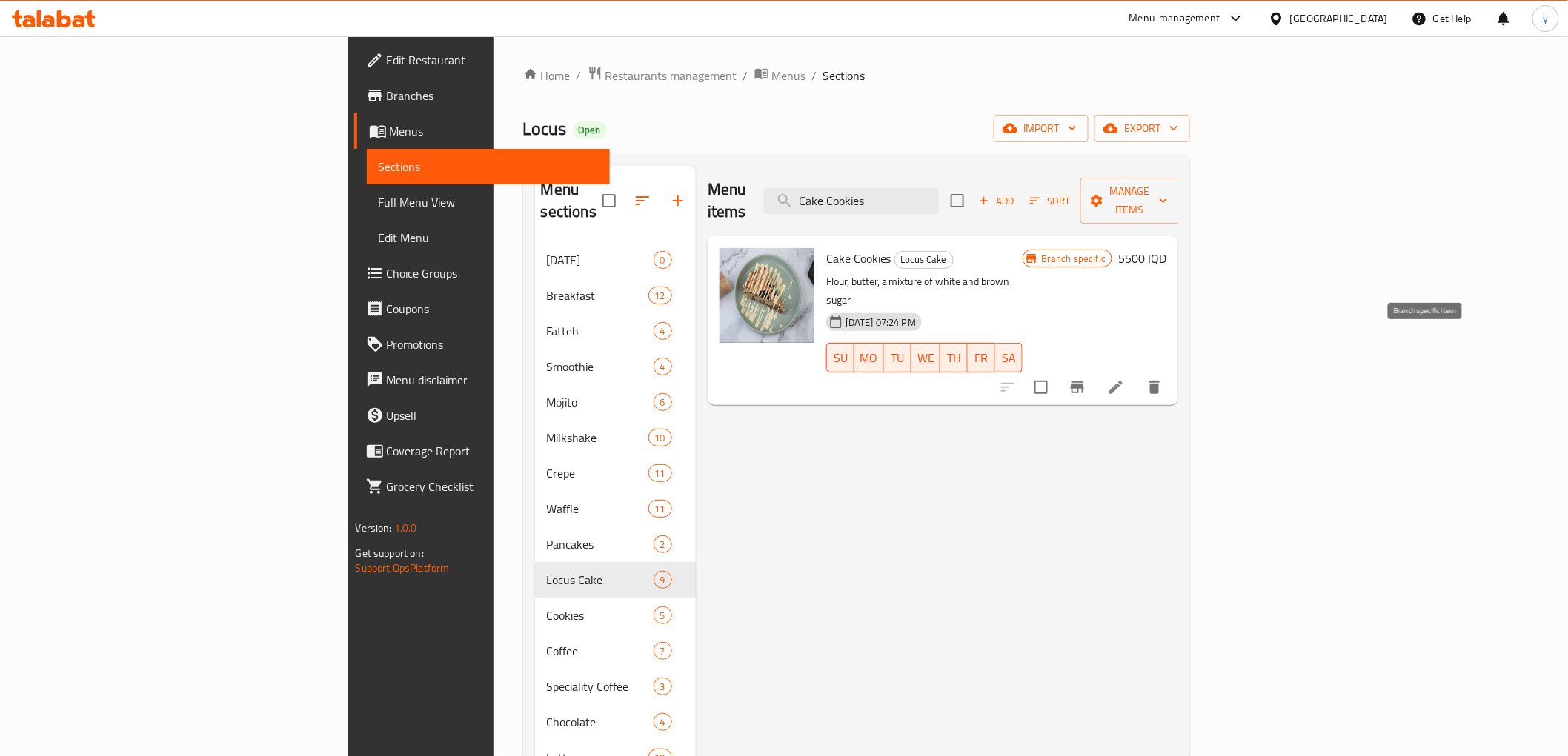
type input "Cake Cookies"
click at [1122, 381] on icon at bounding box center [1116, 387] width 13 height 13
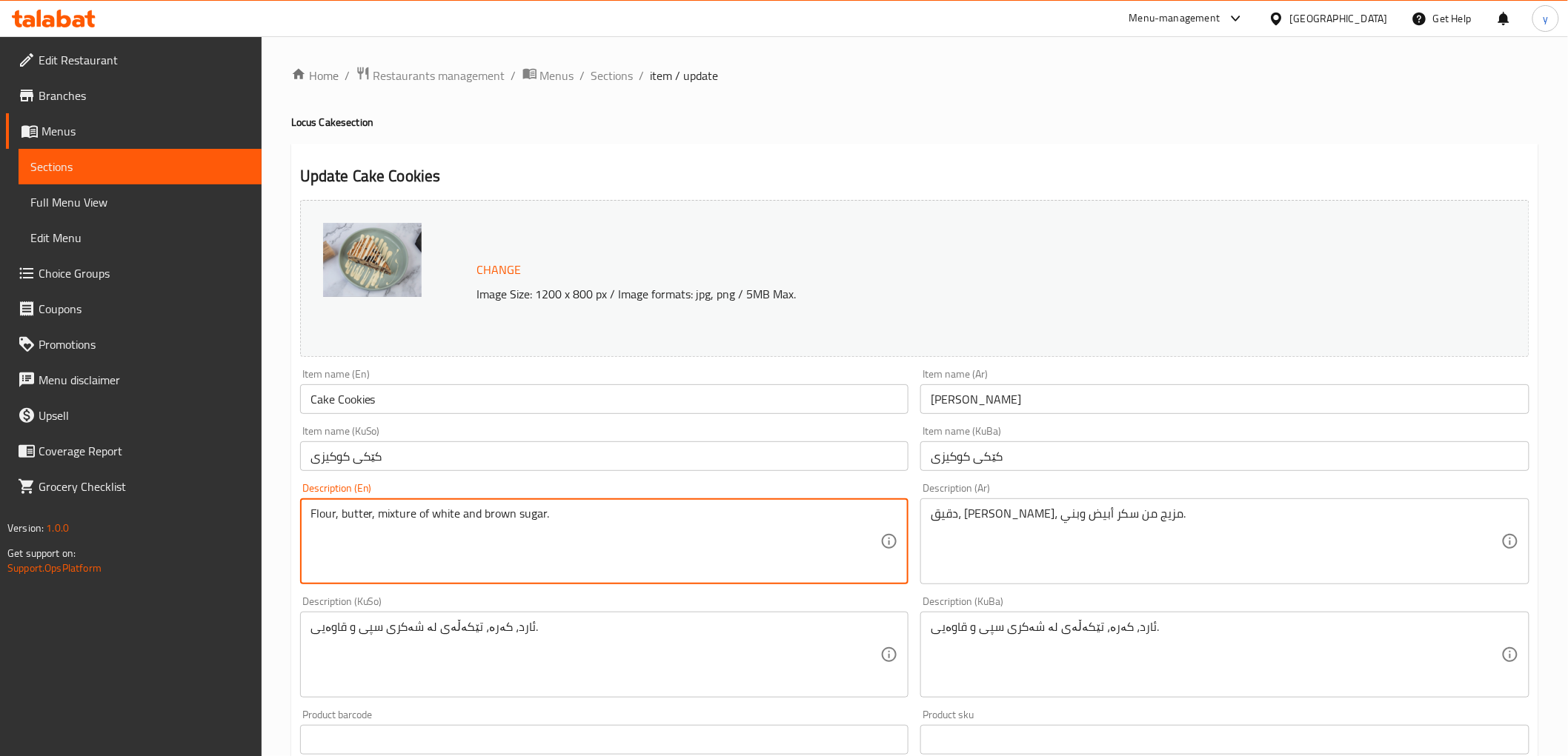
click at [685, 529] on textarea "Flour, butter, mixture of white and brown sugar." at bounding box center [596, 542] width 570 height 70
type textarea "Flour, butter, mixture of white and brown sugar"
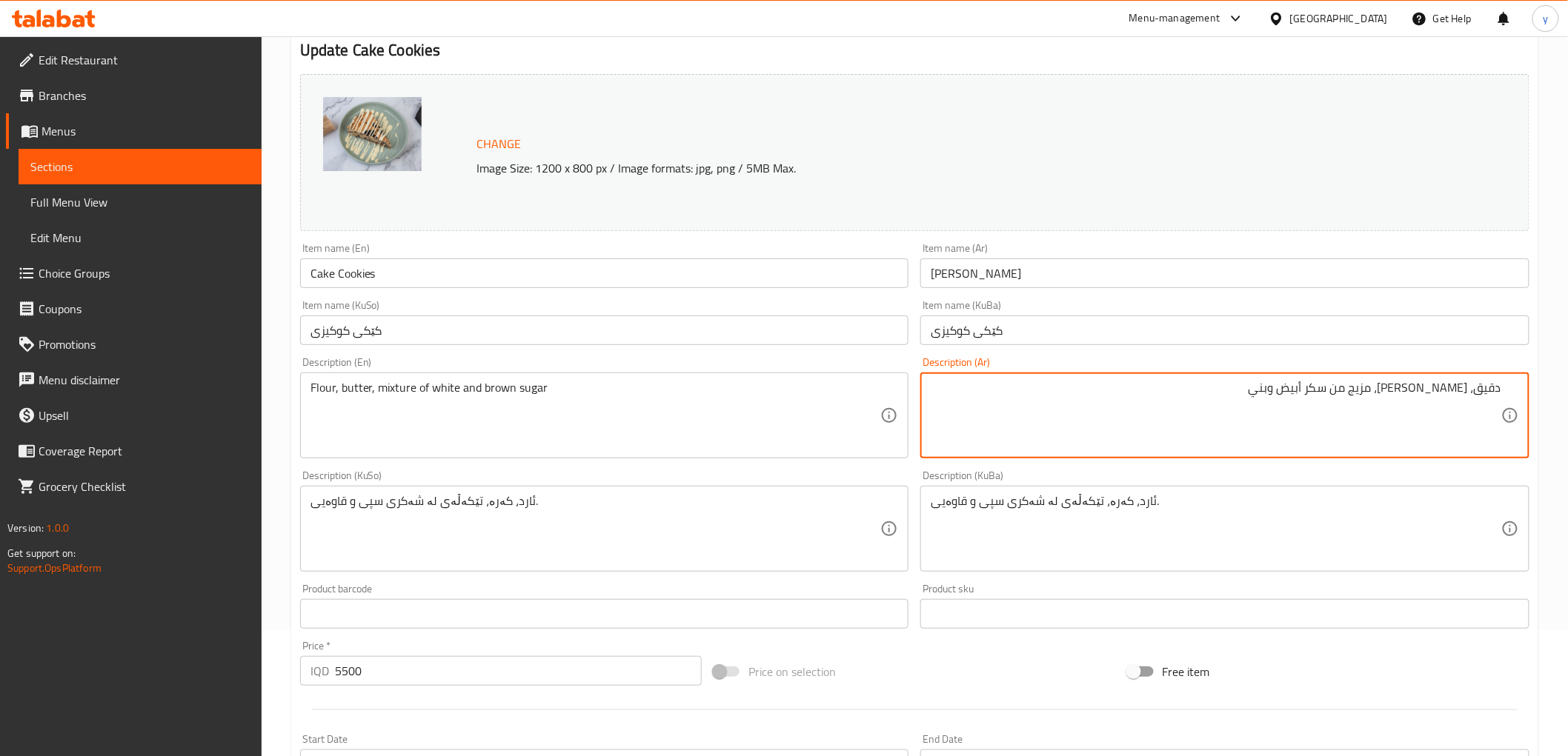
scroll to position [164, 0]
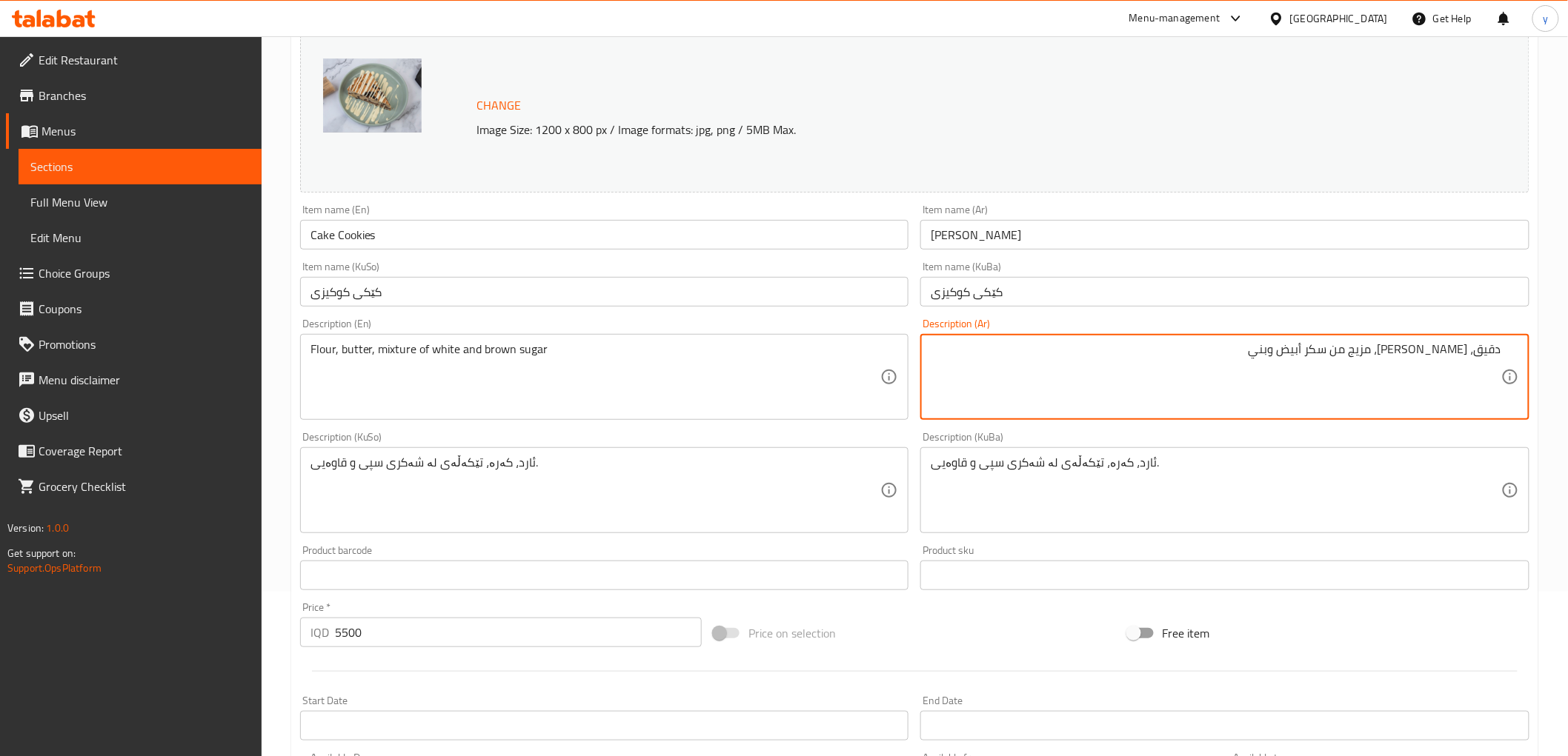
type textarea "دقيق، زبدة، مزيج من سكر أبيض وبني"
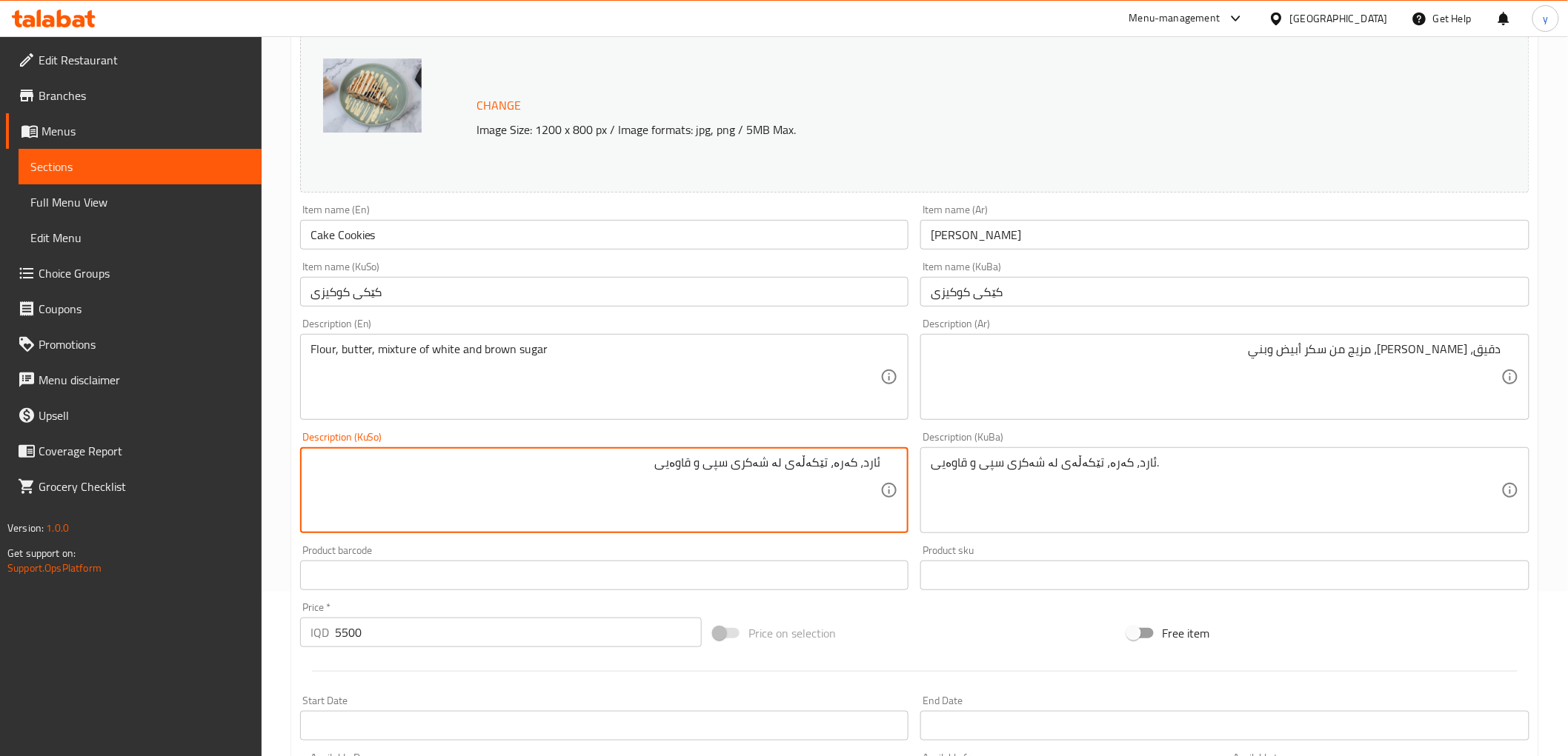
type textarea "ئارد، کەرە، تێکەڵەی لە شەکری سپی و قاوەیی."
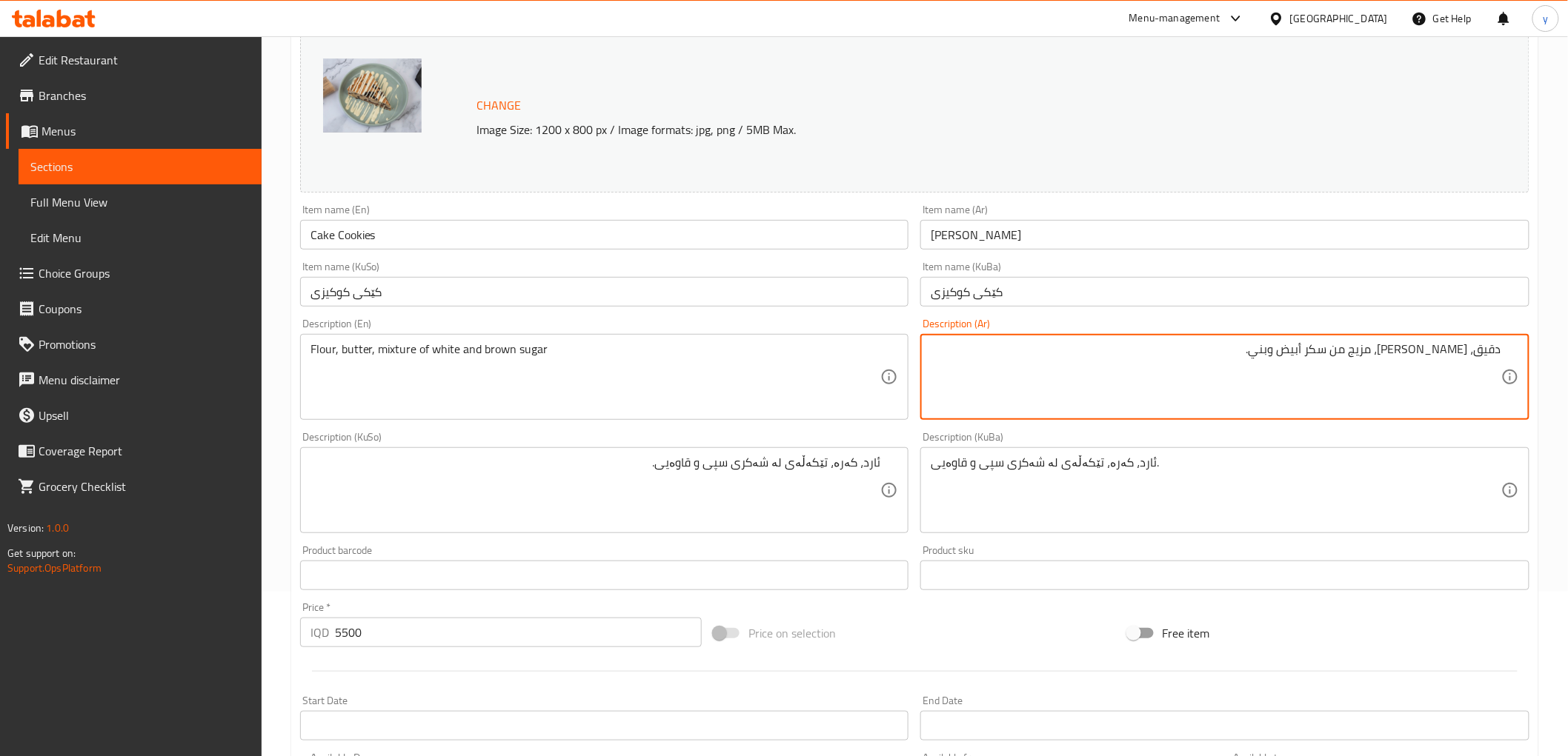
type textarea "دقيق، زبدة، مزيج من سكر أبيض وبني."
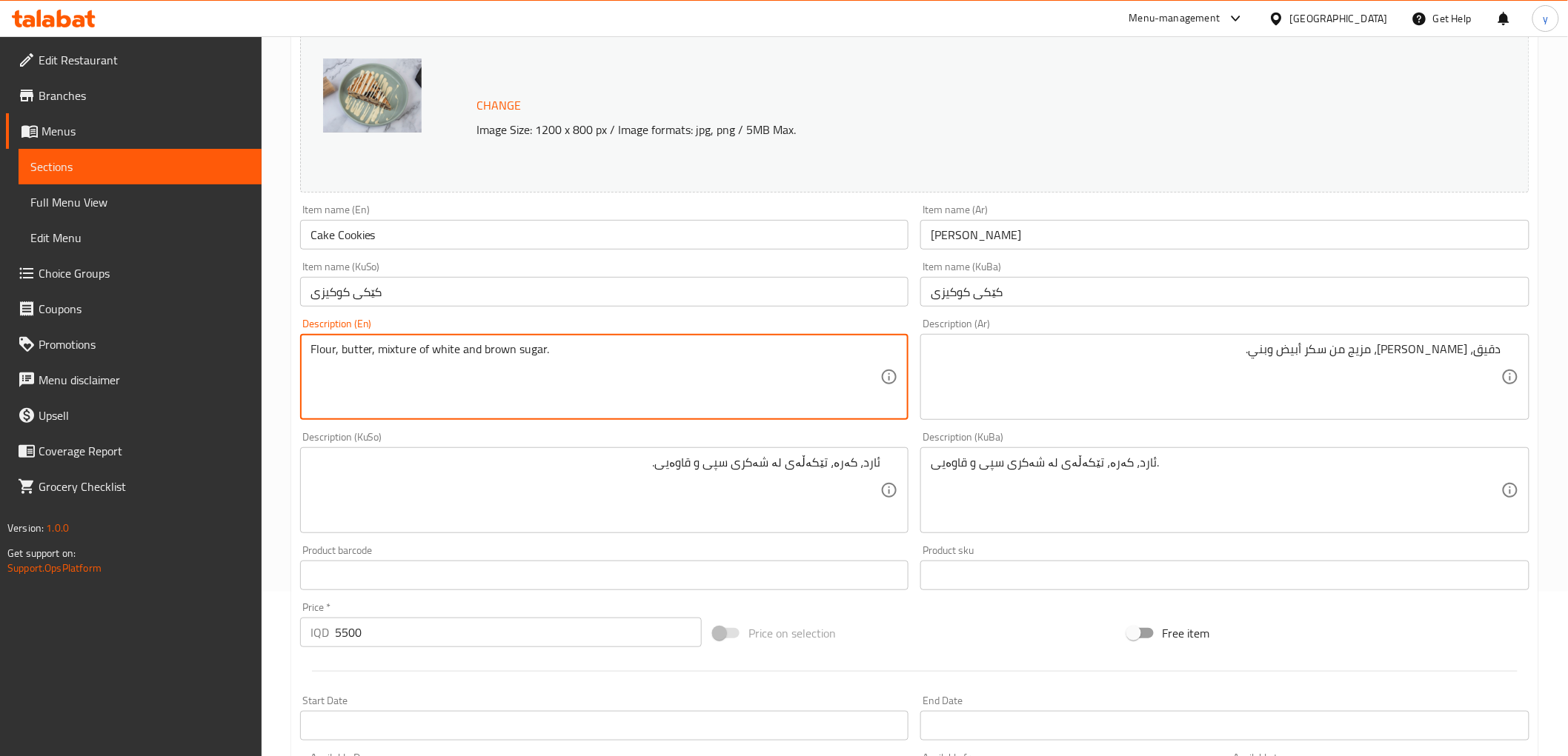
type textarea "Flour, butter, mixture of white and brown sugar"
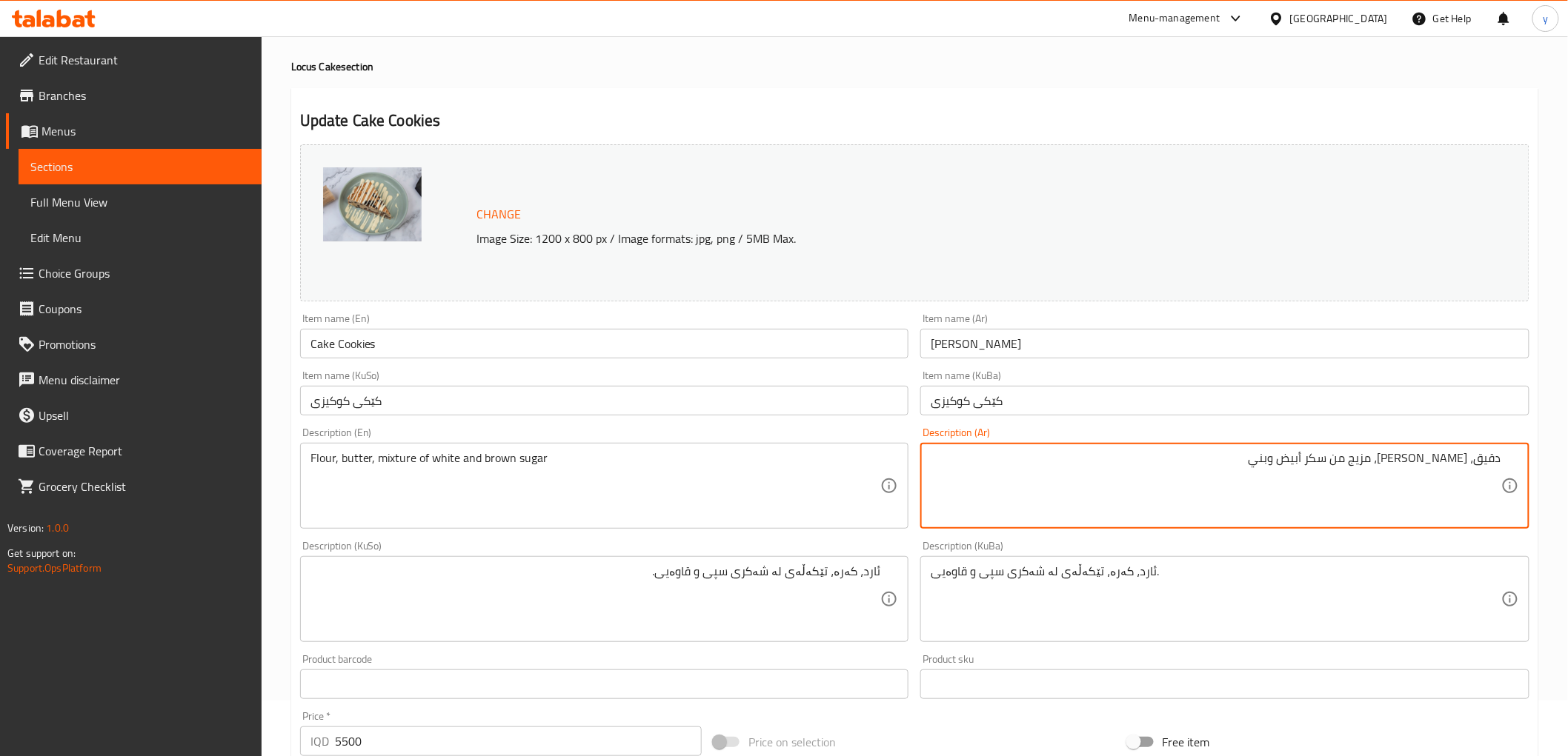
scroll to position [0, 0]
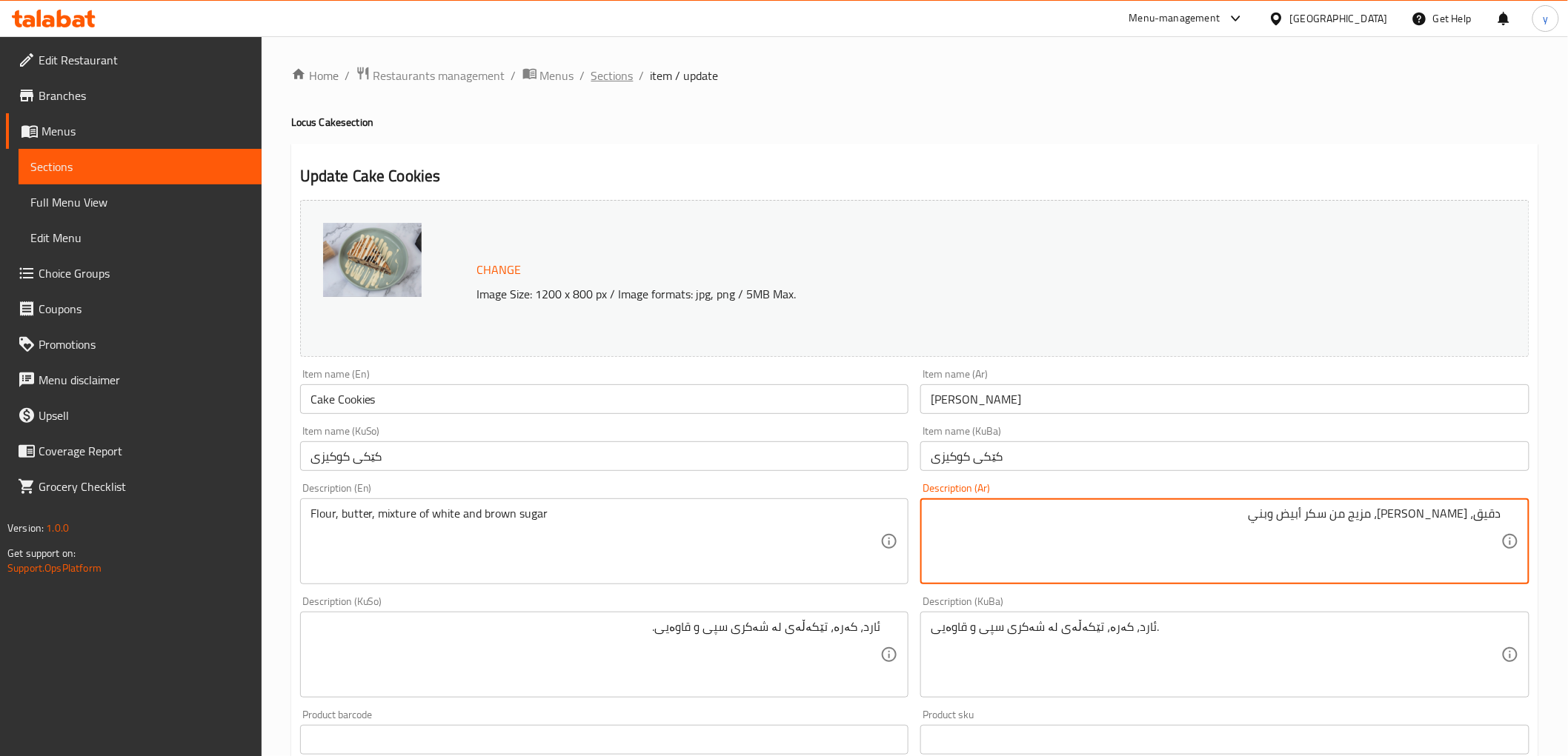
type textarea "دقيق، زبدة، مزيج من سكر أبيض وبني"
click at [617, 83] on span "Sections" at bounding box center [612, 75] width 43 height 18
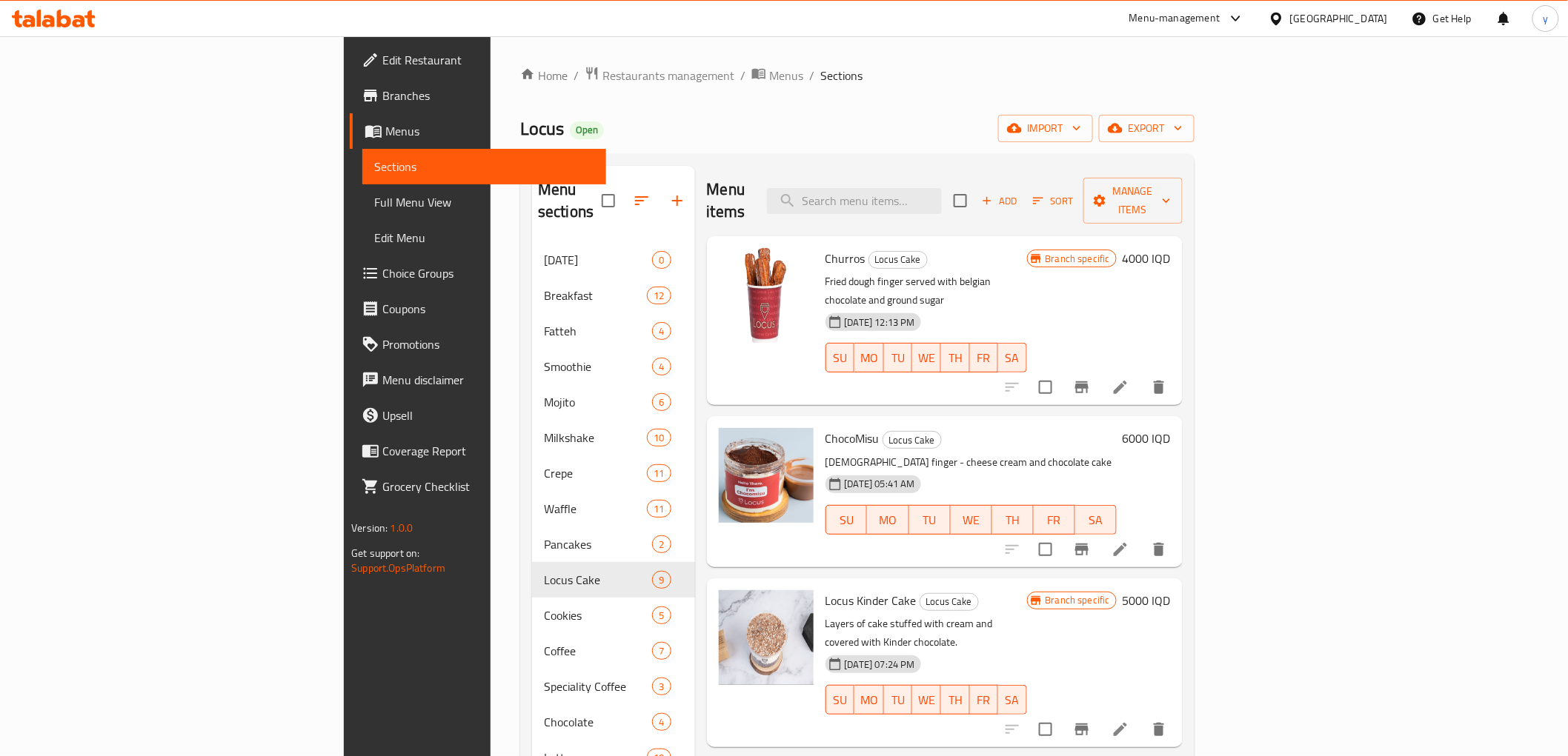
click at [968, 166] on div "Menu items Add Sort Manage items" at bounding box center [945, 201] width 476 height 70
click at [942, 188] on input "search" at bounding box center [854, 201] width 175 height 26
paste input "Cake Cookies"
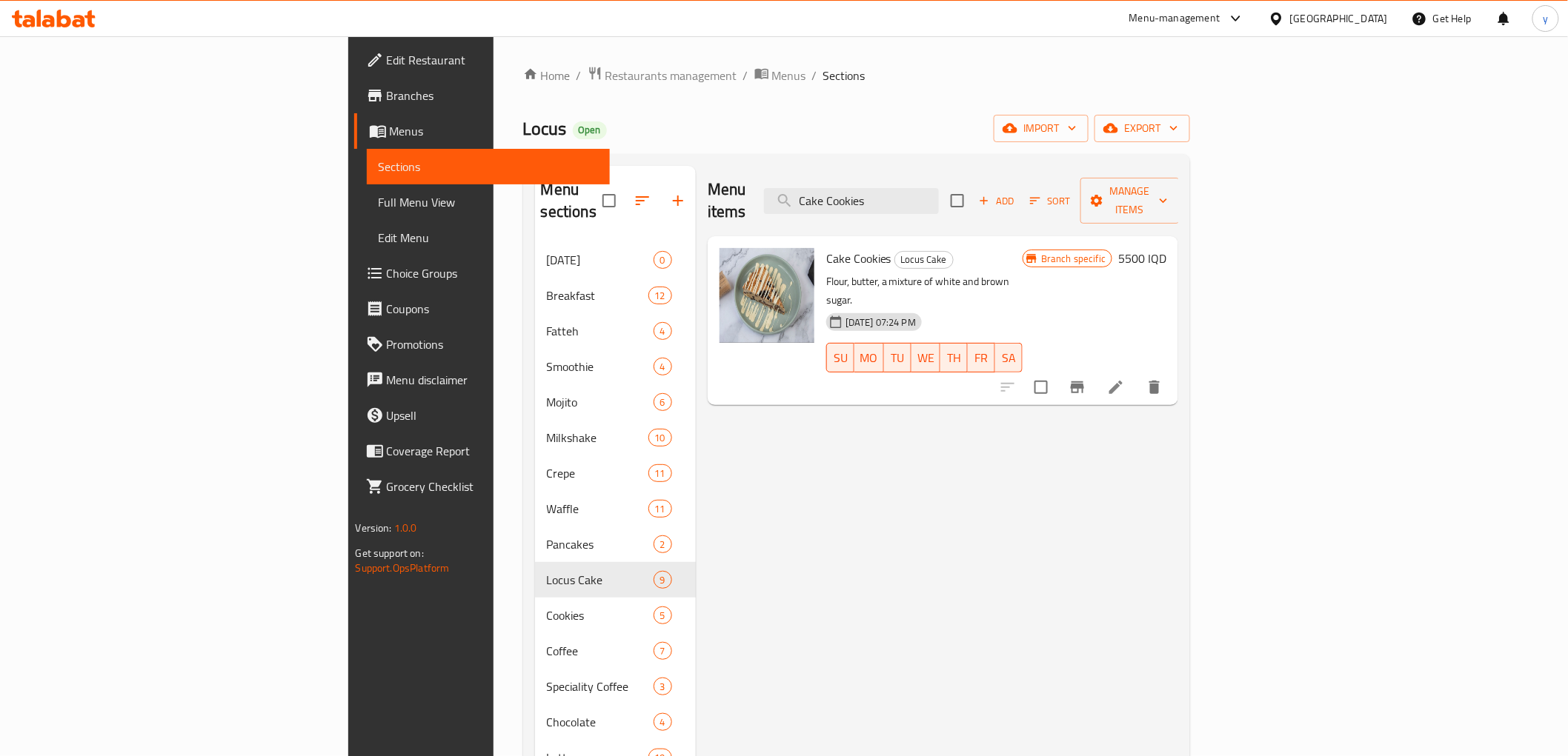
type input "Cake Cookies"
click at [1136, 374] on li at bounding box center [1116, 387] width 42 height 27
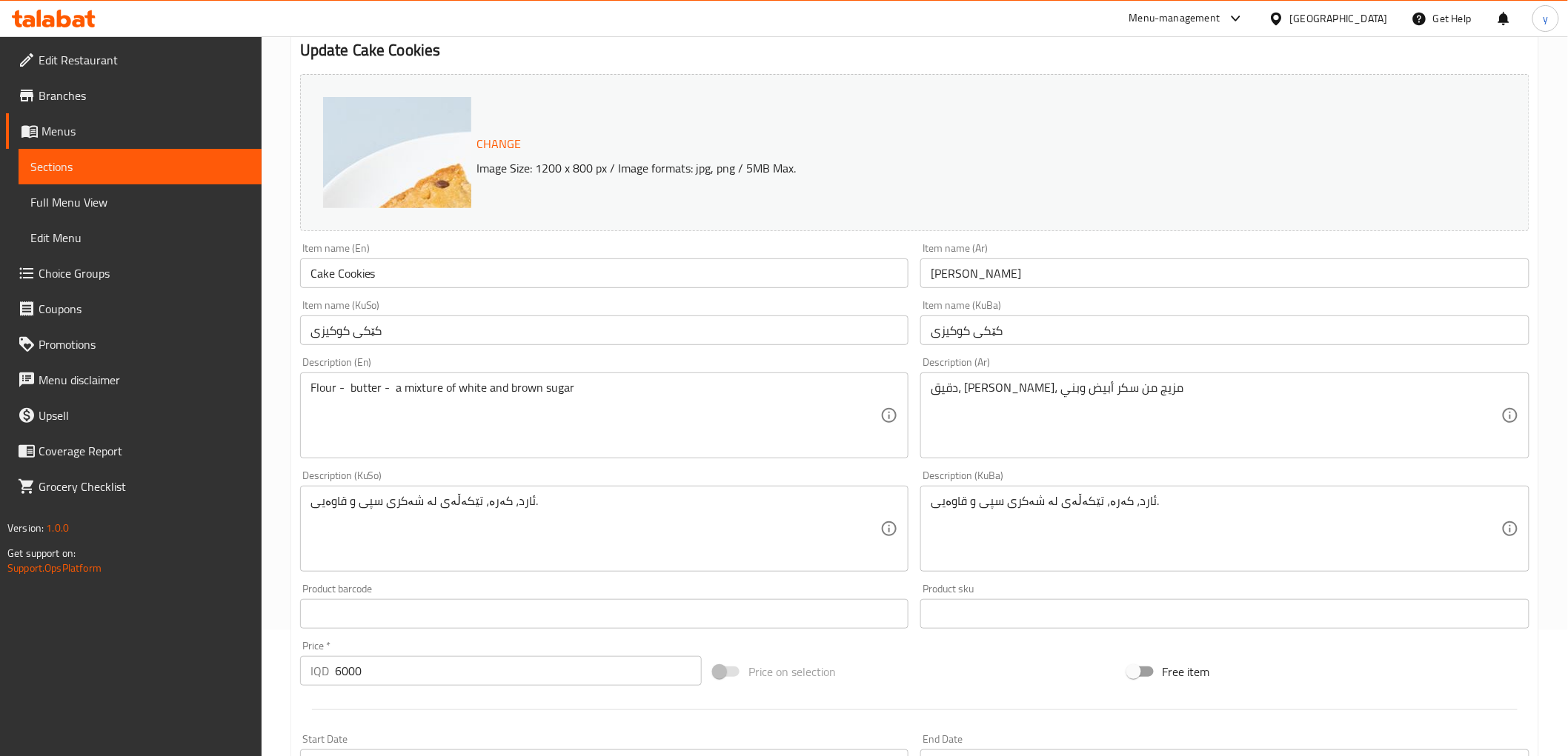
scroll to position [164, 0]
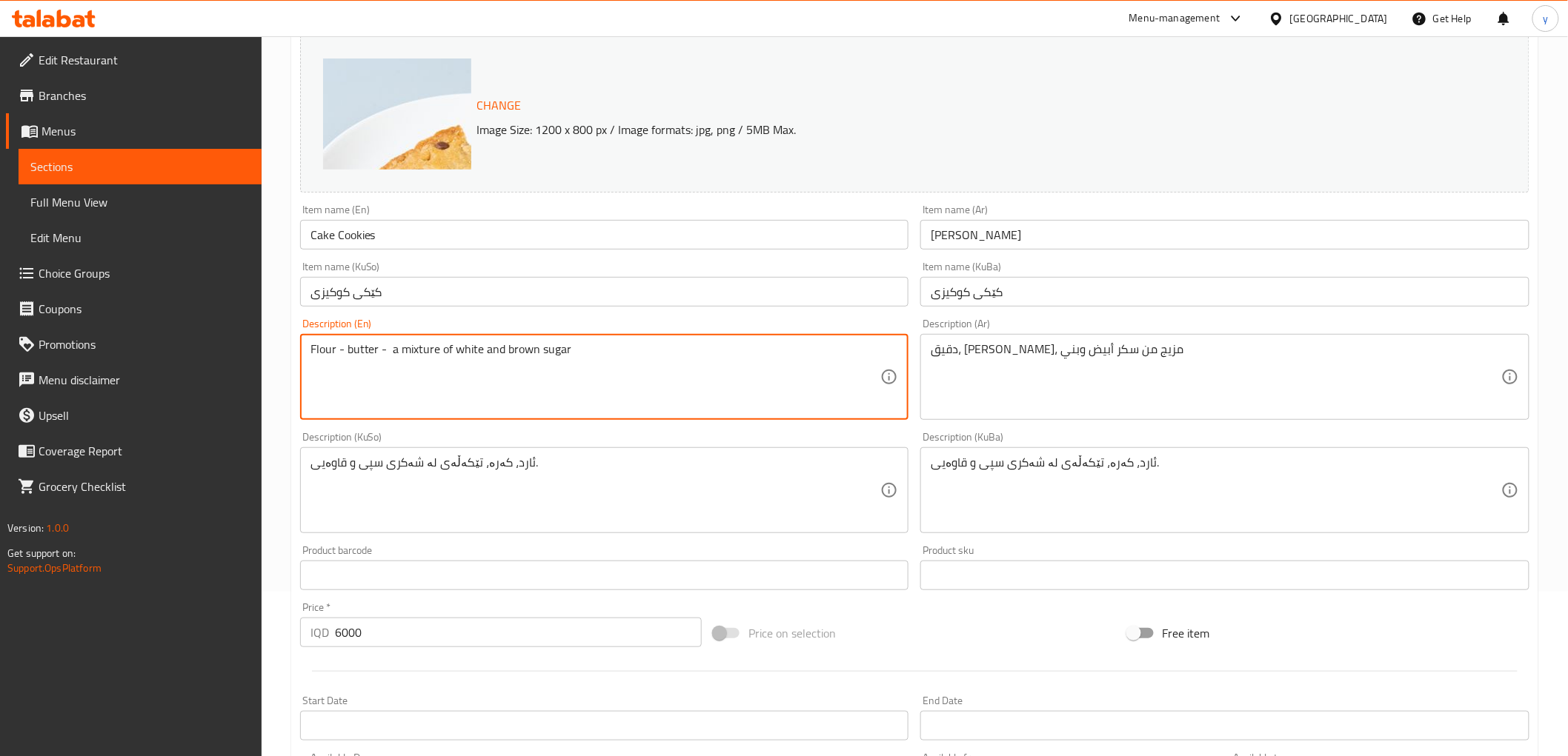
click at [337, 350] on textarea "Flour - butter - a mixture of white and brown sugar" at bounding box center [596, 377] width 570 height 70
click at [389, 349] on textarea "Flour - butter - a mixture of white and brown sugar" at bounding box center [596, 377] width 570 height 70
click at [394, 352] on textarea "Flour - butter - a mixture of white and brown sugar" at bounding box center [596, 377] width 570 height 70
type textarea "Flour - butter - mixture of white and brown sugar"
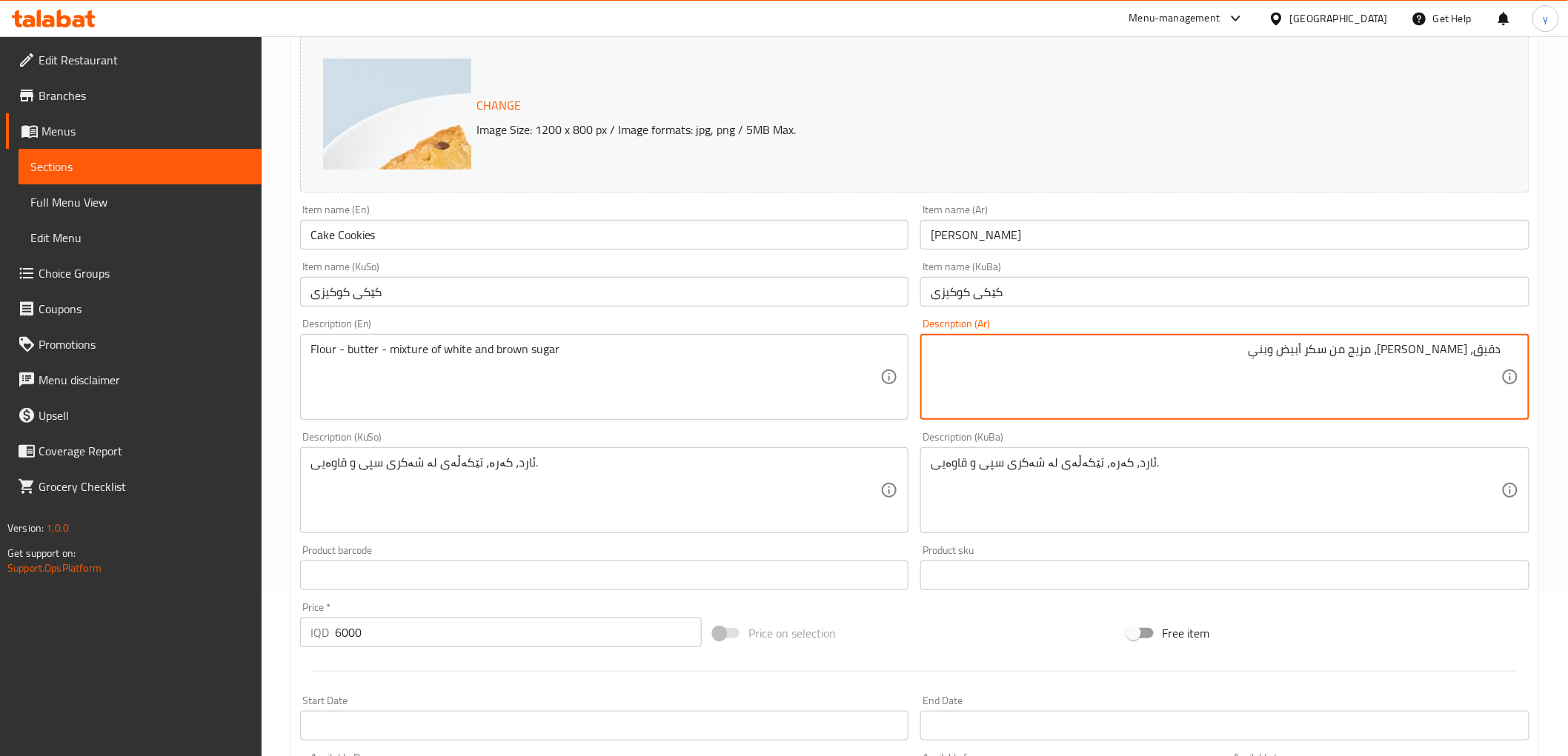
click at [1478, 354] on textarea "دقيق، زبدة، مزيج من سكر أبيض وبني" at bounding box center [1216, 377] width 570 height 70
click at [1438, 350] on textarea "دقيق - زبدة، مزيج من سكر أبيض وبني" at bounding box center [1216, 377] width 570 height 70
type textarea "دقيق - زبدة - مزيج من سكر أبيض وبني"
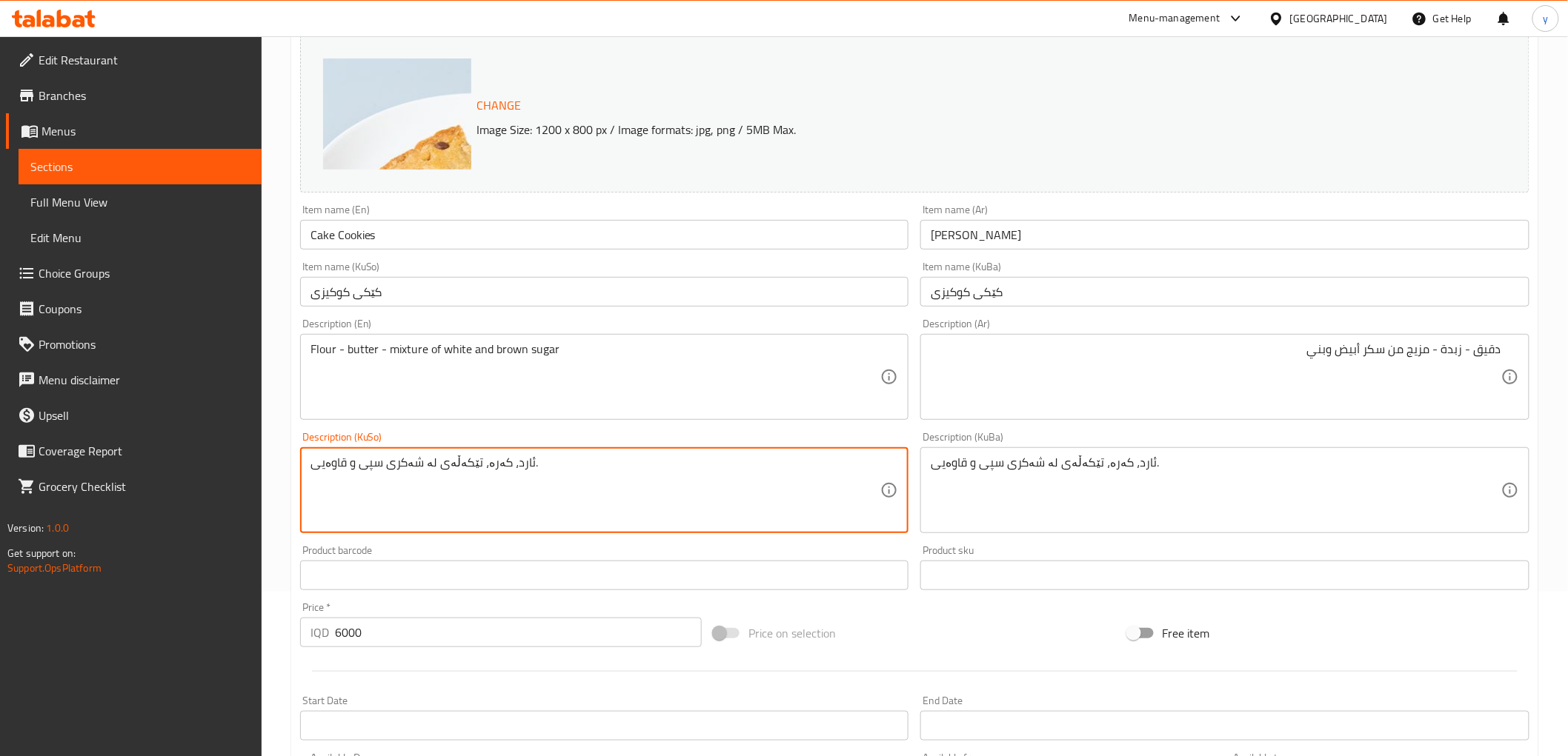
drag, startPoint x: 814, startPoint y: 454, endPoint x: 782, endPoint y: 487, distance: 46.0
click at [782, 487] on textarea "ئارد، کەرە، تێکەڵەی لە شەکری سپی و قاوەیی." at bounding box center [596, 490] width 570 height 70
click at [868, 463] on textarea "ئارد، کەرە، تێکەڵەی لە شەکری سپی و قاوەیی." at bounding box center [596, 490] width 570 height 70
drag, startPoint x: 865, startPoint y: 464, endPoint x: 858, endPoint y: 470, distance: 9.2
click at [858, 470] on textarea "ئارد، کەرە، تێکەڵەی لە شەکری سپی و قاوەیی." at bounding box center [596, 490] width 570 height 70
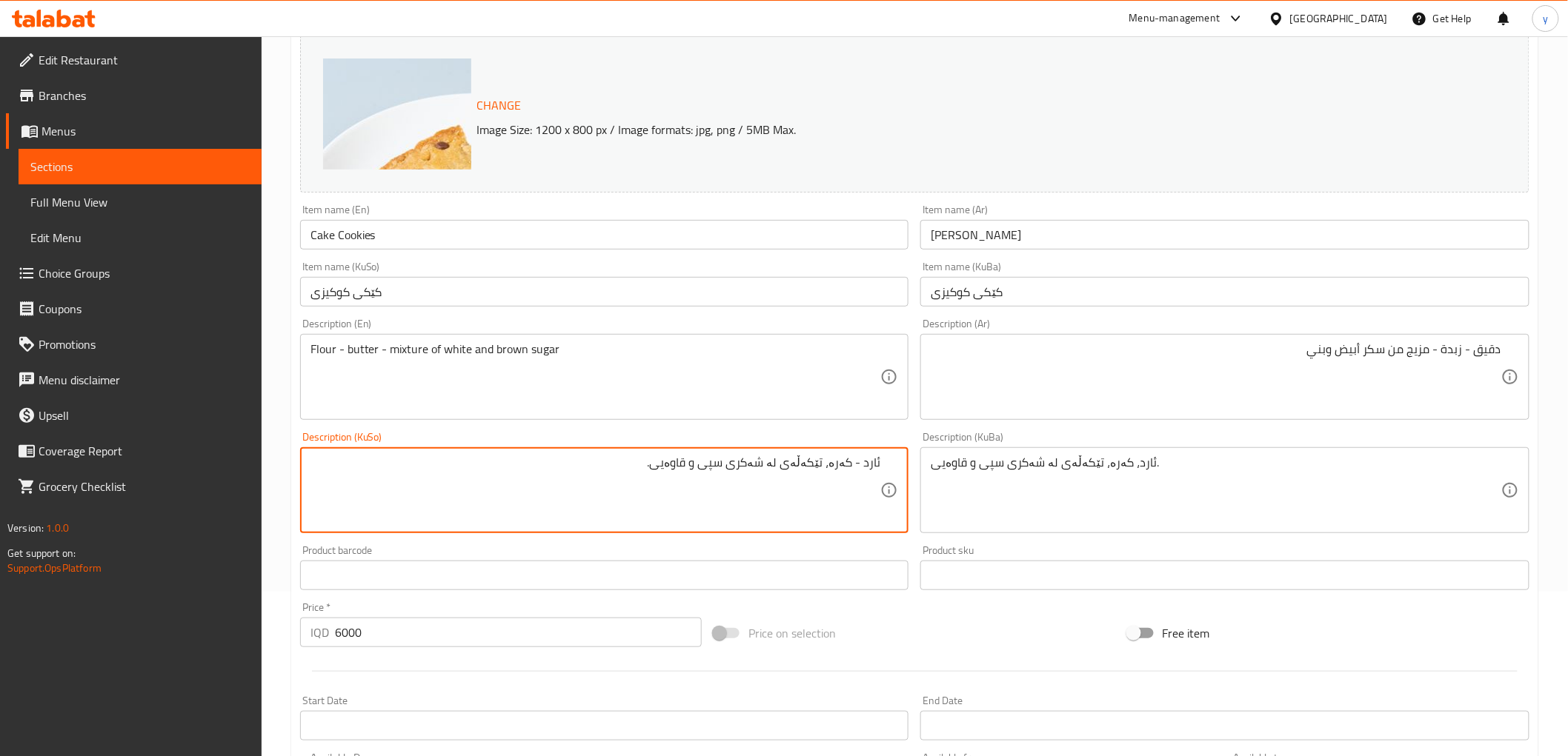
click at [828, 467] on textarea "ئارد - کەرە، تێکەڵەی لە شەکری سپی و قاوەیی." at bounding box center [596, 490] width 570 height 70
click at [791, 475] on textarea "ئارد - کەرە - تێکەڵەی لە شەکری سپی و قاوەیی." at bounding box center [596, 490] width 570 height 70
click at [797, 464] on textarea "ئارد - کەرە - تێکەڵەی لە شەکری سپی و قاوەیی." at bounding box center [596, 490] width 570 height 70
click at [803, 462] on textarea "ئارد - کەرە - تێکەڵەی لە شەکری سپی و قاوەیی." at bounding box center [596, 490] width 570 height 70
click at [791, 468] on textarea "ئارد - کەرە - تێکەڵەی لە شەکری سپی و قاوەیی." at bounding box center [596, 490] width 570 height 70
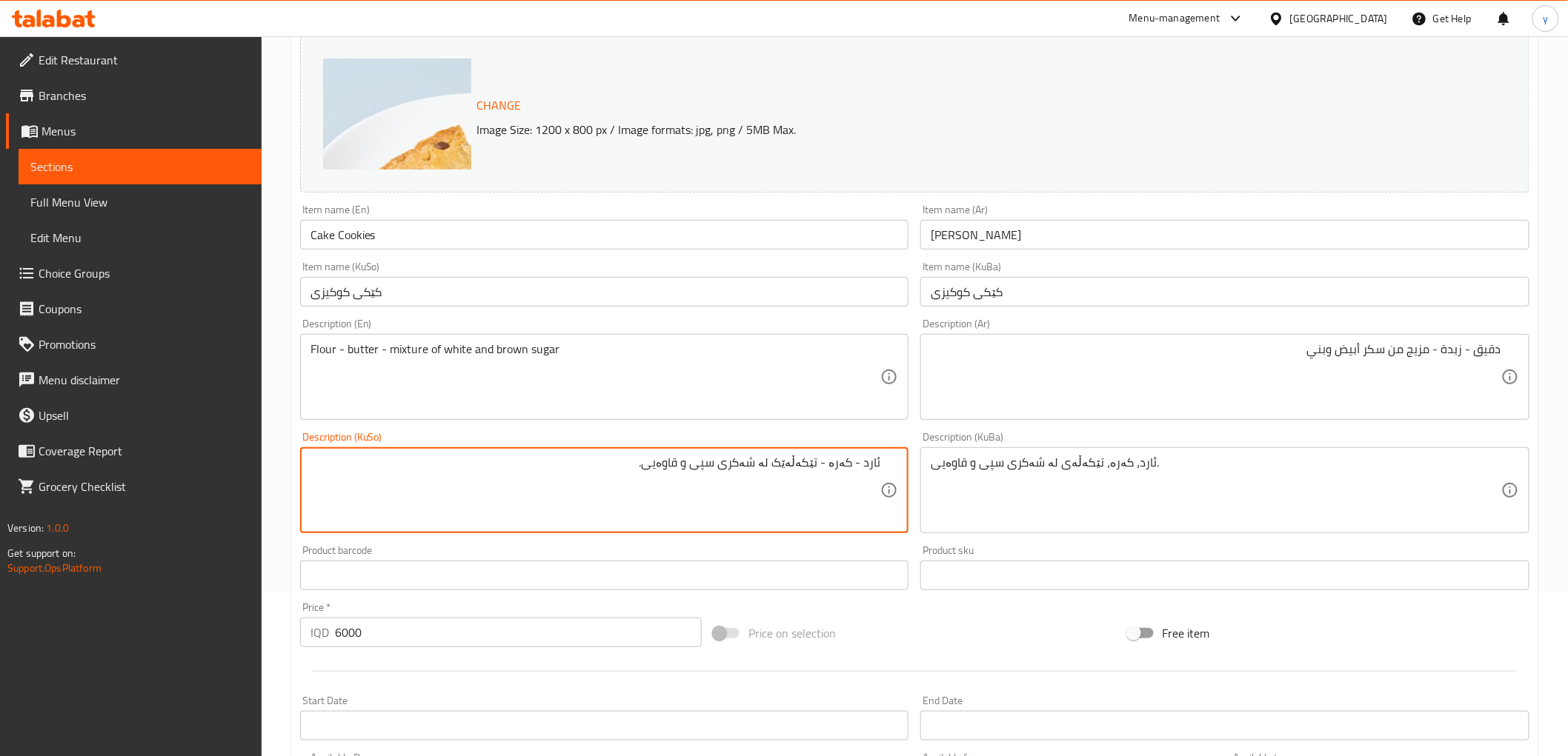
click at [809, 465] on textarea "ئارد - کەرە - تێکەڵەێک لە شەکری سپی و قاوەیی." at bounding box center [596, 490] width 570 height 70
type textarea "ئارد - کەرە - تێکەڵەێک لە شەکری سپی و قاوەیی."
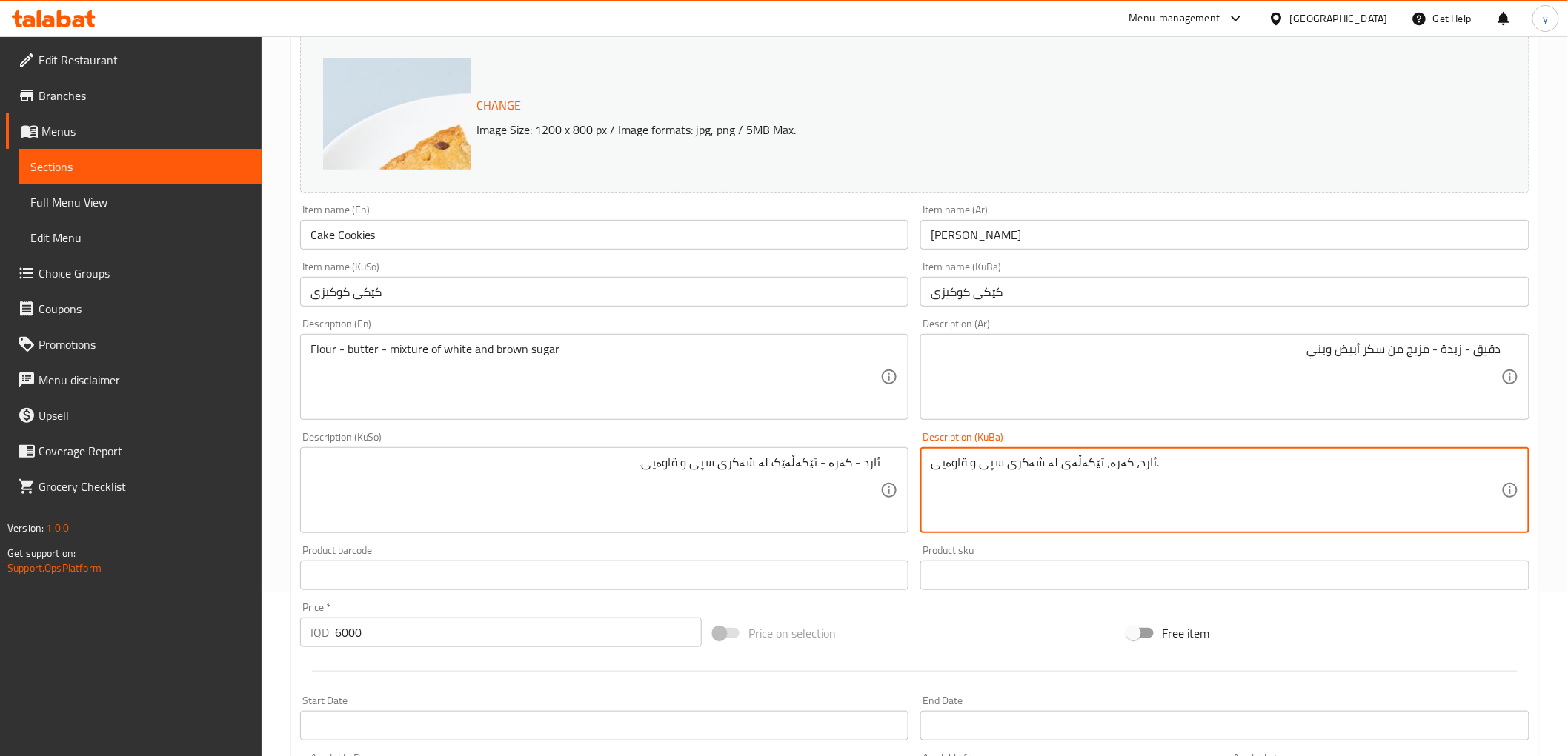
click at [1083, 465] on textarea "ئارد، کەرە، تێکەڵەی لە شەکری سپی و قاوەیی." at bounding box center [1216, 490] width 570 height 70
paste textarea "ک"
type textarea "ئارد، کەرە، تێکەڵەێک لە شەکری سپی و قاوەیی."
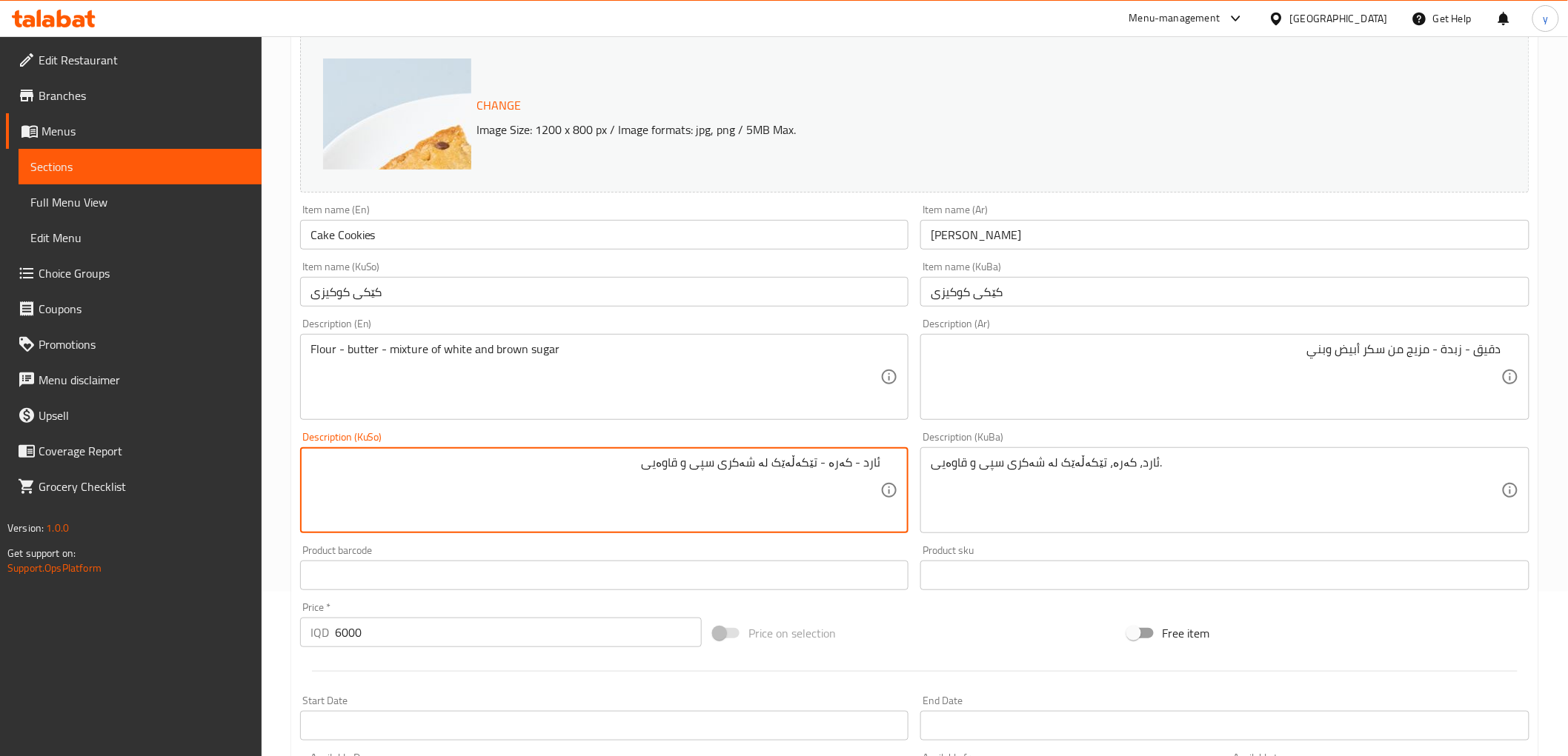
type textarea "ئارد - کەرە - تێکەڵەێک لە شەکری سپی و قاوەیی"
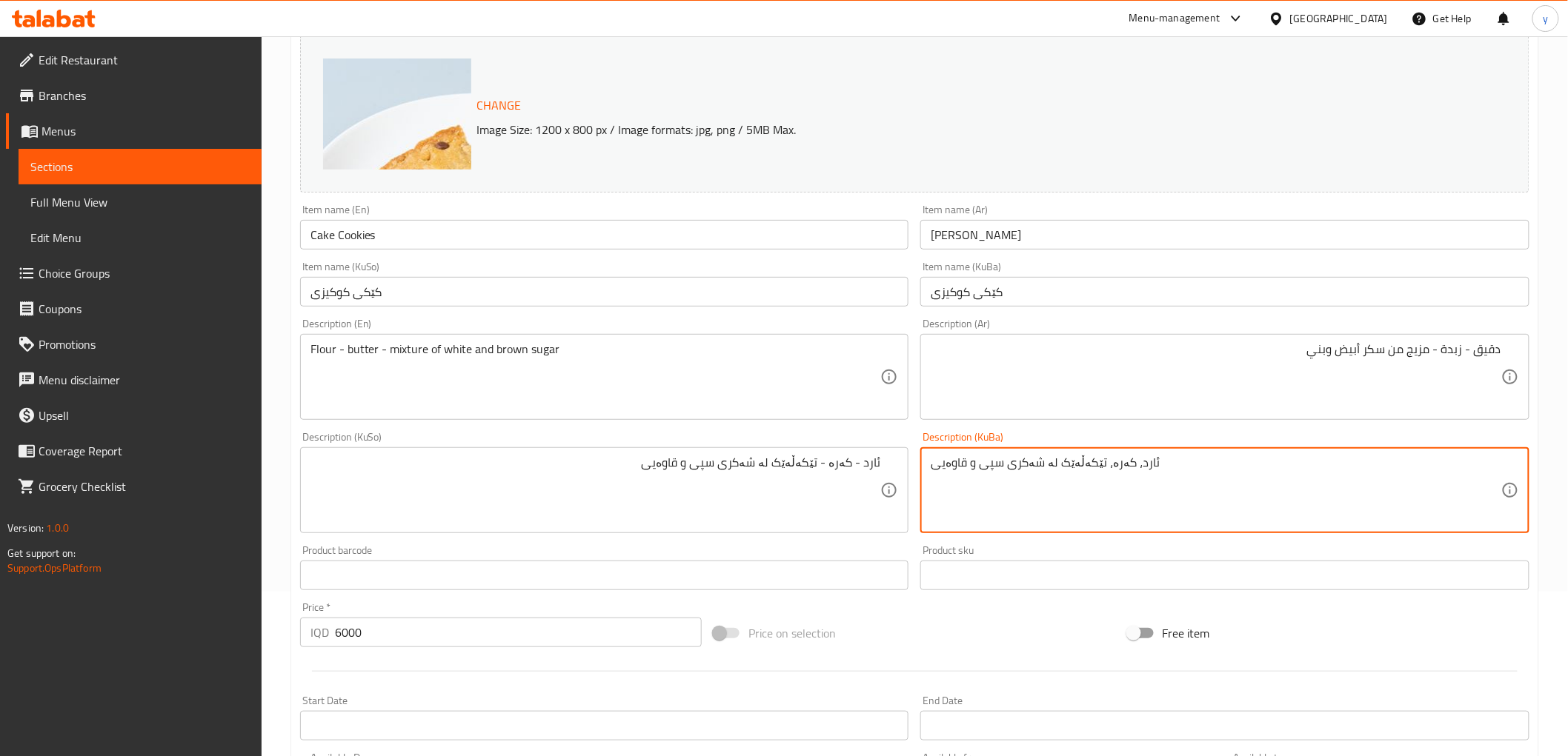
scroll to position [479, 0]
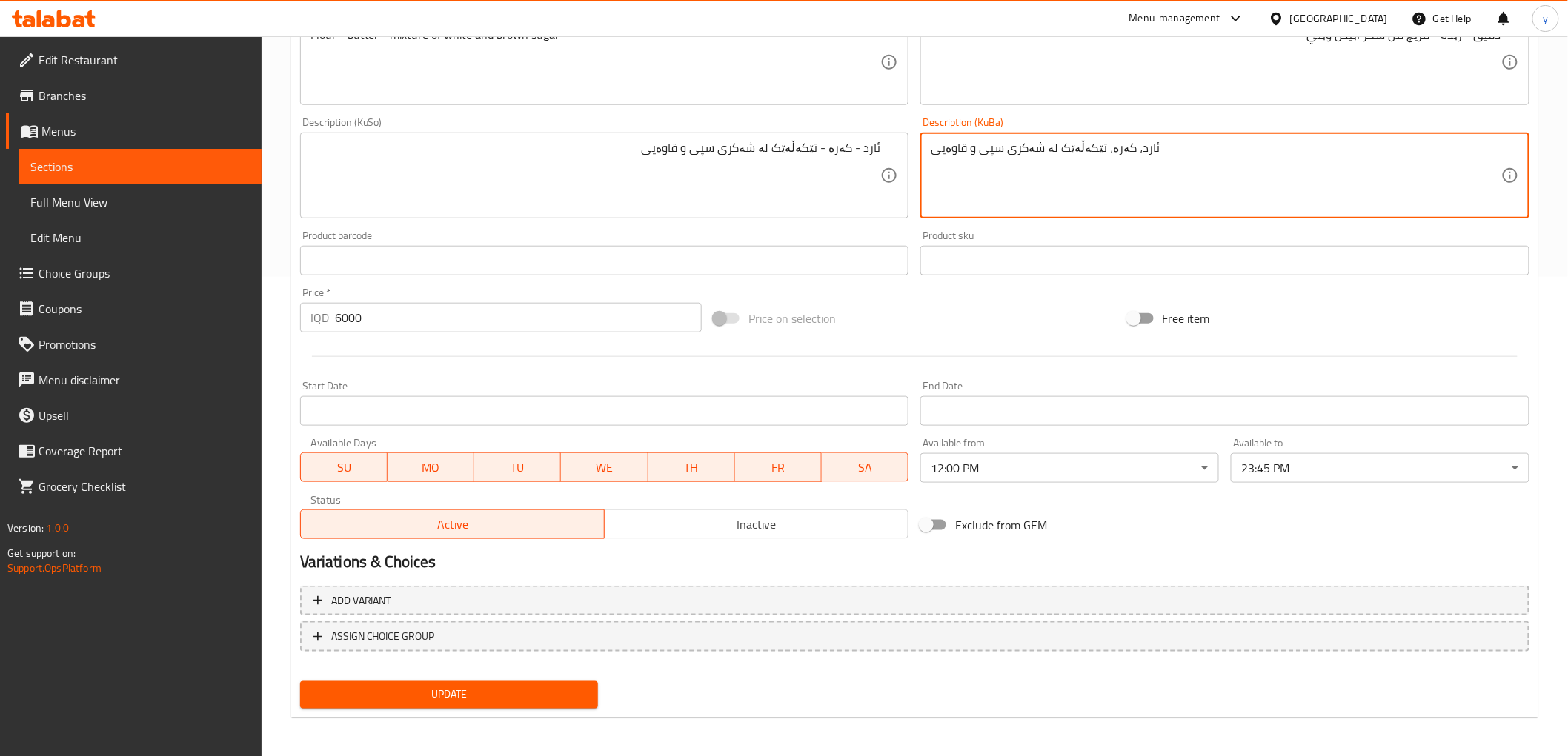
type textarea "ئارد، کەرە، تێکەڵەێک لە شەکری سپی و قاوەیی"
click at [482, 686] on span "Update" at bounding box center [449, 695] width 275 height 19
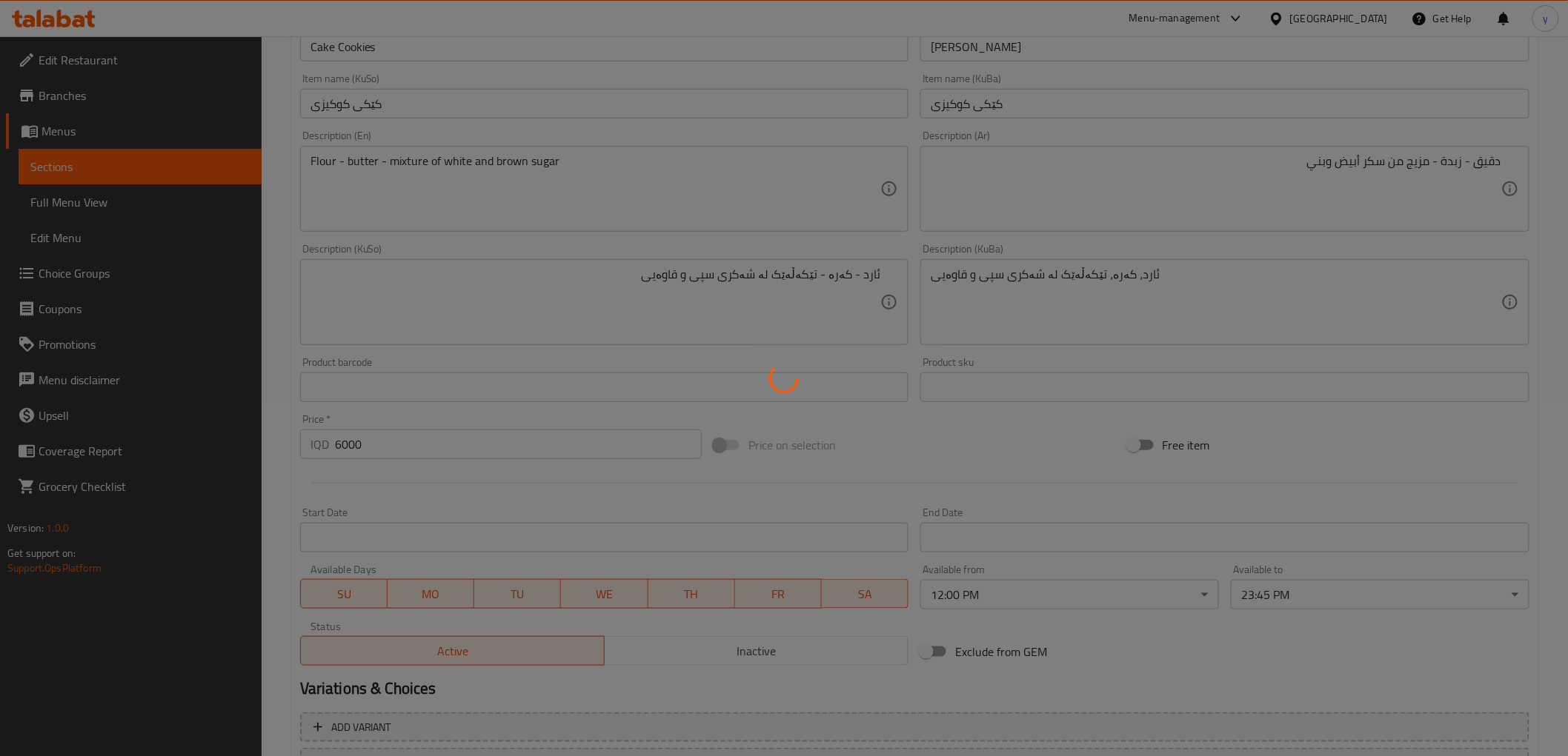
scroll to position [0, 0]
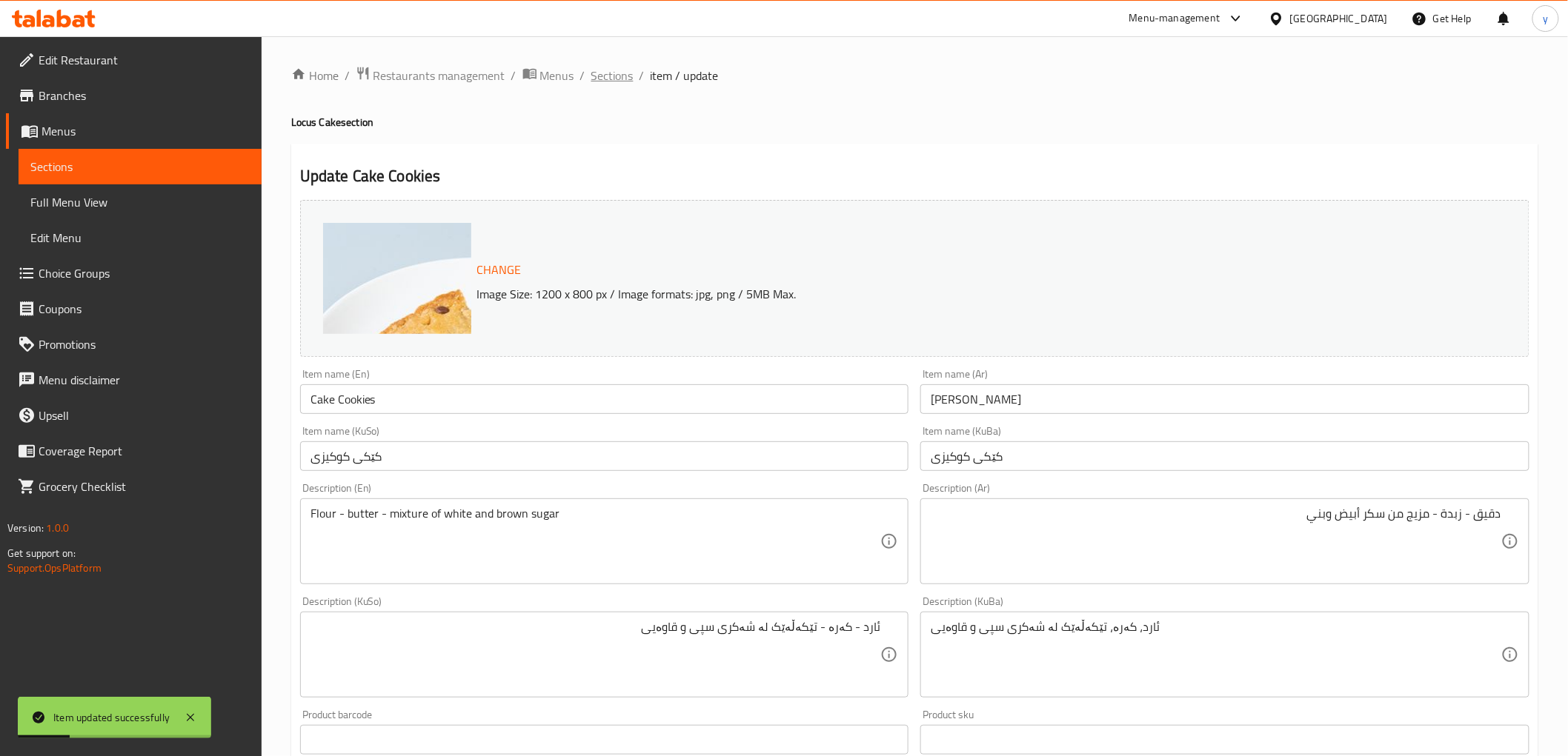
click at [608, 83] on span "Sections" at bounding box center [612, 75] width 43 height 18
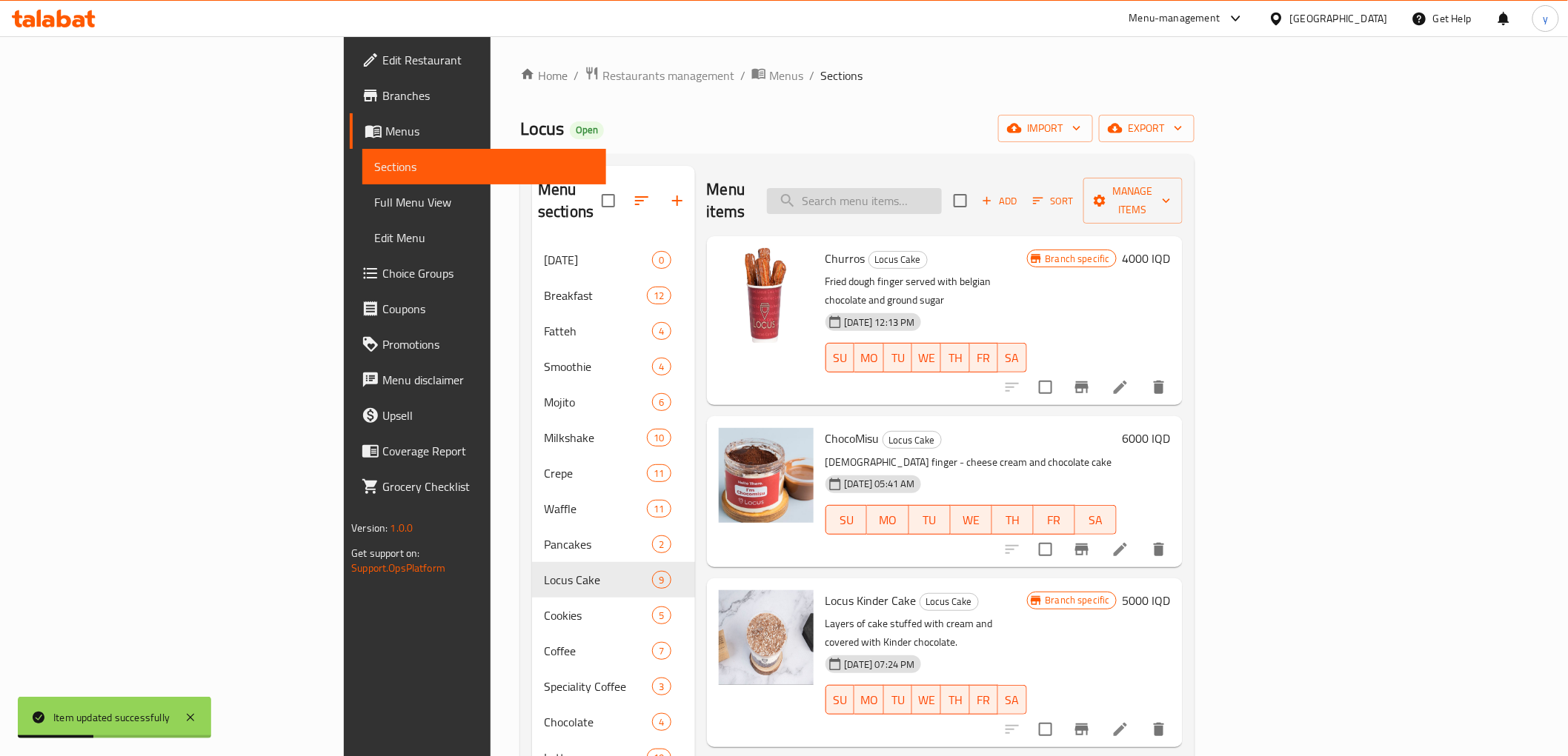
click at [942, 188] on input "search" at bounding box center [854, 201] width 175 height 26
paste input "Cake Cookies"
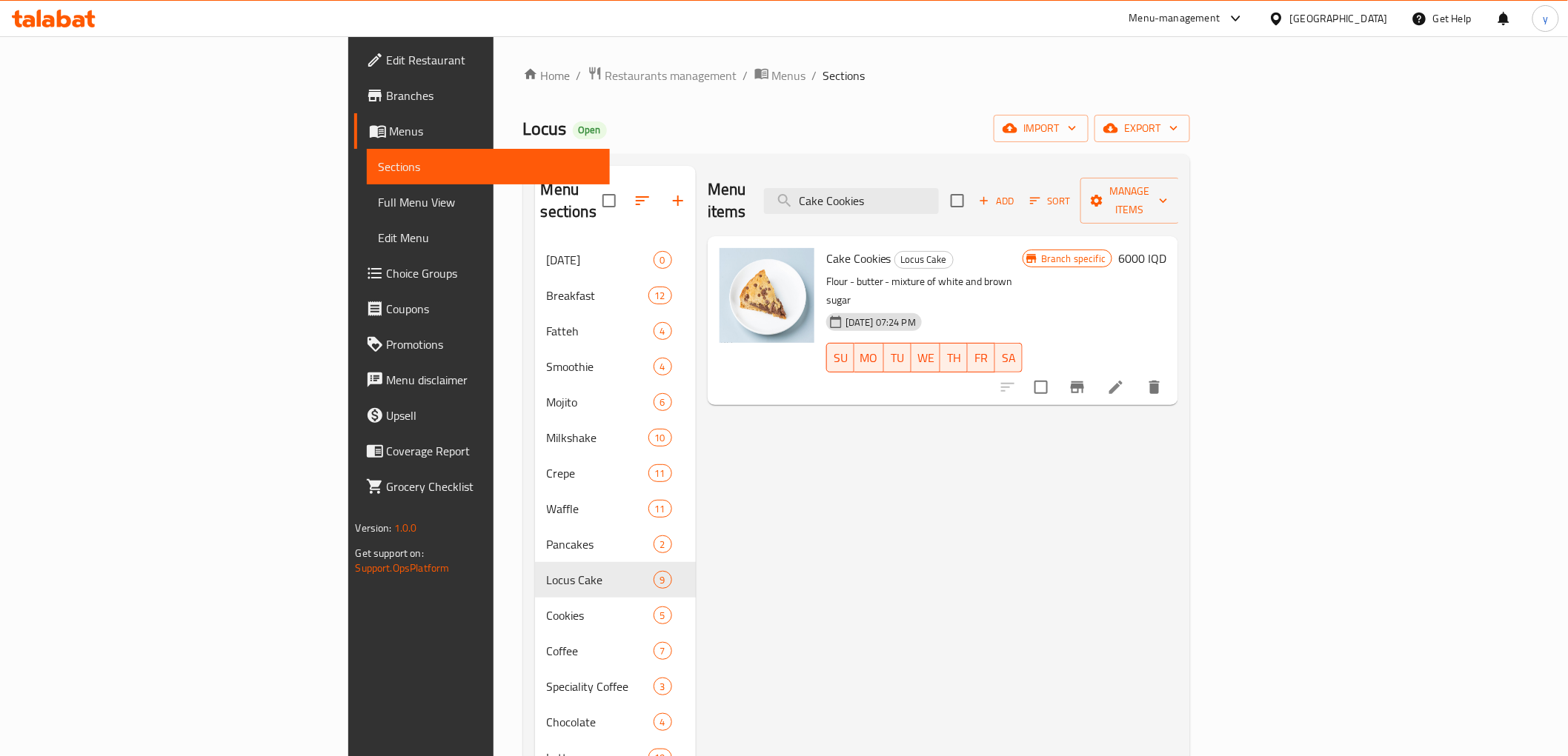
click at [988, 206] on div "Menu items Cake Cookies Add Sort Manage items" at bounding box center [943, 201] width 471 height 70
click at [939, 199] on input "Cake Cookies" at bounding box center [851, 201] width 175 height 26
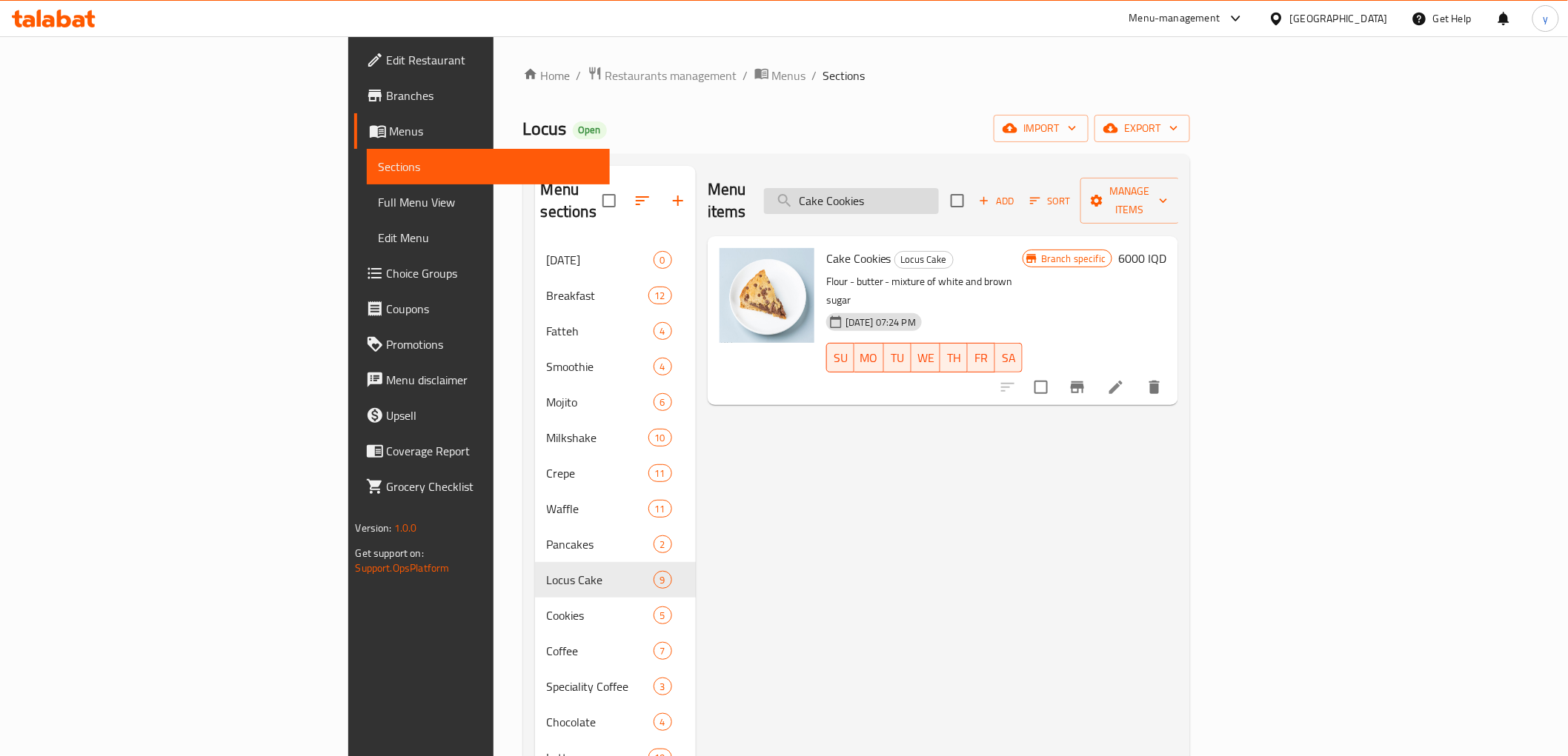
click at [939, 200] on input "Cake Cookies" at bounding box center [851, 201] width 175 height 26
paste input "fudge cake"
type input "fudge cake"
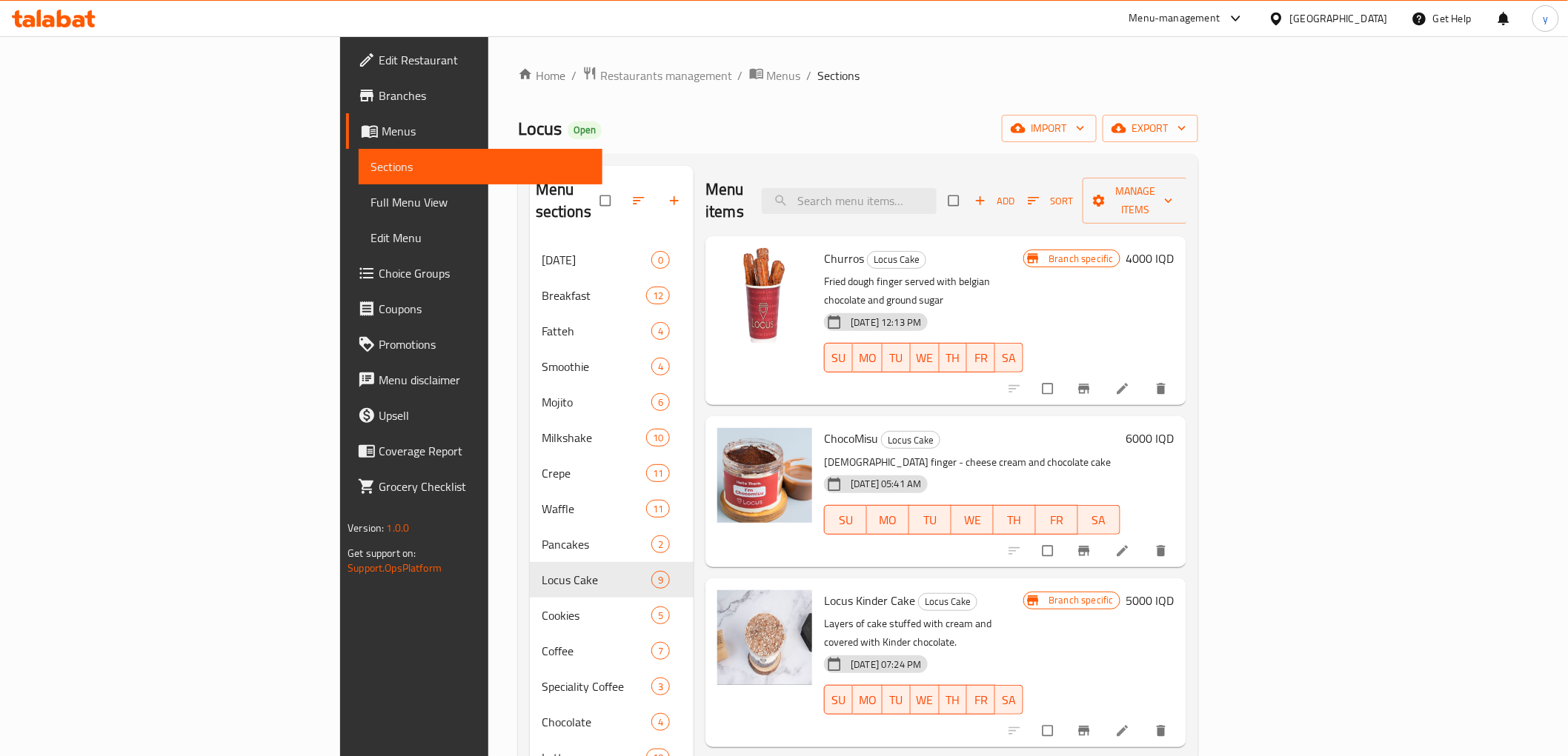
click at [949, 172] on div "Menu items Add Sort Manage items" at bounding box center [945, 201] width 480 height 70
click at [936, 189] on input "search" at bounding box center [849, 201] width 175 height 26
paste input "fudge cake"
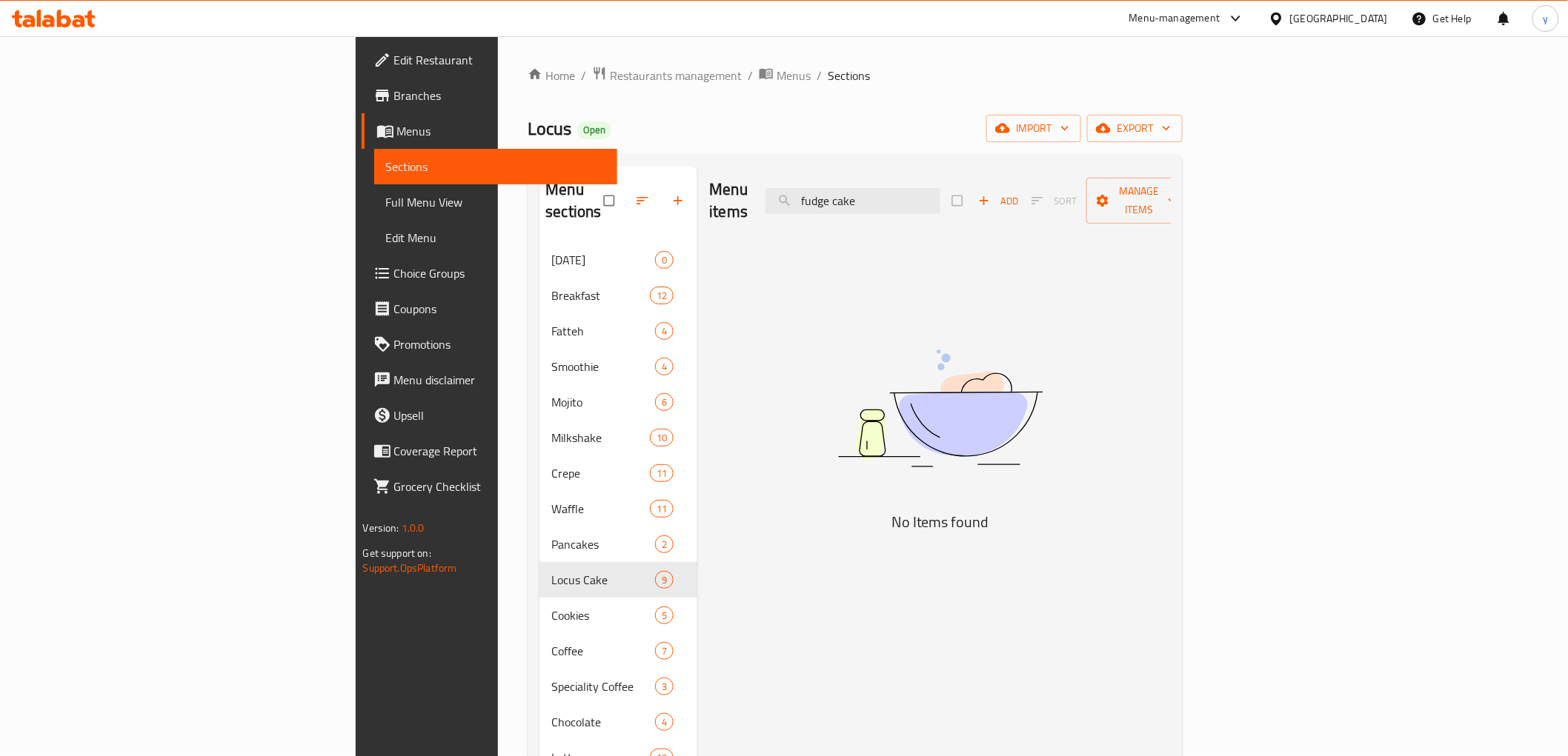
click at [1022, 208] on div "Menu items fudge cake Add Sort Manage items" at bounding box center [940, 201] width 461 height 70
click at [940, 193] on input "fudge cake" at bounding box center [853, 201] width 175 height 26
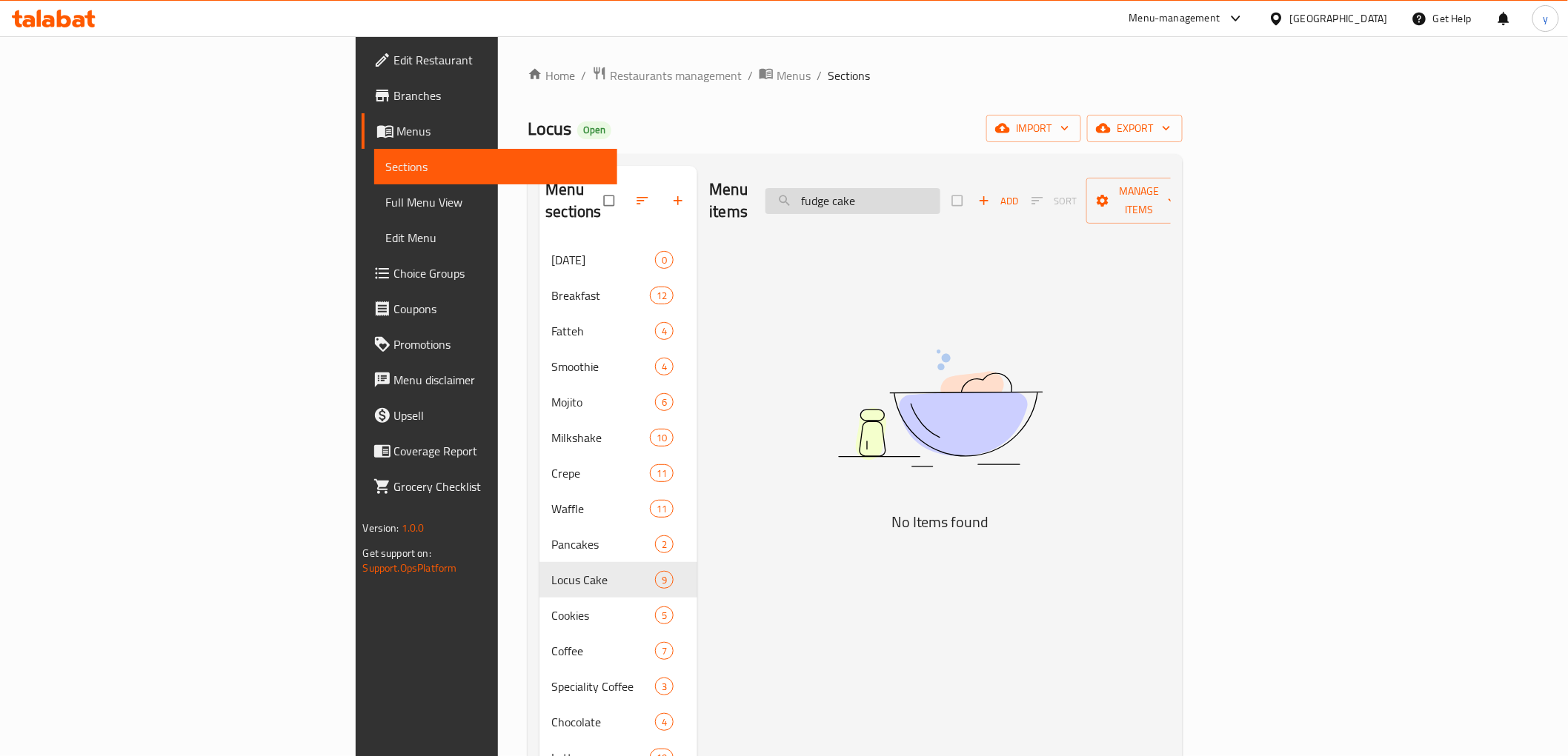
click at [940, 188] on input "fudge cake" at bounding box center [853, 201] width 175 height 26
type input "f"
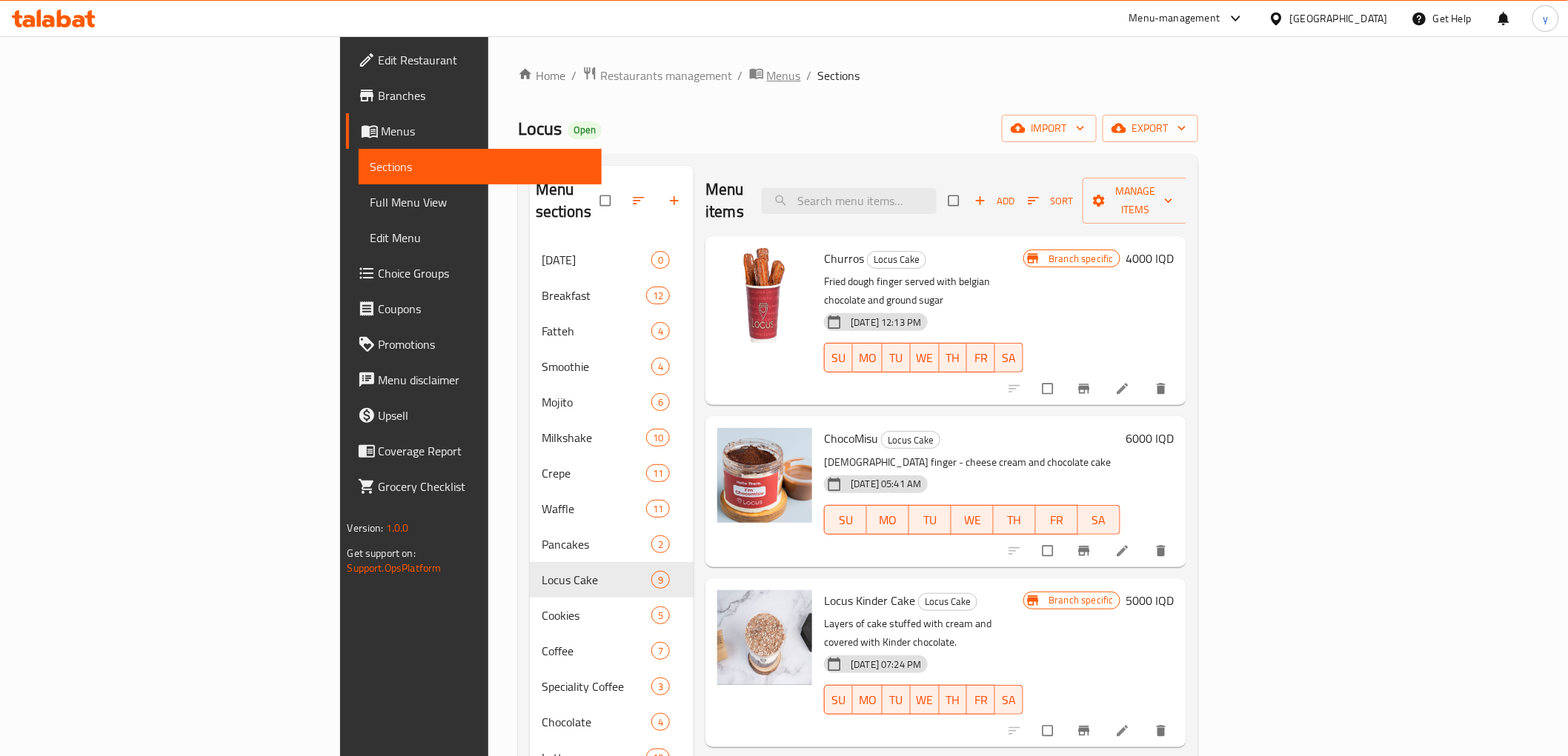
click at [767, 77] on span "Menus" at bounding box center [784, 75] width 34 height 18
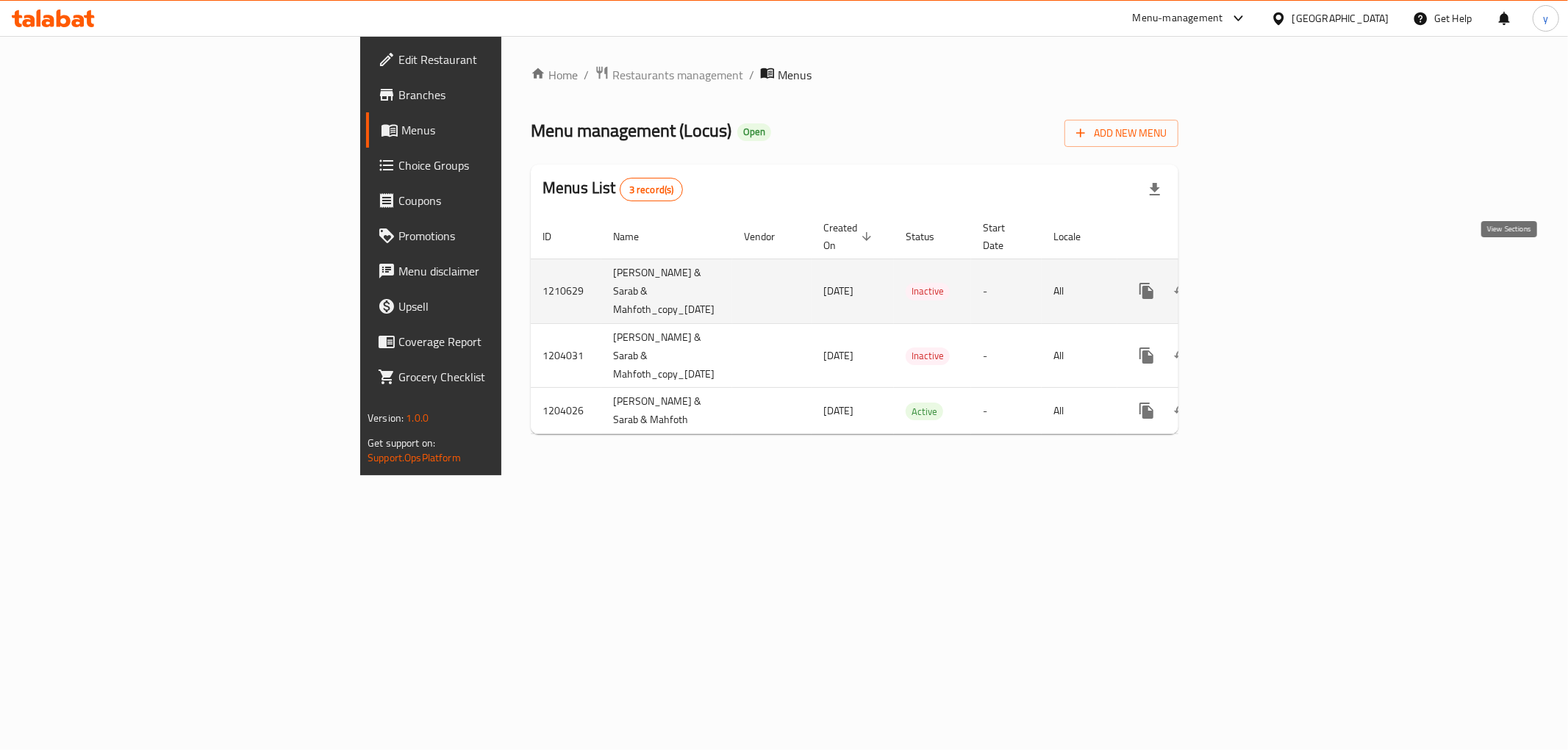
click at [1261, 282] on icon "enhanced table" at bounding box center [1252, 291] width 18 height 18
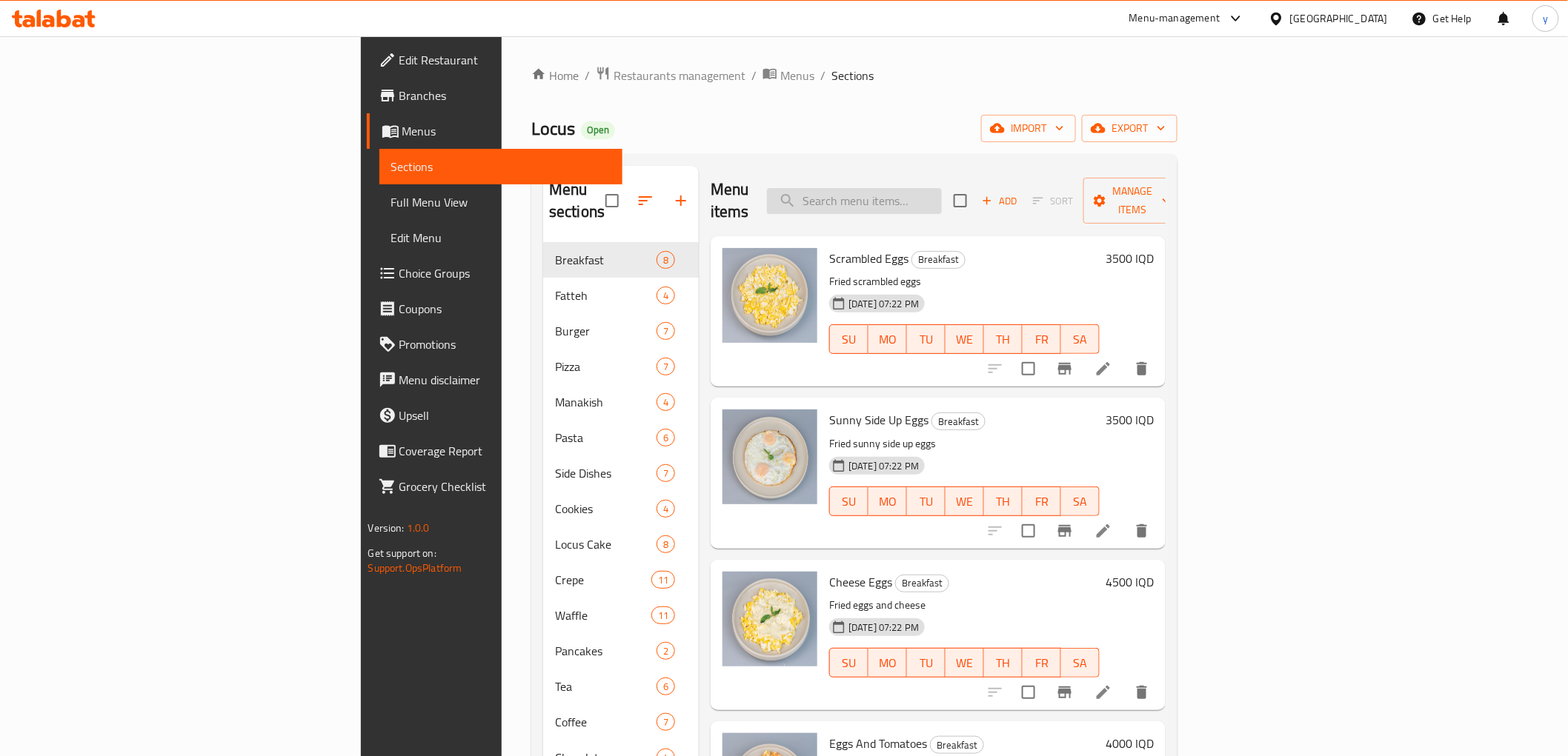
click at [942, 190] on input "search" at bounding box center [854, 201] width 175 height 26
paste input "fudge cake"
type input "fudge cake"
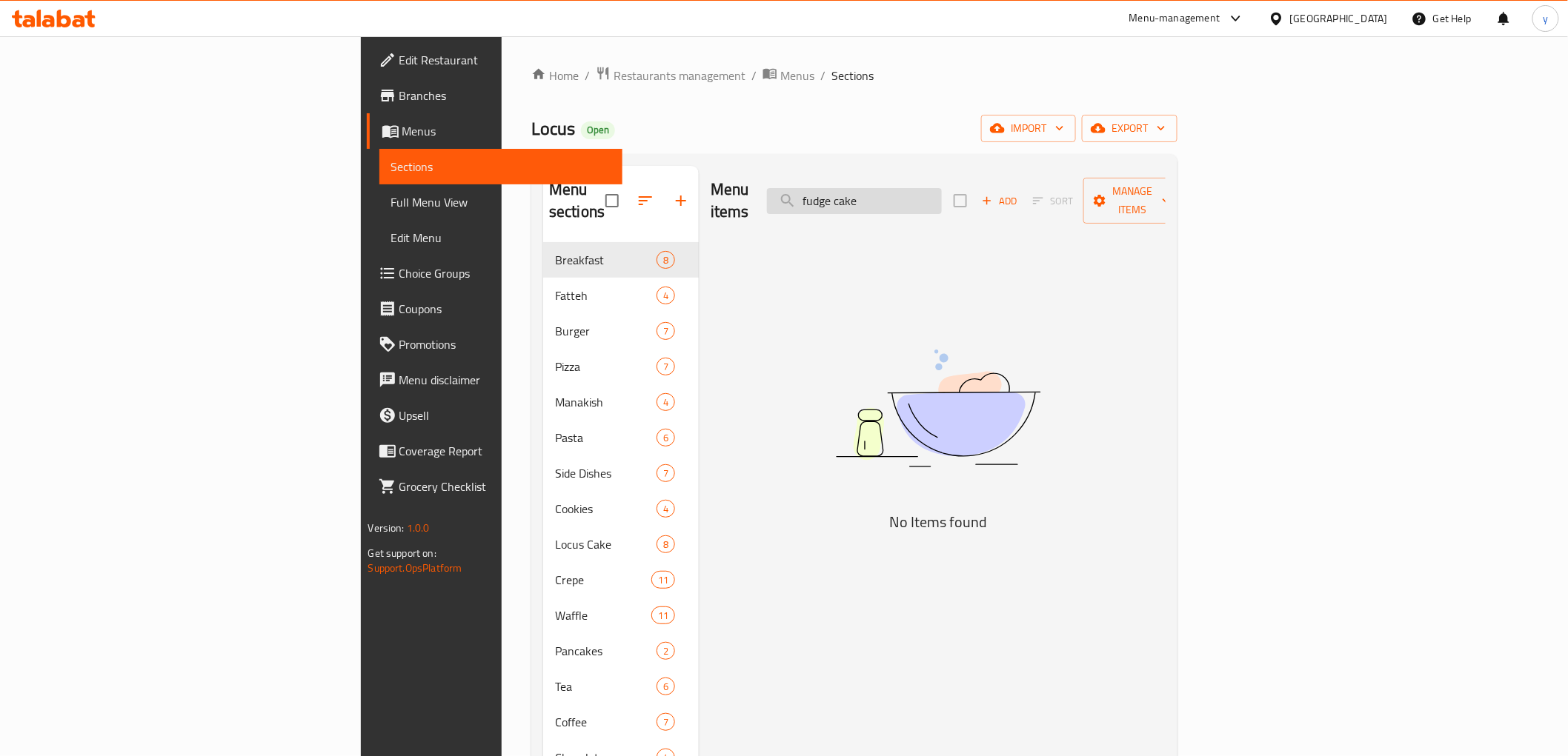
click at [942, 188] on input "fudge cake" at bounding box center [854, 201] width 175 height 26
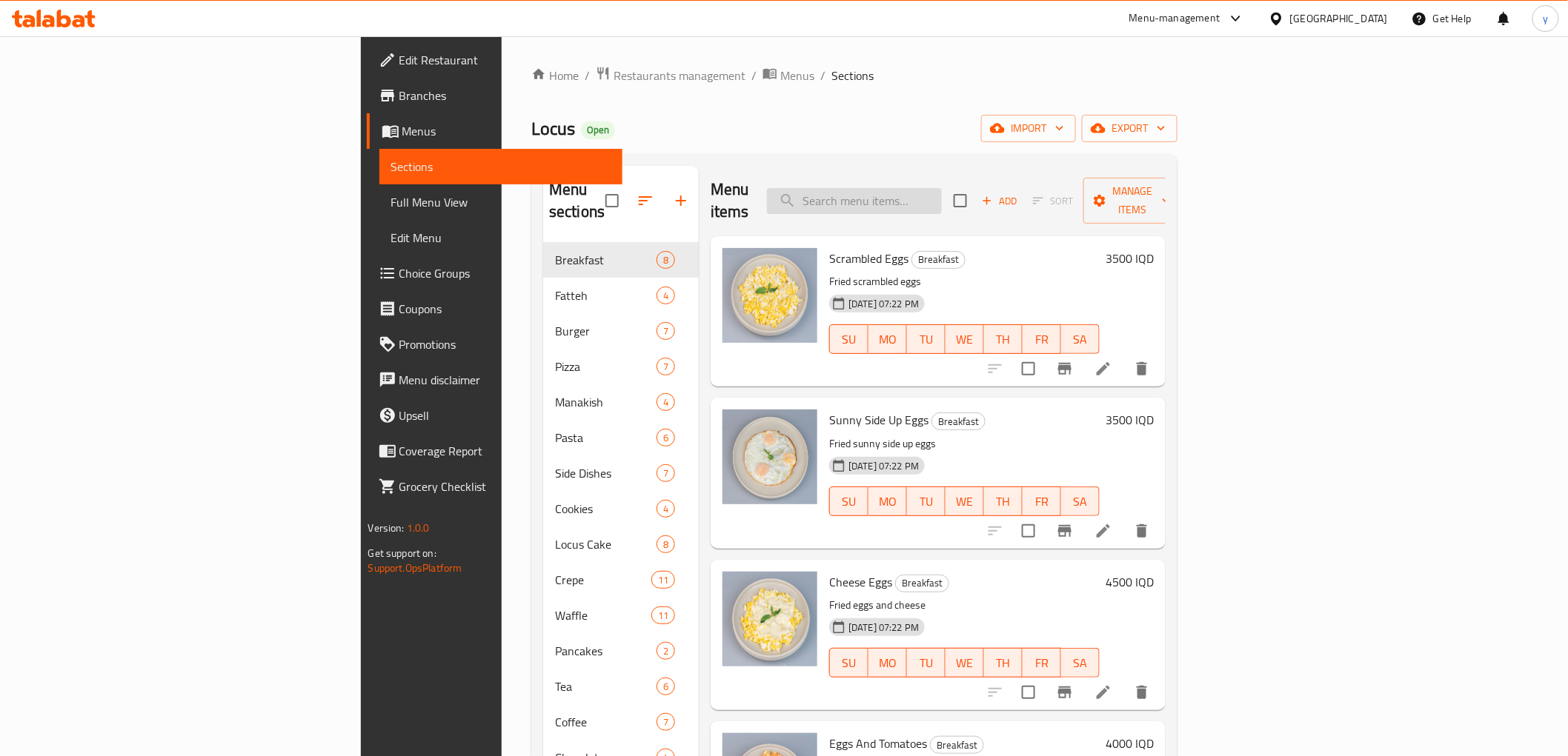
paste input "fudge cake"
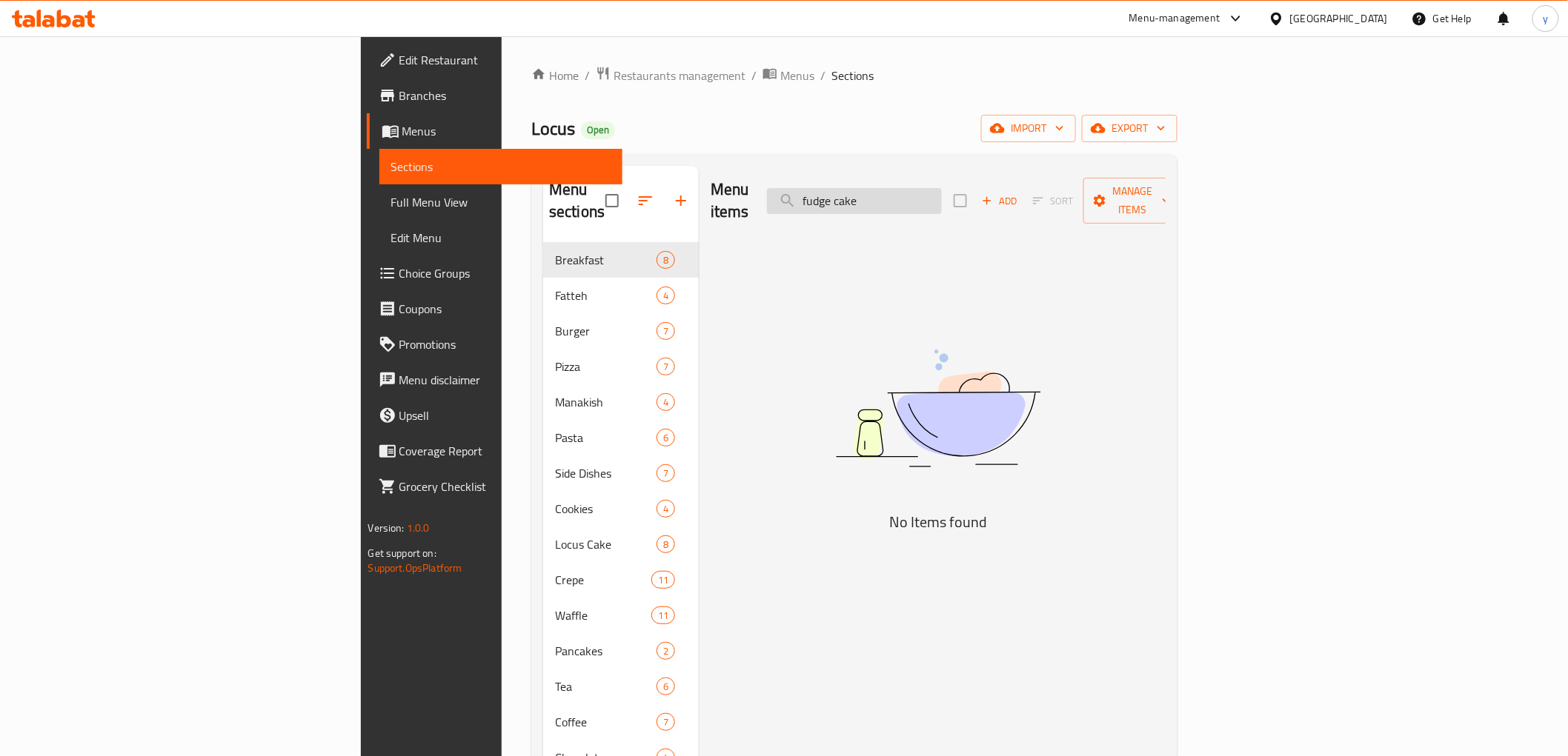
click at [942, 200] on input "fudge cake" at bounding box center [854, 201] width 175 height 26
click at [942, 196] on input "fudge cake" at bounding box center [854, 201] width 175 height 26
type input "f"
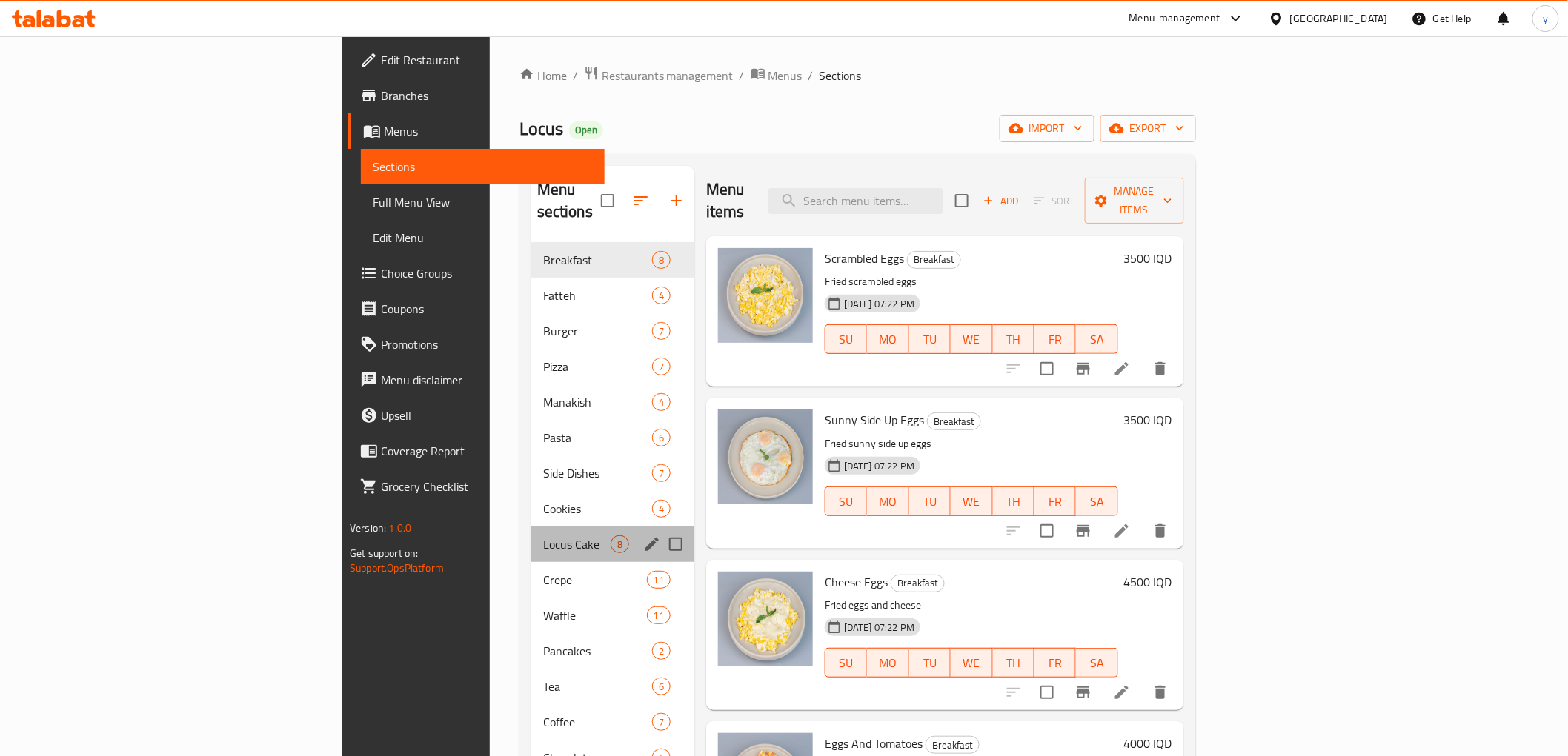
click at [531, 527] on div "Locus Cake 8" at bounding box center [612, 545] width 163 height 36
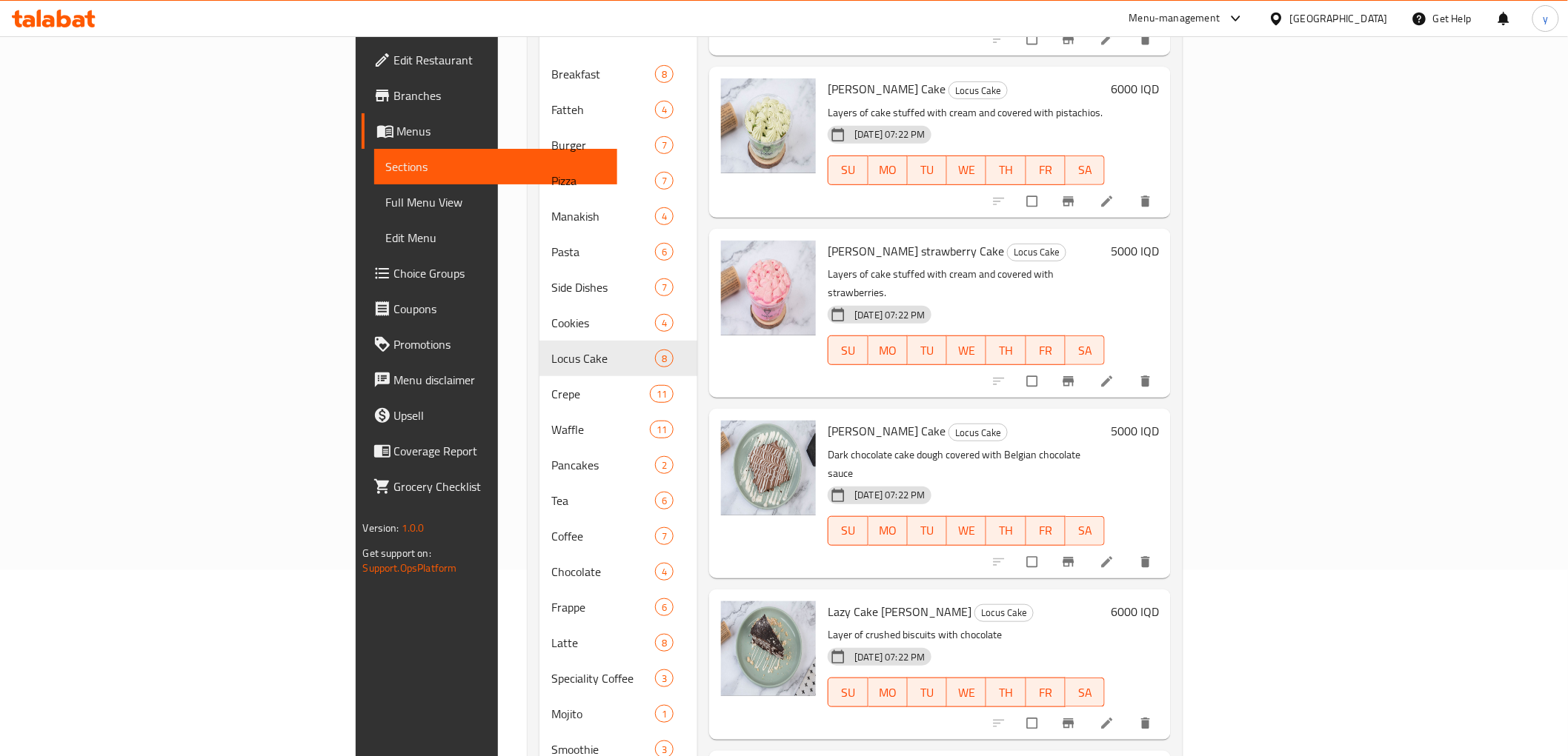
scroll to position [257, 0]
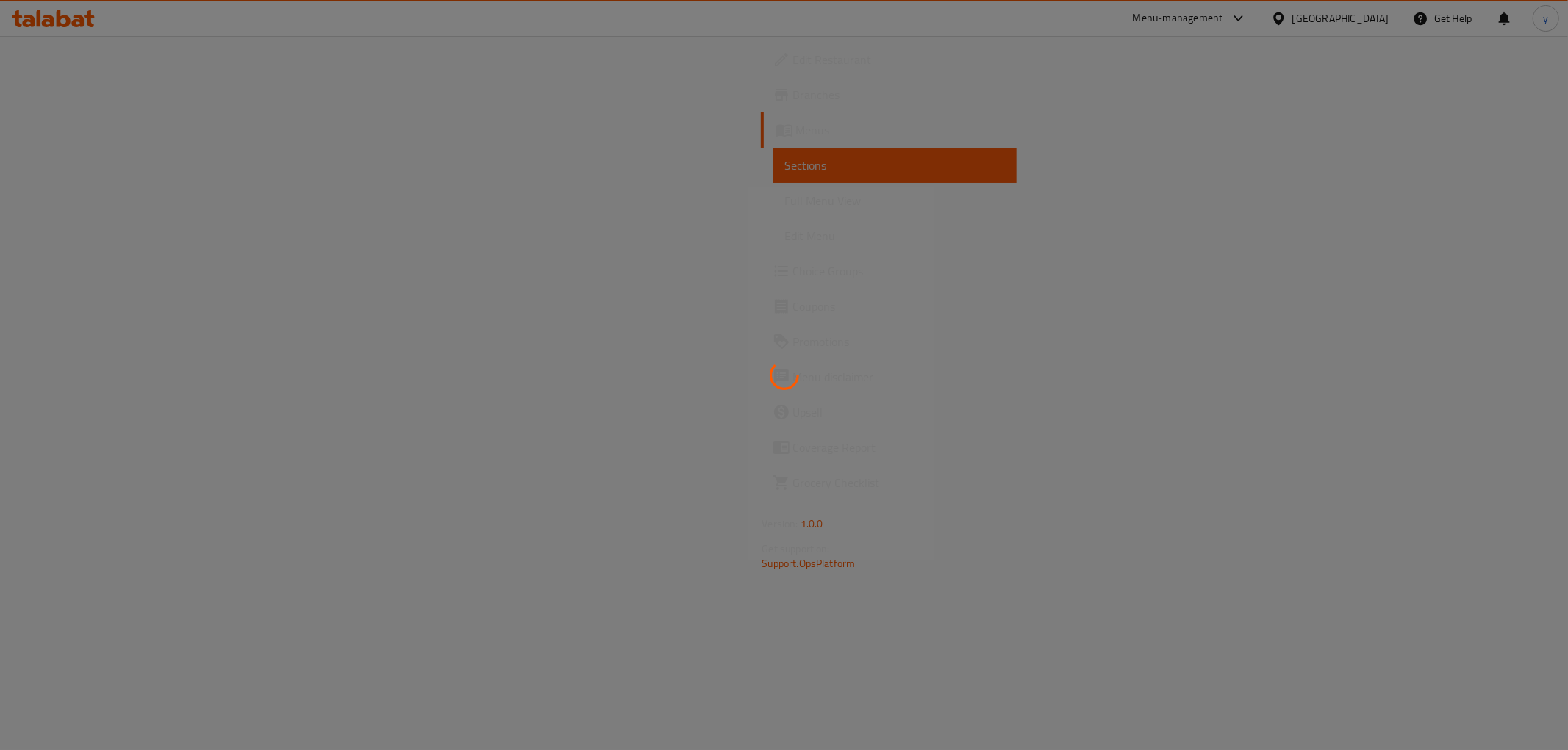
click at [76, 30] on div at bounding box center [784, 375] width 1568 height 750
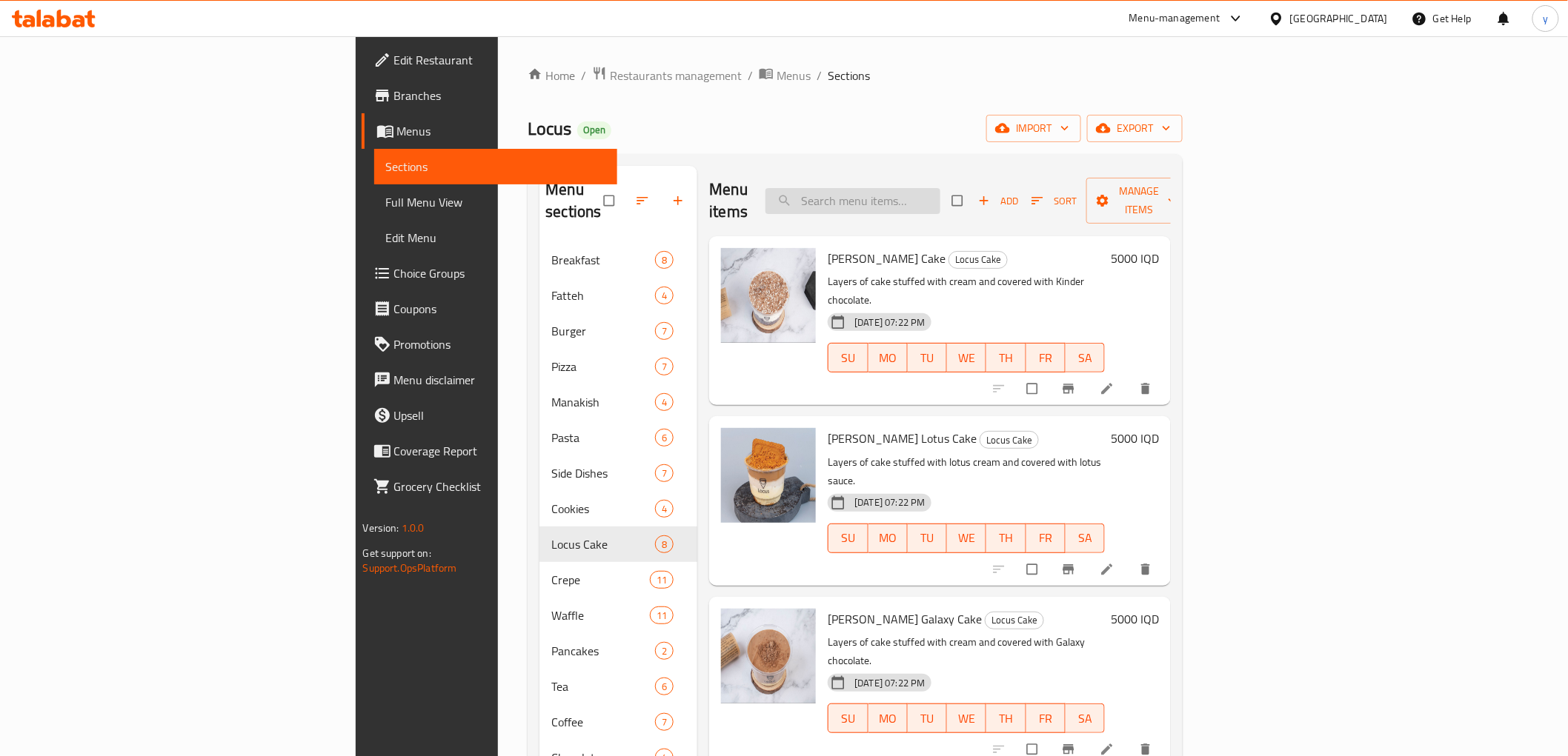
click at [940, 200] on input "search" at bounding box center [853, 201] width 175 height 26
click at [940, 188] on input "search" at bounding box center [853, 201] width 175 height 26
paste input "fudge cake"
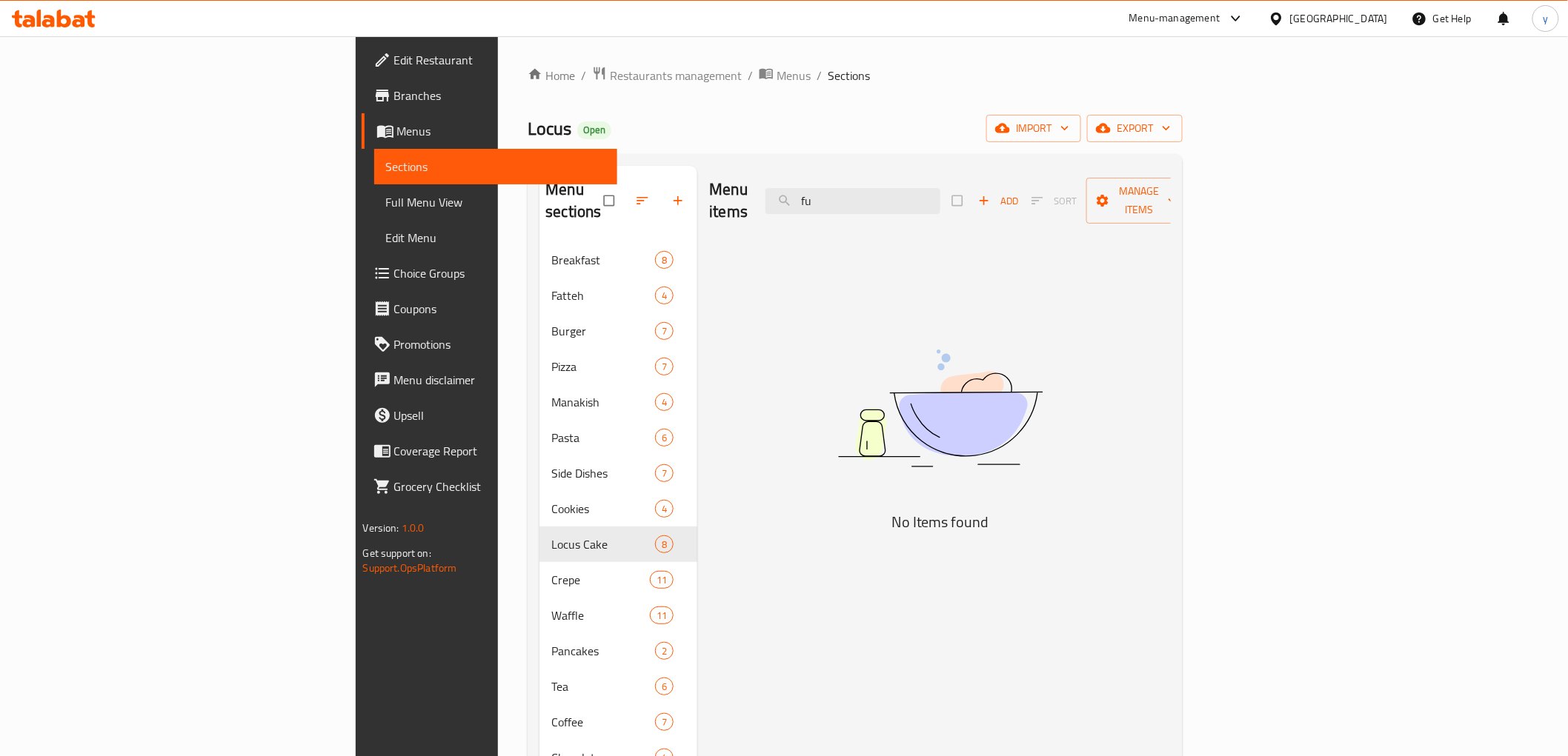
type input "f"
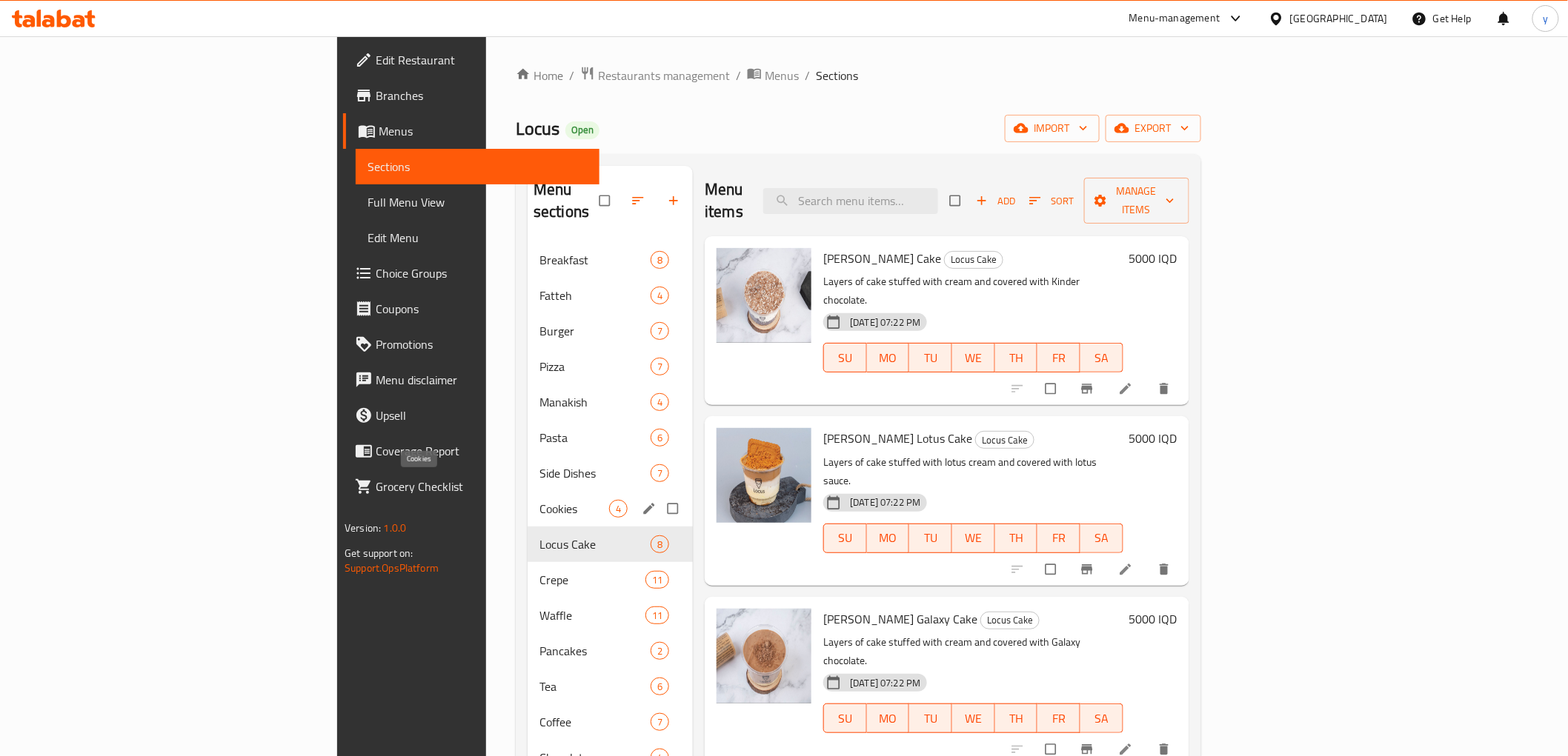
click at [539, 500] on span "Cookies" at bounding box center [573, 509] width 69 height 18
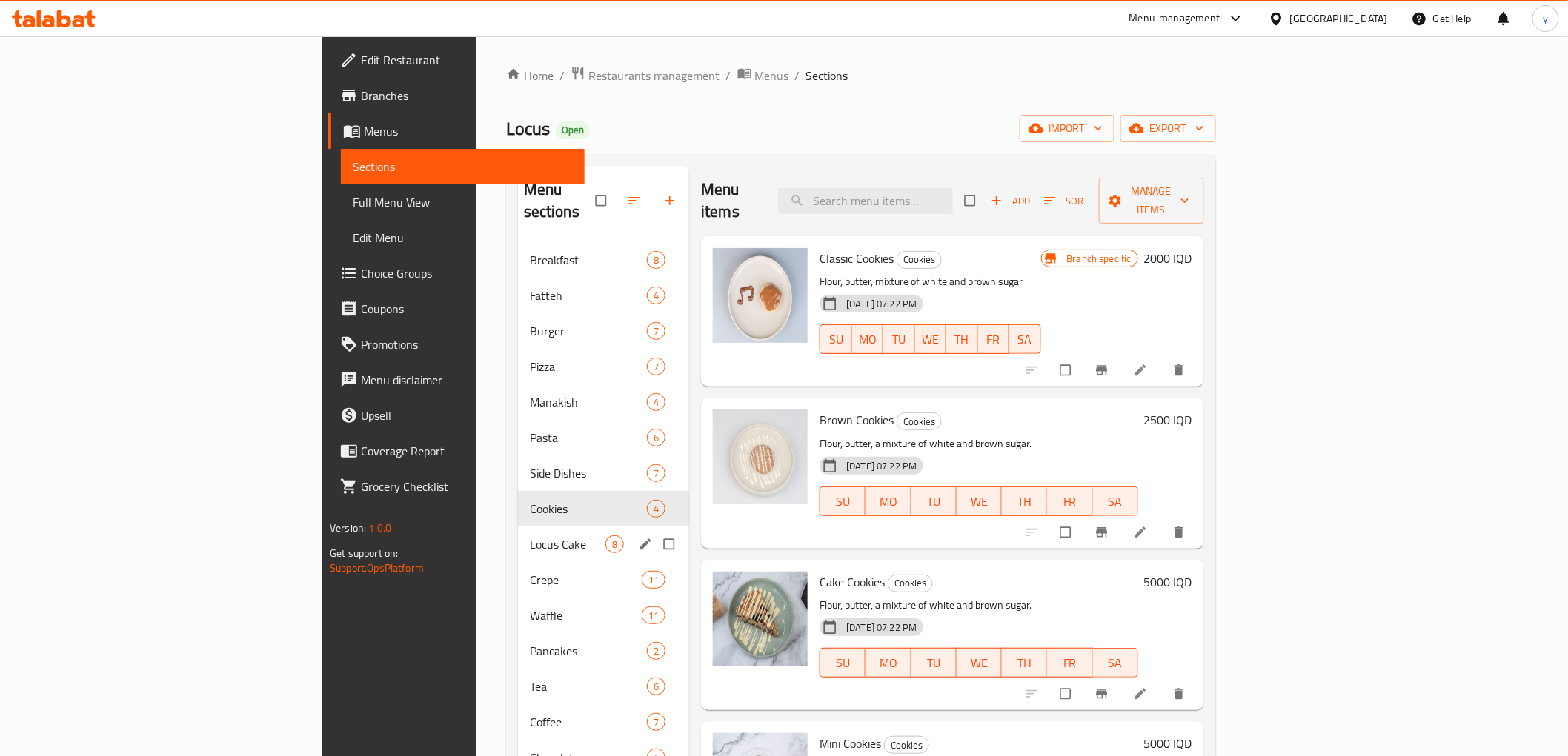
click at [518, 533] on div "Locus Cake 8" at bounding box center [604, 545] width 172 height 36
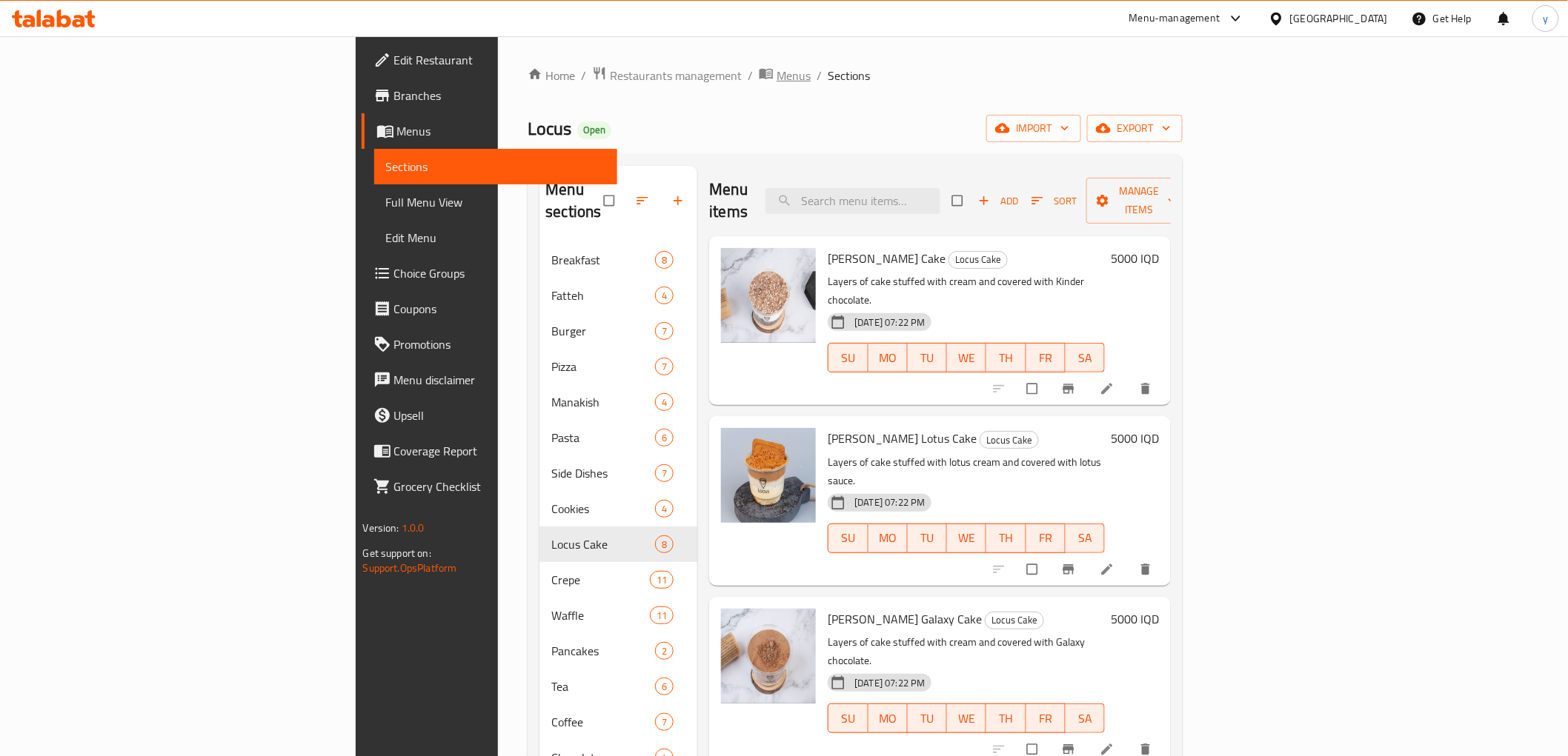
click at [777, 69] on span "Menus" at bounding box center [794, 75] width 34 height 18
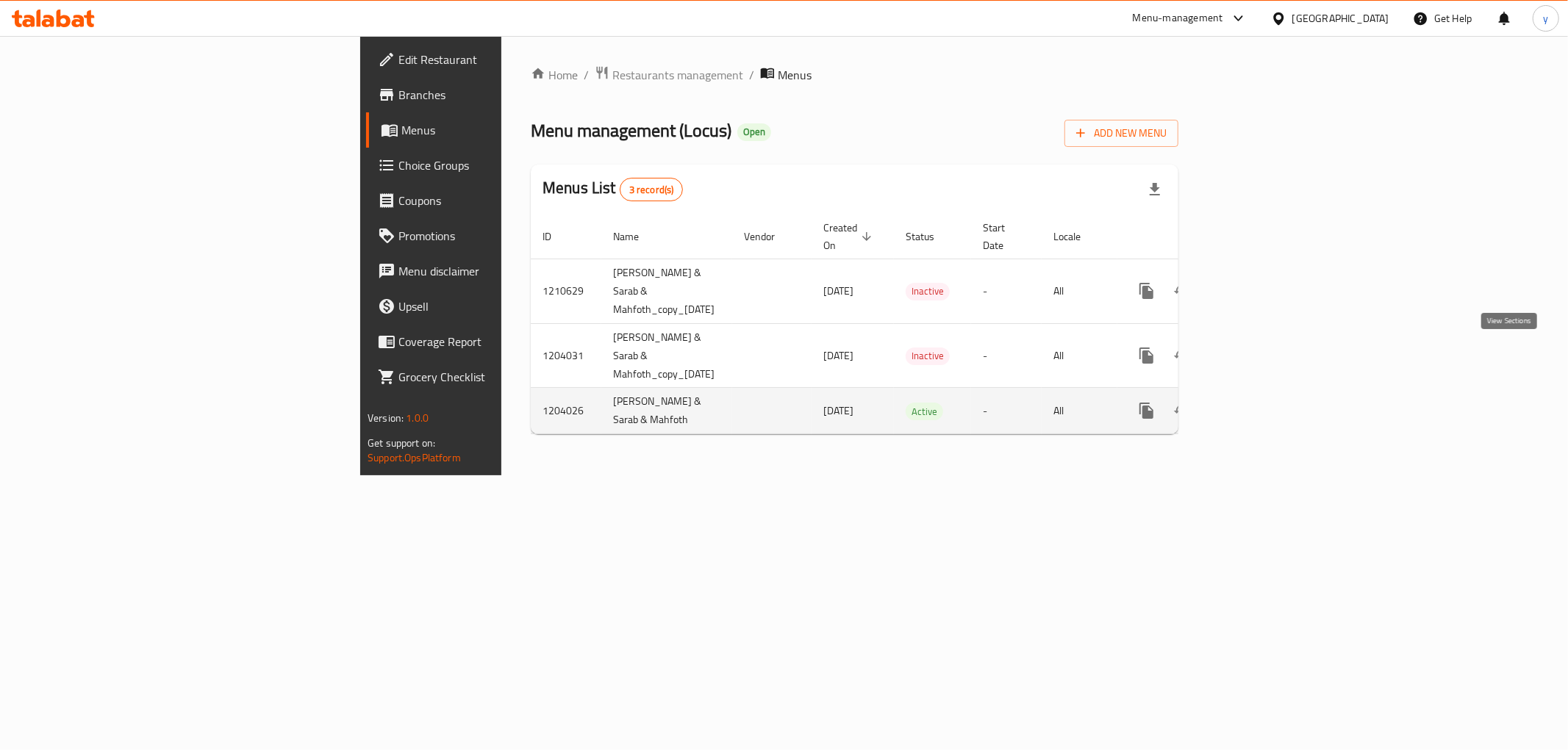
click at [1261, 402] on icon "enhanced table" at bounding box center [1252, 411] width 18 height 18
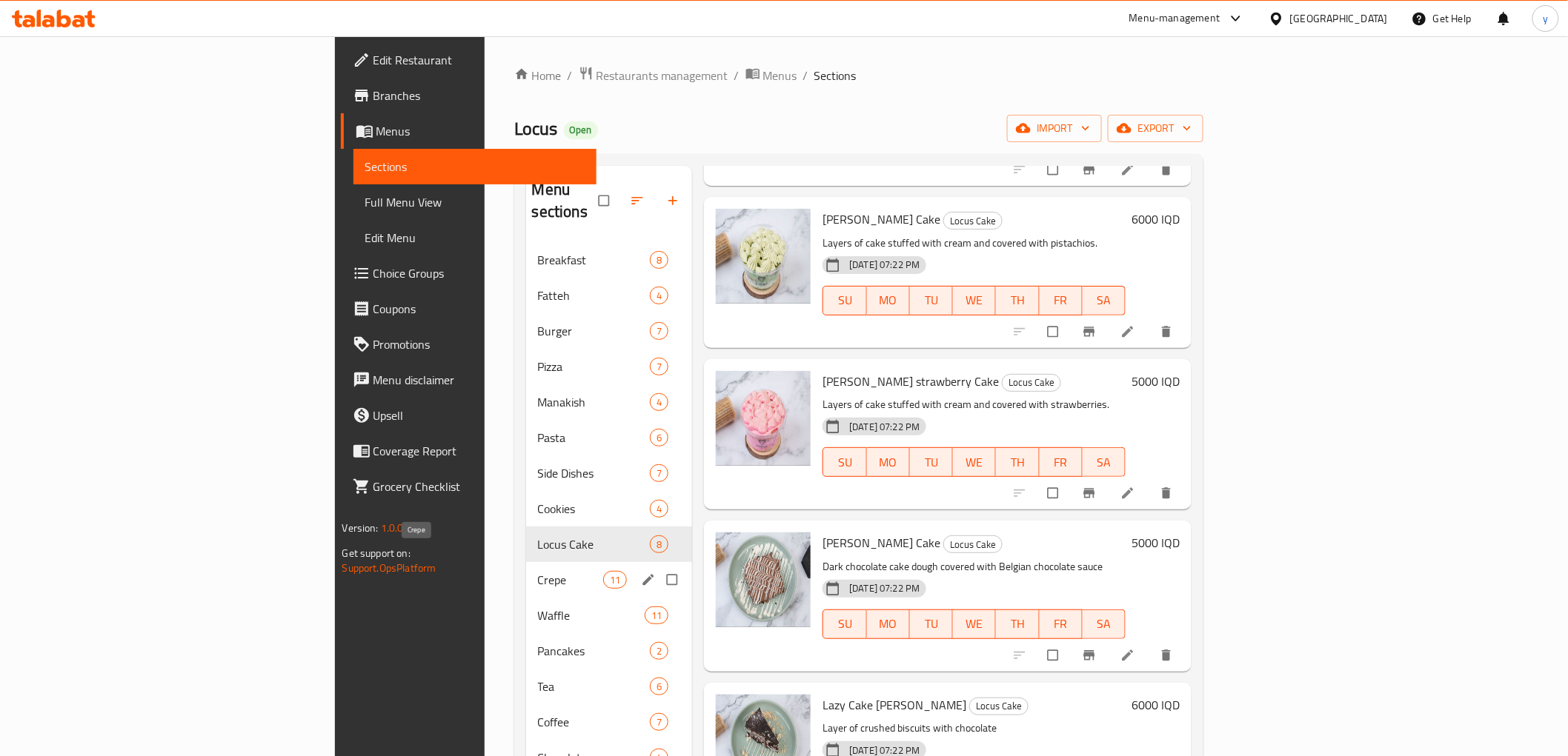
click at [538, 571] on span "Crepe" at bounding box center [570, 580] width 65 height 18
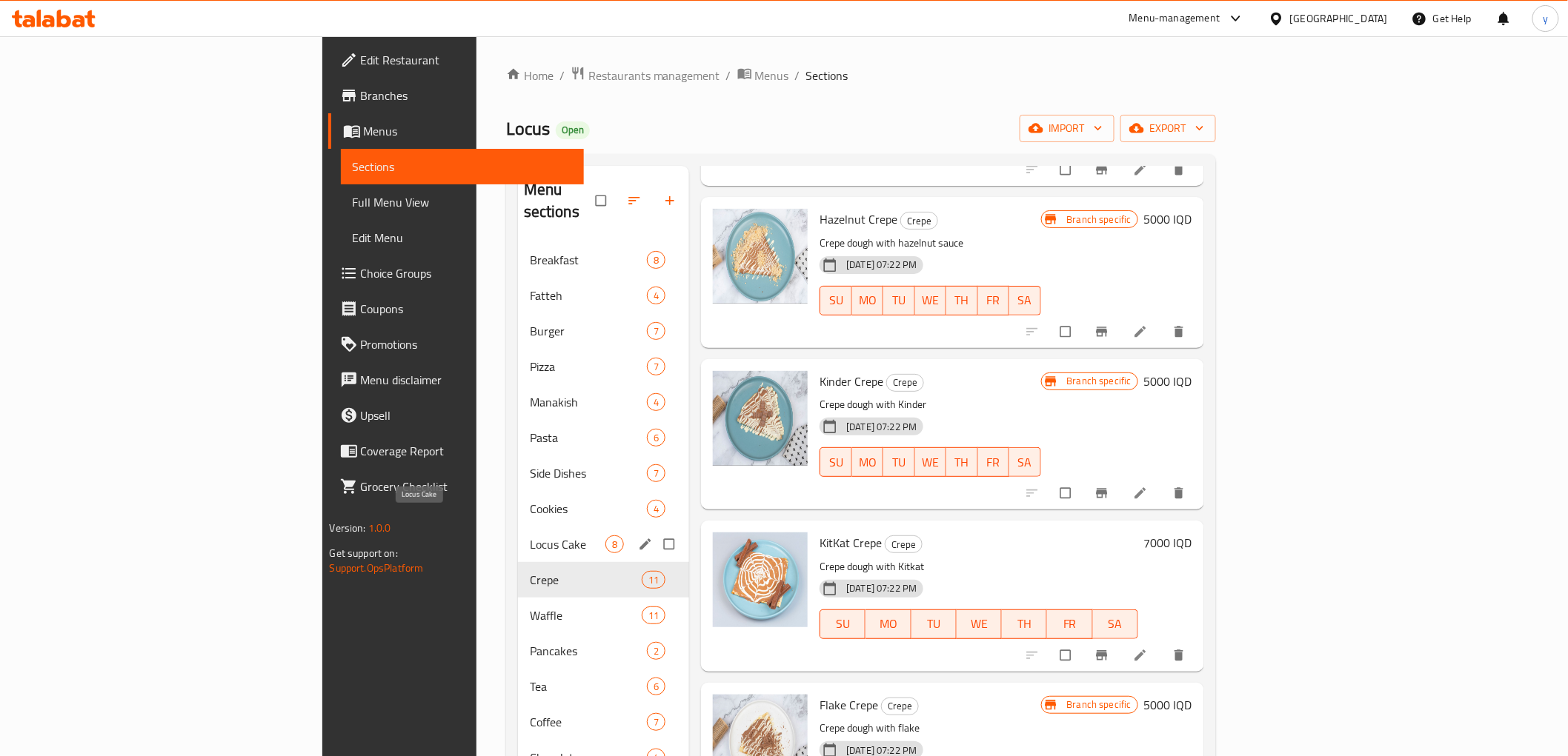
click at [530, 535] on span "Locus Cake" at bounding box center [567, 544] width 75 height 18
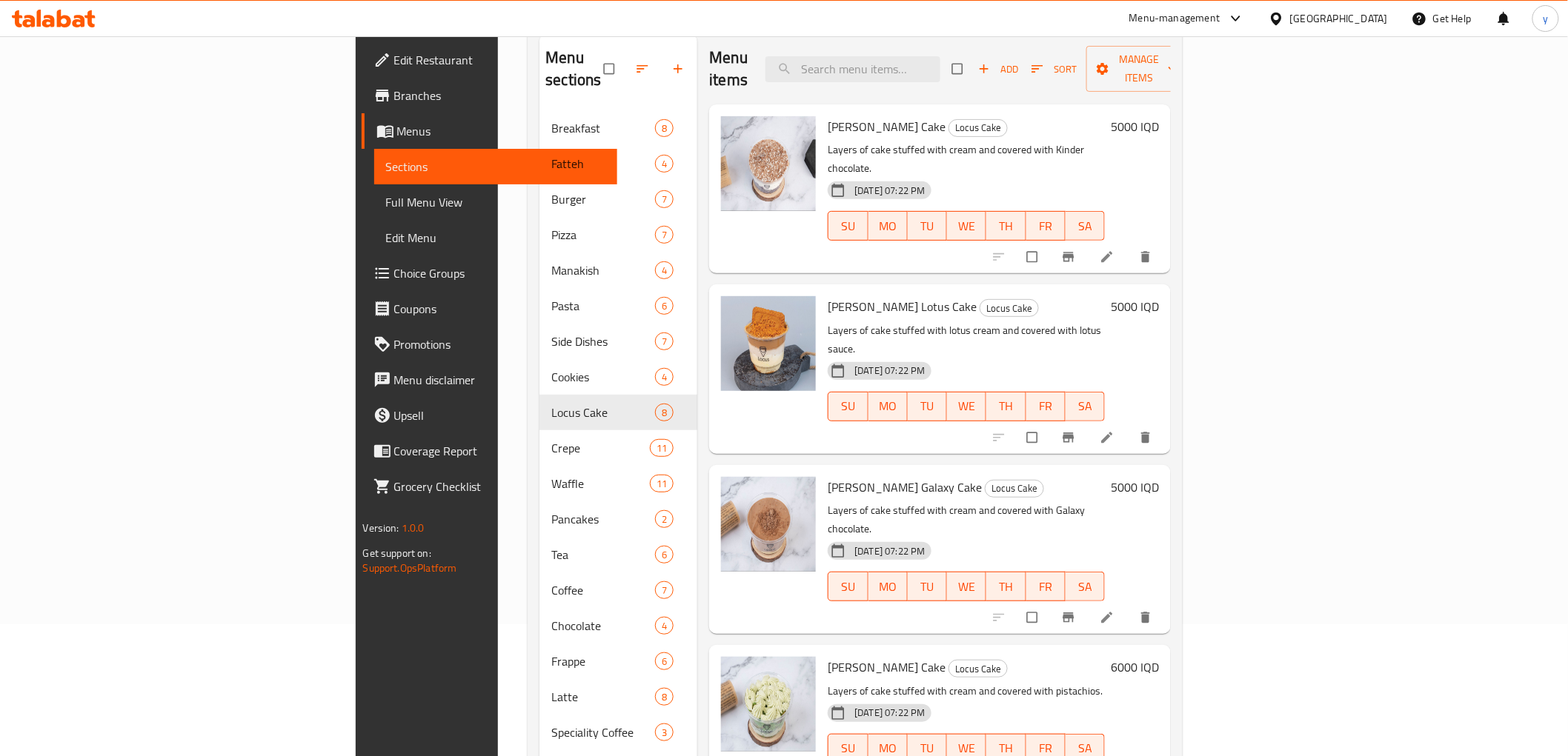
scroll to position [93, 0]
